Goal: Task Accomplishment & Management: Complete application form

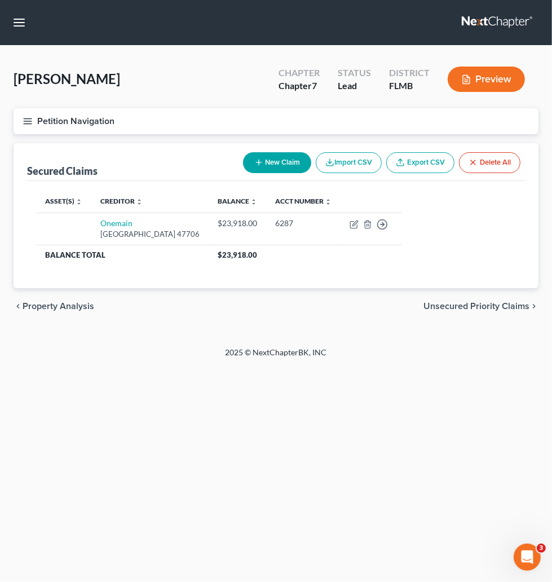
click at [462, 29] on link at bounding box center [498, 22] width 72 height 20
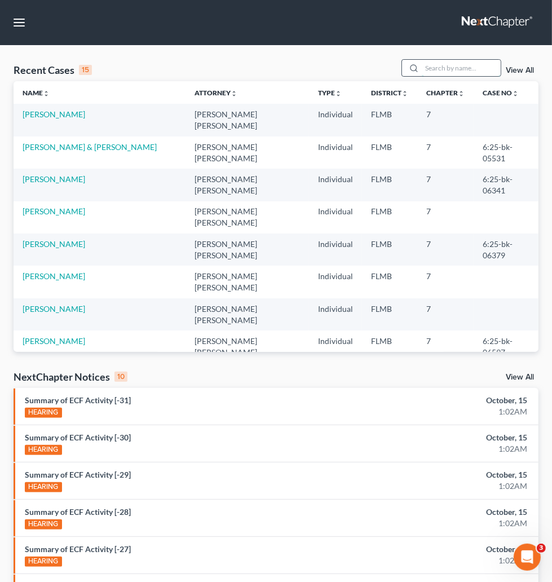
click at [422, 76] on input "search" at bounding box center [461, 68] width 79 height 16
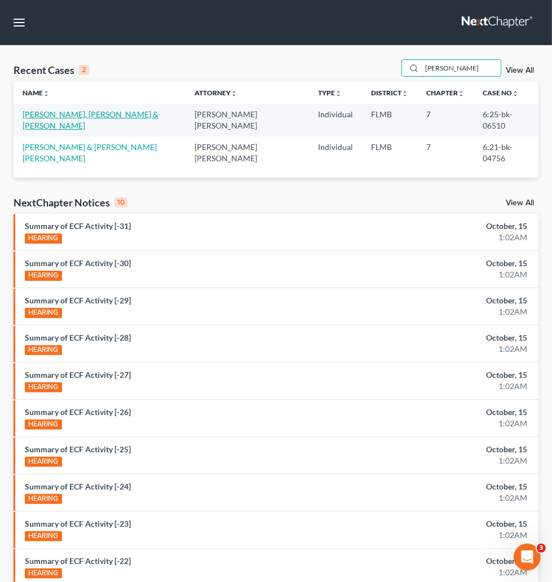
type input "avila"
click at [29, 130] on link "[PERSON_NAME], [PERSON_NAME] & [PERSON_NAME]" at bounding box center [91, 119] width 136 height 21
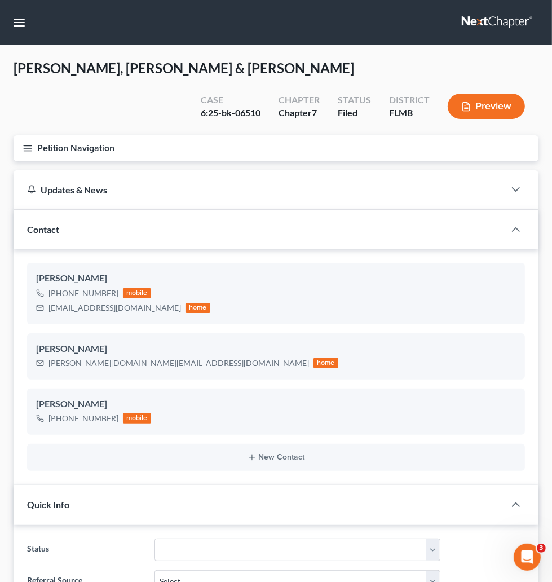
click at [0, 0] on span "Client Profile" at bounding box center [0, 0] width 0 height 0
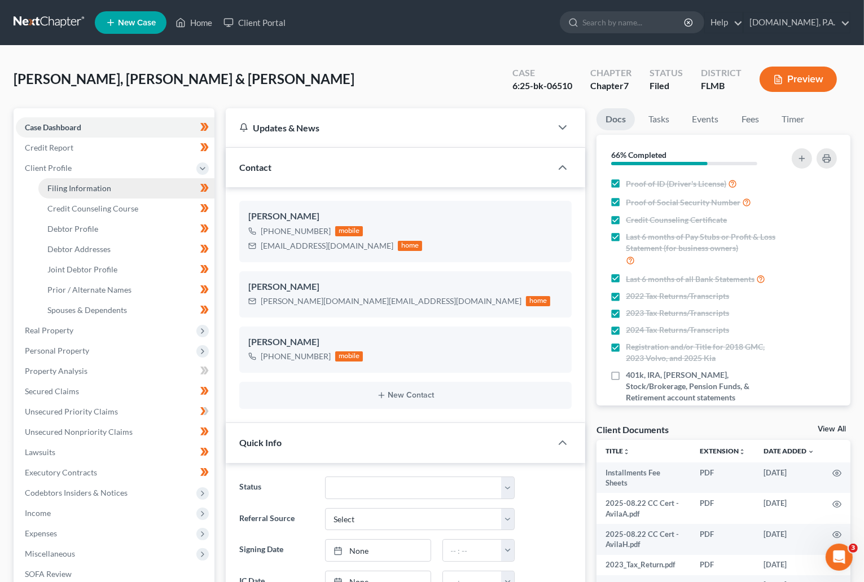
click at [76, 186] on span "Filing Information" at bounding box center [79, 188] width 64 height 10
select select "1"
select select "0"
select select "9"
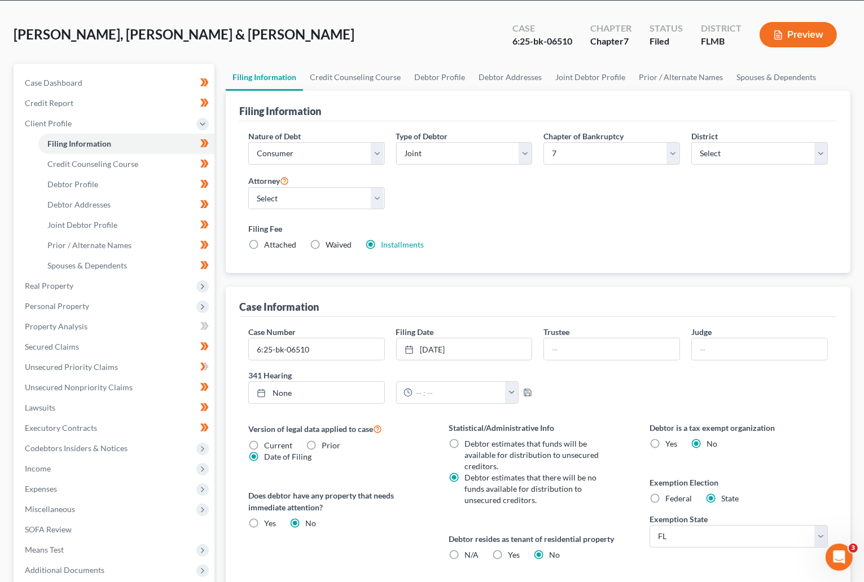
scroll to position [85, 0]
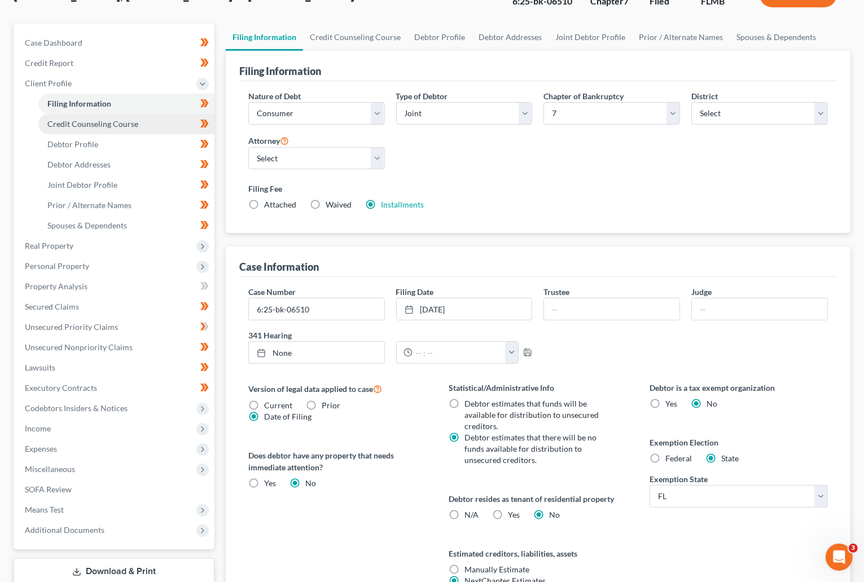
click at [67, 126] on span "Credit Counseling Course" at bounding box center [92, 124] width 91 height 10
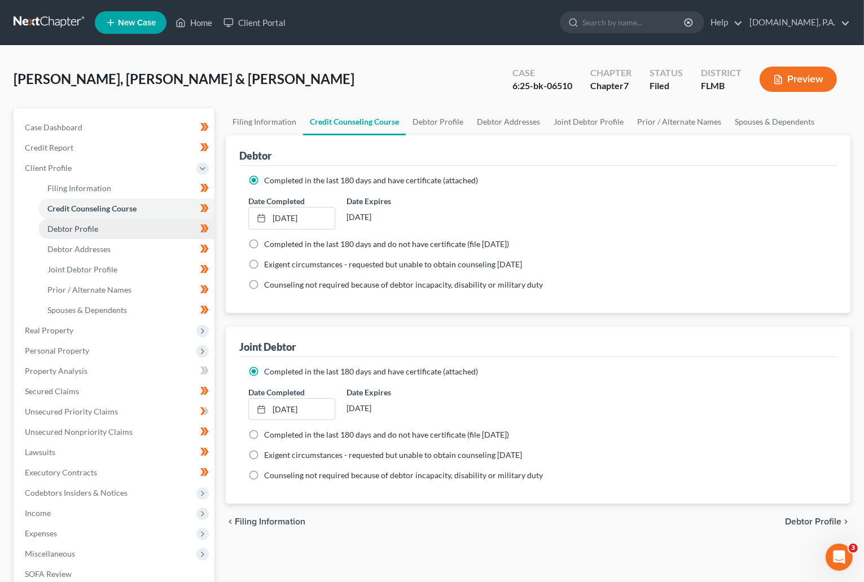
click at [96, 224] on span "Debtor Profile" at bounding box center [72, 229] width 51 height 10
select select "1"
select select "6"
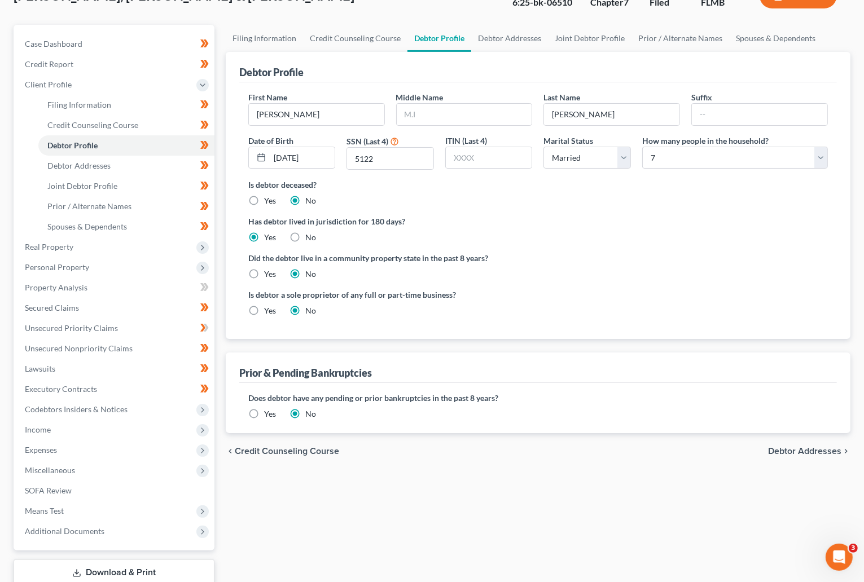
scroll to position [85, 0]
click at [79, 168] on span "Debtor Addresses" at bounding box center [78, 165] width 63 height 10
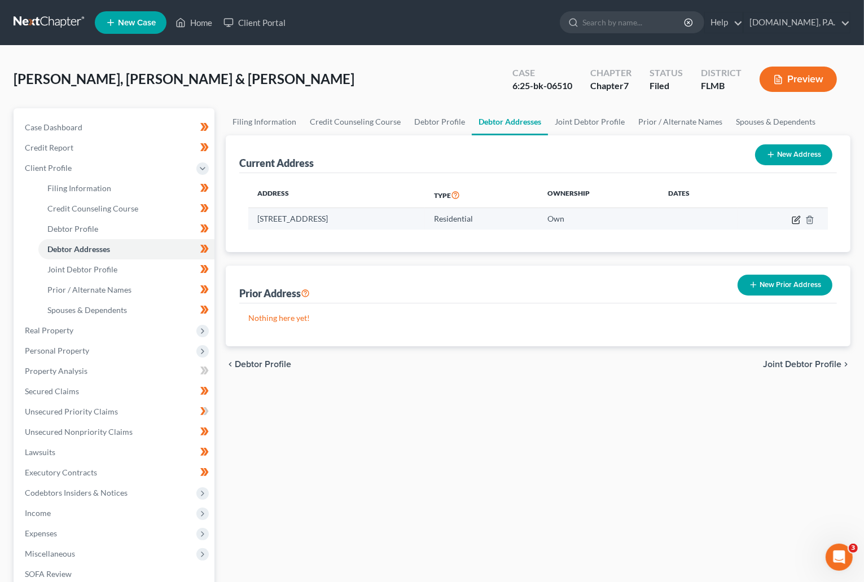
click at [565, 219] on icon "button" at bounding box center [795, 219] width 9 height 9
select select "9"
select select "56"
select select "0"
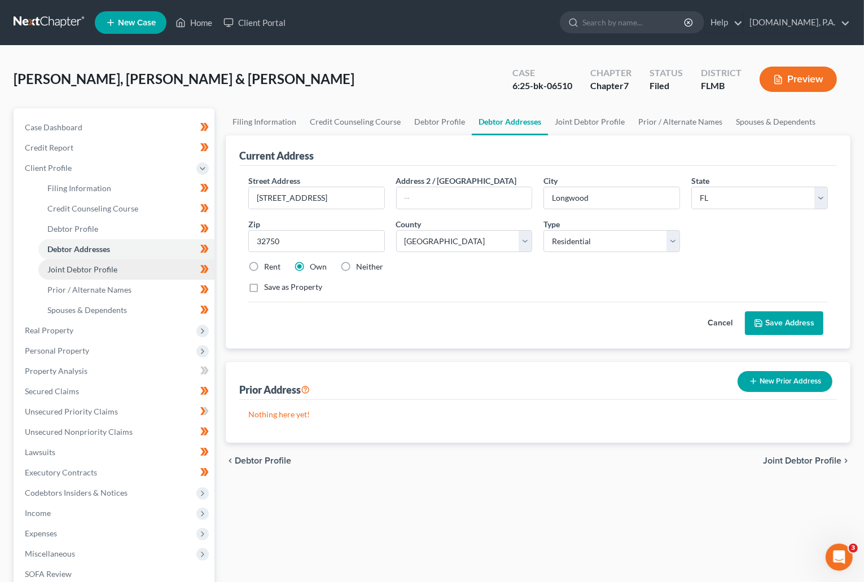
click at [93, 269] on span "Joint Debtor Profile" at bounding box center [82, 270] width 70 height 10
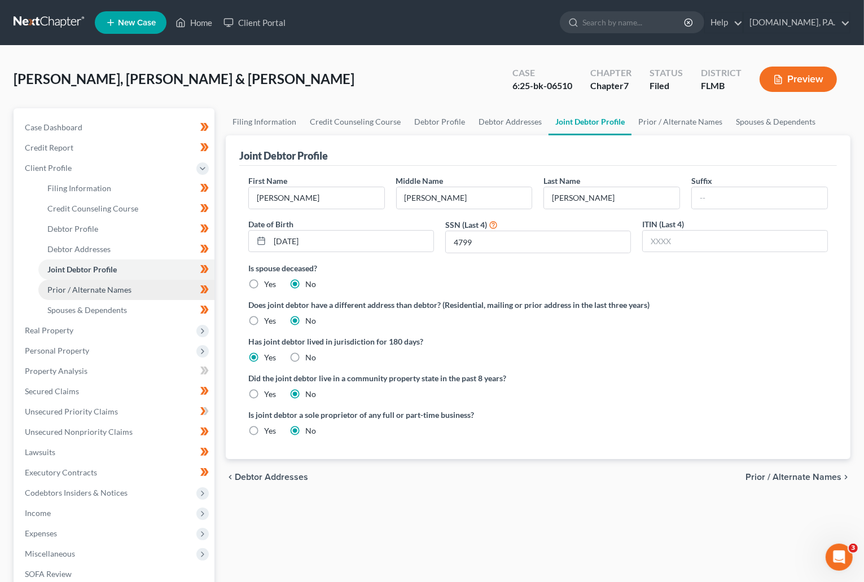
click at [96, 287] on span "Prior / Alternate Names" at bounding box center [89, 290] width 84 height 10
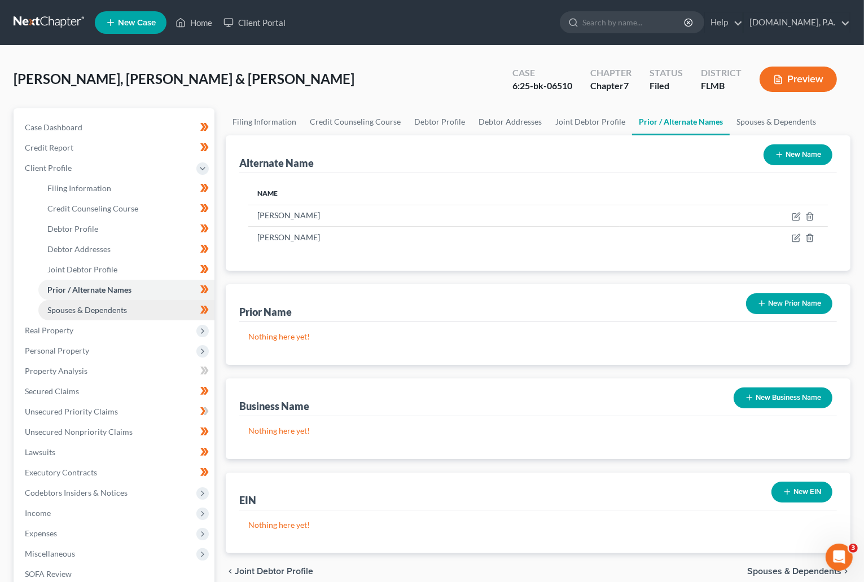
click at [87, 308] on span "Spouses & Dependents" at bounding box center [87, 310] width 80 height 10
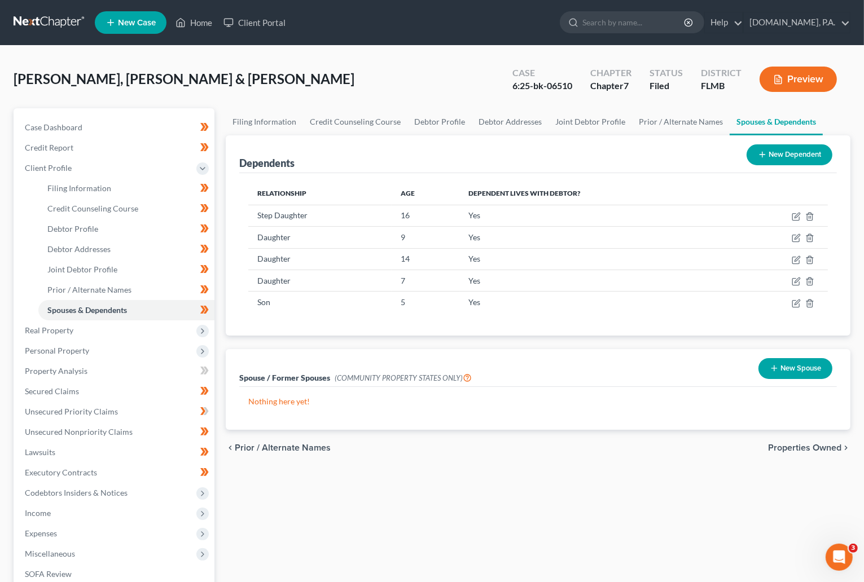
click at [465, 91] on div "Avila Jr, Hector & Avila, Ashley Upgraded Case 6:25-bk-06510 Chapter Chapter 7 …" at bounding box center [432, 83] width 837 height 49
click at [60, 350] on span "Personal Property" at bounding box center [57, 351] width 64 height 10
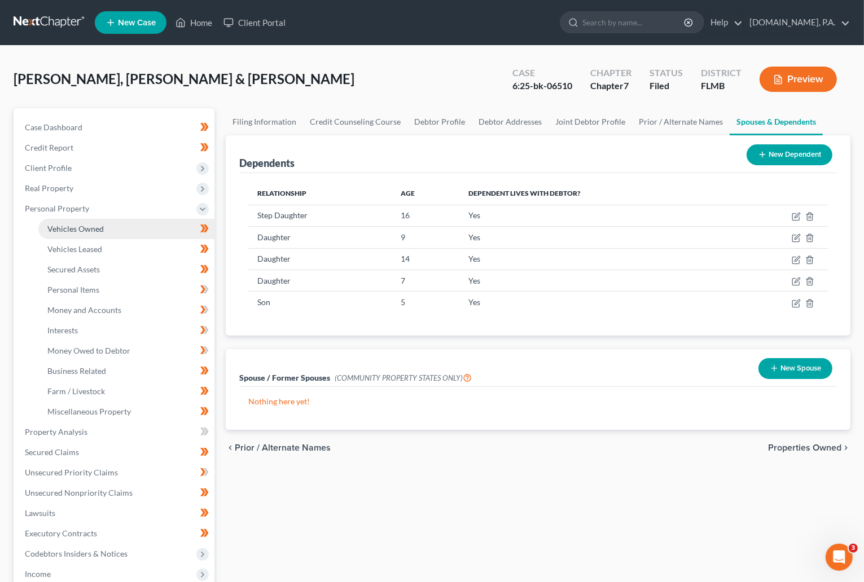
click at [94, 232] on span "Vehicles Owned" at bounding box center [75, 229] width 56 height 10
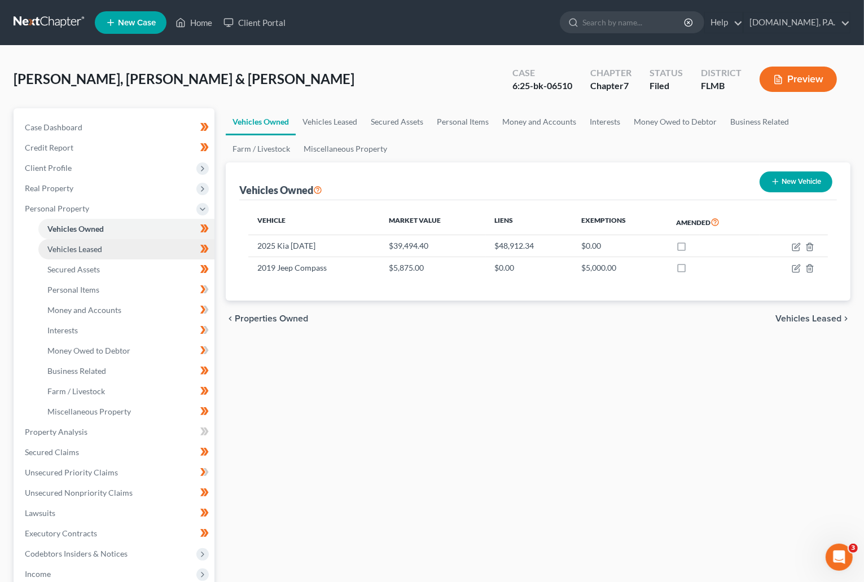
click at [86, 248] on span "Vehicles Leased" at bounding box center [74, 249] width 55 height 10
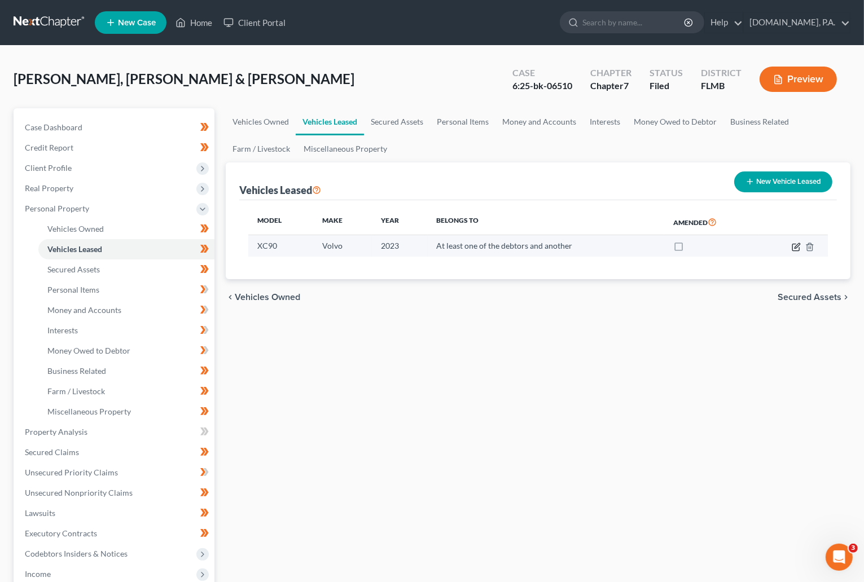
click at [565, 244] on icon "button" at bounding box center [795, 247] width 7 height 7
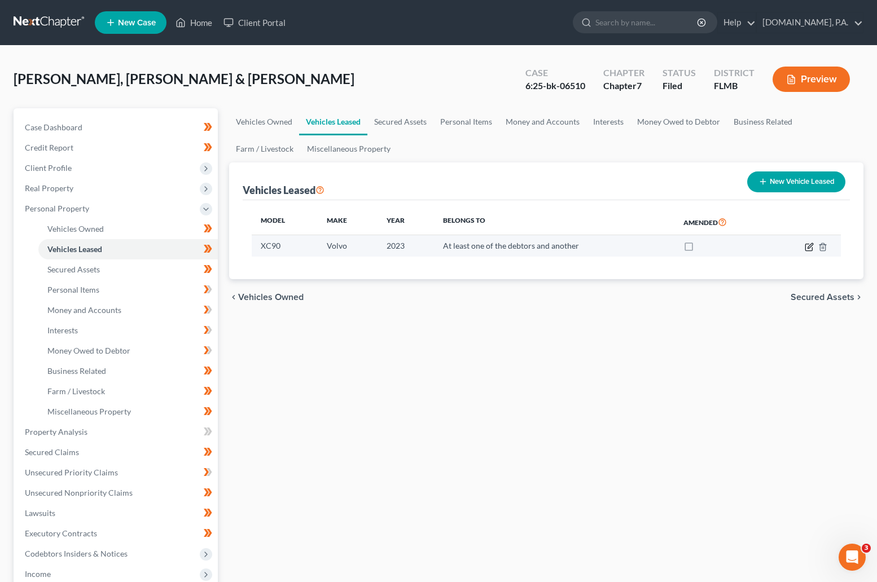
select select "0"
select select "3"
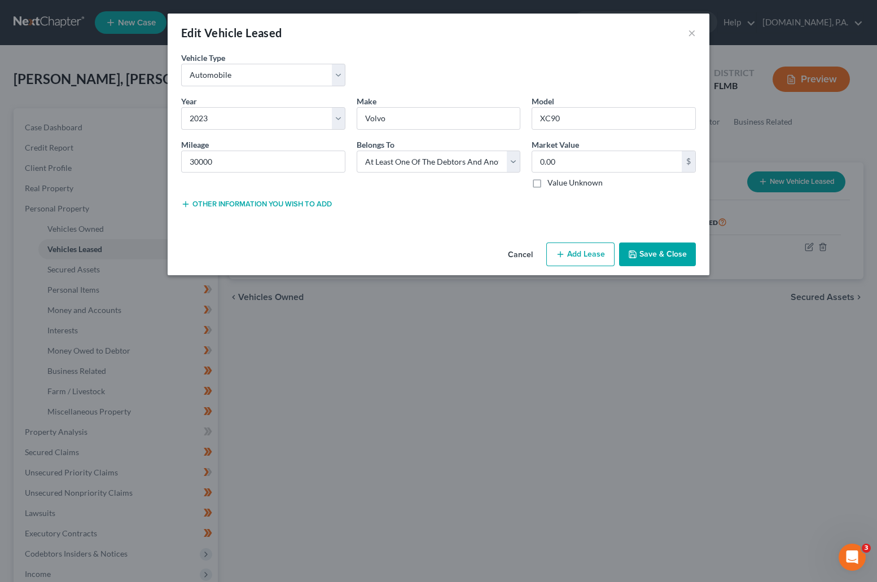
click at [565, 255] on button "Add Lease" at bounding box center [580, 255] width 68 height 24
select select "3"
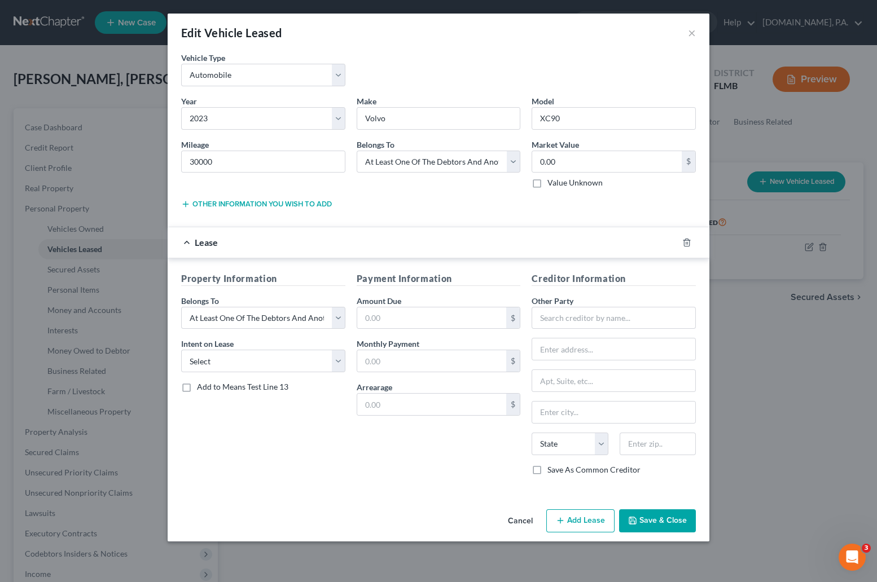
click at [565, 243] on div at bounding box center [694, 243] width 32 height 18
click at [565, 243] on icon "button" at bounding box center [686, 242] width 9 height 9
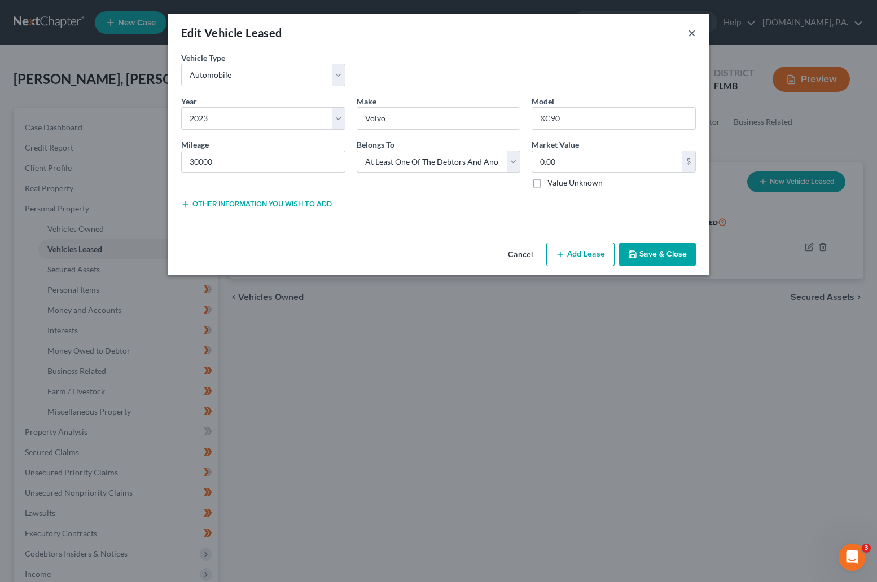
click at [565, 38] on button "×" at bounding box center [692, 33] width 8 height 14
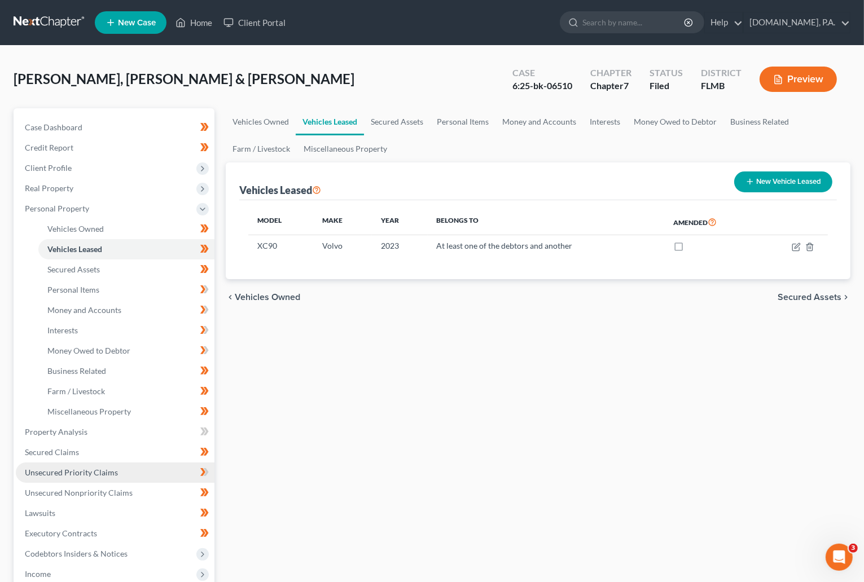
click at [63, 463] on link "Unsecured Priority Claims" at bounding box center [115, 473] width 199 height 20
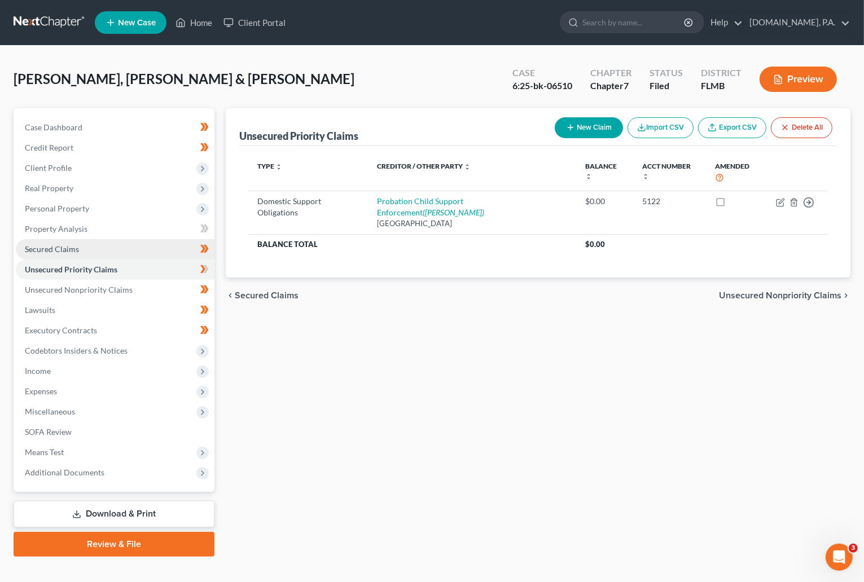
click at [102, 248] on link "Secured Claims" at bounding box center [115, 249] width 199 height 20
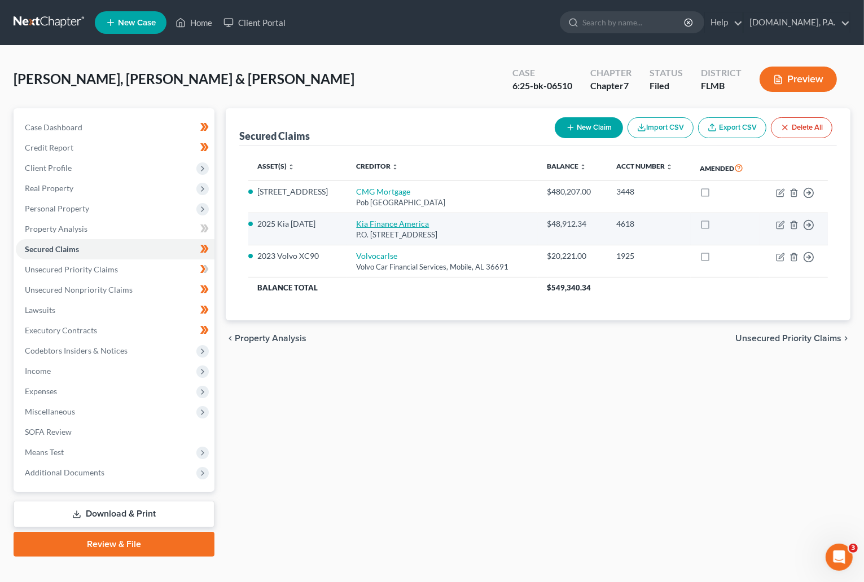
click at [404, 225] on link "Kia Finance America" at bounding box center [392, 224] width 73 height 10
select select "45"
select select "4"
select select "3"
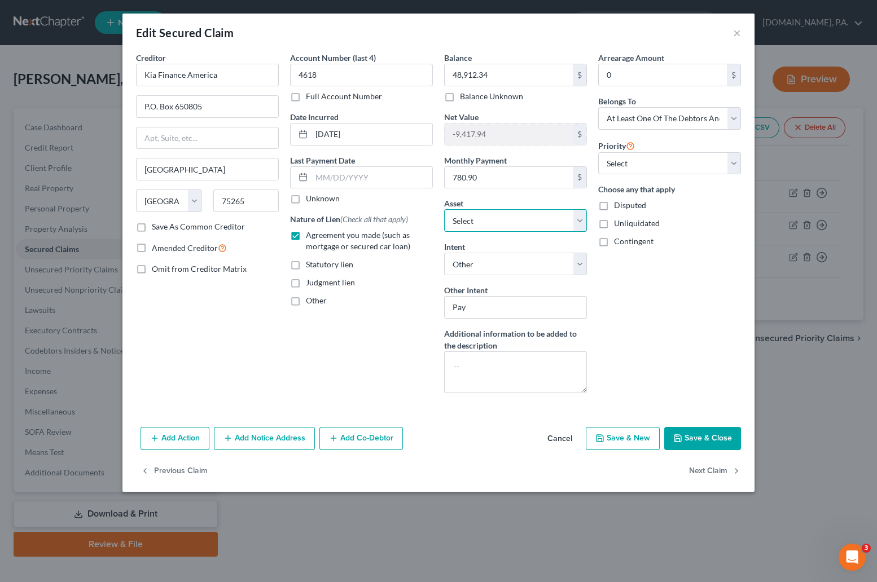
click at [509, 215] on select "Select Other Multiple Assets Jewelry - Misc. Costume Jewelry - $50.0 Clothing -…" at bounding box center [515, 220] width 143 height 23
click at [444, 210] on select "Select Other Multiple Assets Jewelry - Misc. Costume Jewelry - $50.0 Clothing -…" at bounding box center [515, 220] width 143 height 23
click at [565, 428] on div "Add Action Add Notice Address Add Co-Debtor Cancel Save & New Save & Close" at bounding box center [438, 441] width 632 height 37
click at [565, 440] on button "Save & Close" at bounding box center [702, 439] width 77 height 24
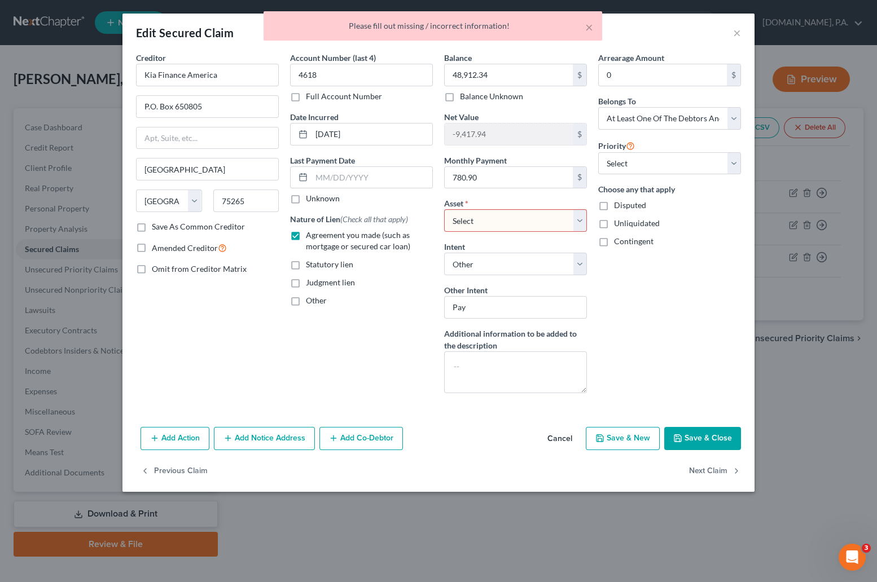
click at [565, 217] on select "Select Other Multiple Assets Jewelry - Misc. Costume Jewelry - $50.0 Clothing -…" at bounding box center [515, 220] width 143 height 23
select select "0"
click at [444, 210] on select "Select Other Multiple Assets Jewelry - Misc. Costume Jewelry - $50.0 Clothing -…" at bounding box center [515, 220] width 143 height 23
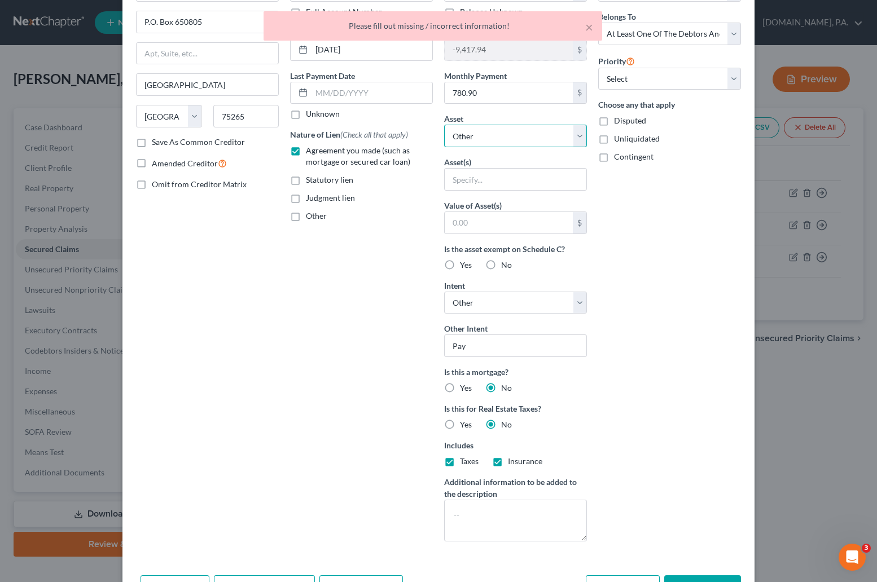
scroll to position [158, 0]
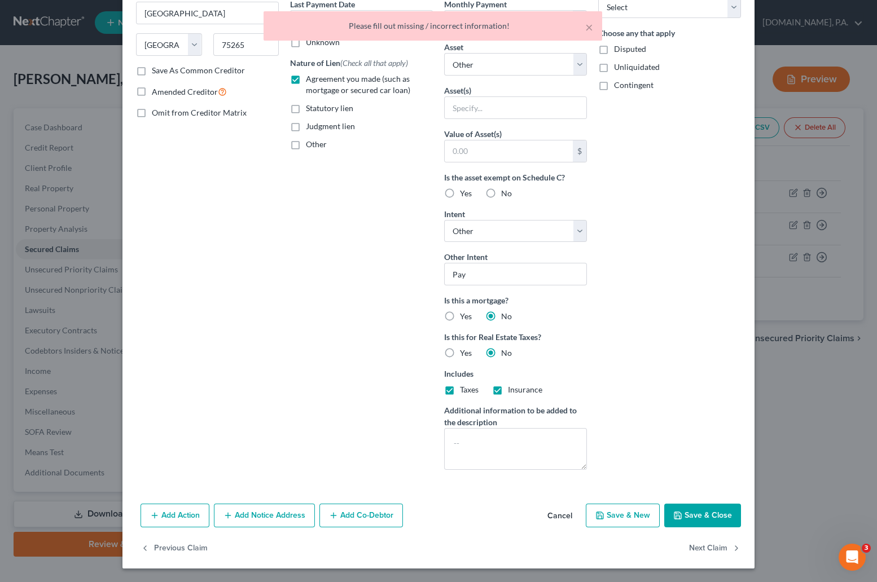
click at [565, 504] on button "Save & Close" at bounding box center [702, 516] width 77 height 24
select select
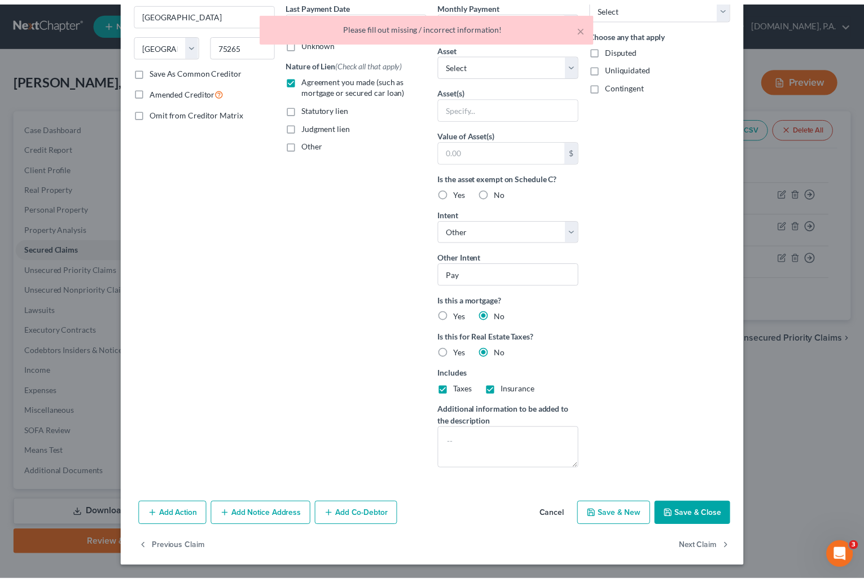
scroll to position [35, 0]
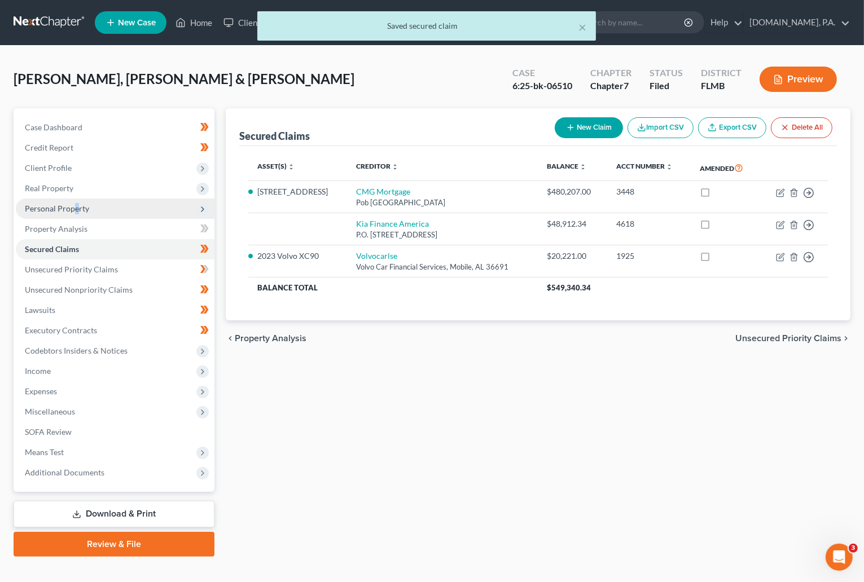
click at [76, 208] on span "Personal Property" at bounding box center [57, 209] width 64 height 10
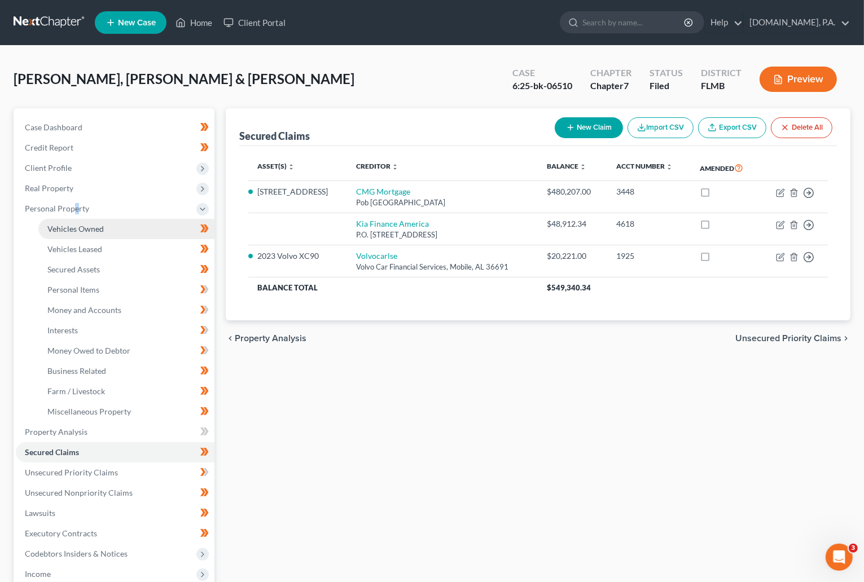
click at [94, 232] on span "Vehicles Owned" at bounding box center [75, 229] width 56 height 10
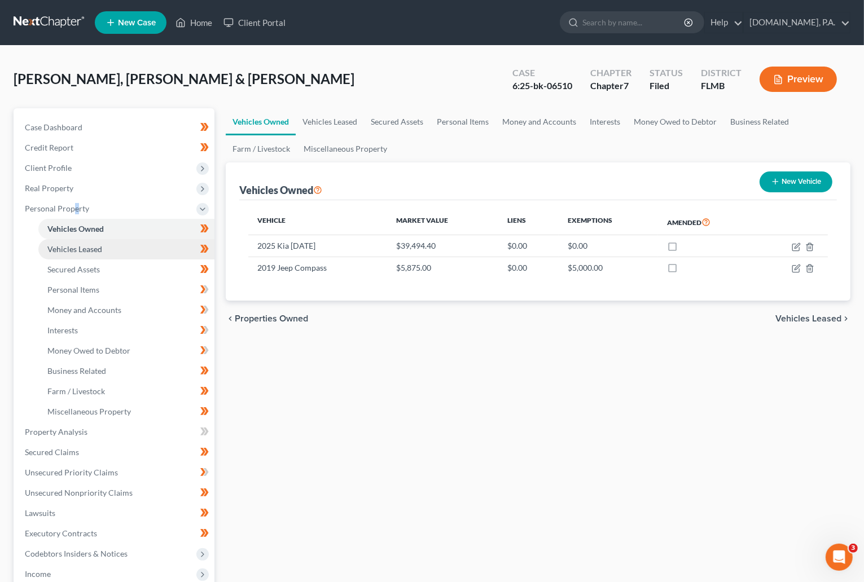
click at [92, 247] on span "Vehicles Leased" at bounding box center [74, 249] width 55 height 10
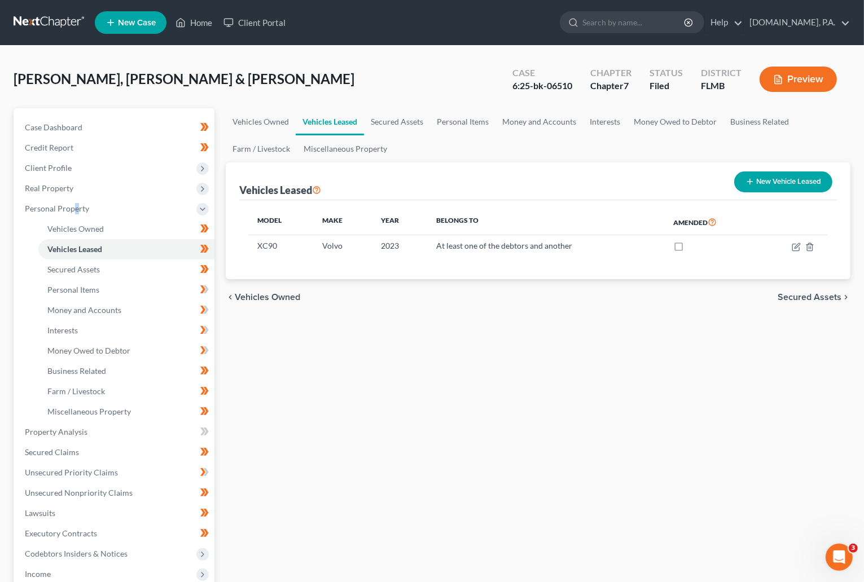
click at [565, 182] on button "New Vehicle Leased" at bounding box center [783, 181] width 98 height 21
select select "2"
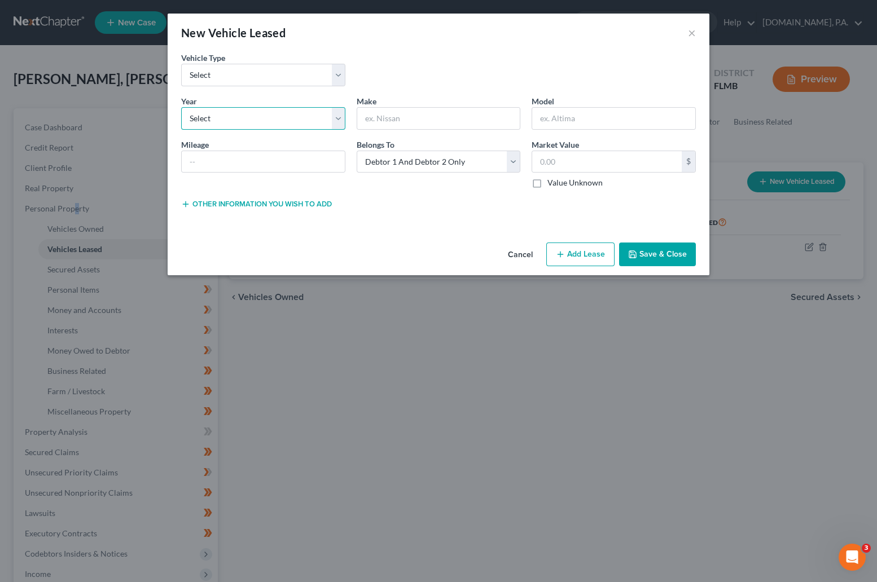
click at [283, 118] on select "Select 2026 2025 2024 2023 2022 2021 2020 2019 2018 2017 2016 2015 2014 2013 20…" at bounding box center [263, 118] width 164 height 23
select select "1"
click at [181, 107] on select "Select 2026 2025 2024 2023 2022 2021 2020 2019 2018 2017 2016 2015 2014 2013 20…" at bounding box center [263, 118] width 164 height 23
click at [429, 121] on input "text" at bounding box center [438, 118] width 163 height 21
type input "Kia"
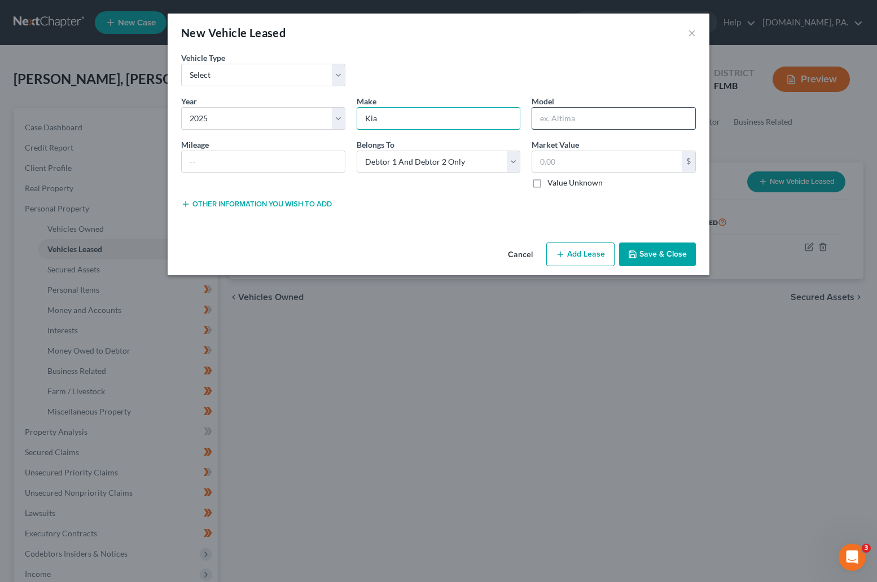
click at [563, 118] on input "text" at bounding box center [613, 118] width 163 height 21
drag, startPoint x: 566, startPoint y: 118, endPoint x: 535, endPoint y: 113, distance: 30.8
click at [539, 113] on input "Sienna" at bounding box center [613, 118] width 163 height 21
type input "Carnival"
click at [565, 255] on button "Save & Close" at bounding box center [657, 255] width 77 height 24
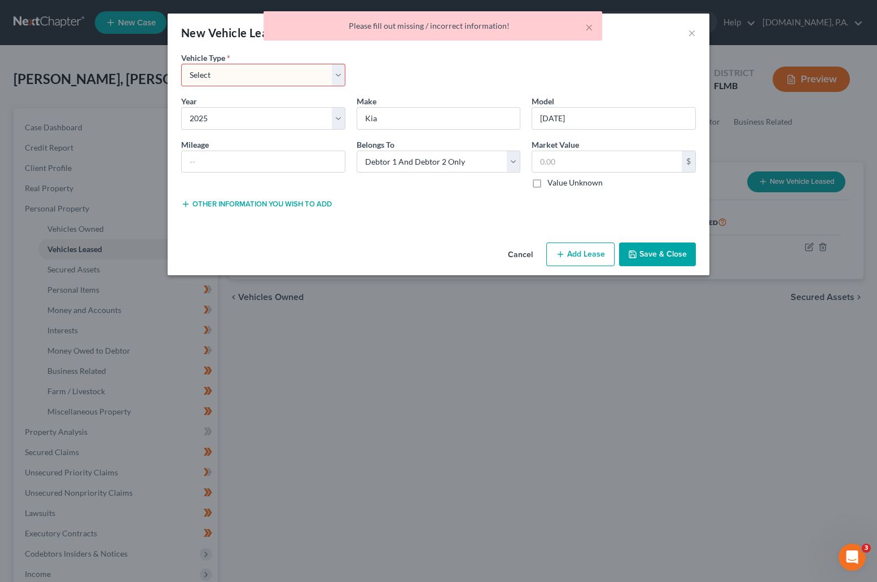
click at [309, 78] on select "Select Automobile Truck Trailer Watercraft Aircraft Motor Home Atv Other Vehicle" at bounding box center [263, 75] width 164 height 23
select select "0"
click at [181, 64] on select "Select Automobile Truck Trailer Watercraft Aircraft Motor Home Atv Other Vehicle" at bounding box center [263, 75] width 164 height 23
click at [565, 257] on button "Save & Close" at bounding box center [657, 255] width 77 height 24
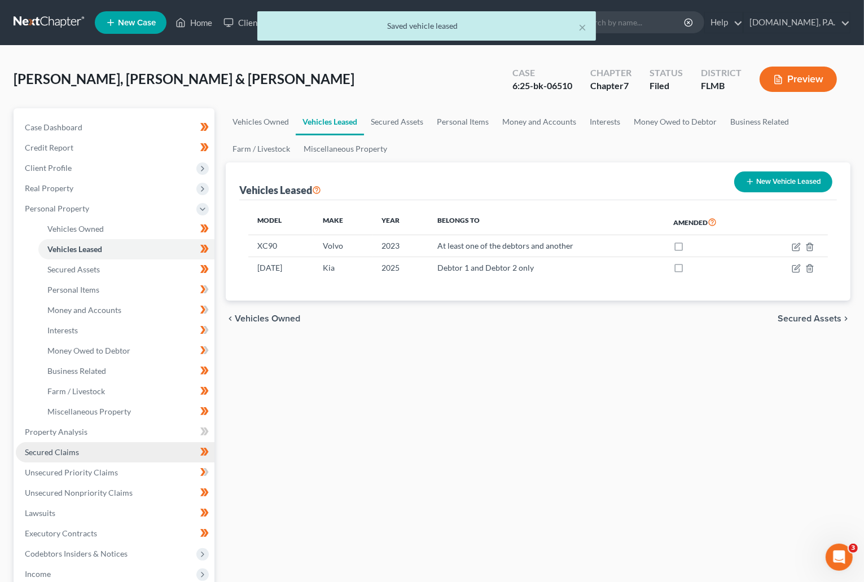
click at [79, 456] on link "Secured Claims" at bounding box center [115, 452] width 199 height 20
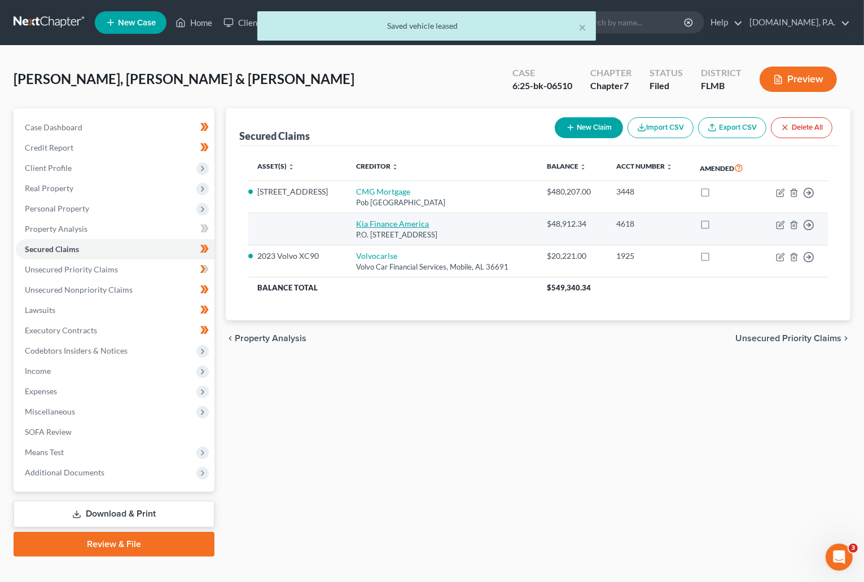
click at [389, 222] on link "Kia Finance America" at bounding box center [392, 224] width 73 height 10
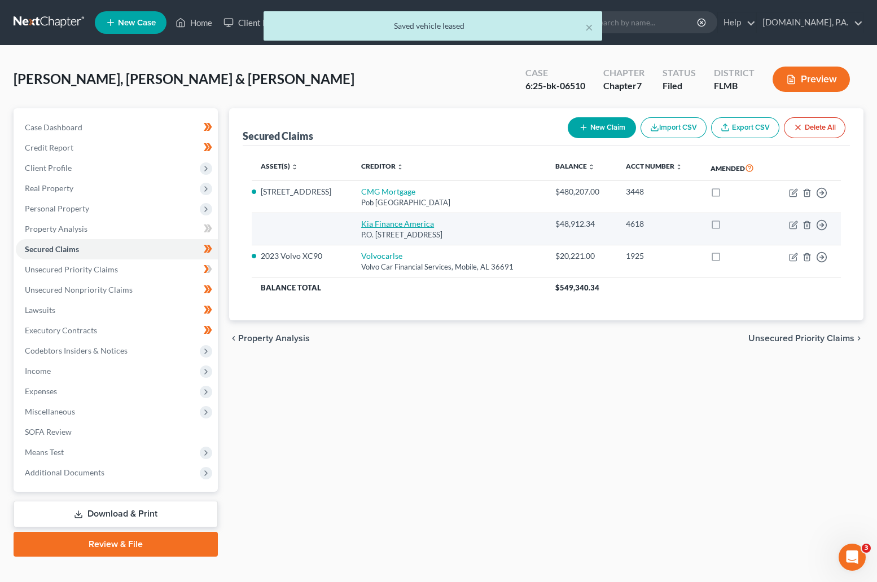
select select "45"
select select "4"
select select "3"
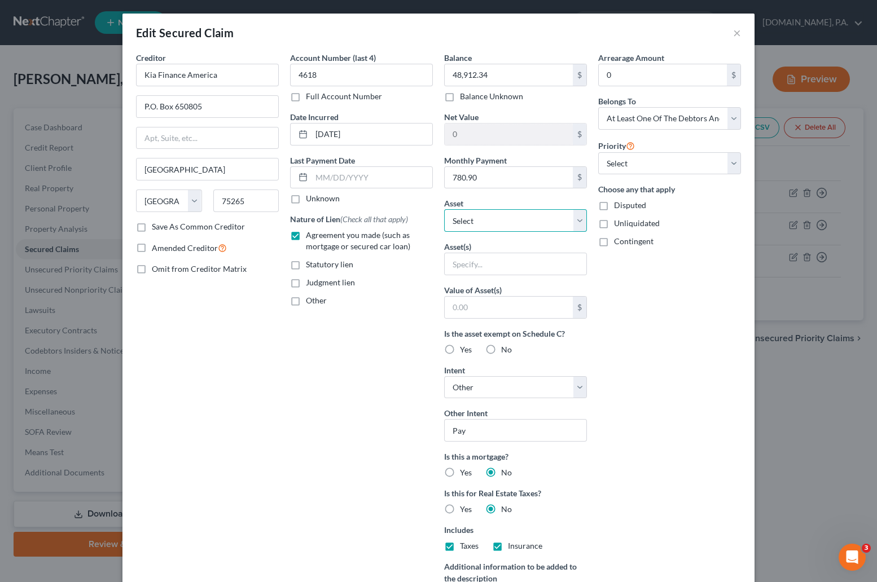
click at [483, 226] on select "Select Other Multiple Assets Jewelry - Misc. Costume Jewelry - $50.0 Clothing -…" at bounding box center [515, 220] width 143 height 23
select select "6"
click at [444, 210] on select "Select Other Multiple Assets Jewelry - Misc. Costume Jewelry - $50.0 Clothing -…" at bounding box center [515, 220] width 143 height 23
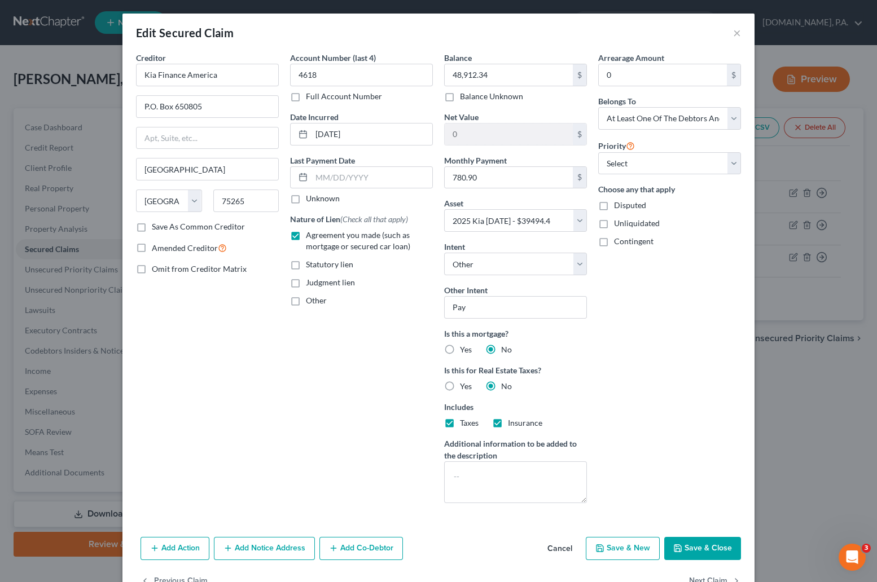
click at [565, 541] on button "Save & Close" at bounding box center [702, 549] width 77 height 24
select select
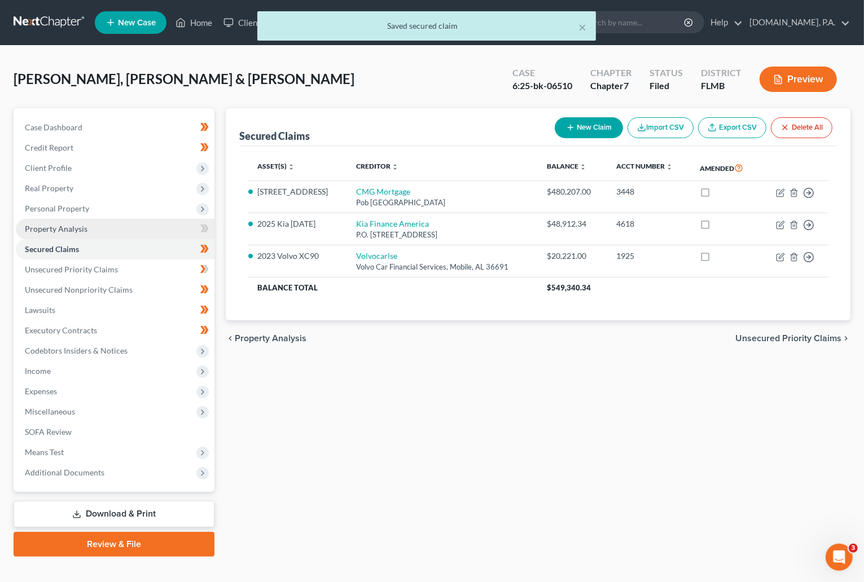
click at [76, 226] on span "Property Analysis" at bounding box center [56, 229] width 63 height 10
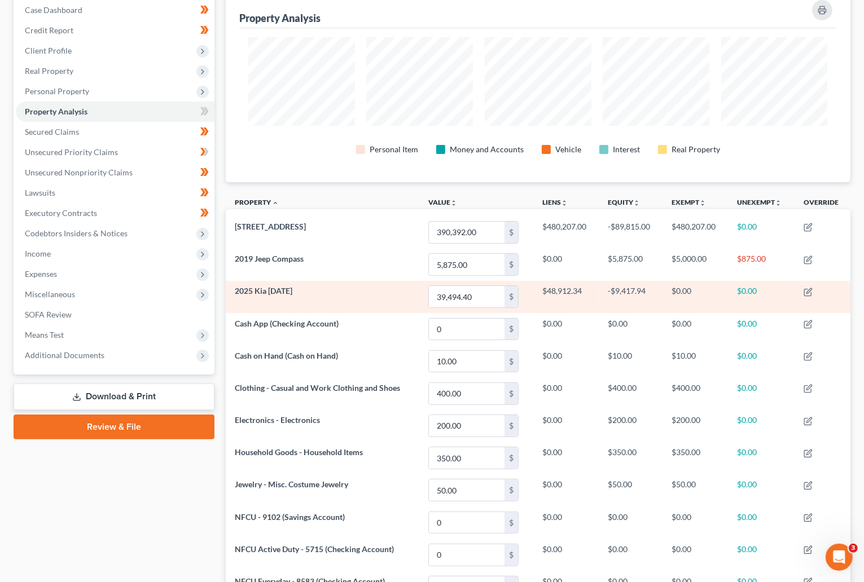
scroll to position [63, 0]
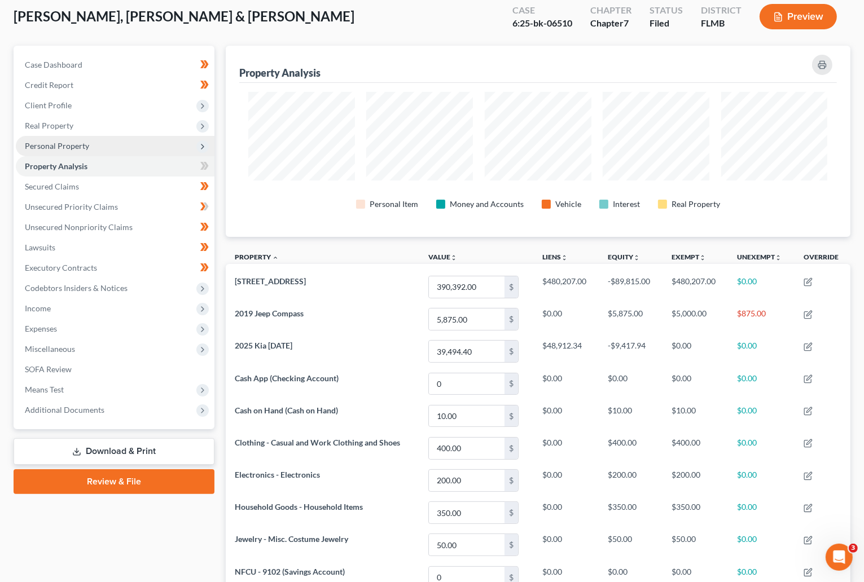
click at [83, 148] on span "Personal Property" at bounding box center [57, 146] width 64 height 10
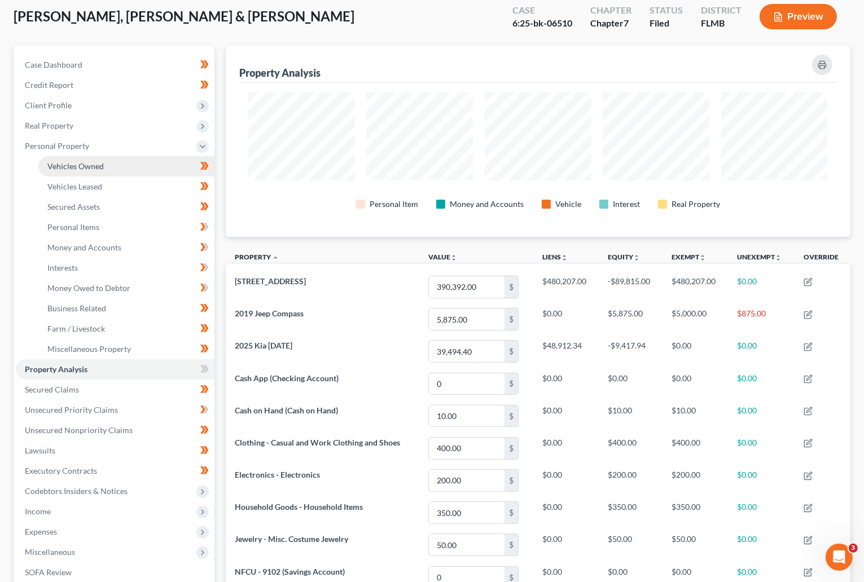
click at [105, 161] on link "Vehicles Owned" at bounding box center [126, 166] width 176 height 20
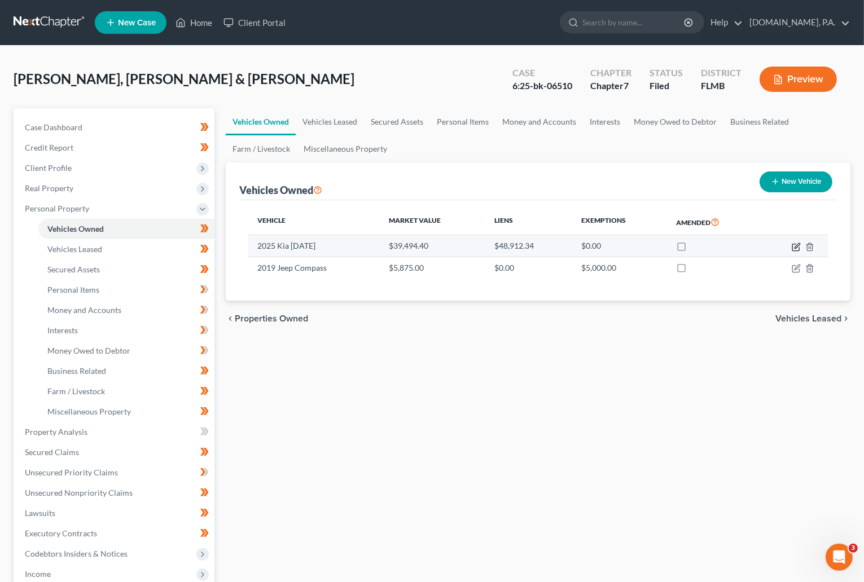
click at [565, 247] on icon "button" at bounding box center [795, 247] width 7 height 7
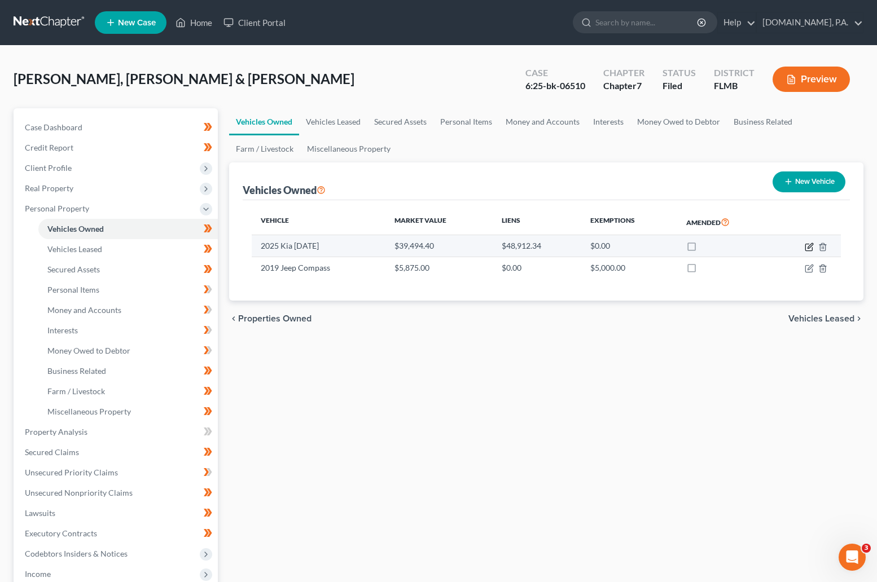
select select "0"
select select "1"
select select "3"
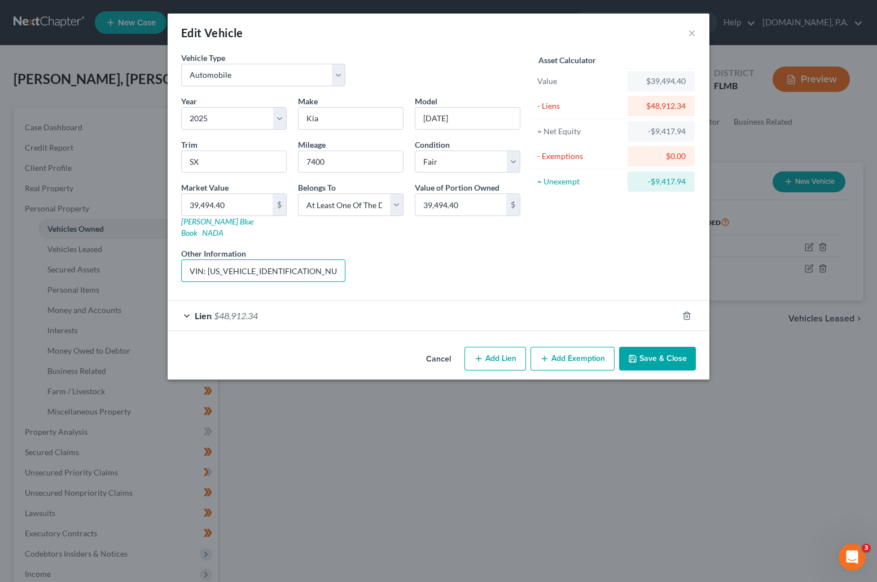
drag, startPoint x: 293, startPoint y: 259, endPoint x: 139, endPoint y: 256, distance: 154.0
click at [139, 256] on div "Edit Vehicle × Vehicle Type Select Automobile Truck Trailer Watercraft Aircraft…" at bounding box center [438, 291] width 877 height 582
click at [565, 351] on button "Save & Close" at bounding box center [657, 359] width 77 height 24
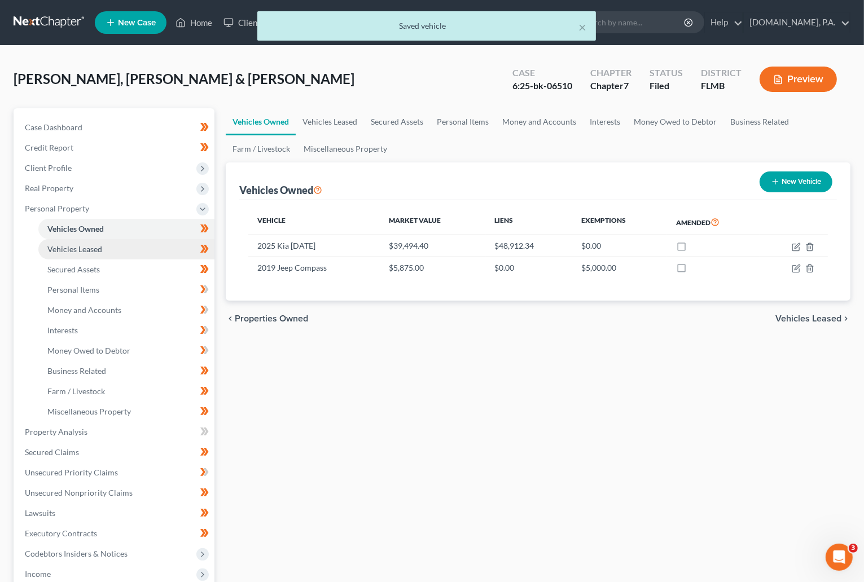
click at [82, 252] on span "Vehicles Leased" at bounding box center [74, 249] width 55 height 10
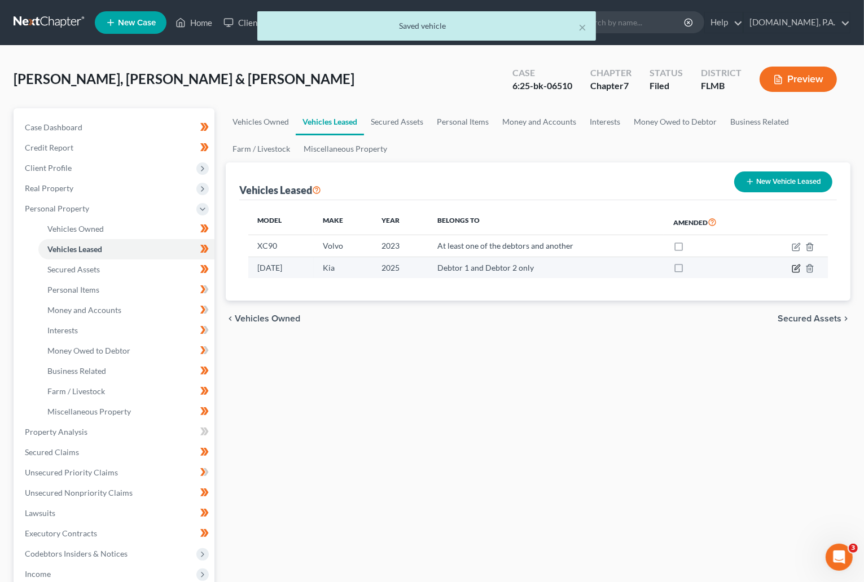
click at [565, 269] on icon "button" at bounding box center [795, 268] width 9 height 9
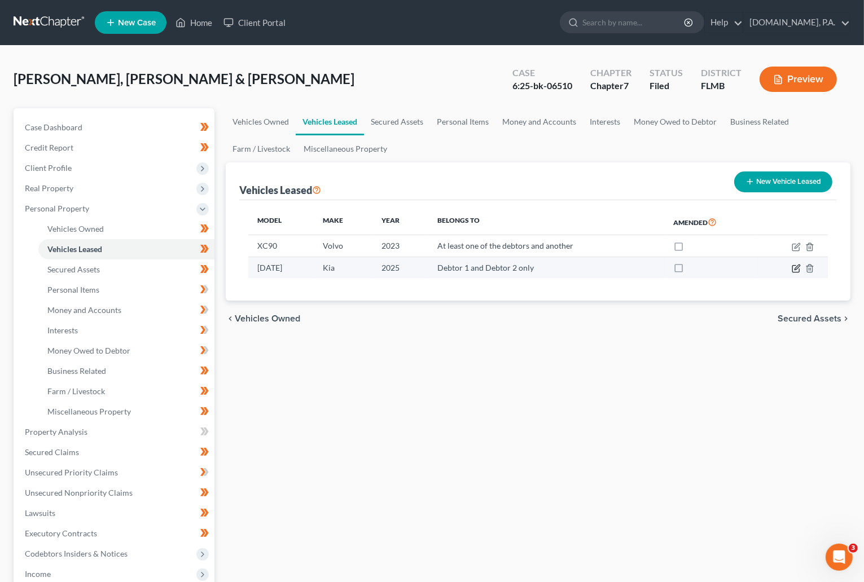
select select "0"
select select "1"
select select "2"
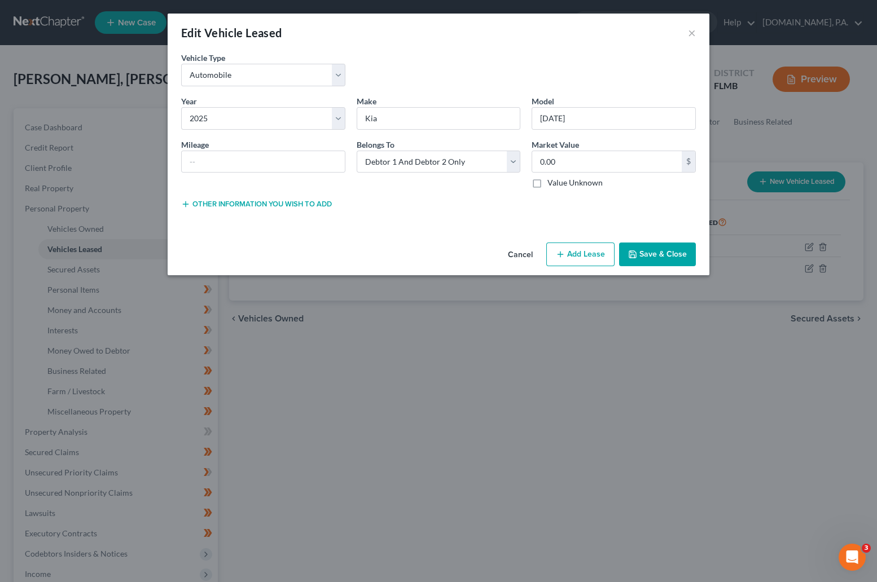
click at [325, 200] on button "Other information you wish to add" at bounding box center [256, 204] width 151 height 9
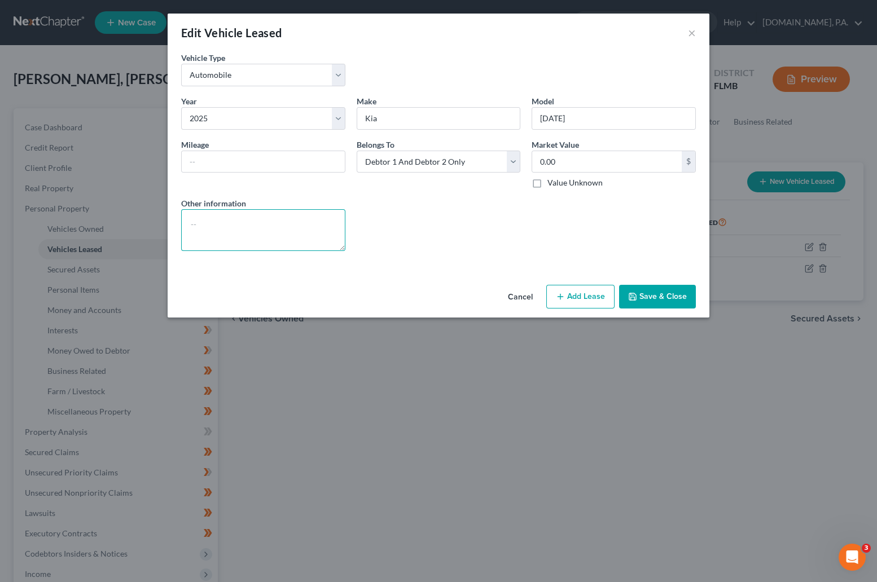
paste textarea "VIN: KNDNE5K30S6508187"
type textarea "VIN: KNDNE5K30S6508187"
click at [565, 298] on button "Save & Close" at bounding box center [657, 297] width 77 height 24
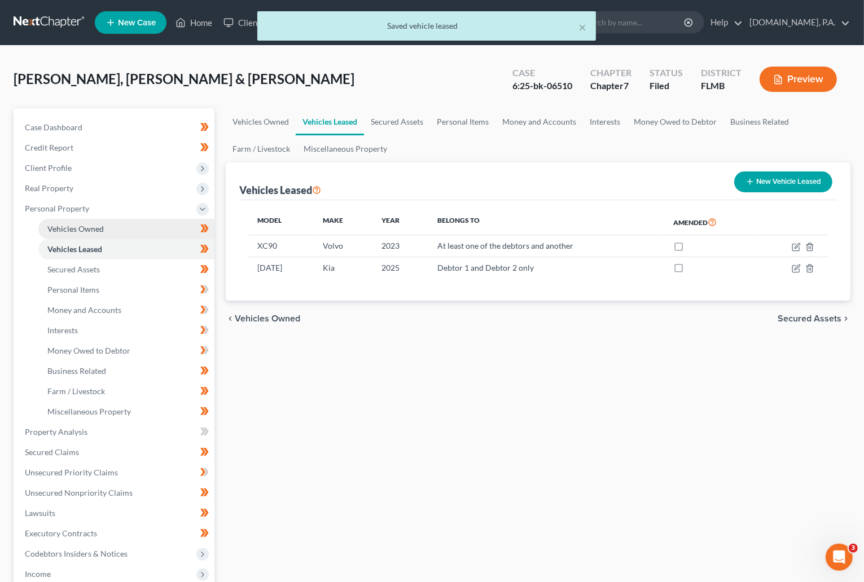
click at [92, 225] on span "Vehicles Owned" at bounding box center [75, 229] width 56 height 10
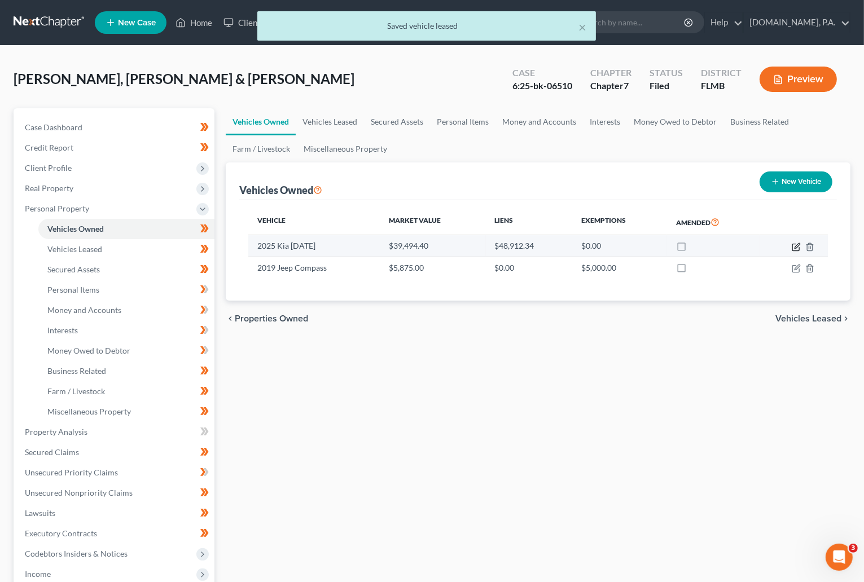
click at [565, 245] on icon "button" at bounding box center [795, 247] width 7 height 7
select select "0"
select select "1"
select select "3"
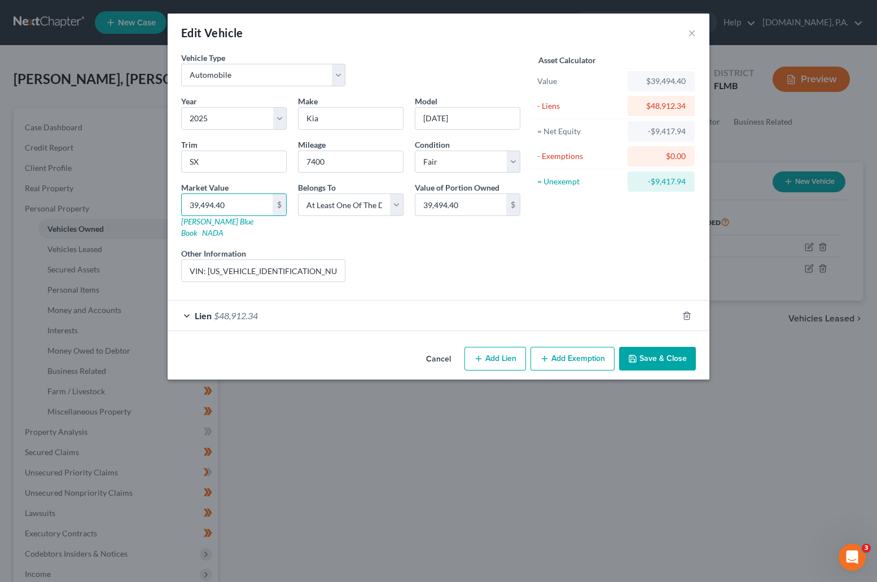
click at [565, 347] on button "Save & Close" at bounding box center [657, 359] width 77 height 24
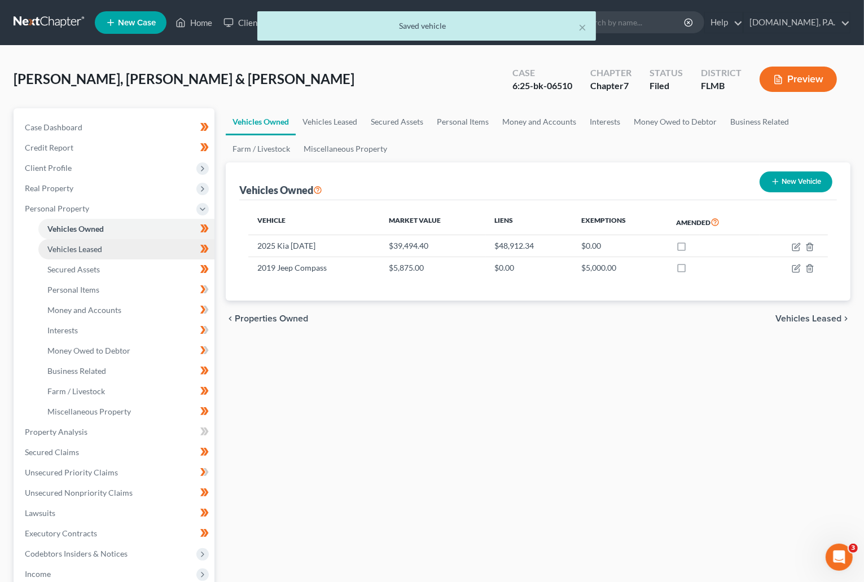
click at [91, 245] on span "Vehicles Leased" at bounding box center [74, 249] width 55 height 10
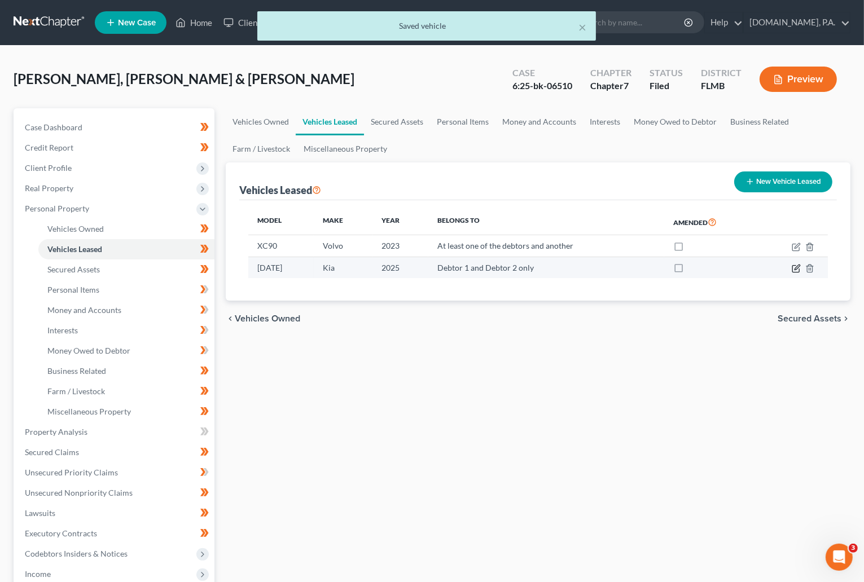
click at [565, 264] on icon "button" at bounding box center [795, 268] width 9 height 9
select select "0"
select select "1"
select select "2"
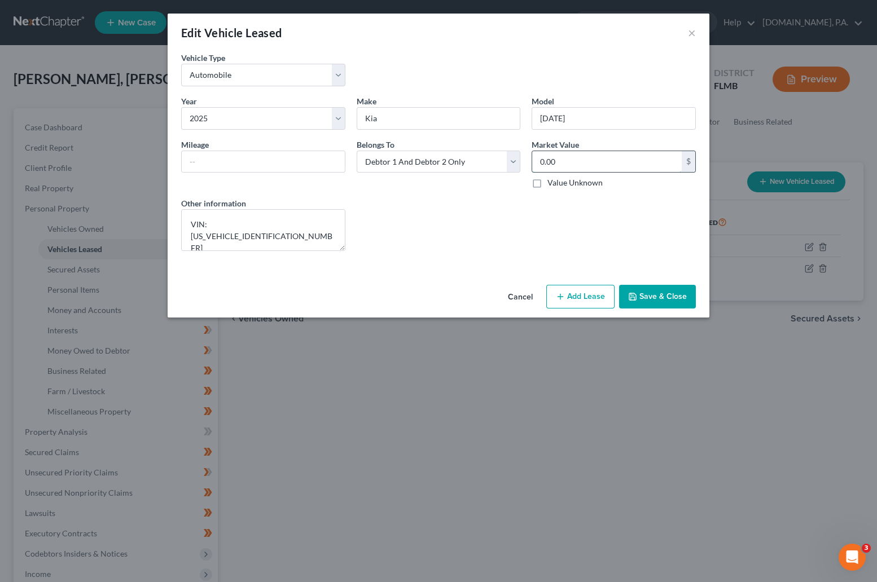
paste input "39,494.4"
type input "39,494.40"
click at [311, 168] on input "text" at bounding box center [263, 161] width 163 height 21
type input "7400"
click at [565, 306] on button "Save & Close" at bounding box center [657, 297] width 77 height 24
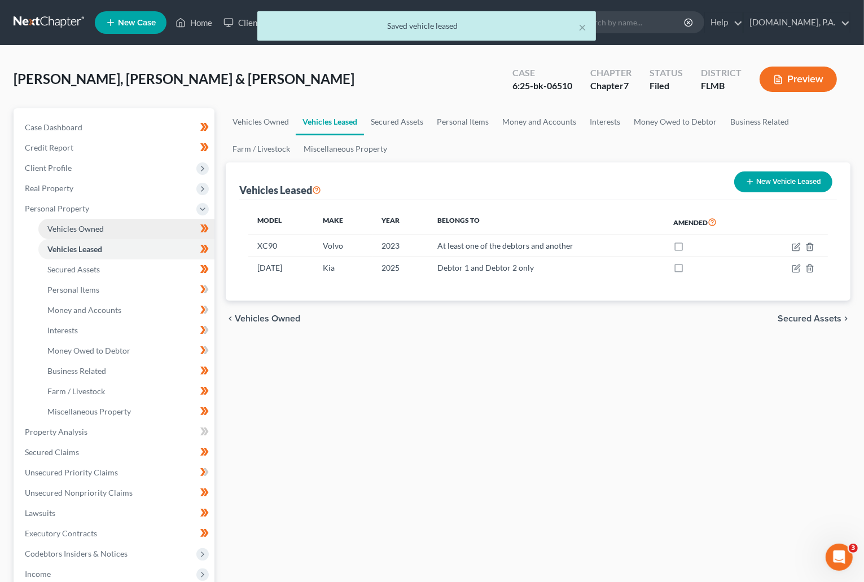
click at [144, 223] on link "Vehicles Owned" at bounding box center [126, 229] width 176 height 20
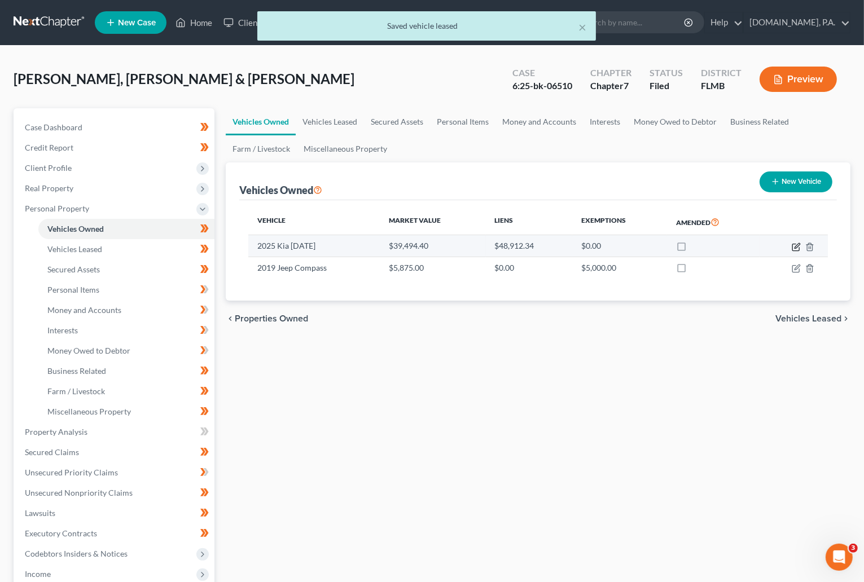
click at [565, 245] on icon "button" at bounding box center [795, 247] width 9 height 9
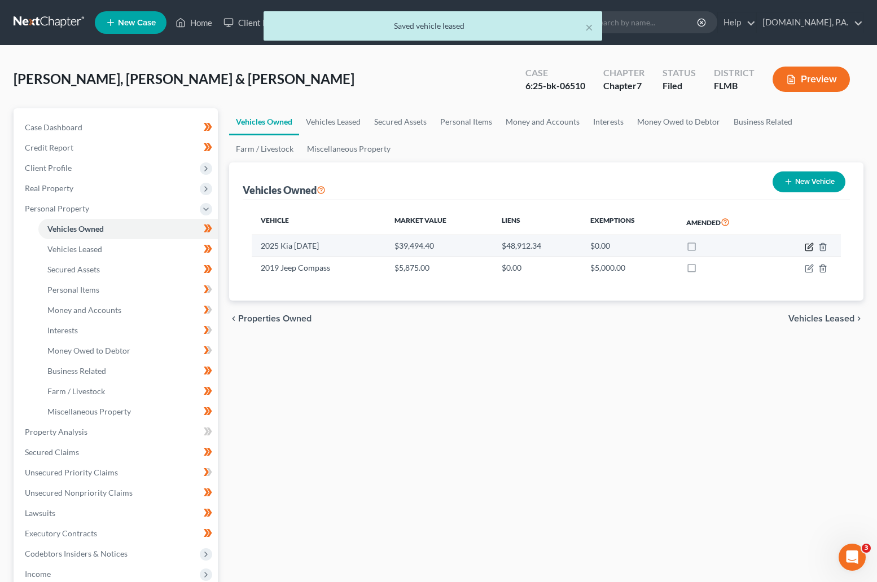
select select "0"
select select "1"
select select "3"
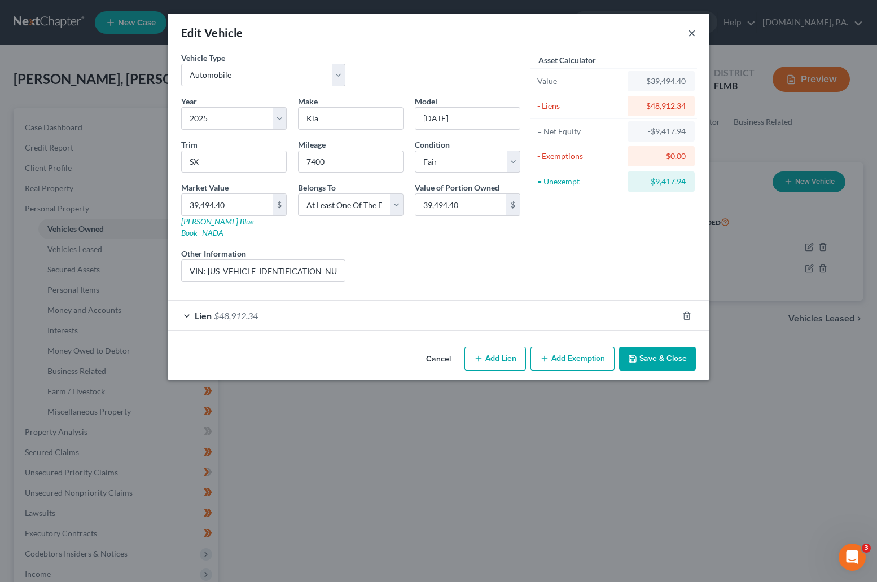
click at [565, 33] on button "×" at bounding box center [692, 33] width 8 height 14
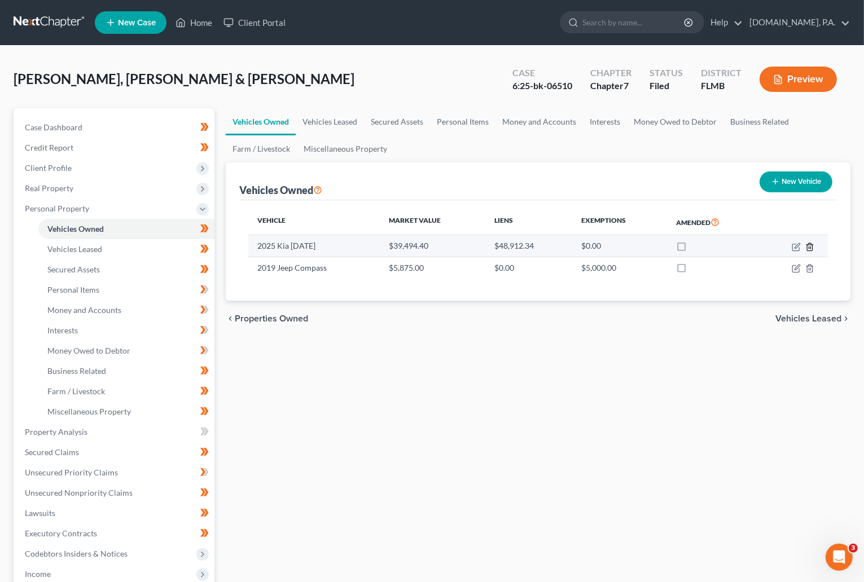
click at [565, 243] on icon "button" at bounding box center [809, 247] width 9 height 9
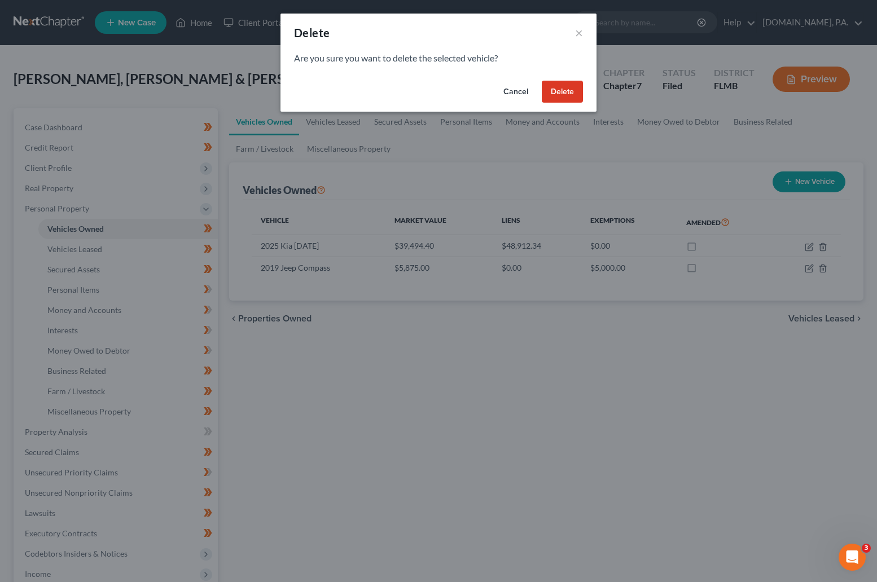
click at [561, 83] on button "Delete" at bounding box center [562, 92] width 41 height 23
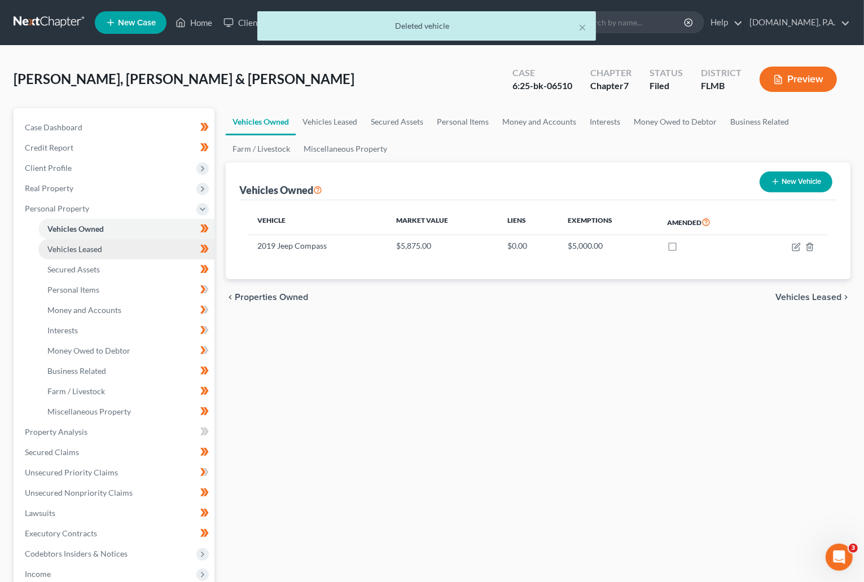
click at [67, 247] on span "Vehicles Leased" at bounding box center [74, 249] width 55 height 10
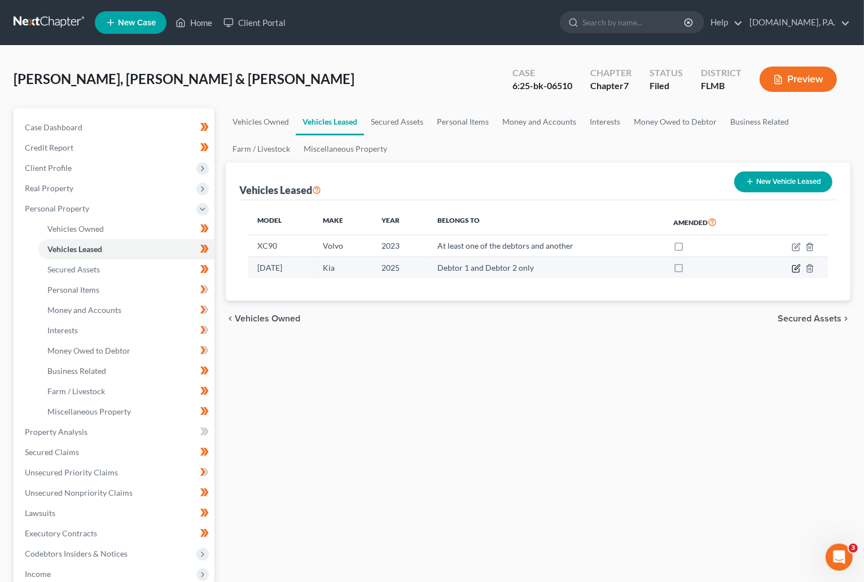
click at [565, 269] on icon "button" at bounding box center [795, 268] width 9 height 9
select select "0"
select select "1"
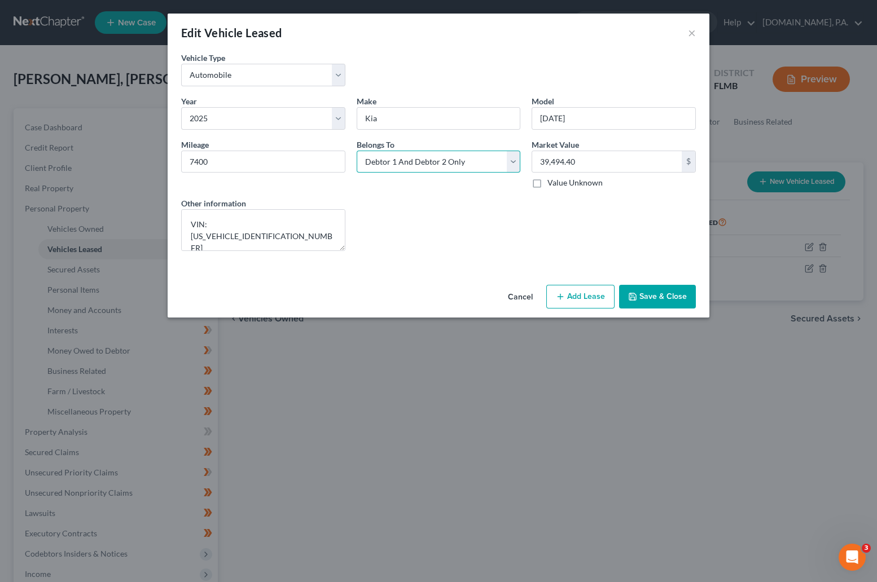
click at [430, 159] on select "Select Debtor 1 Only Debtor 2 Only Debtor 1 And Debtor 2 Only At Least One Of T…" at bounding box center [439, 162] width 164 height 23
select select "3"
click at [357, 151] on select "Select Debtor 1 Only Debtor 2 Only Debtor 1 And Debtor 2 Only At Least One Of T…" at bounding box center [439, 162] width 164 height 23
click at [565, 289] on button "Save & Close" at bounding box center [657, 297] width 77 height 24
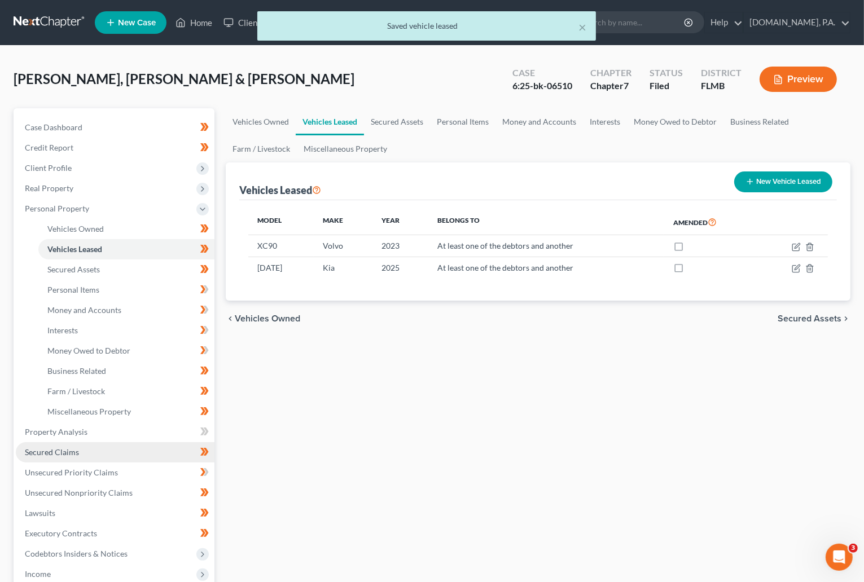
click at [67, 457] on link "Secured Claims" at bounding box center [115, 452] width 199 height 20
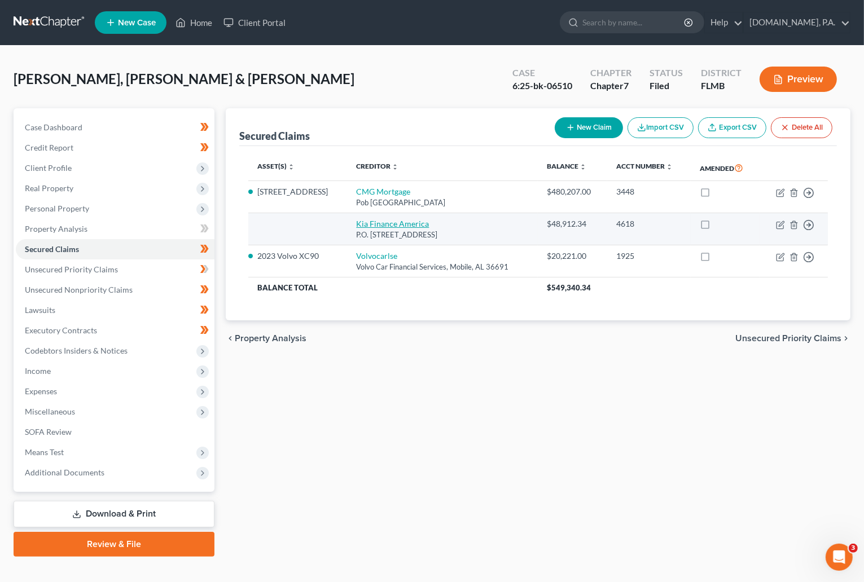
click at [393, 223] on link "Kia Finance America" at bounding box center [392, 224] width 73 height 10
select select "45"
select select "4"
select select "3"
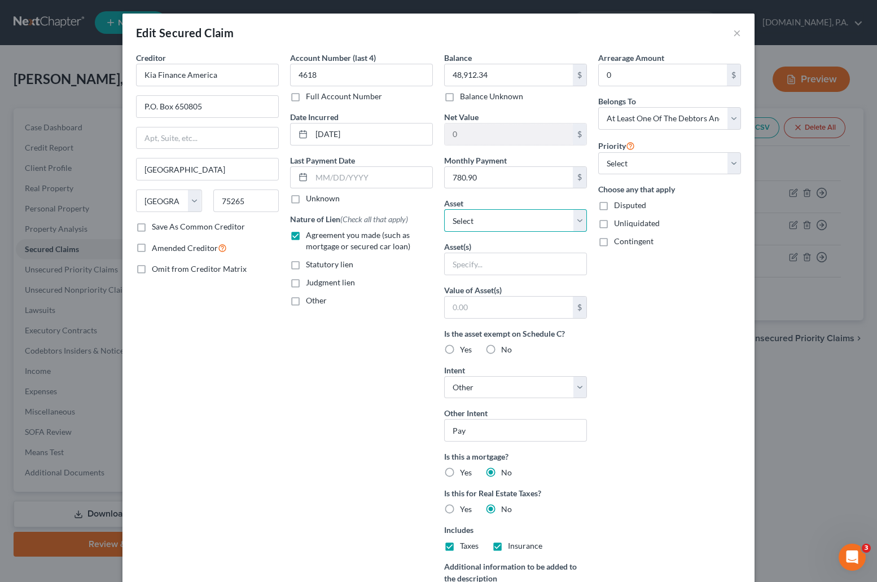
click at [480, 219] on select "Select Other Multiple Assets Jewelry - Misc. Costume Jewelry - $50.0 Clothing -…" at bounding box center [515, 220] width 143 height 23
select select "16"
click at [444, 210] on select "Select Other Multiple Assets Jewelry - Misc. Costume Jewelry - $50.0 Clothing -…" at bounding box center [515, 220] width 143 height 23
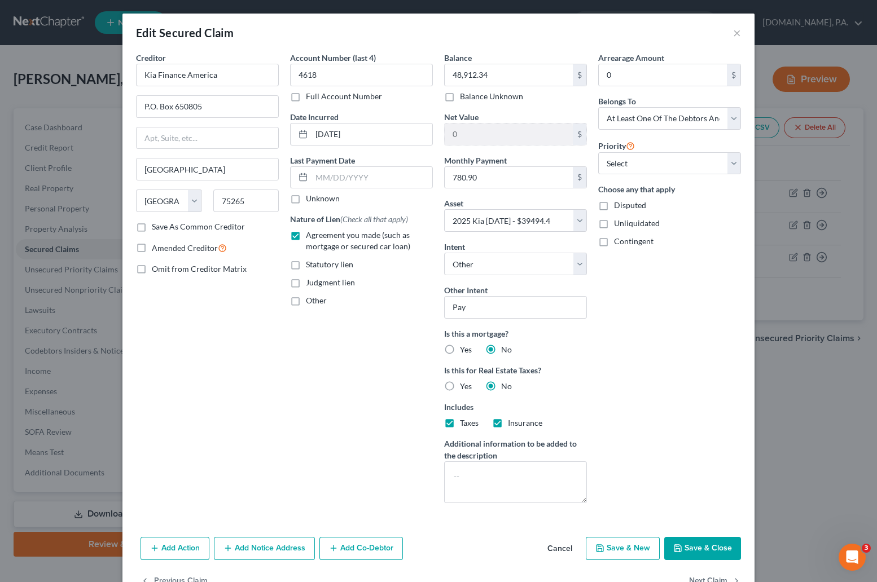
click at [565, 543] on button "Save & Close" at bounding box center [702, 549] width 77 height 24
select select
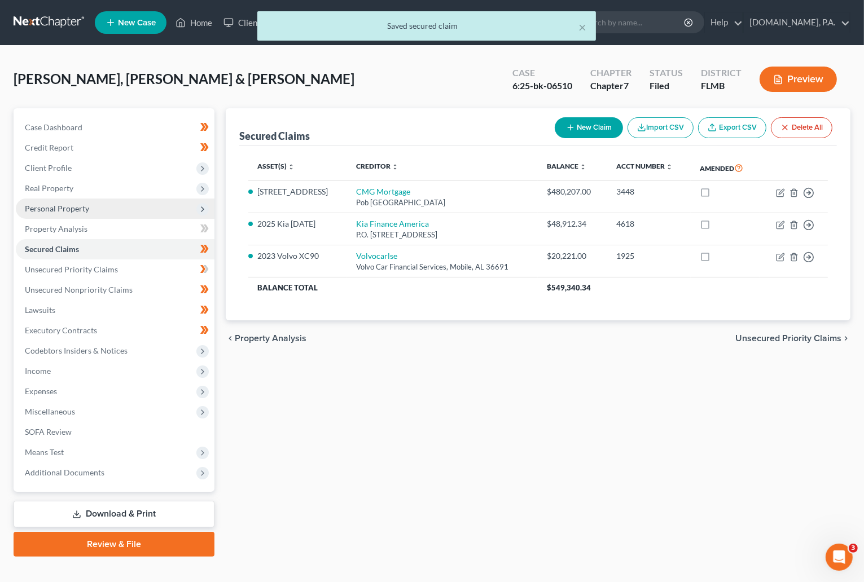
click at [63, 205] on span "Personal Property" at bounding box center [57, 209] width 64 height 10
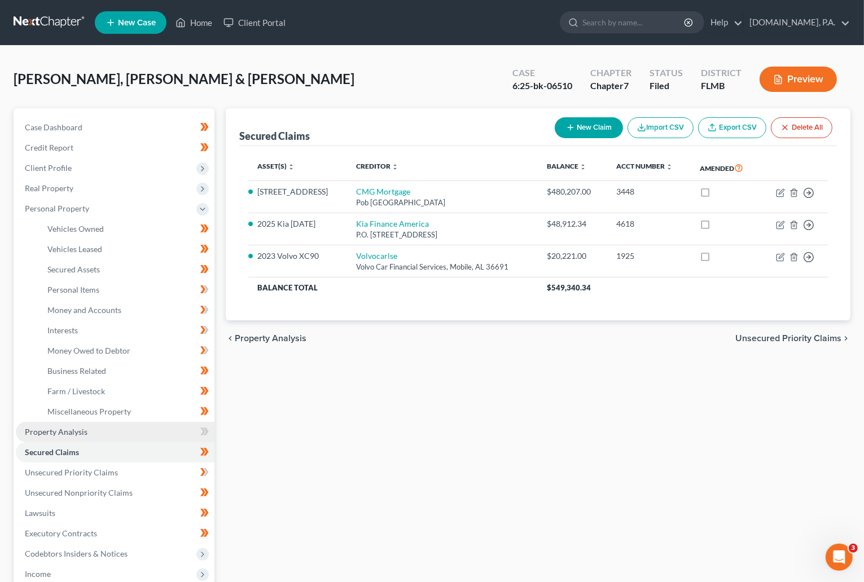
click at [81, 433] on span "Property Analysis" at bounding box center [56, 432] width 63 height 10
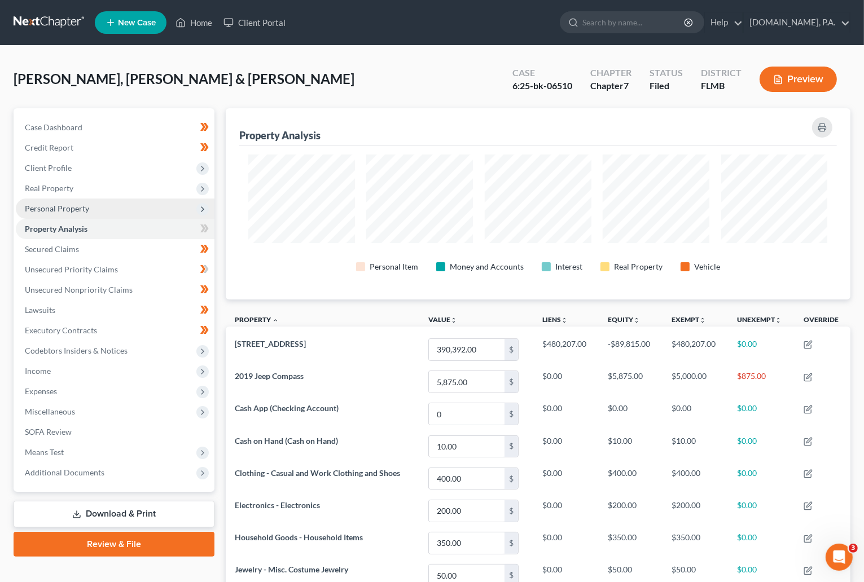
click at [67, 206] on span "Personal Property" at bounding box center [57, 209] width 64 height 10
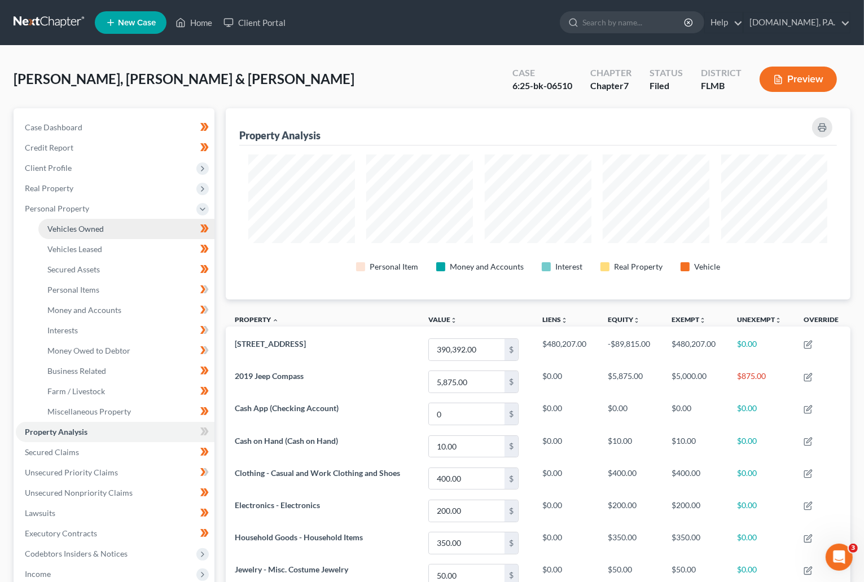
click at [95, 232] on span "Vehicles Owned" at bounding box center [75, 229] width 56 height 10
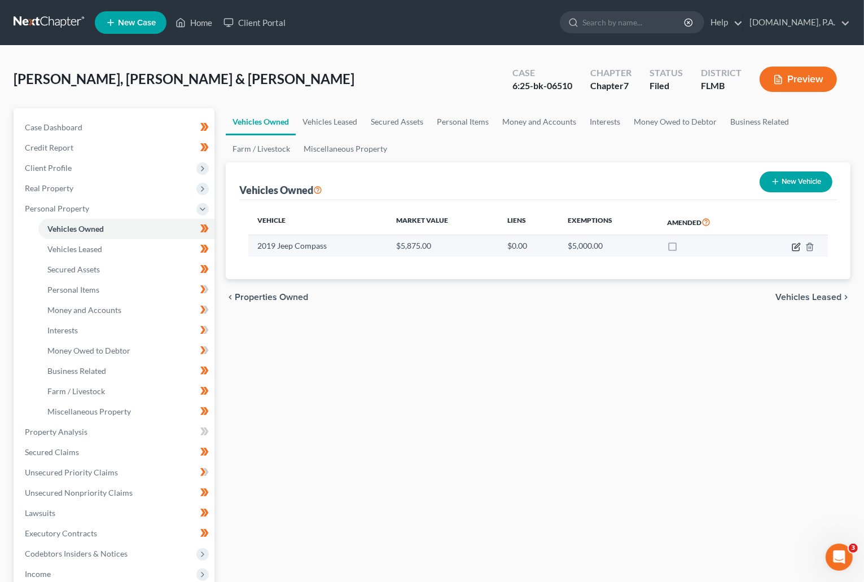
click at [565, 243] on icon "button" at bounding box center [795, 247] width 9 height 9
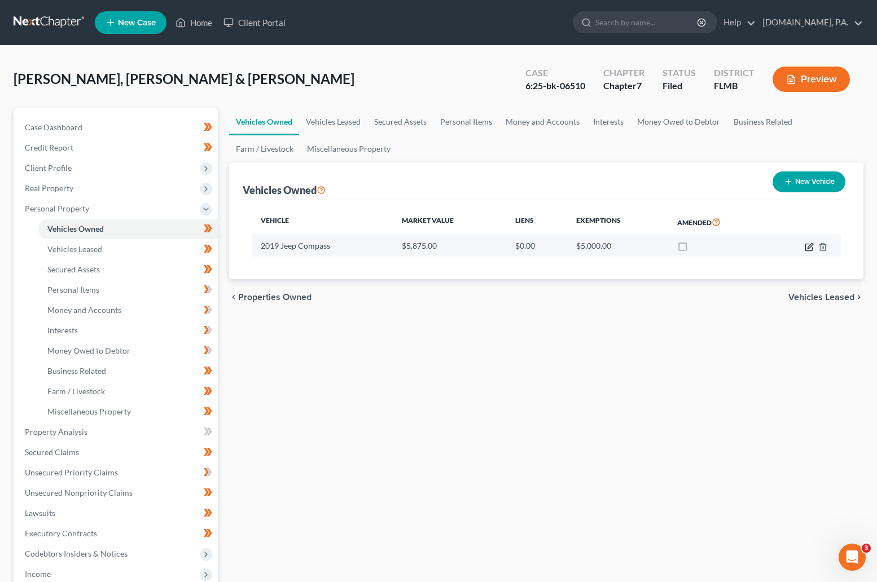
select select "0"
select select "7"
select select "3"
select select "0"
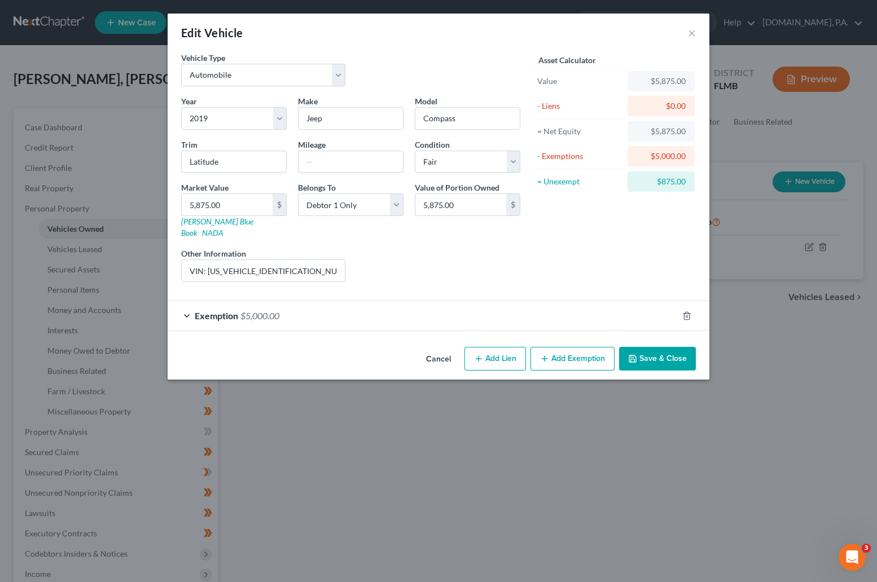
click at [565, 347] on button "Add Exemption" at bounding box center [572, 359] width 84 height 24
select select "2"
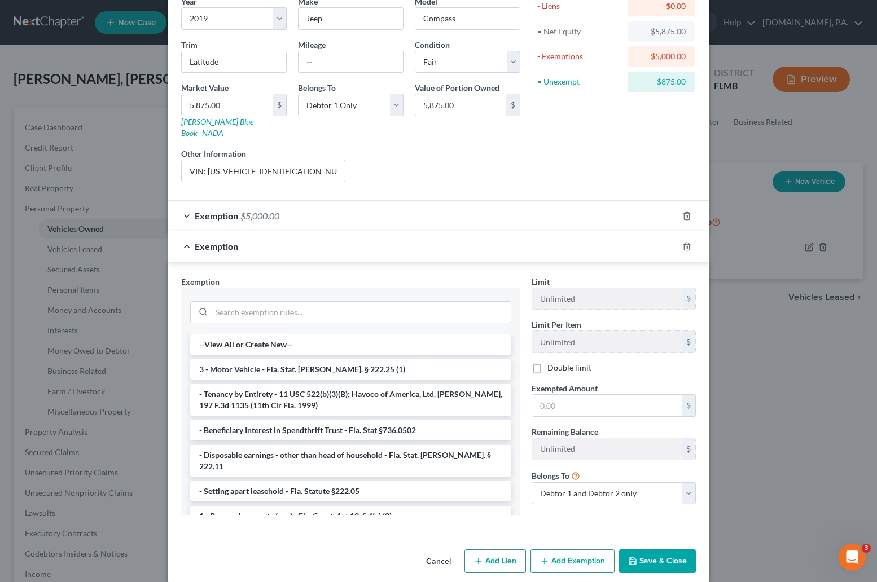
scroll to position [103, 0]
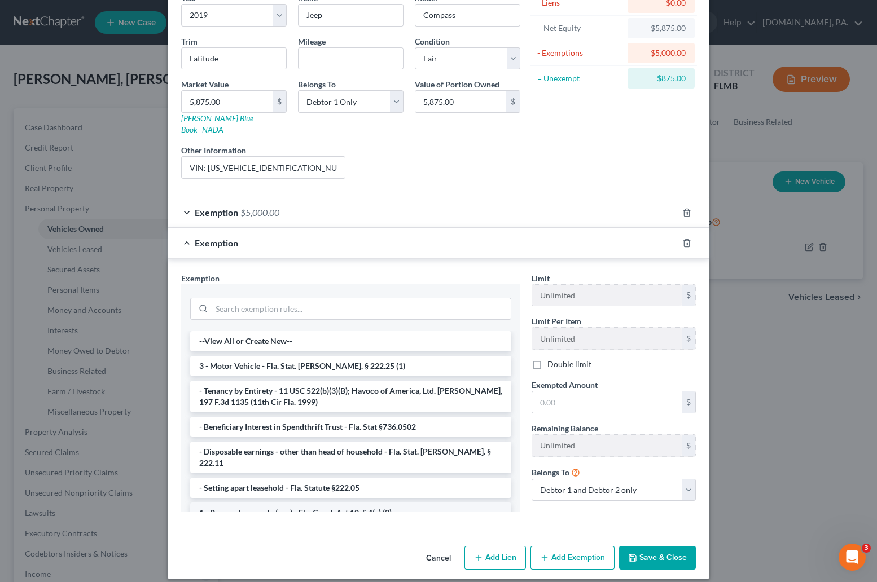
click at [351, 503] on li "1 - Personal property (any) - Fla. Const. Art.10, § 4(a) (2)" at bounding box center [350, 513] width 321 height 20
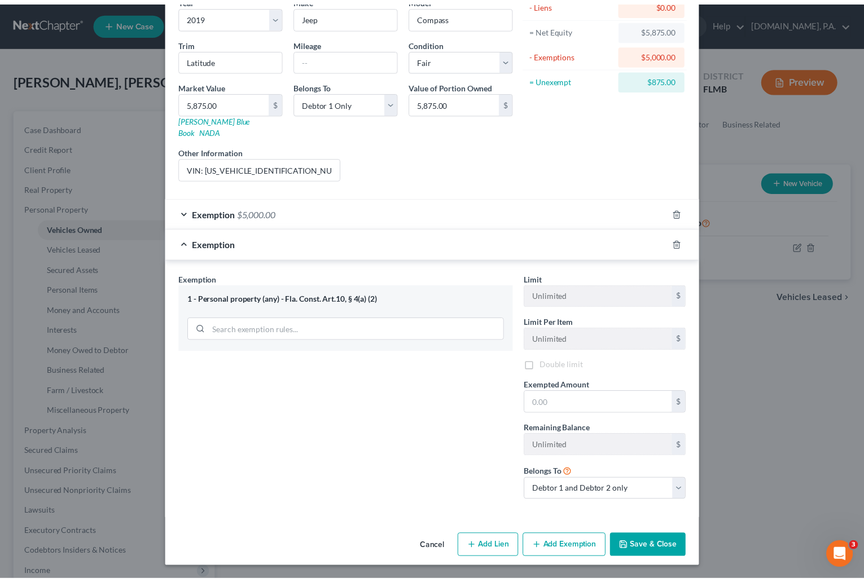
scroll to position [95, 0]
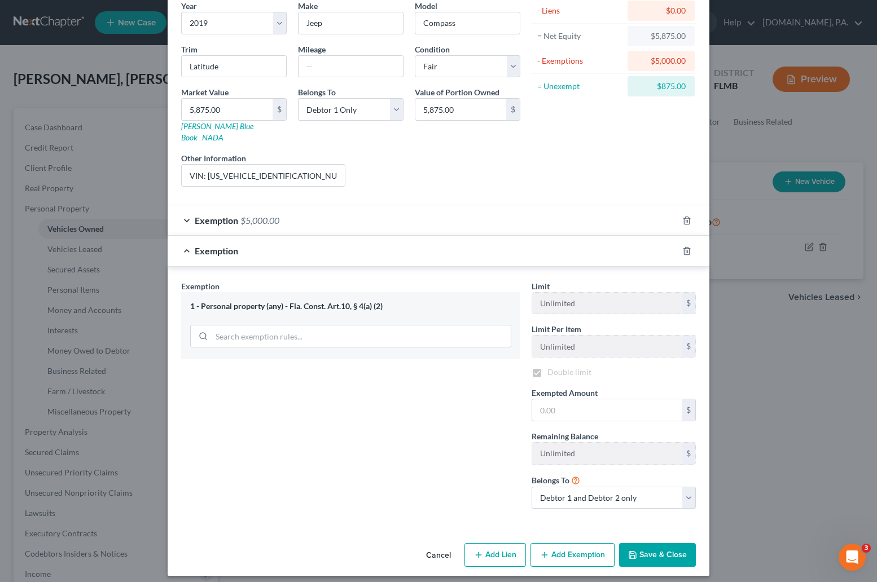
checkbox input "true"
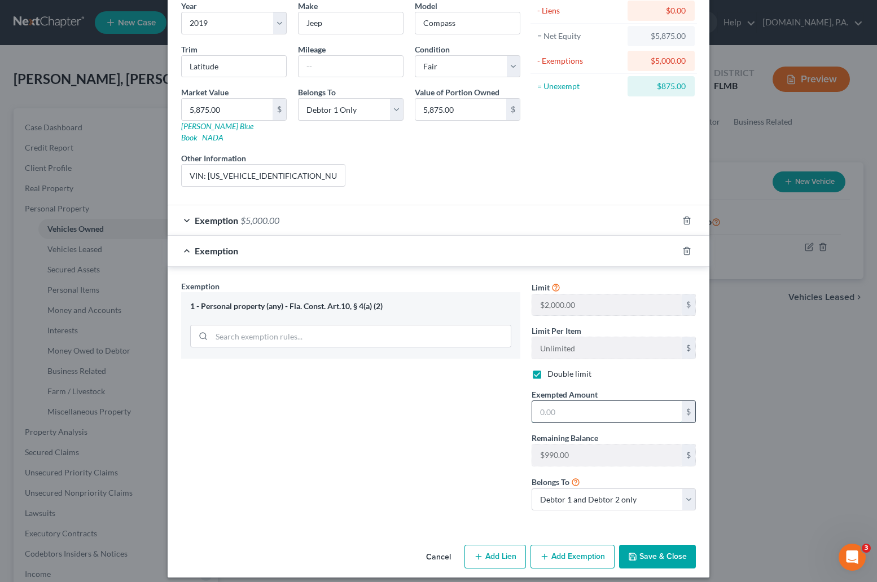
click at [552, 404] on input "text" at bounding box center [606, 411] width 149 height 21
type input "875"
click at [565, 550] on button "Save & Close" at bounding box center [657, 557] width 77 height 24
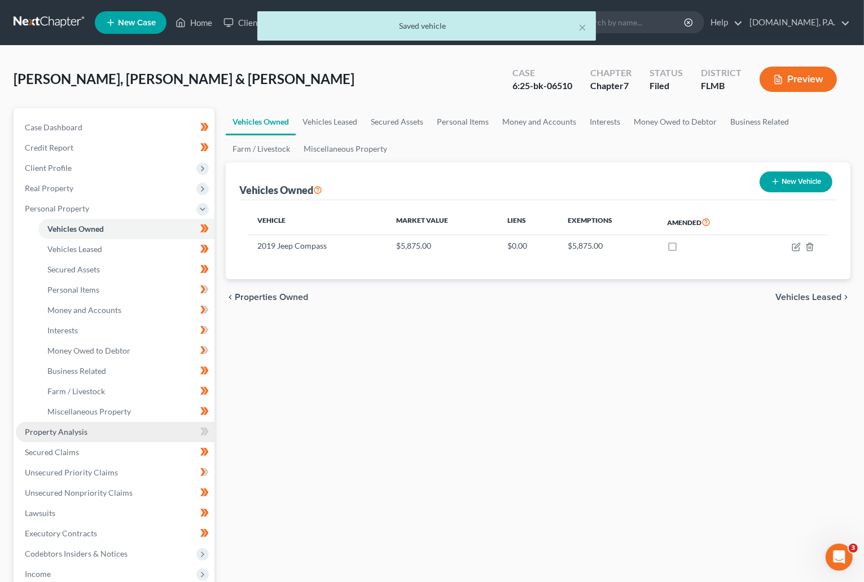
click at [72, 427] on span "Property Analysis" at bounding box center [56, 432] width 63 height 10
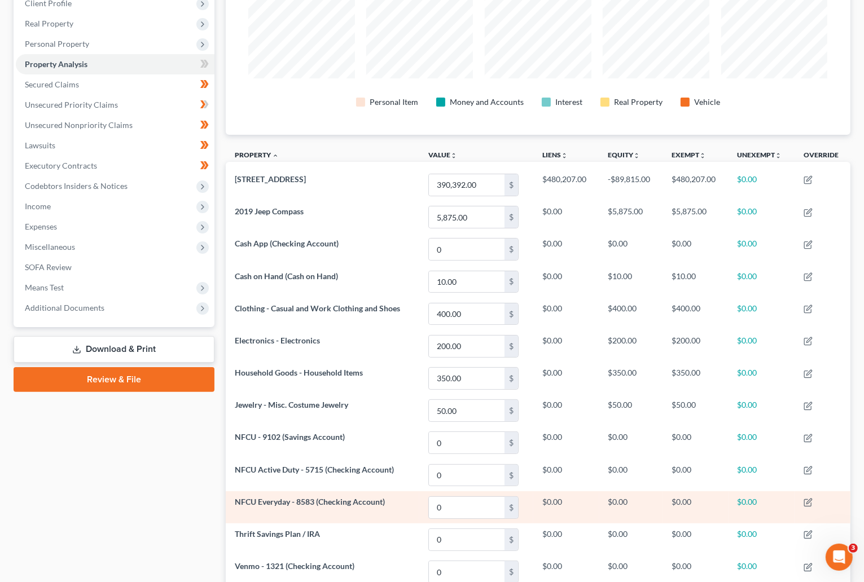
scroll to position [115, 0]
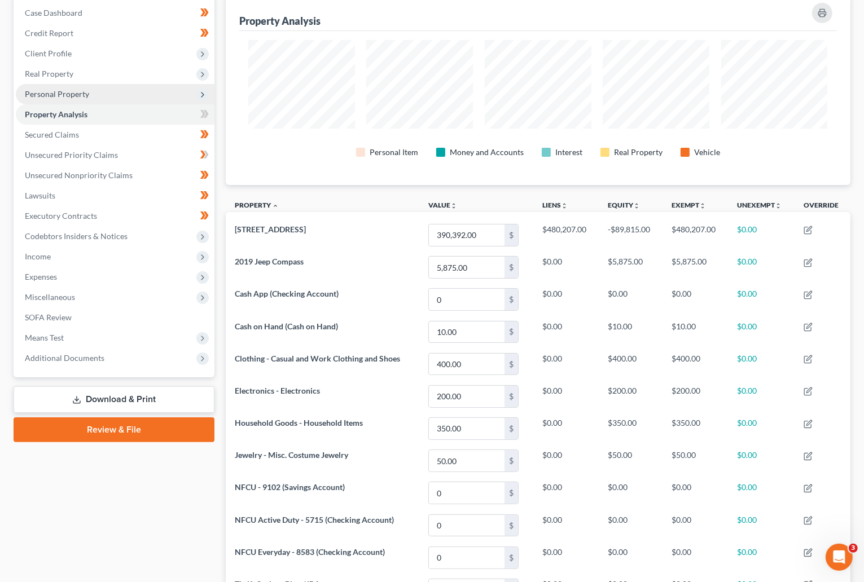
click at [50, 93] on span "Personal Property" at bounding box center [57, 94] width 64 height 10
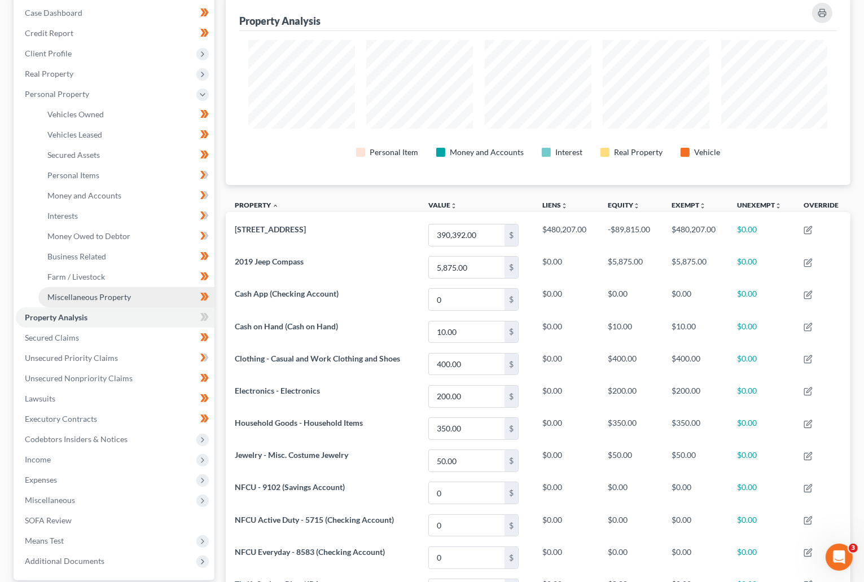
click at [64, 296] on span "Miscellaneous Property" at bounding box center [88, 297] width 83 height 10
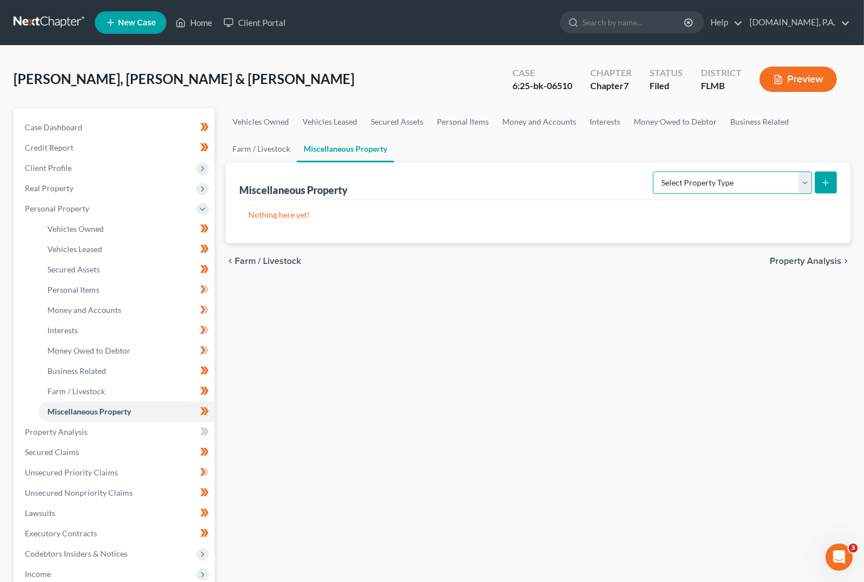
click at [565, 178] on select "Select Property Type Assigned for Creditor Benefit Within 1 Year Holding for An…" at bounding box center [732, 182] width 159 height 23
click at [70, 493] on span "Unsecured Nonpriority Claims" at bounding box center [79, 493] width 108 height 10
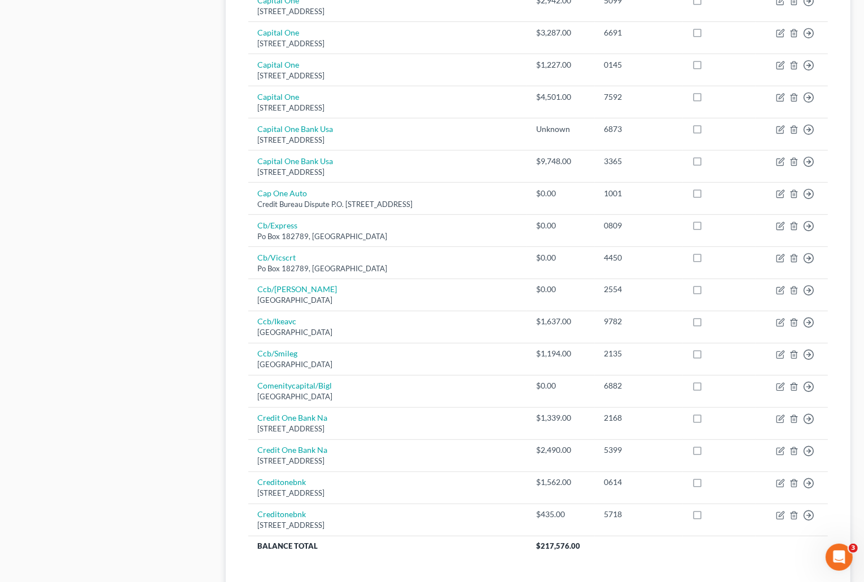
scroll to position [727, 0]
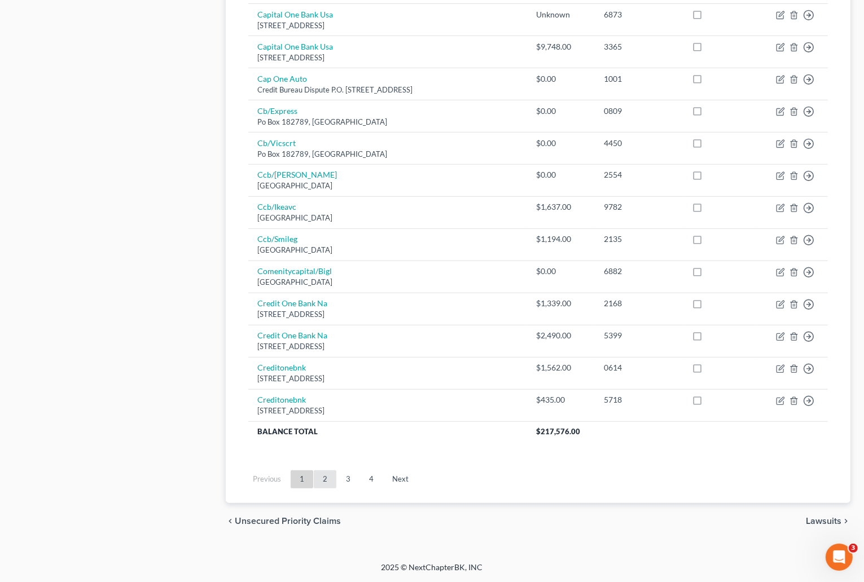
click at [325, 476] on link "2" at bounding box center [325, 479] width 23 height 18
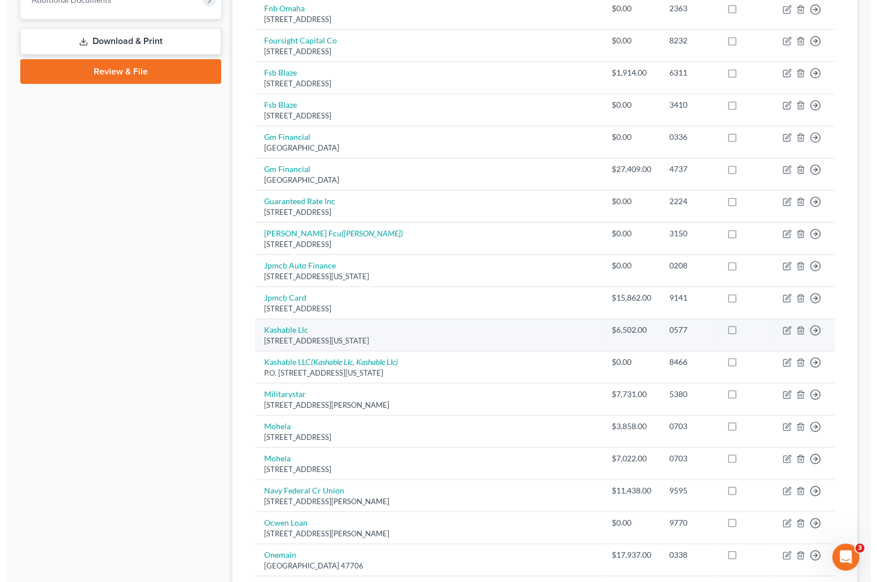
scroll to position [303, 0]
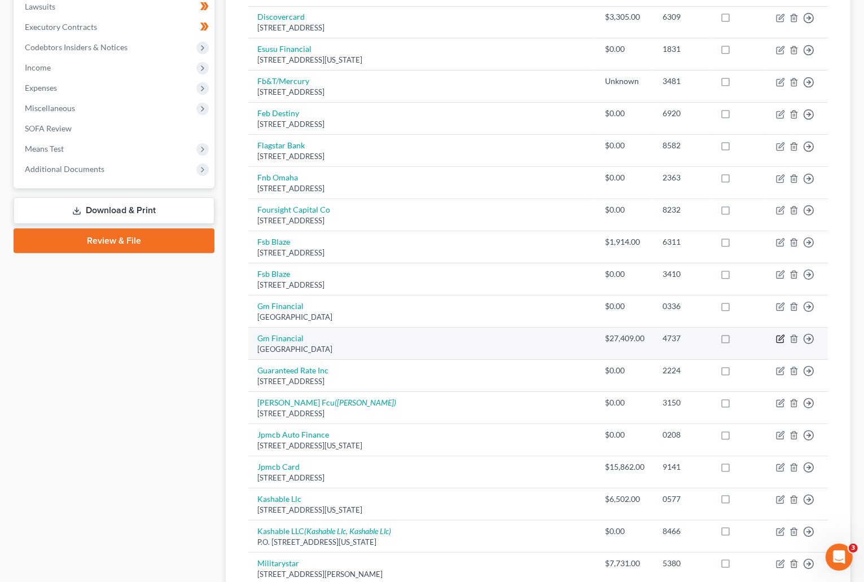
click at [565, 342] on icon "button" at bounding box center [780, 339] width 9 height 9
select select "45"
select select "0"
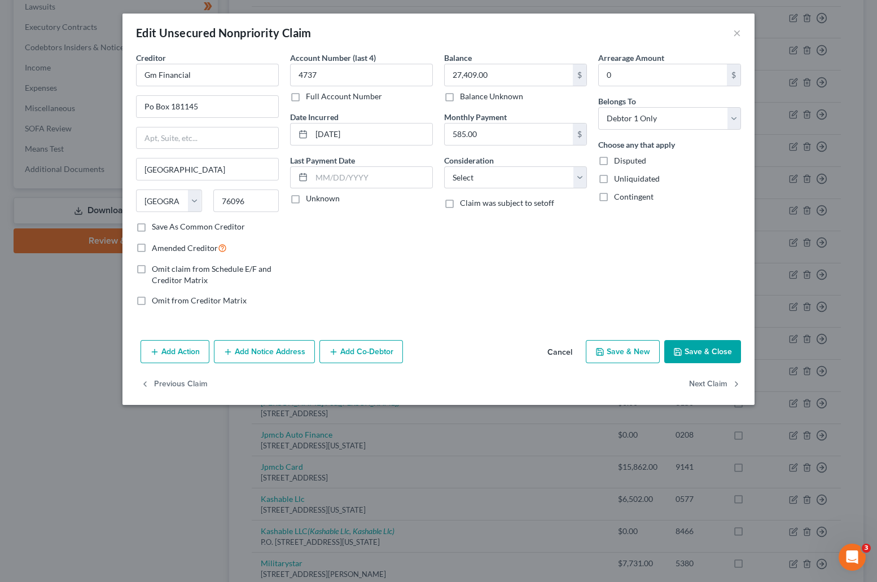
click at [185, 353] on button "Add Action" at bounding box center [174, 352] width 69 height 24
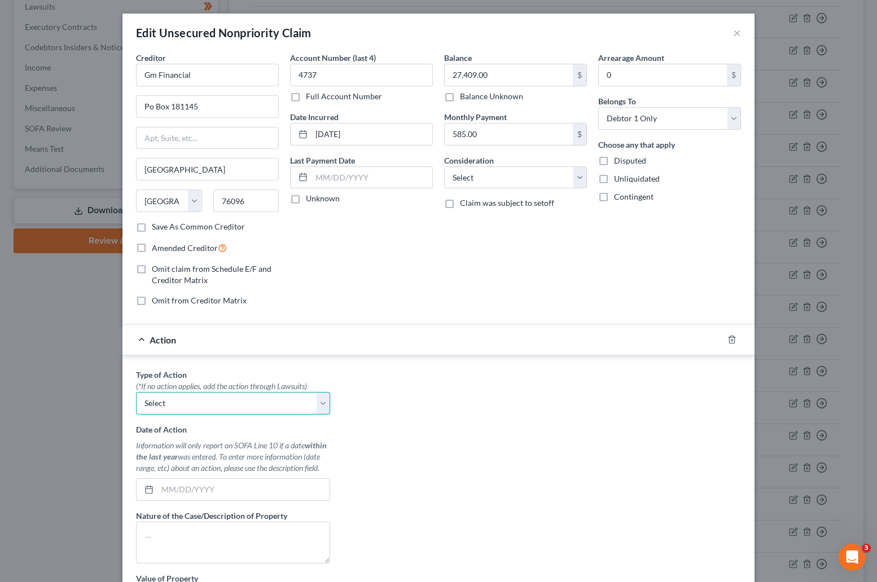
click at [318, 401] on select "Select Repossession Garnishment Foreclosure Personal Injury Attached, Seized, O…" at bounding box center [233, 403] width 194 height 23
select select "0"
click at [136, 393] on select "Select Repossession Garnishment Foreclosure Personal Injury Attached, Seized, O…" at bounding box center [233, 403] width 194 height 23
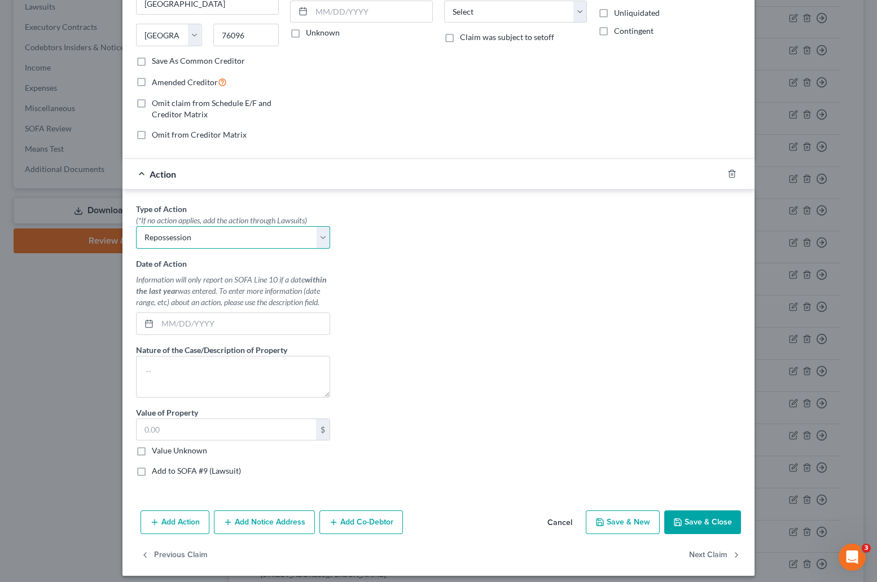
scroll to position [169, 0]
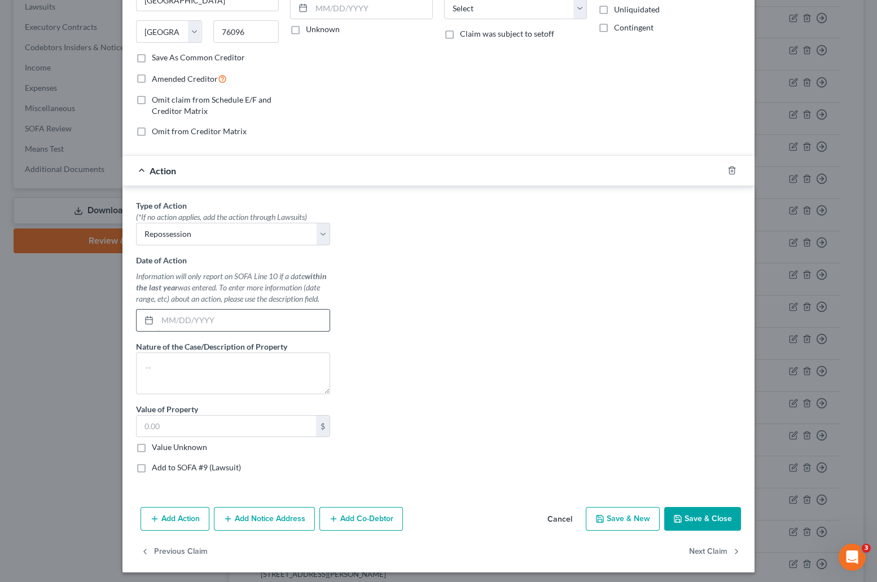
click at [213, 317] on input "text" at bounding box center [243, 320] width 172 height 21
click at [175, 323] on input "09/16/2025" at bounding box center [243, 320] width 172 height 21
type input "09/16/2025"
click at [443, 368] on div "Type of Action * (*If no action applies, add the action through Lawsuits) Selec…" at bounding box center [438, 341] width 616 height 283
click at [141, 364] on textarea at bounding box center [233, 374] width 194 height 42
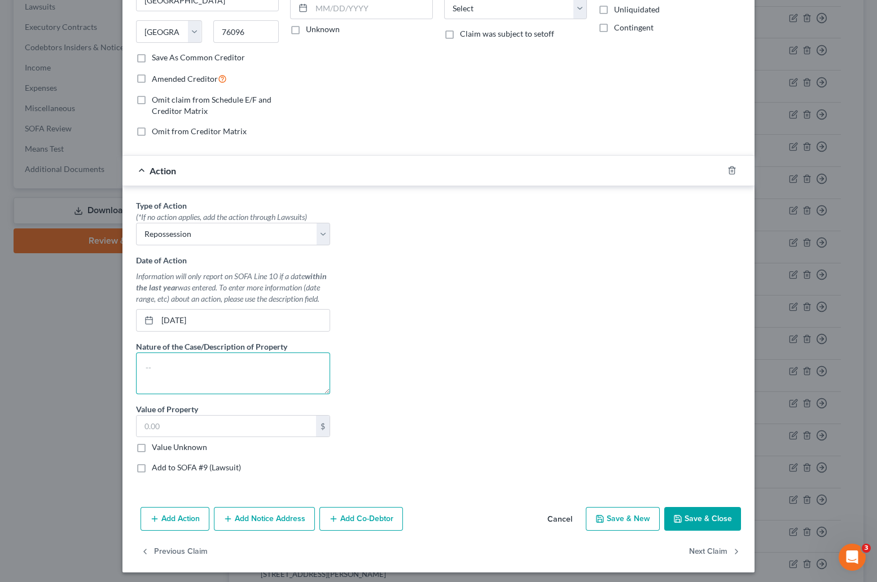
paste textarea "2018 GMC YUKON XL SLT VIN: 1GKS2GKCXJR122465"
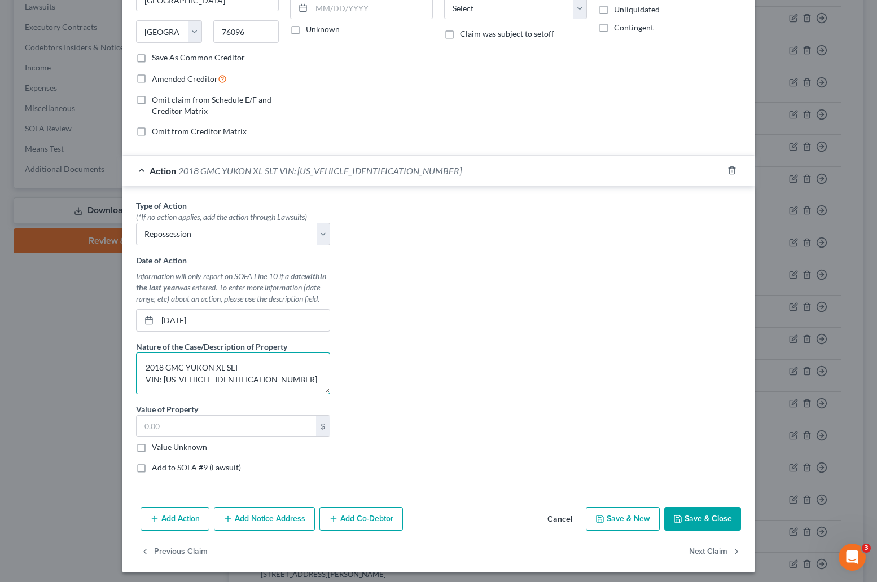
scroll to position [2, 0]
type textarea "2018 GMC YUKON XL SLT VIN: 1GKS2GKCXJR122465 VOLUNTARILY SURRENDERED"
click at [161, 422] on input "text" at bounding box center [226, 426] width 179 height 21
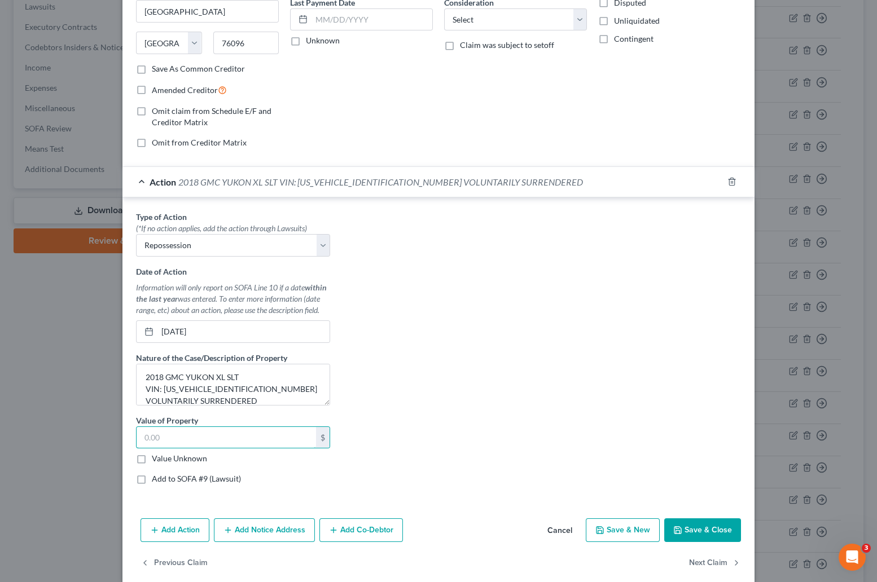
scroll to position [169, 0]
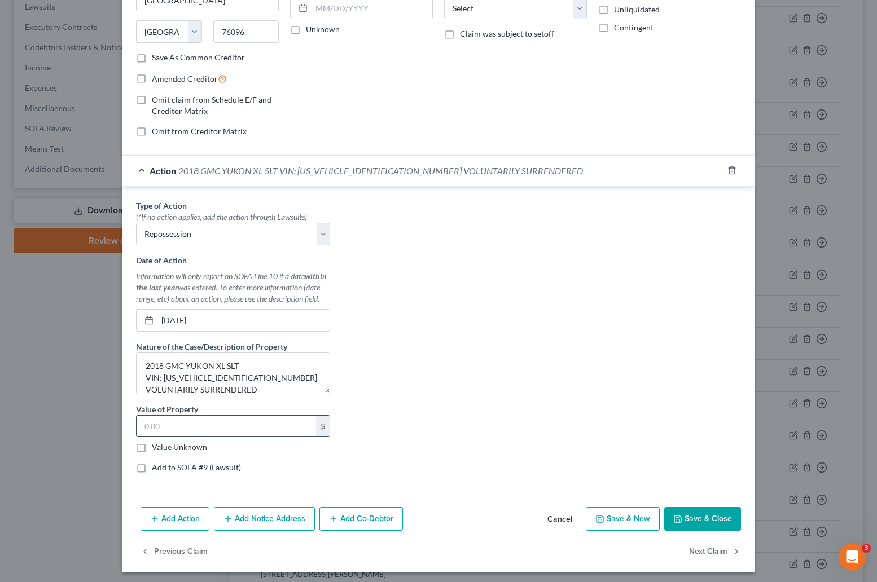
click at [143, 426] on input "text" at bounding box center [226, 426] width 179 height 21
type input "16,787.50"
click at [230, 367] on textarea "2018 GMC YUKON XL SLT VIN: 1GKS2GKCXJR122465 VOLUNTARILY SURRENDERED" at bounding box center [233, 374] width 194 height 42
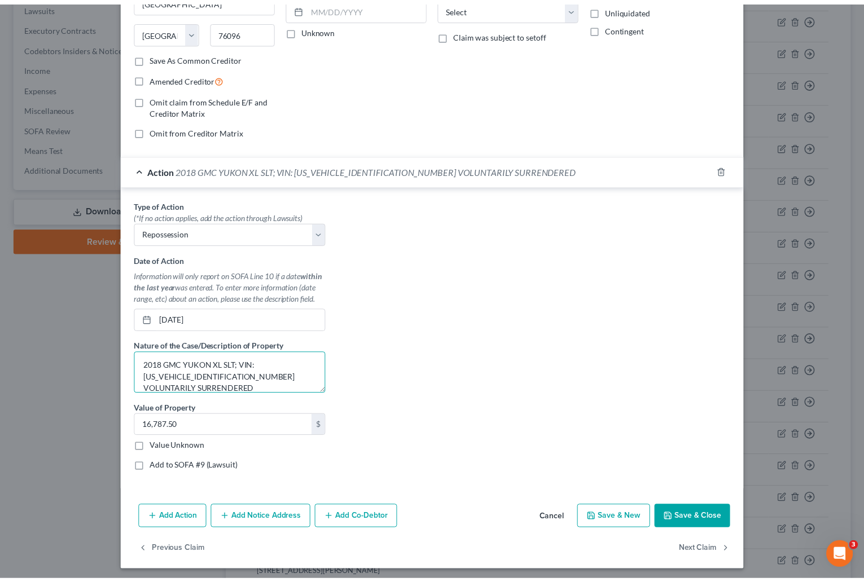
scroll to position [0, 0]
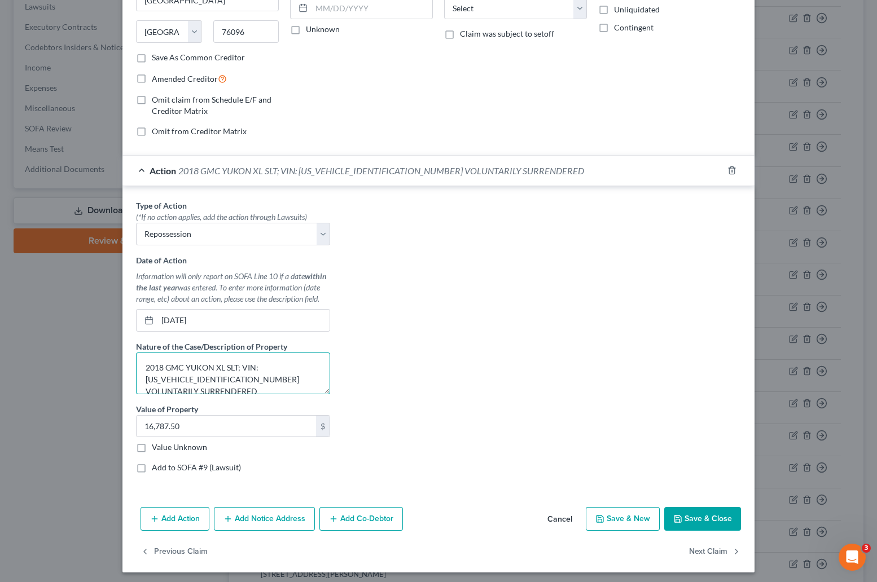
click at [232, 381] on textarea "2018 GMC YUKON XL SLT; VIN: 1GKS2GKCXJR122465 VOLUNTARILY SURRENDERED" at bounding box center [233, 374] width 194 height 42
type textarea "2018 GMC YUKON XL SLT; VIN: 1GKS2GKCXJR122465; VOLUNTARILY SURRENDERED"
click at [565, 519] on button "Save & Close" at bounding box center [702, 519] width 77 height 24
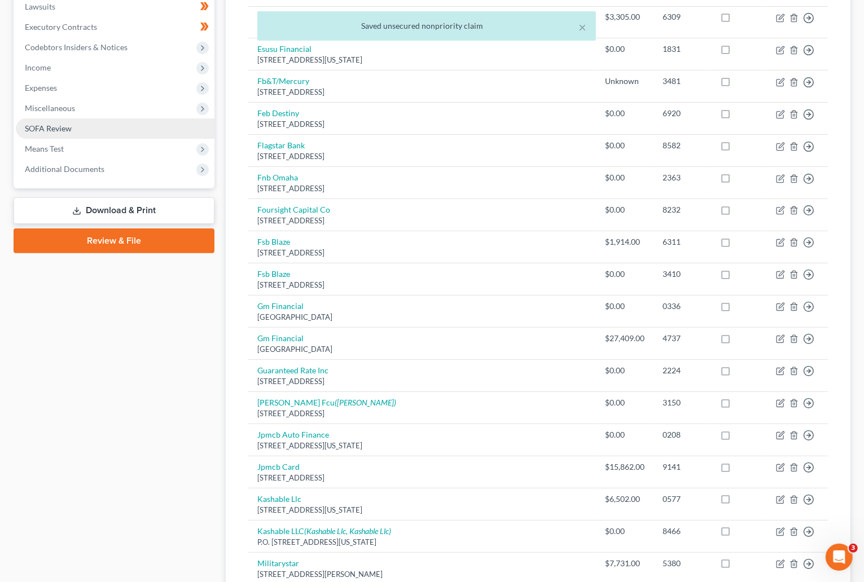
click at [39, 124] on span "SOFA Review" at bounding box center [48, 129] width 47 height 10
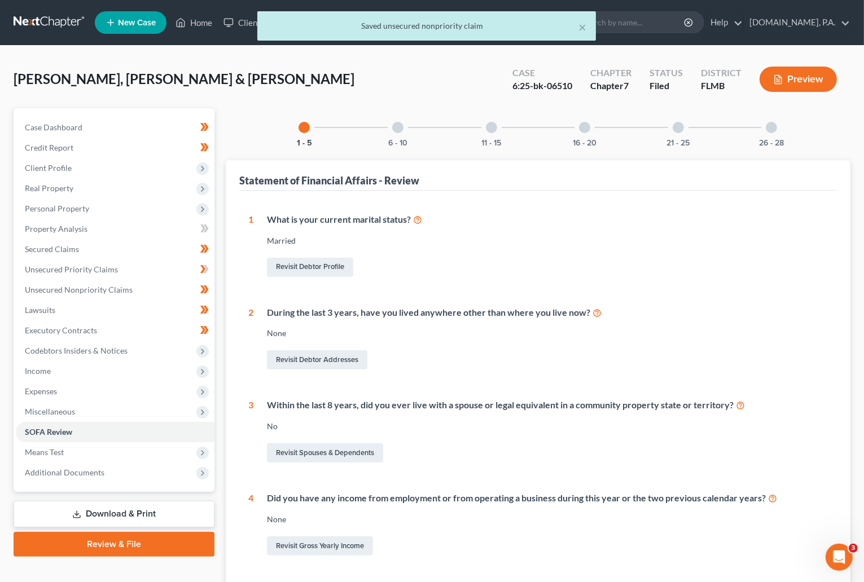
click at [398, 120] on div "6 - 10" at bounding box center [398, 127] width 38 height 38
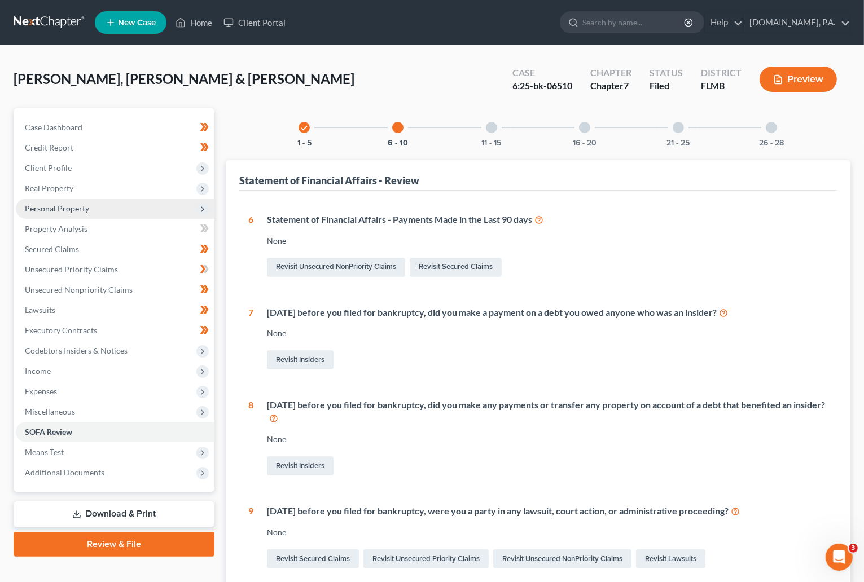
click at [40, 208] on span "Personal Property" at bounding box center [57, 209] width 64 height 10
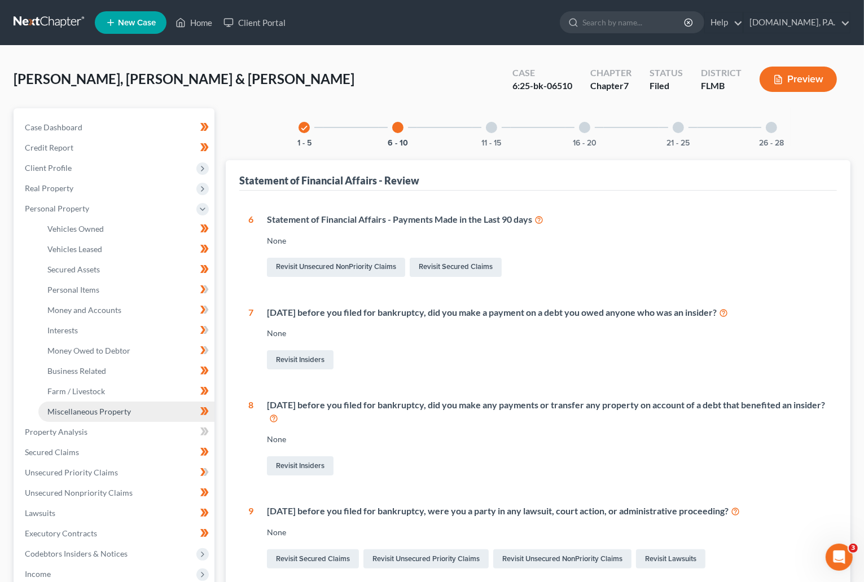
click at [110, 407] on span "Miscellaneous Property" at bounding box center [88, 412] width 83 height 10
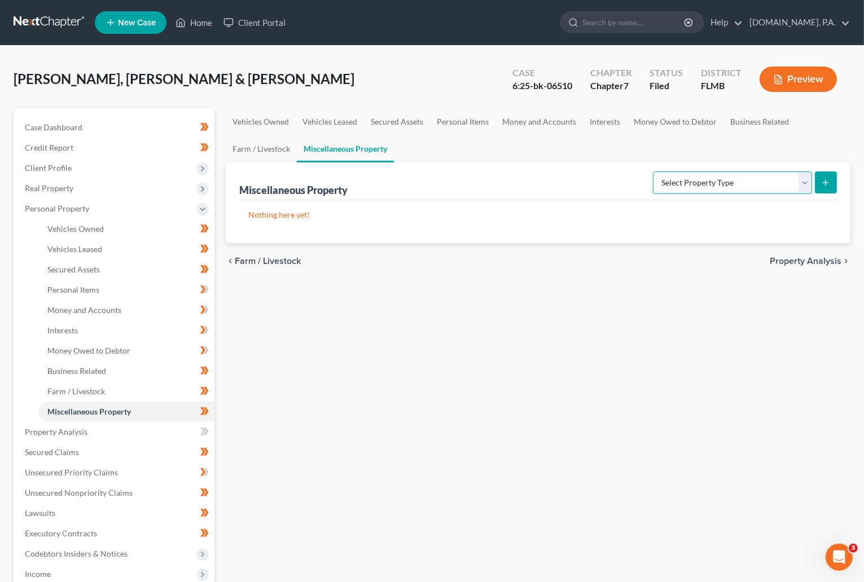
click at [565, 179] on select "Select Property Type Assigned for Creditor Benefit Within 1 Year Holding for An…" at bounding box center [732, 182] width 159 height 23
click at [565, 181] on div "Miscellaneous Property Select Property Type Assigned for Creditor Benefit Withi…" at bounding box center [537, 181] width 597 height 38
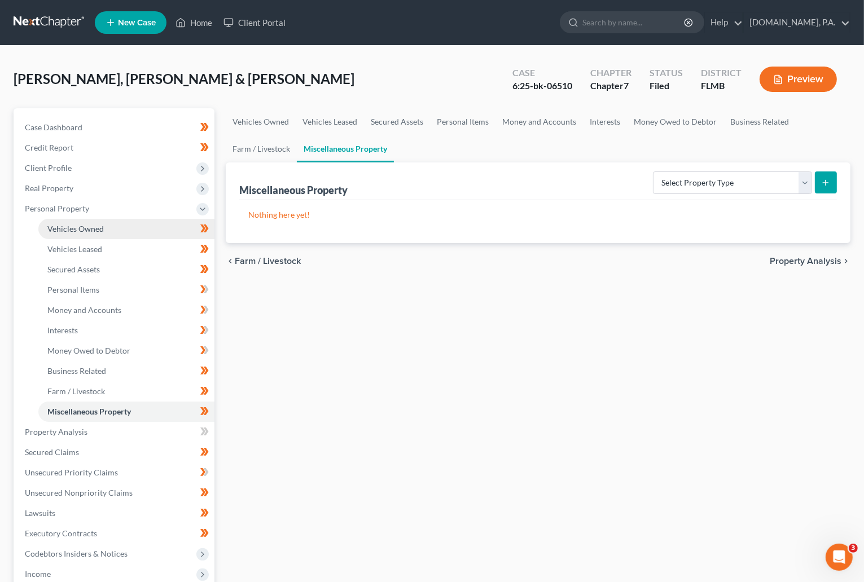
click at [84, 231] on span "Vehicles Owned" at bounding box center [75, 229] width 56 height 10
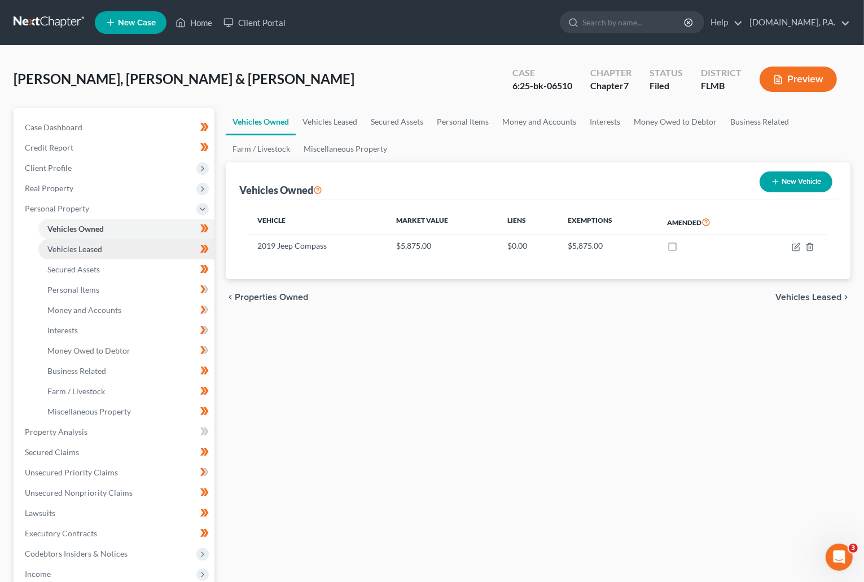
click at [62, 249] on span "Vehicles Leased" at bounding box center [74, 249] width 55 height 10
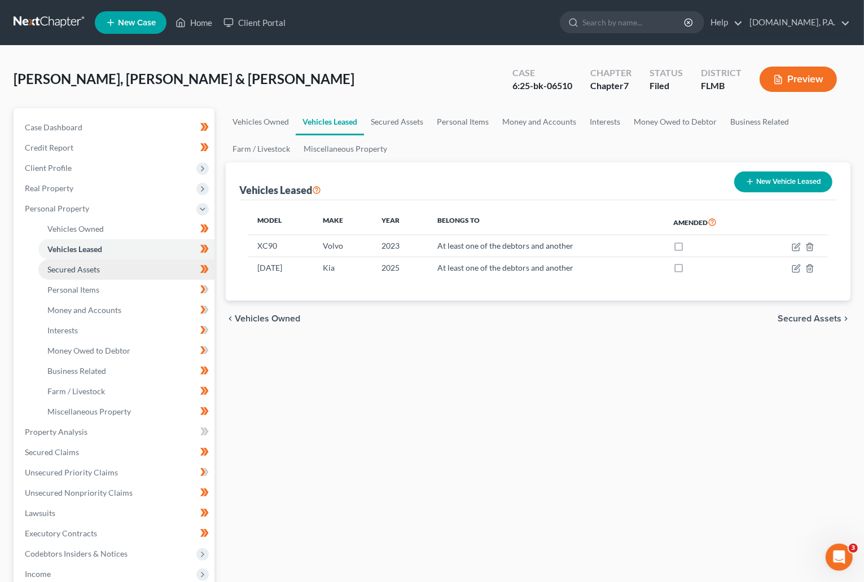
click at [94, 269] on span "Secured Assets" at bounding box center [73, 270] width 52 height 10
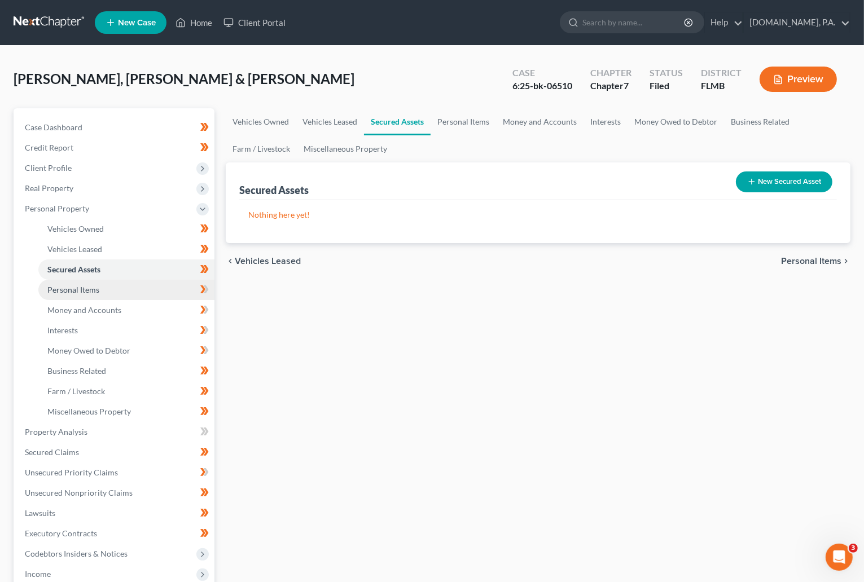
click at [89, 287] on span "Personal Items" at bounding box center [73, 290] width 52 height 10
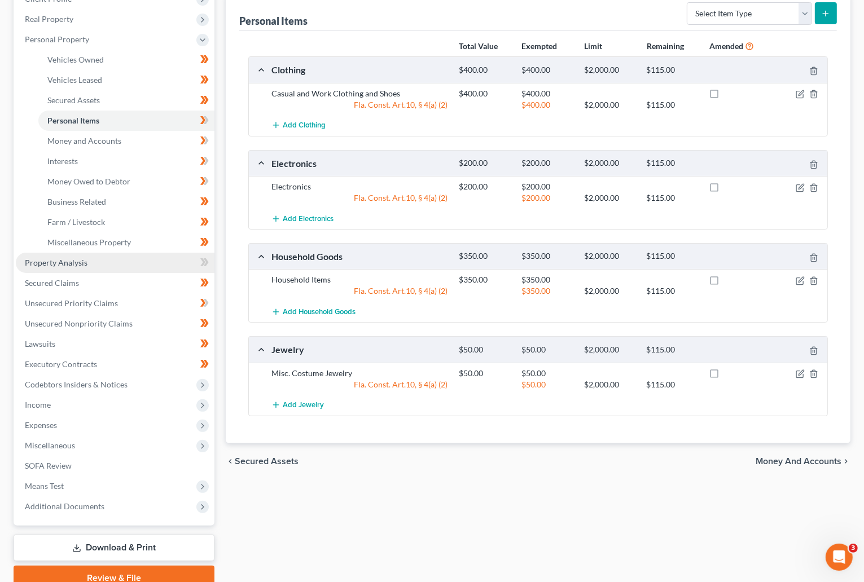
scroll to position [85, 0]
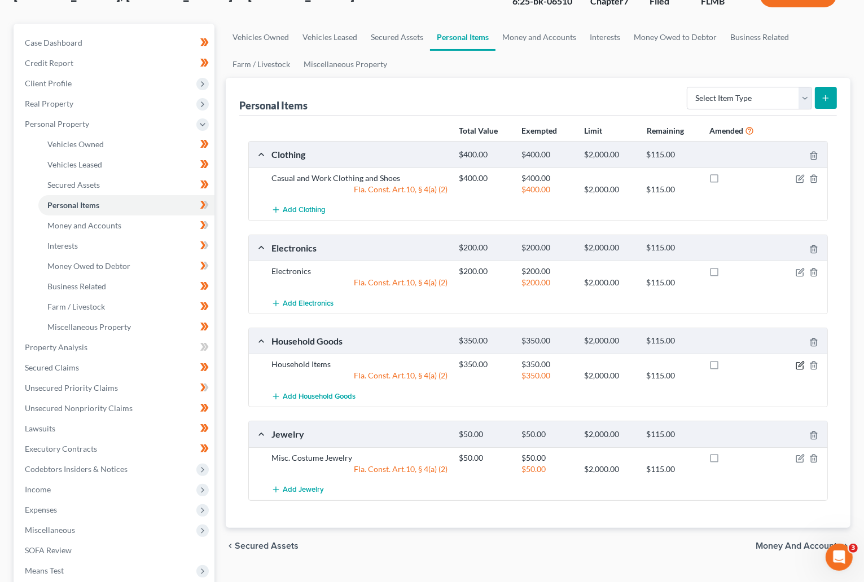
click at [565, 367] on icon "button" at bounding box center [799, 365] width 9 height 9
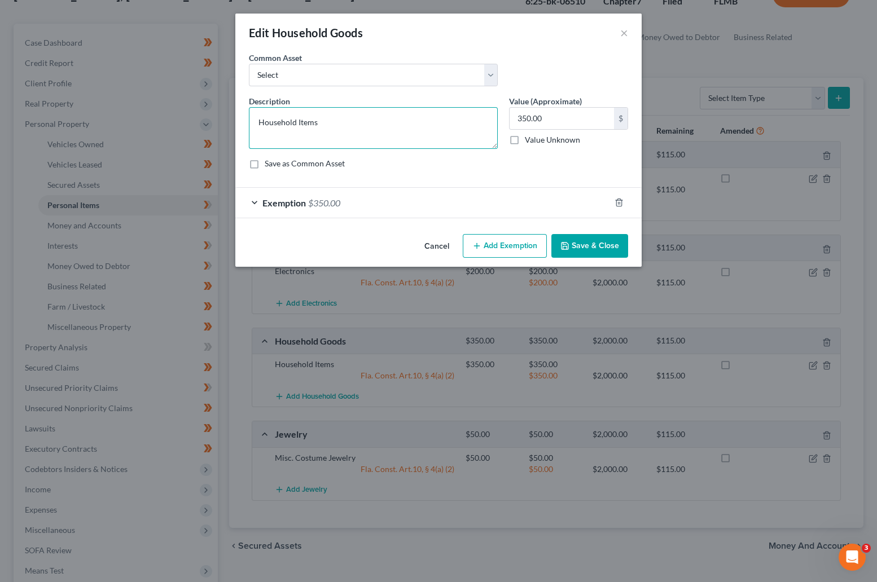
drag, startPoint x: 339, startPoint y: 123, endPoint x: 236, endPoint y: 125, distance: 102.7
click at [236, 125] on div "An exemption set must first be selected from the Filing Information section. Co…" at bounding box center [438, 141] width 406 height 178
click at [269, 124] on textarea "1 - Couch, 1" at bounding box center [373, 128] width 249 height 42
click at [302, 122] on textarea "1 Couch, 1" at bounding box center [373, 128] width 249 height 42
type textarea "1 Couch, 1 Coffee Table, 3 Lamps, 3 Bookshelves, 1 Desk, 1 Dining Table & Chair…"
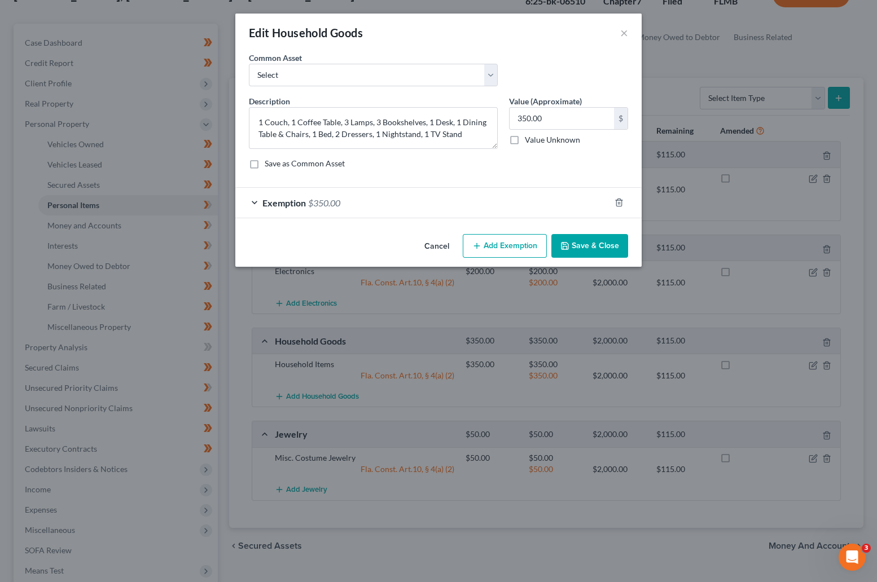
click at [565, 243] on button "Save & Close" at bounding box center [589, 246] width 77 height 24
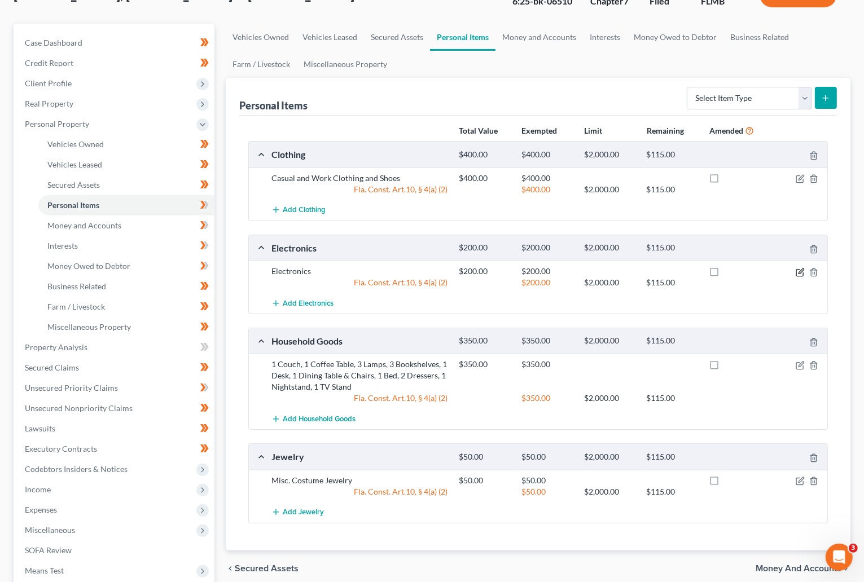
click at [565, 270] on icon "button" at bounding box center [799, 272] width 9 height 9
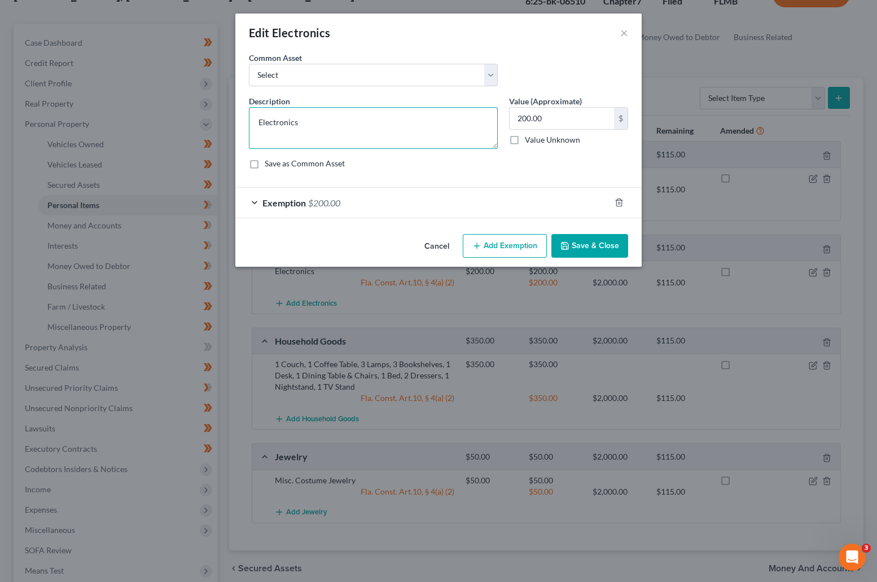
drag, startPoint x: 309, startPoint y: 118, endPoint x: 256, endPoint y: 111, distance: 54.1
click at [226, 126] on div "Edit Electronics × An exemption set must first be selected from the Filing Info…" at bounding box center [438, 291] width 877 height 582
type textarea "3 TV's, 3 Cell Phones"
click at [565, 247] on button "Save & Close" at bounding box center [589, 246] width 77 height 24
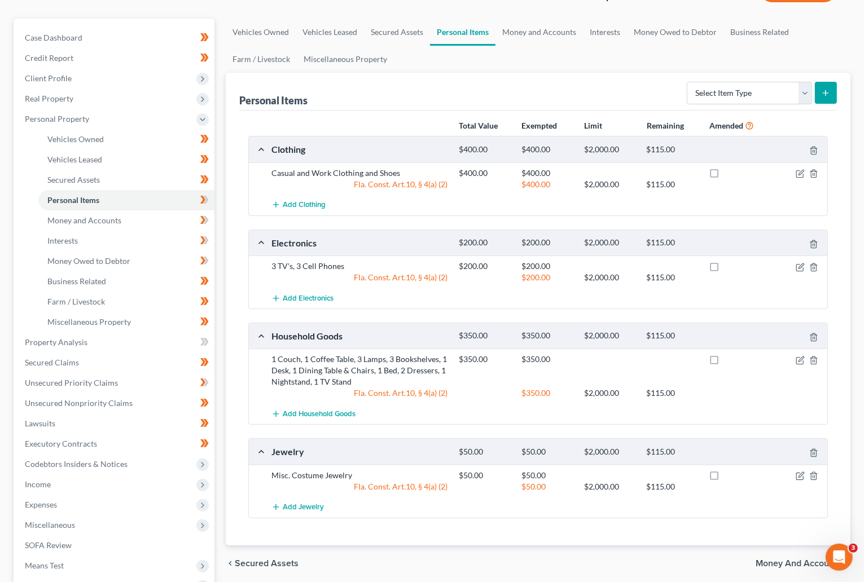
scroll to position [50, 0]
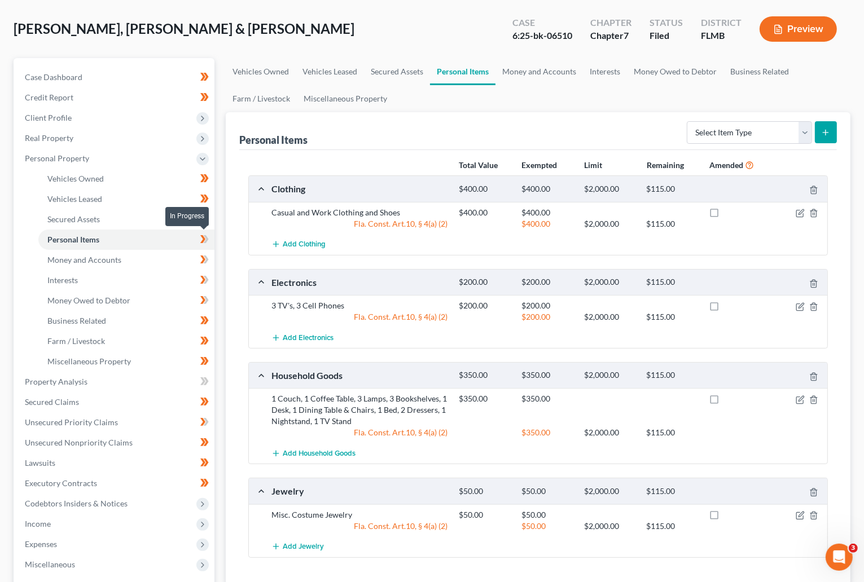
click at [209, 238] on span at bounding box center [205, 240] width 20 height 17
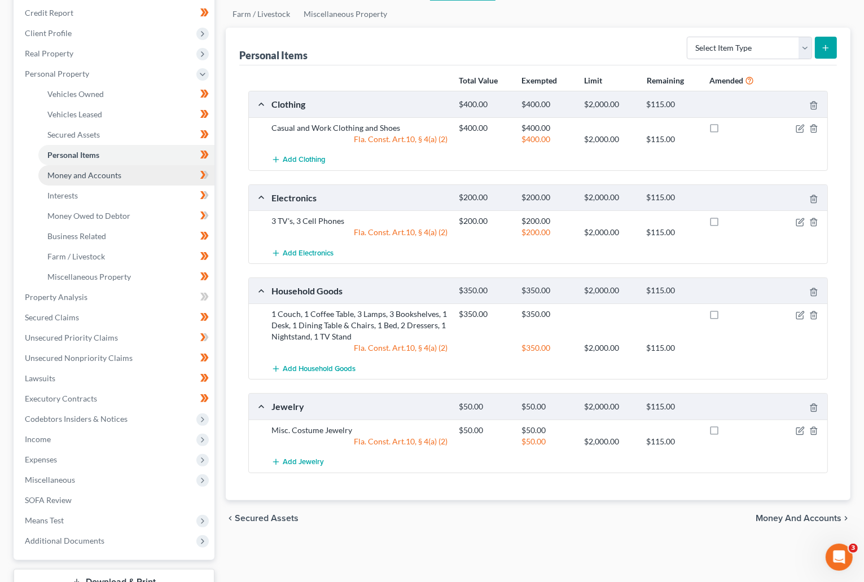
click at [100, 176] on span "Money and Accounts" at bounding box center [84, 175] width 74 height 10
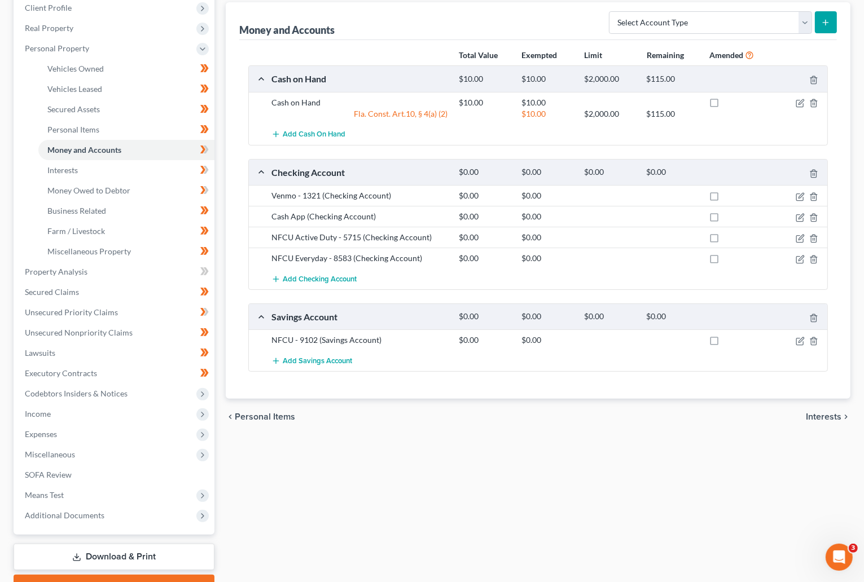
scroll to position [169, 0]
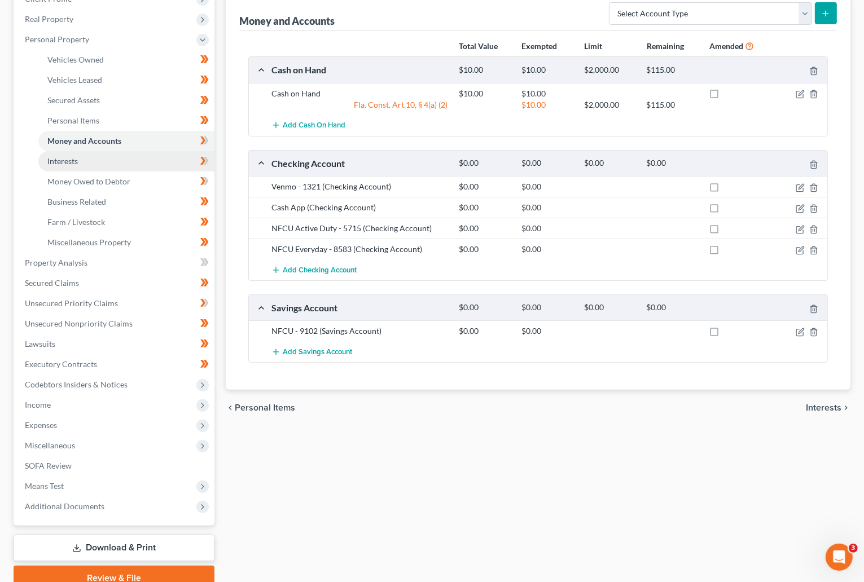
click at [62, 167] on link "Interests" at bounding box center [126, 161] width 176 height 20
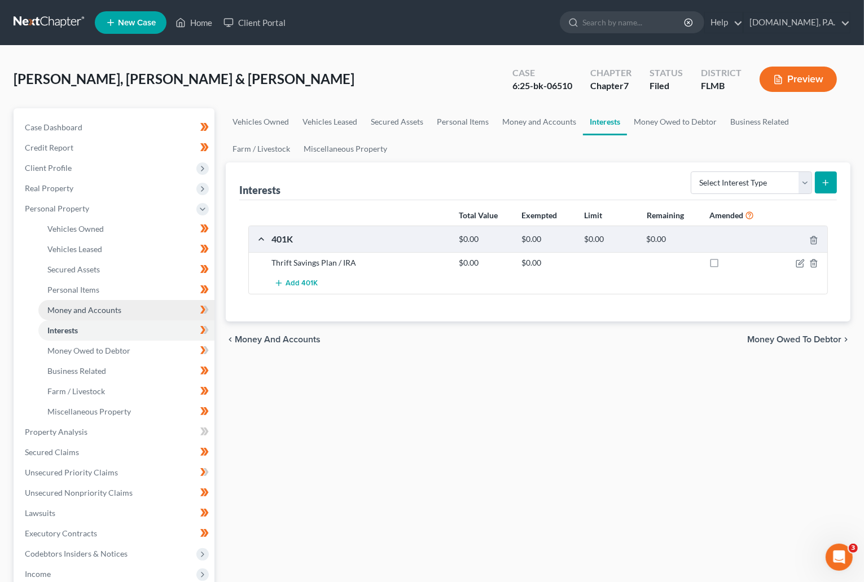
click at [60, 309] on span "Money and Accounts" at bounding box center [84, 310] width 74 height 10
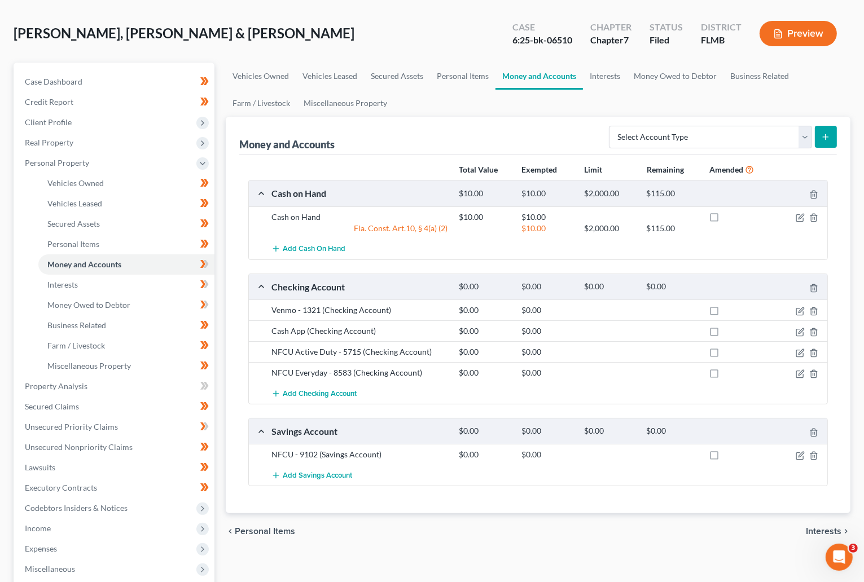
scroll to position [85, 0]
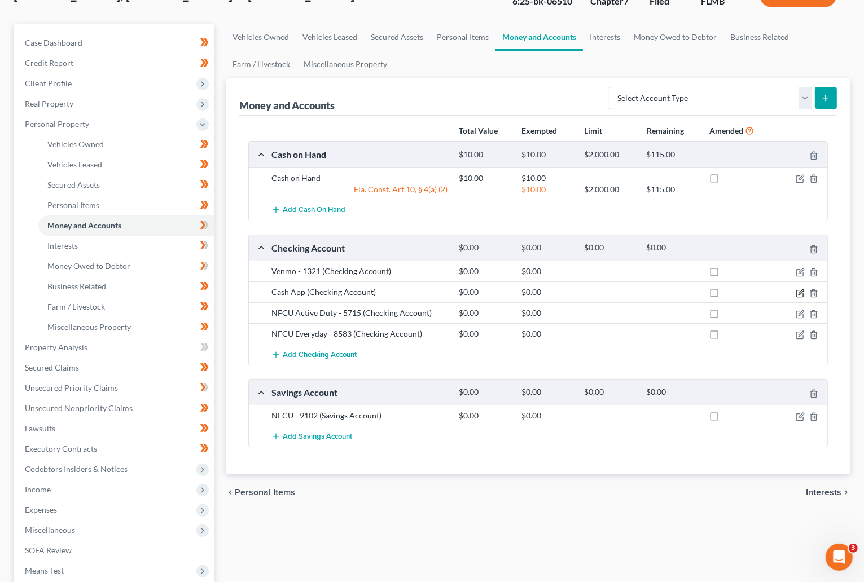
click at [565, 294] on icon "button" at bounding box center [800, 291] width 5 height 5
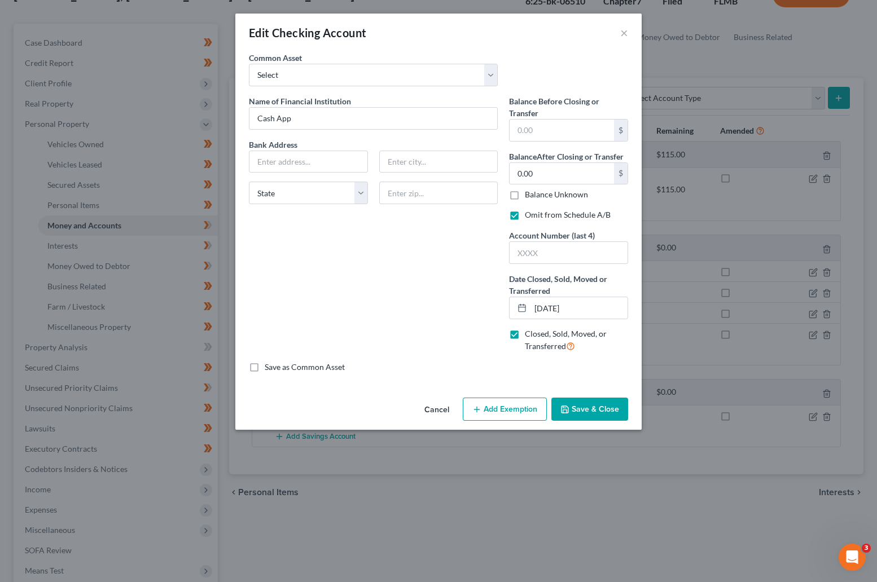
click at [565, 405] on button "Save & Close" at bounding box center [589, 410] width 77 height 24
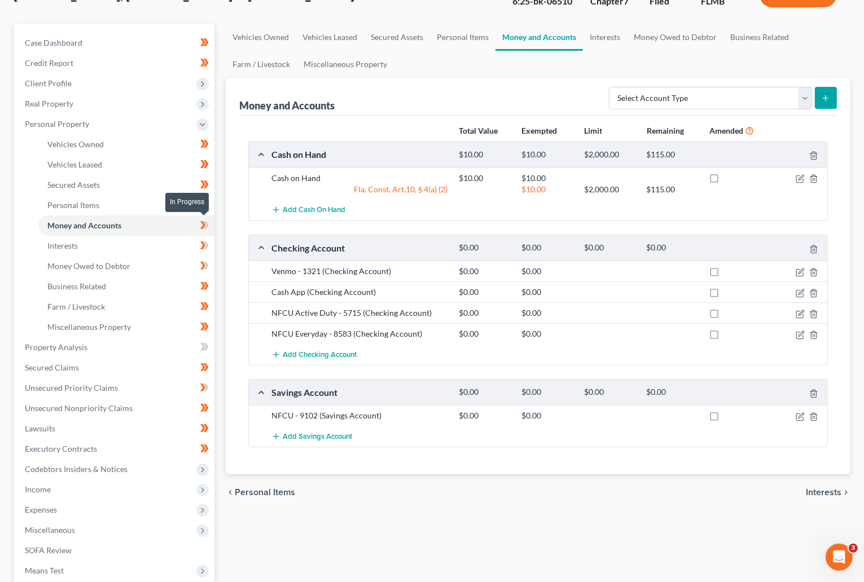
click at [207, 222] on icon at bounding box center [204, 225] width 8 height 14
click at [76, 247] on span "Interests" at bounding box center [62, 246] width 30 height 10
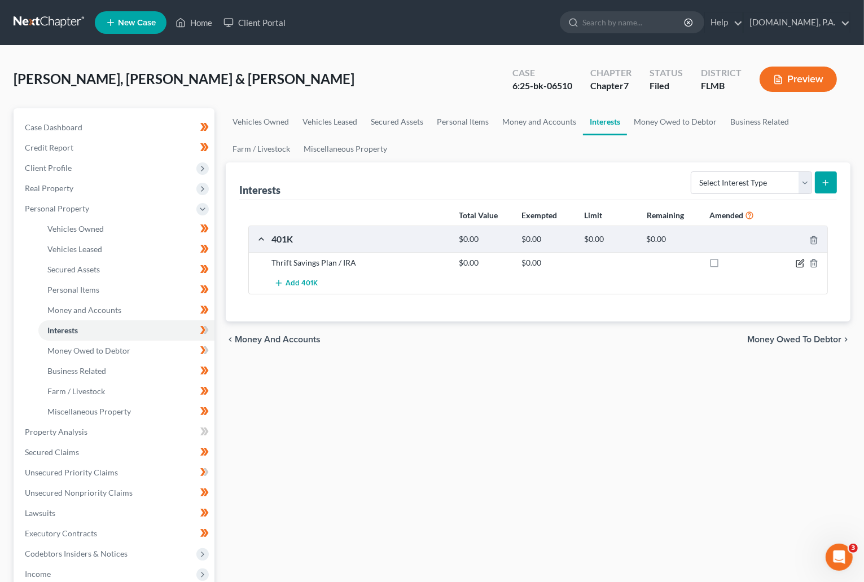
click at [565, 263] on icon "button" at bounding box center [799, 263] width 9 height 9
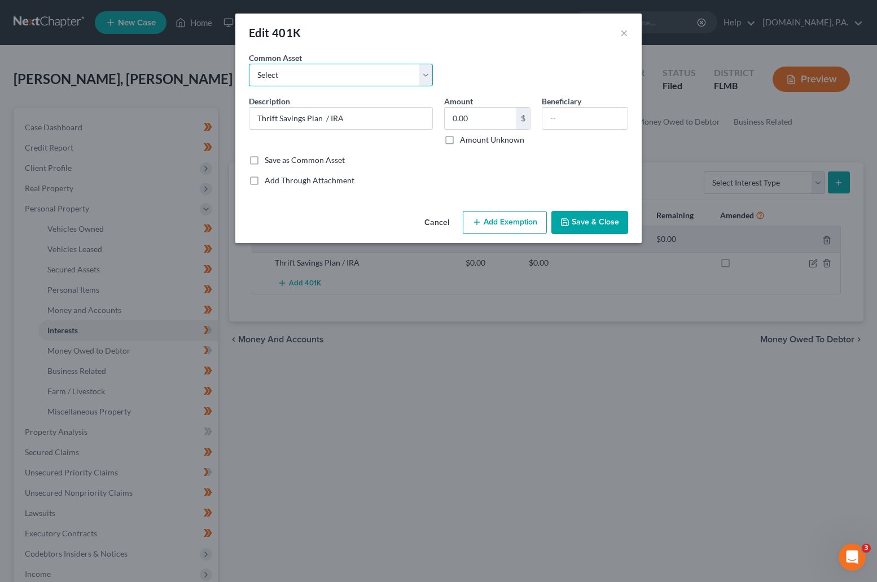
click at [431, 77] on select "Select 401K" at bounding box center [341, 75] width 184 height 23
click at [565, 219] on button "Save & Close" at bounding box center [589, 223] width 77 height 24
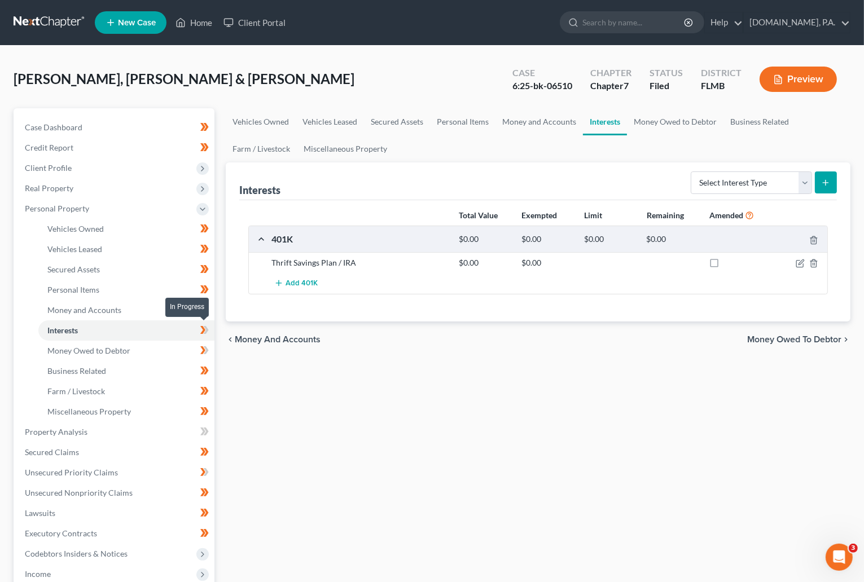
click at [209, 329] on span at bounding box center [205, 331] width 20 height 17
click at [565, 182] on select "Select Interest Type 401K Annuity Bond Education IRA Government Bond Government…" at bounding box center [750, 182] width 121 height 23
click at [380, 179] on div "Interests Select Interest Type 401K Annuity Bond Education IRA Government Bond …" at bounding box center [537, 181] width 597 height 38
click at [565, 261] on icon "button" at bounding box center [799, 264] width 7 height 7
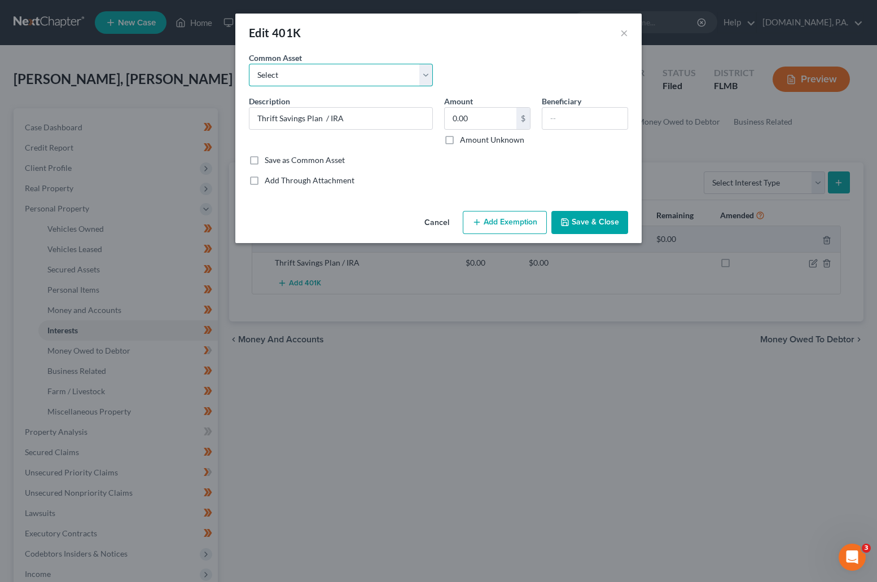
click at [419, 77] on select "Select 401K" at bounding box center [341, 75] width 184 height 23
click at [565, 219] on button "Save & Close" at bounding box center [589, 223] width 77 height 24
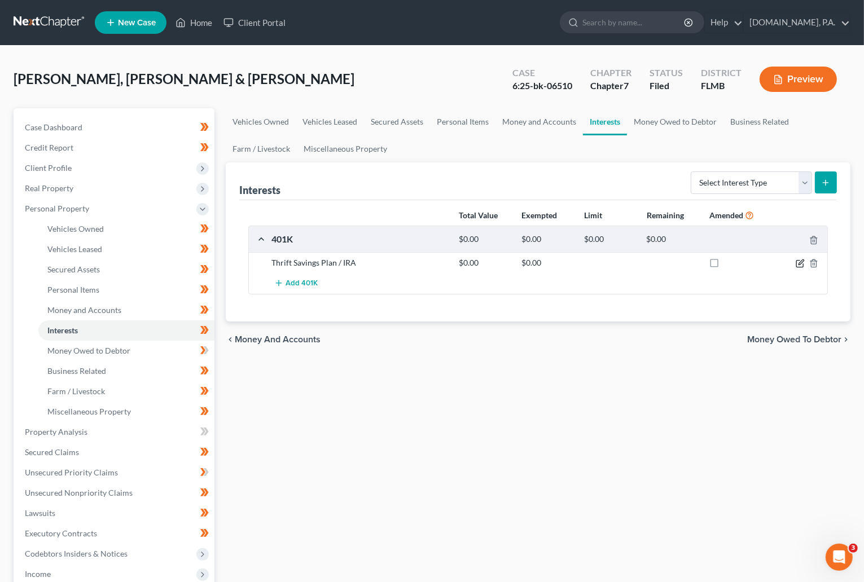
click at [565, 260] on icon "button" at bounding box center [799, 263] width 9 height 9
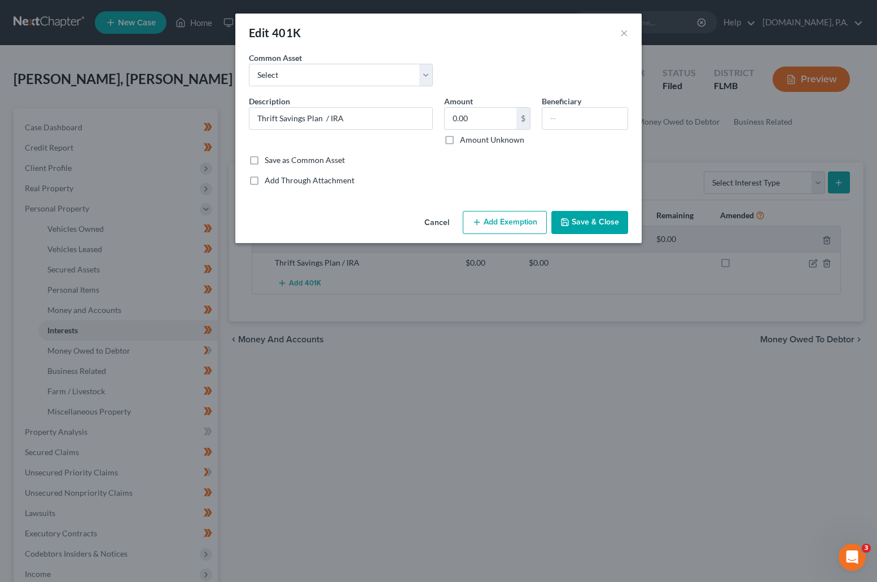
drag, startPoint x: 766, startPoint y: 127, endPoint x: 798, endPoint y: 155, distance: 42.3
click at [565, 127] on div "Edit 401K × An exemption set must first be selected from the Filing Information…" at bounding box center [438, 291] width 877 height 582
click at [565, 222] on button "Save & Close" at bounding box center [589, 223] width 77 height 24
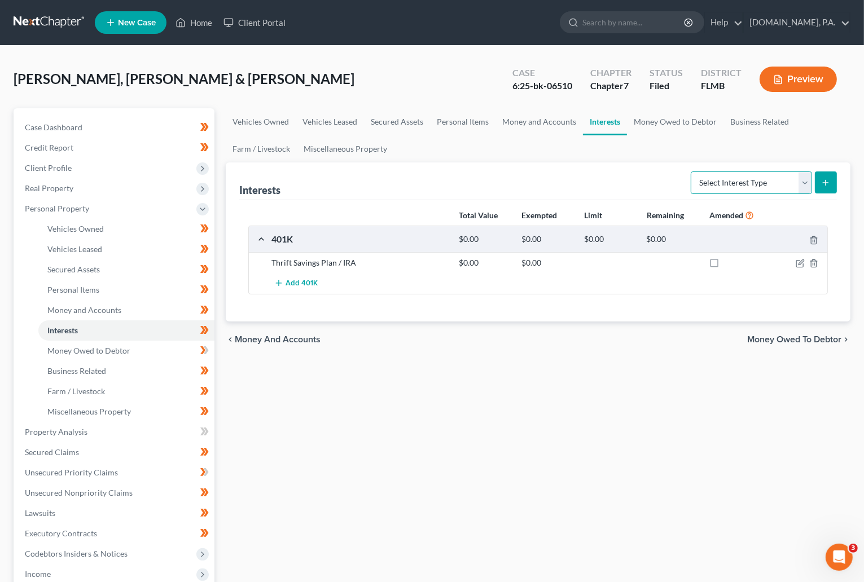
click at [565, 184] on select "Select Interest Type 401K Annuity Bond Education IRA Government Bond Government…" at bounding box center [750, 182] width 121 height 23
click at [565, 265] on icon "button" at bounding box center [800, 261] width 5 height 5
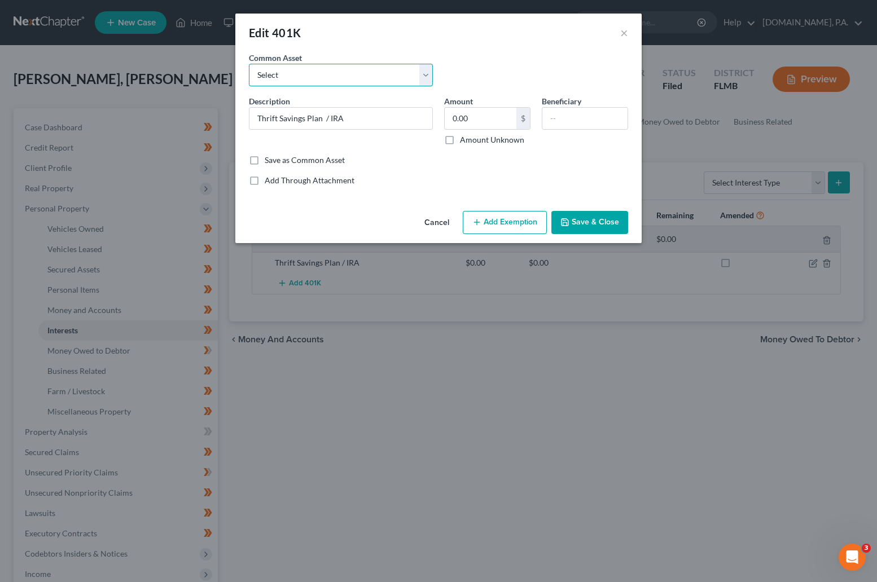
click at [428, 76] on select "Select 401K" at bounding box center [341, 75] width 184 height 23
click at [509, 60] on div "Common Asset Select 401K" at bounding box center [438, 73] width 390 height 43
click at [565, 214] on button "Save & Close" at bounding box center [589, 223] width 77 height 24
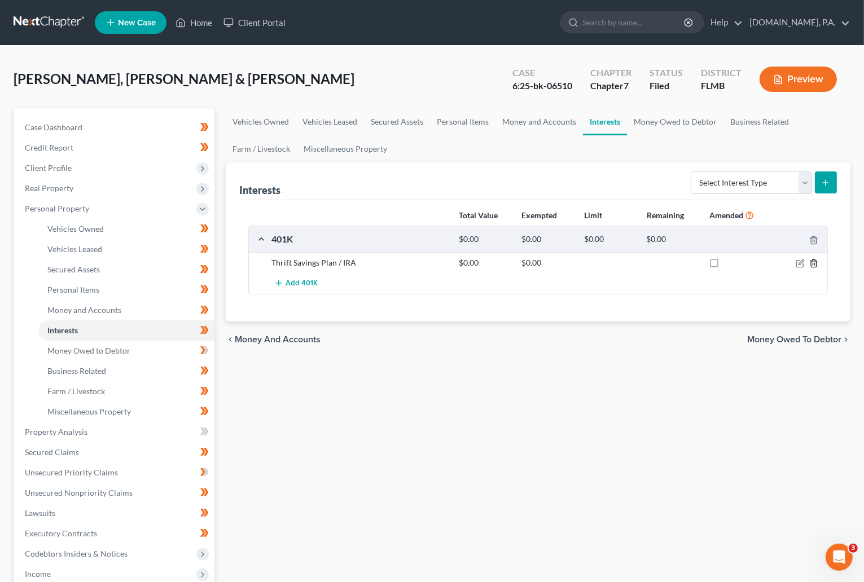
click at [565, 265] on icon "button" at bounding box center [813, 263] width 9 height 9
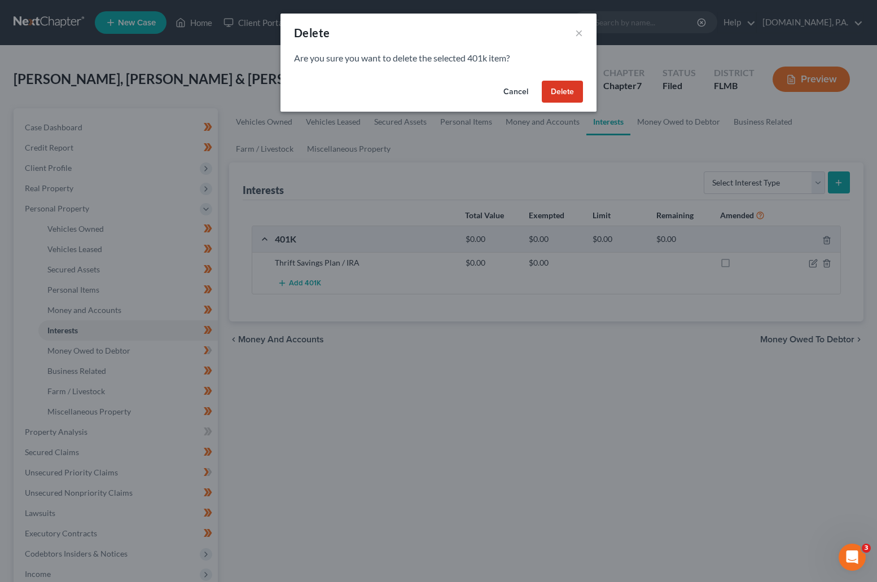
click at [565, 93] on button "Delete" at bounding box center [562, 92] width 41 height 23
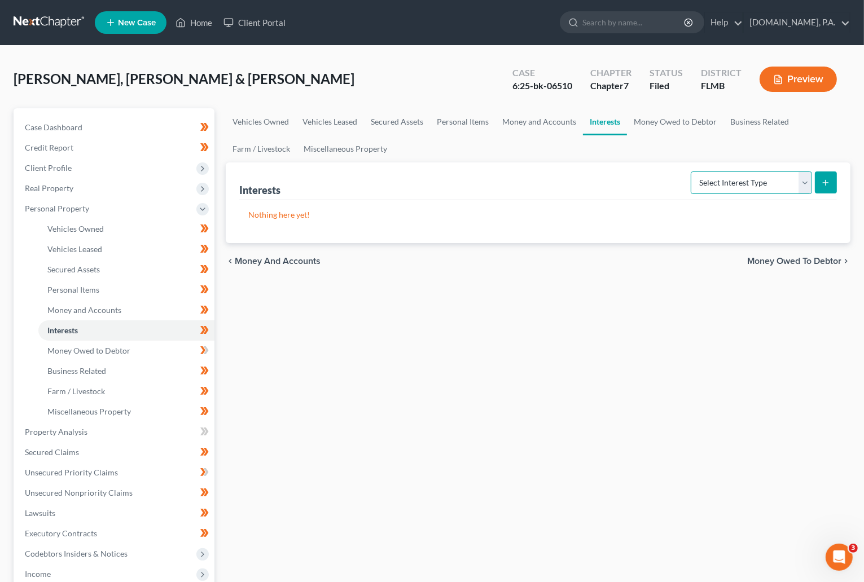
click at [565, 182] on select "Select Interest Type 401K Annuity Bond Education IRA Government Bond Government…" at bounding box center [750, 182] width 121 height 23
select select "ira"
click at [565, 171] on select "Select Interest Type 401K Annuity Bond Education IRA Government Bond Government…" at bounding box center [750, 182] width 121 height 23
click at [565, 179] on icon "submit" at bounding box center [825, 182] width 9 height 9
click at [565, 182] on icon "submit" at bounding box center [825, 182] width 9 height 9
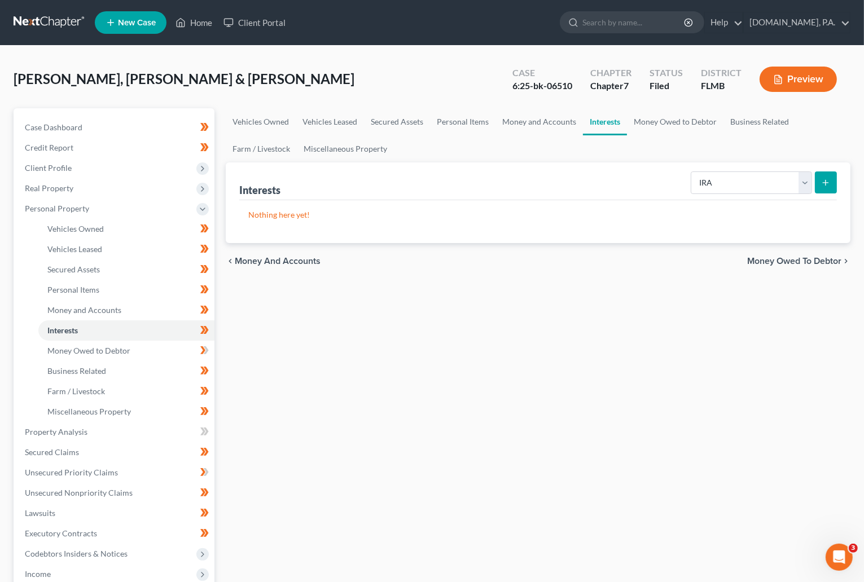
click at [565, 258] on span "Money Owed to Debtor" at bounding box center [794, 261] width 94 height 9
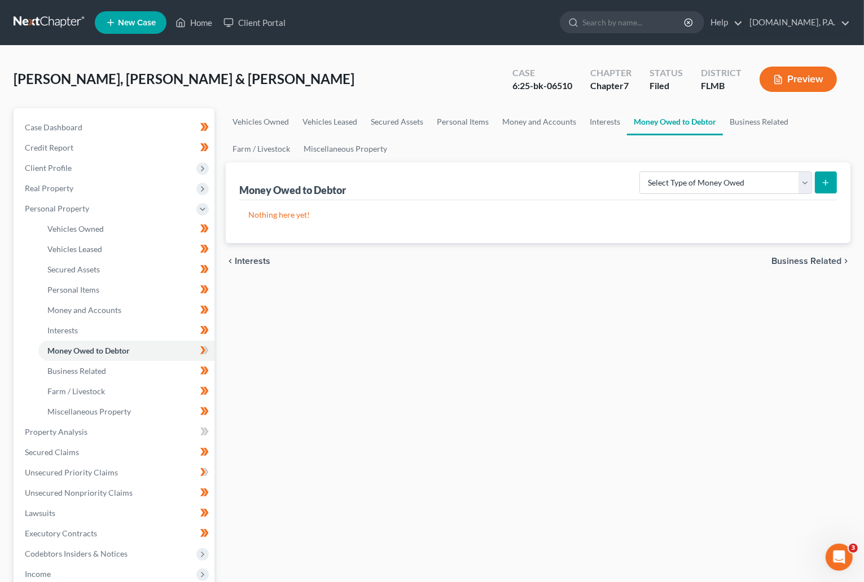
click at [246, 263] on span "Interests" at bounding box center [253, 261] width 36 height 9
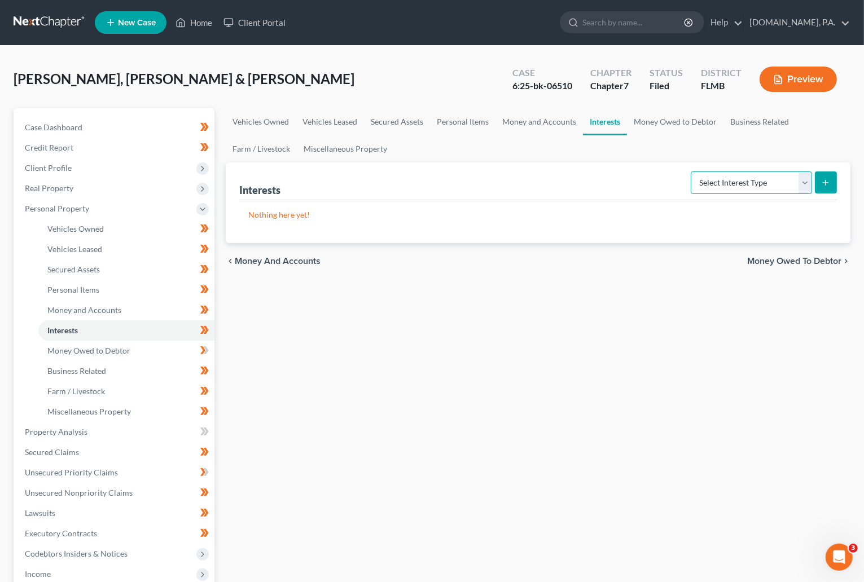
click at [565, 178] on select "Select Interest Type 401K Annuity Bond Education IRA Government Bond Government…" at bounding box center [750, 182] width 121 height 23
select select "ira"
click at [565, 171] on select "Select Interest Type 401K Annuity Bond Education IRA Government Bond Government…" at bounding box center [750, 182] width 121 height 23
click at [565, 179] on icon "submit" at bounding box center [825, 182] width 9 height 9
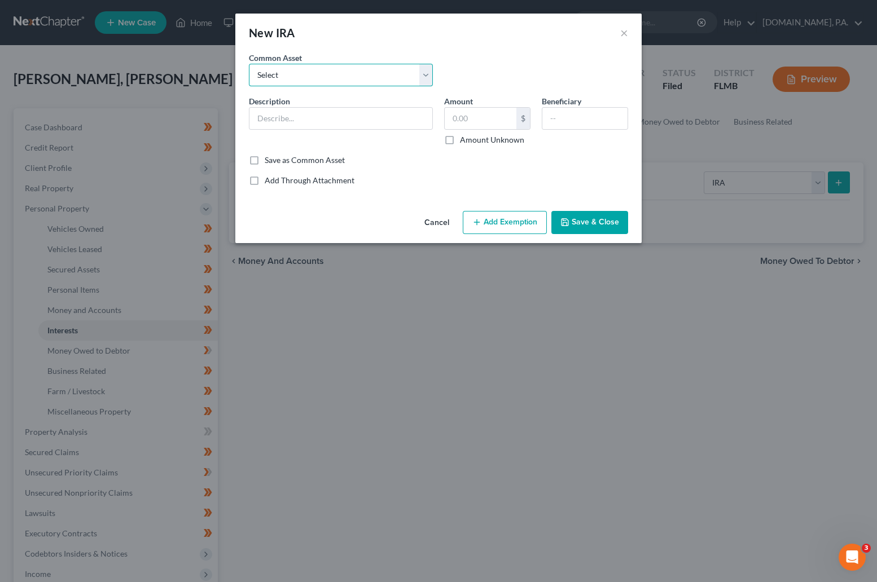
click at [424, 70] on select "Select Principal Simple IRA" at bounding box center [341, 75] width 184 height 23
click at [406, 169] on div "Common Asset Select Principal Simple IRA Description * Amount $ Amount Unknown …" at bounding box center [438, 119] width 379 height 134
click at [303, 113] on input "text" at bounding box center [340, 118] width 183 height 21
type input "Thrift Savings Plan"
click at [565, 223] on button "Save & Close" at bounding box center [589, 223] width 77 height 24
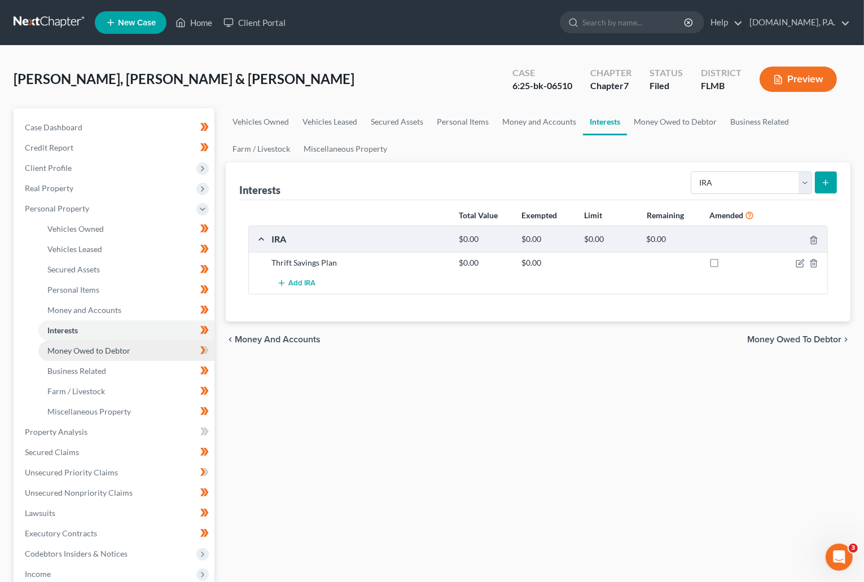
click at [90, 355] on link "Money Owed to Debtor" at bounding box center [126, 351] width 176 height 20
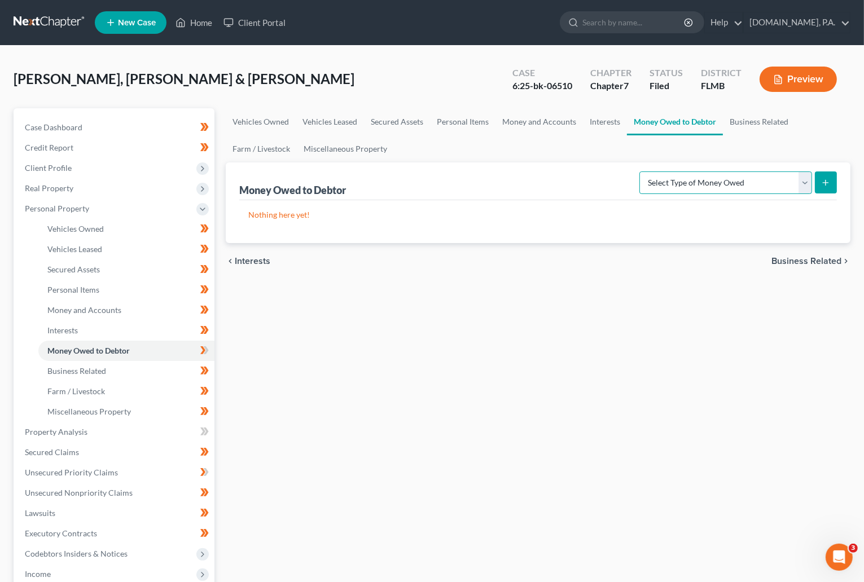
click at [565, 178] on select "Select Type of Money Owed Accounts Receivable Alimony Child Support Claims Agai…" at bounding box center [725, 182] width 173 height 23
select select "expected_tax_refund"
click at [565, 171] on select "Select Type of Money Owed Accounts Receivable Alimony Child Support Claims Agai…" at bounding box center [725, 182] width 173 height 23
click at [565, 179] on icon "submit" at bounding box center [825, 182] width 9 height 9
select select "0"
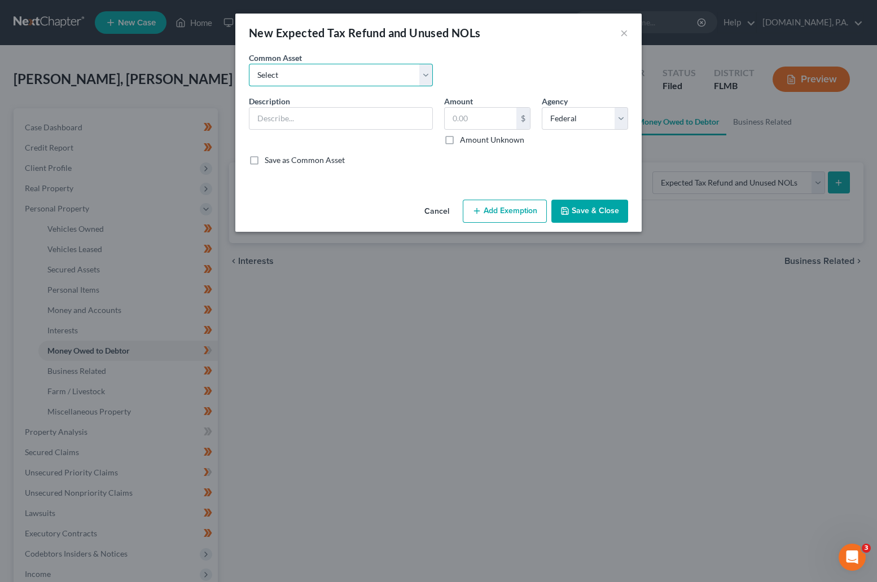
click at [425, 76] on select "Select Estimated 2025 Earned Income Credit Estimated 2025 Tax Refund Estimated …" at bounding box center [341, 75] width 184 height 23
select select "1"
click at [249, 64] on select "Select Estimated 2025 Earned Income Credit Estimated 2025 Tax Refund Estimated …" at bounding box center [341, 75] width 184 height 23
type input "Estimated 2025 Tax Refund"
click at [490, 118] on input "0" at bounding box center [481, 118] width 72 height 21
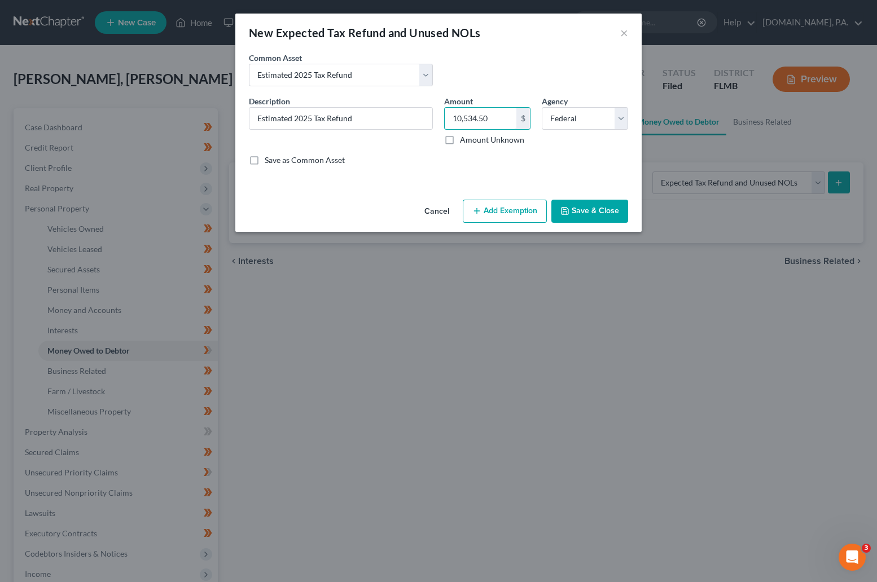
type input "10,534.50"
click at [386, 159] on div "Save as Common Asset" at bounding box center [438, 160] width 379 height 11
drag, startPoint x: 593, startPoint y: 212, endPoint x: 614, endPoint y: 201, distance: 24.0
click at [565, 212] on button "Save & Close" at bounding box center [589, 212] width 77 height 24
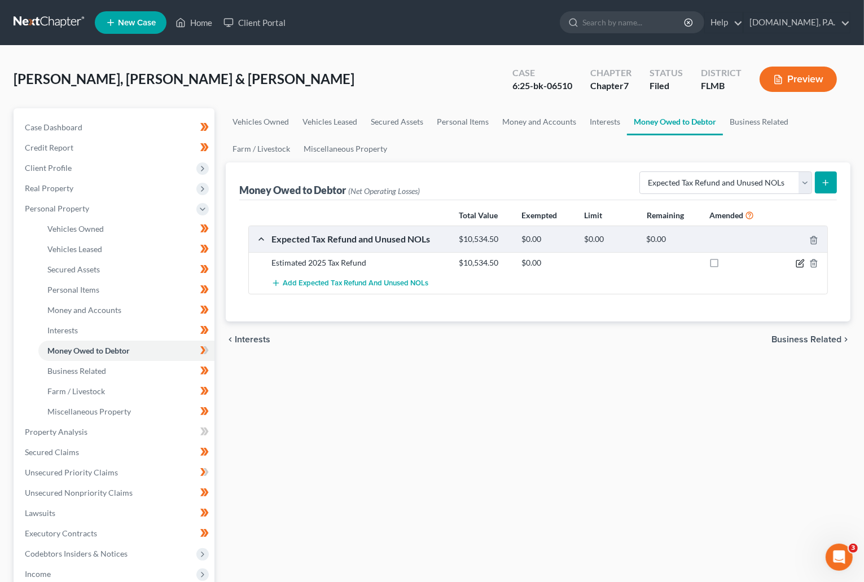
click at [565, 263] on icon "button" at bounding box center [799, 263] width 9 height 9
select select "0"
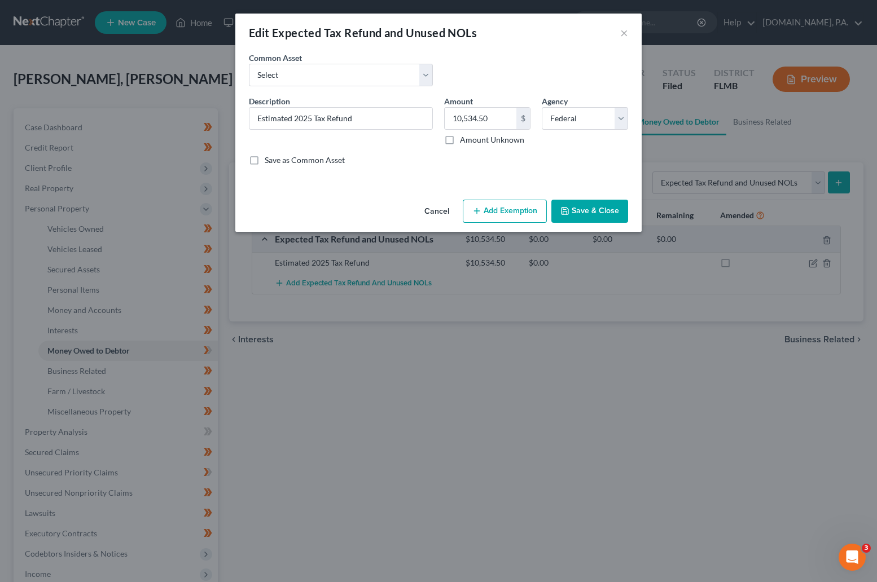
click at [485, 213] on button "Add Exemption" at bounding box center [505, 212] width 84 height 24
select select "2"
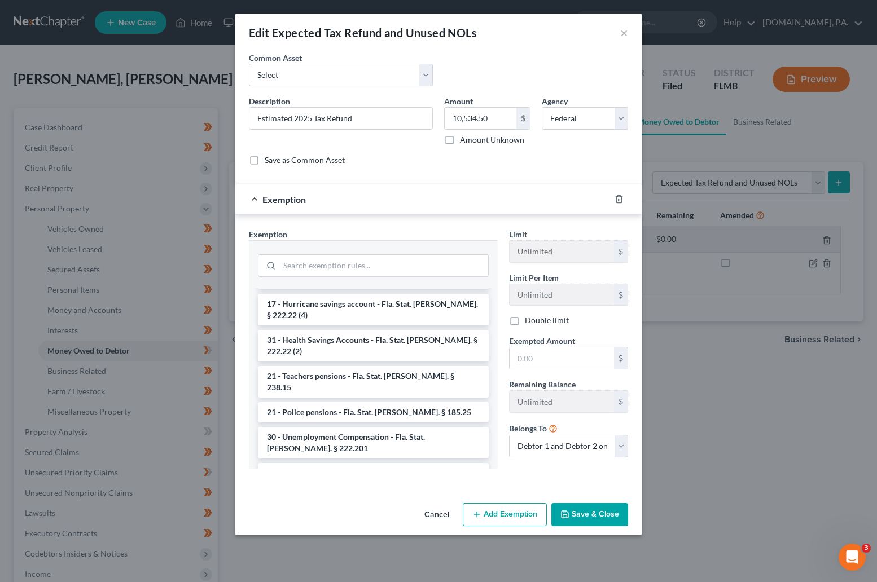
scroll to position [85, 0]
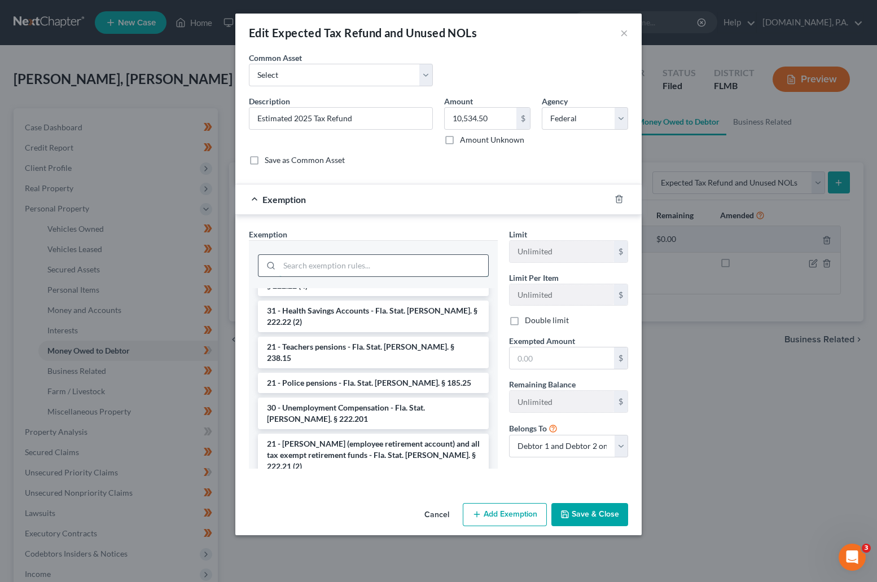
click at [302, 269] on input "search" at bounding box center [383, 265] width 209 height 21
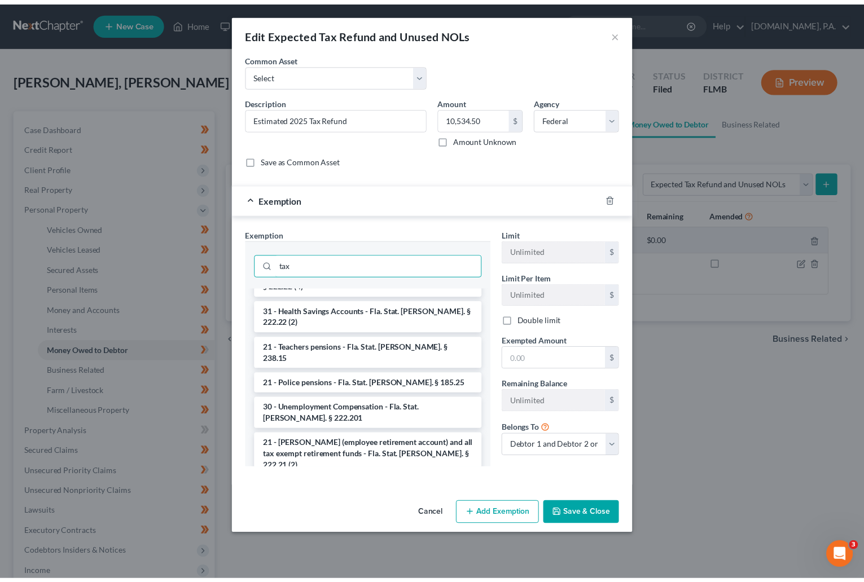
scroll to position [0, 0]
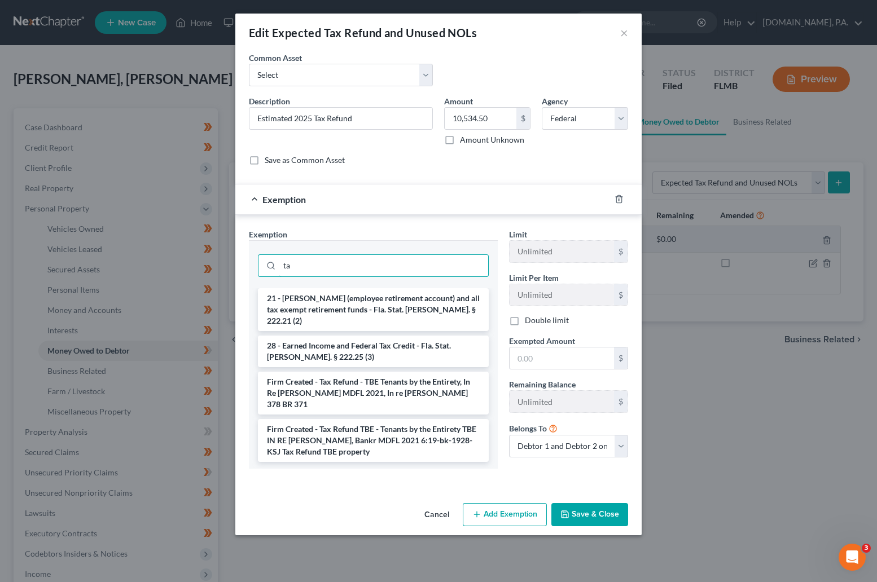
type input "t"
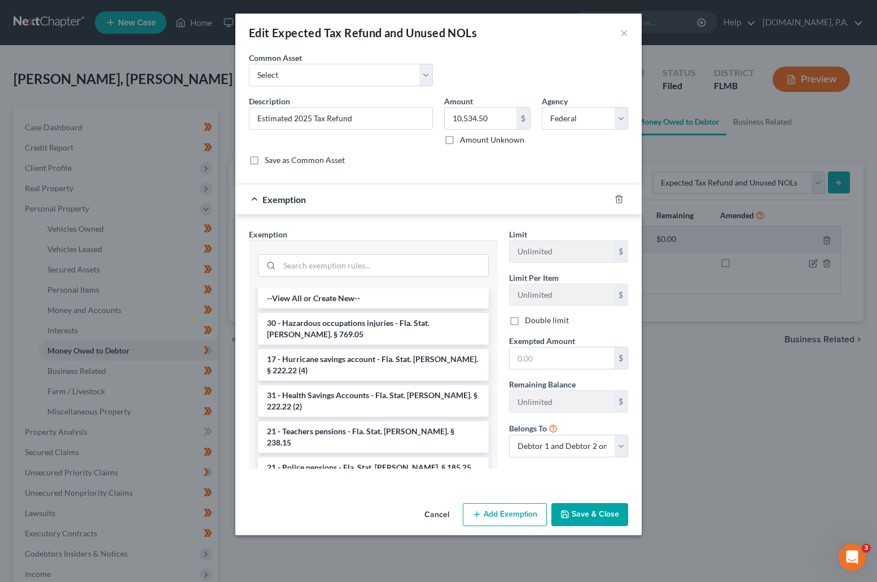
click at [252, 197] on div "Exemption" at bounding box center [422, 199] width 375 height 30
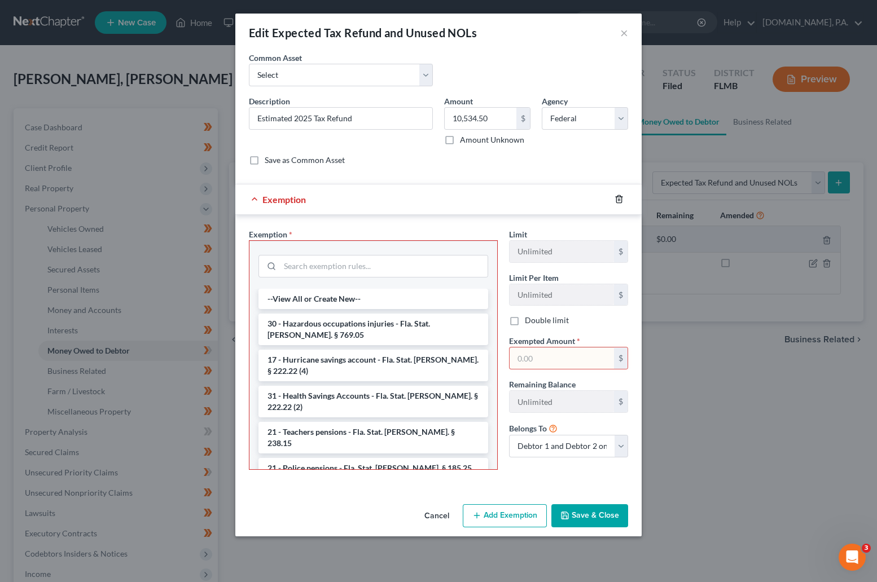
click at [565, 199] on icon "button" at bounding box center [618, 199] width 9 height 9
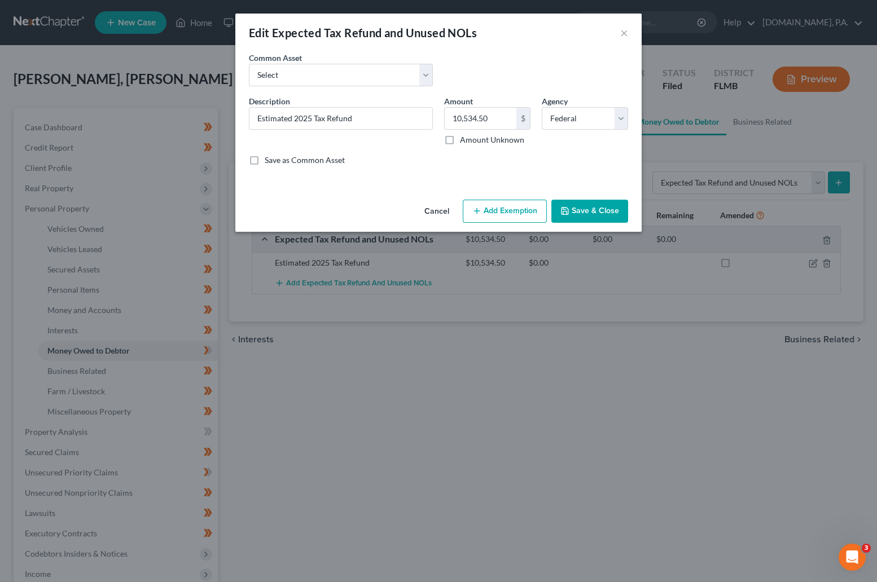
click at [565, 205] on button "Save & Close" at bounding box center [589, 212] width 77 height 24
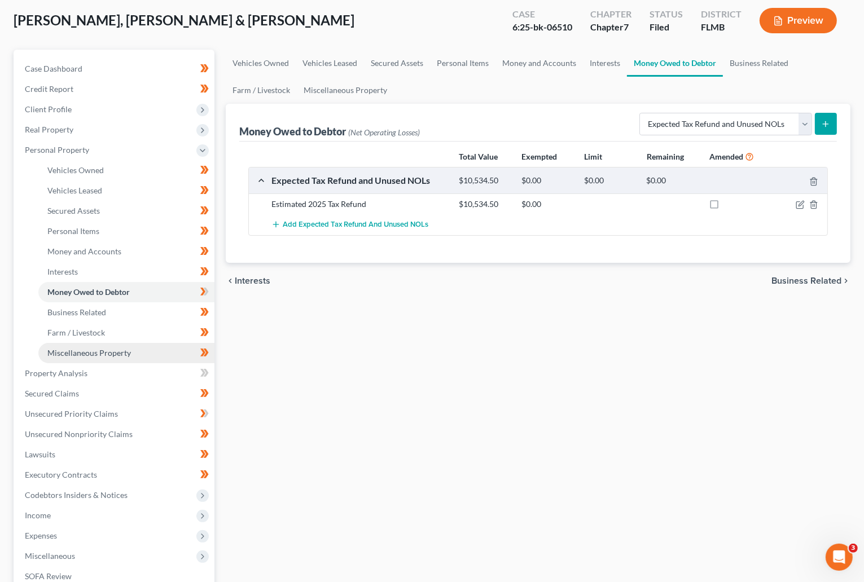
scroll to position [85, 0]
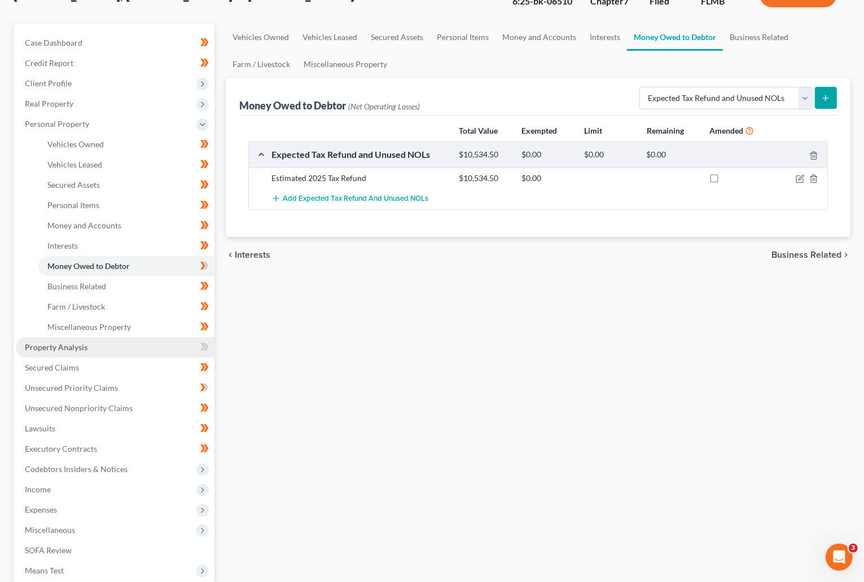
click at [89, 350] on link "Property Analysis" at bounding box center [115, 347] width 199 height 20
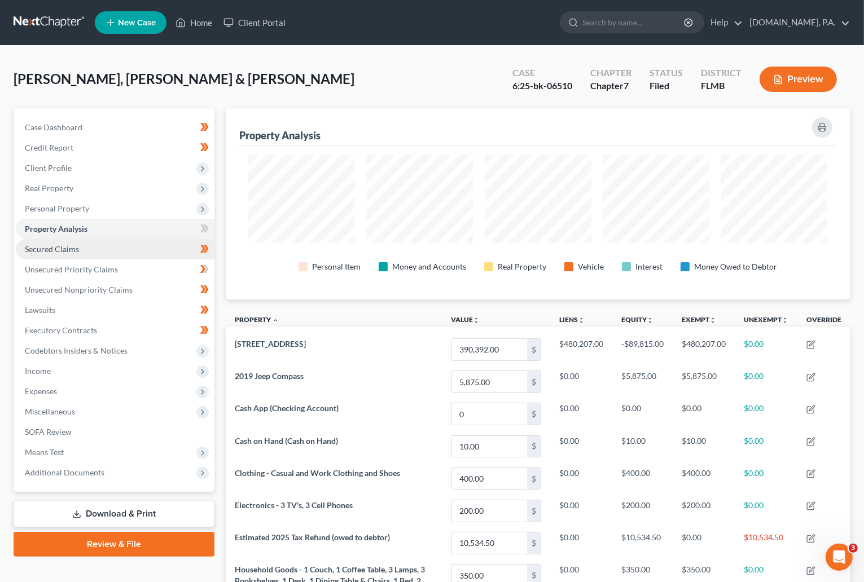
click at [61, 249] on span "Secured Claims" at bounding box center [52, 249] width 54 height 10
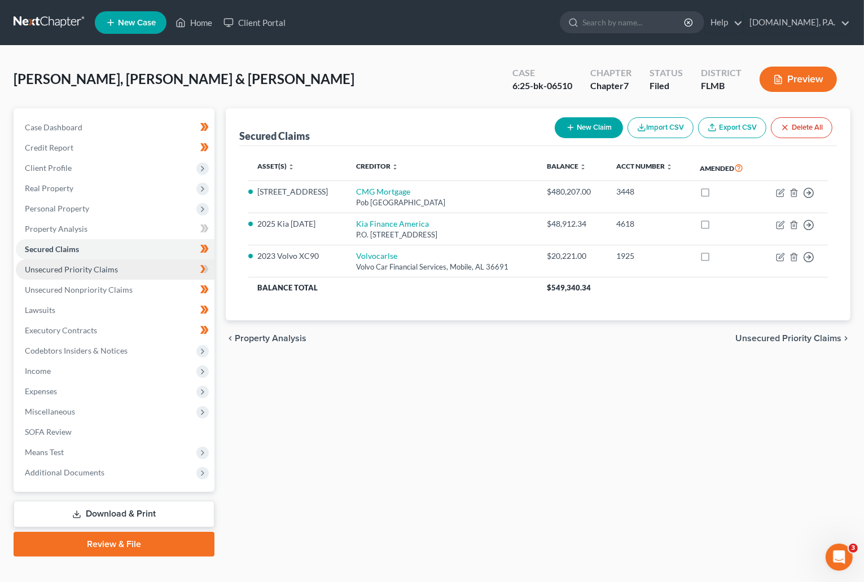
click at [86, 265] on span "Unsecured Priority Claims" at bounding box center [71, 270] width 93 height 10
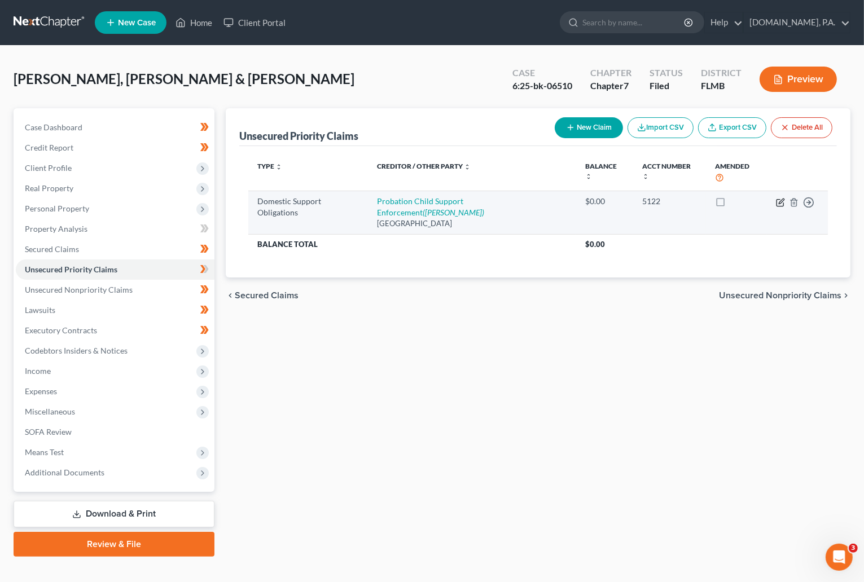
click at [565, 201] on icon "button" at bounding box center [779, 202] width 7 height 7
select select "33"
select select "2"
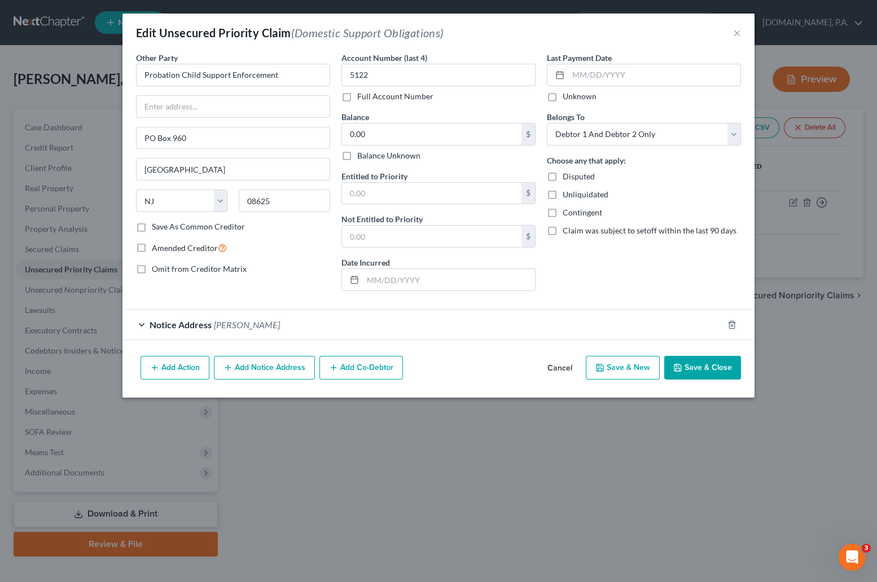
click at [146, 324] on div "Notice Address Jossie Thurman" at bounding box center [422, 325] width 600 height 30
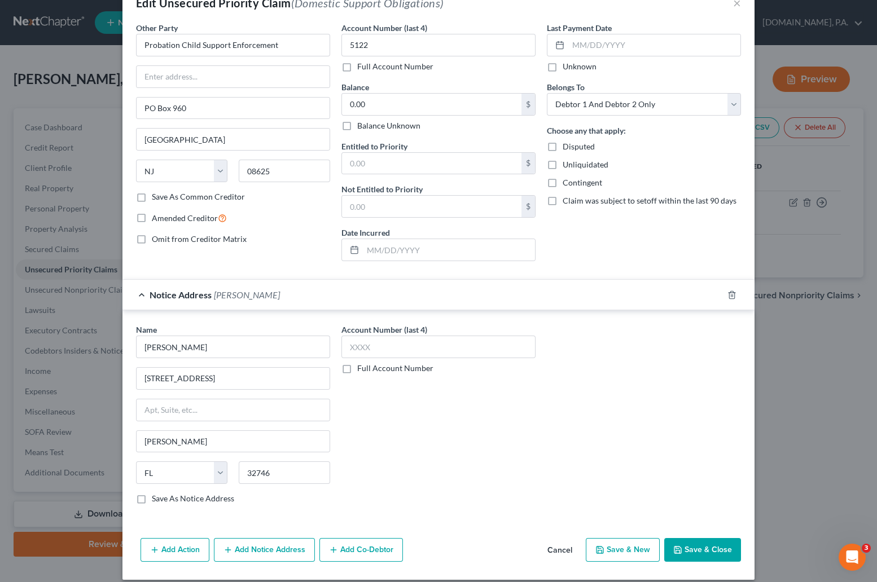
scroll to position [43, 0]
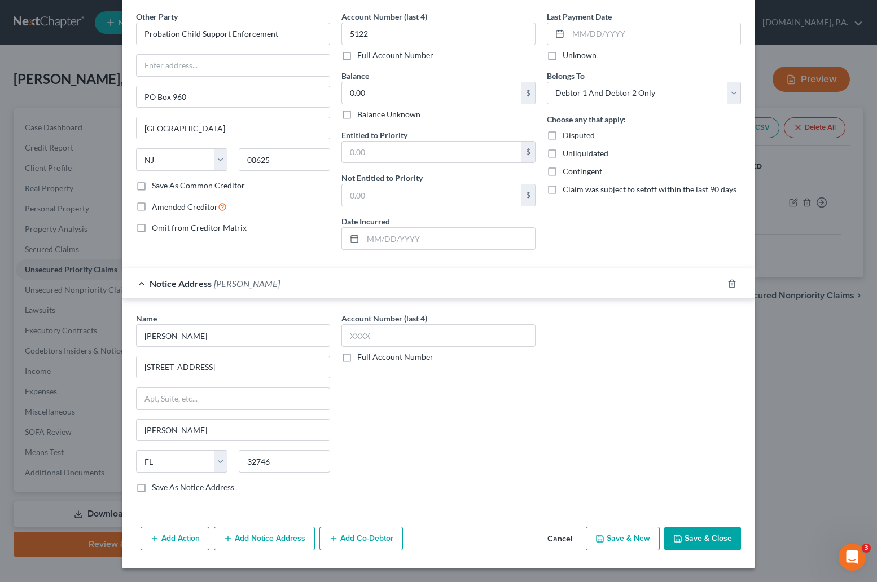
click at [565, 534] on button "Save & Close" at bounding box center [702, 539] width 77 height 24
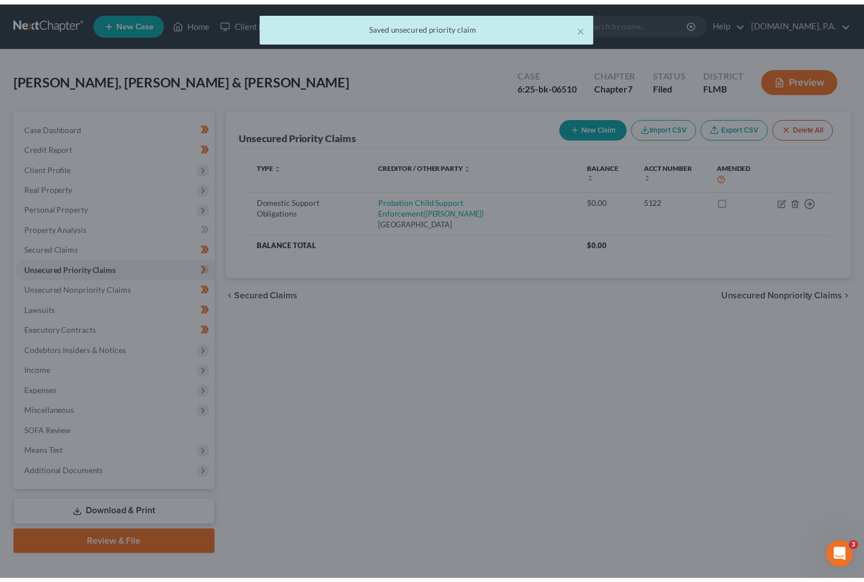
scroll to position [0, 0]
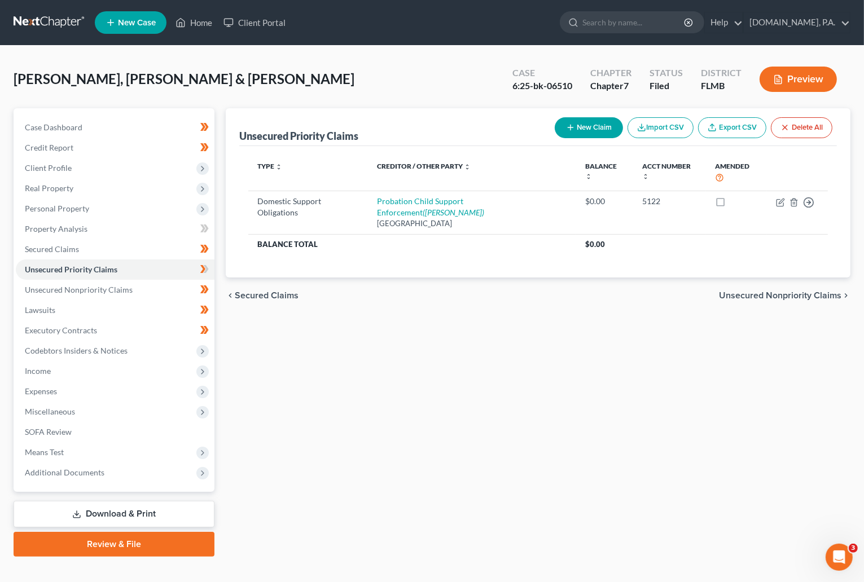
click at [526, 347] on div "Unsecured Priority Claims New Claim Import CSV Export CSV Delete All Type expan…" at bounding box center [538, 332] width 636 height 448
click at [398, 350] on div "Unsecured Priority Claims New Claim Import CSV Export CSV Delete All Type expan…" at bounding box center [538, 332] width 636 height 448
click at [99, 291] on span "Unsecured Nonpriority Claims" at bounding box center [79, 290] width 108 height 10
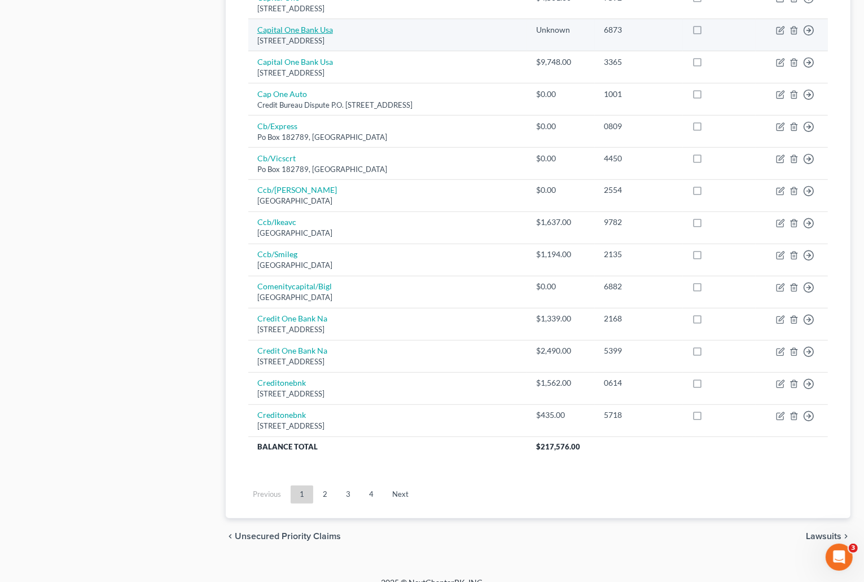
scroll to position [727, 0]
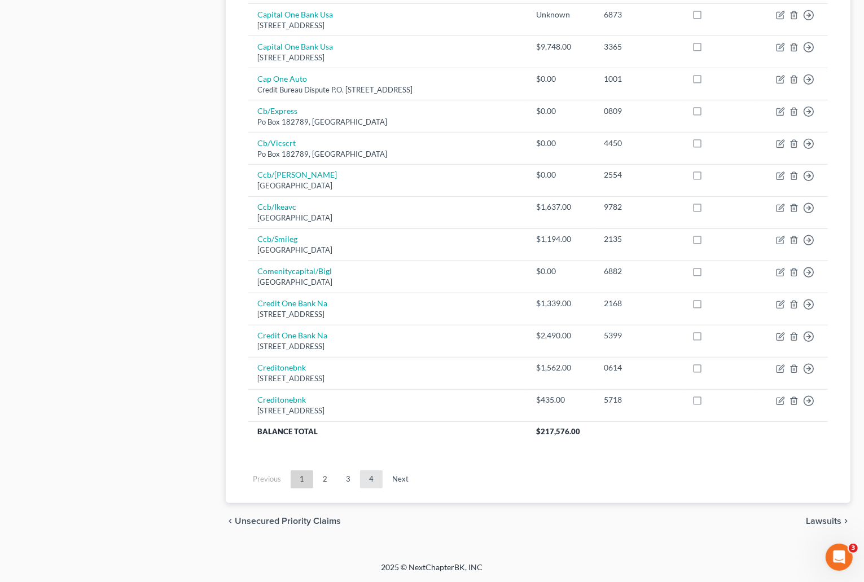
click at [365, 478] on link "4" at bounding box center [371, 479] width 23 height 18
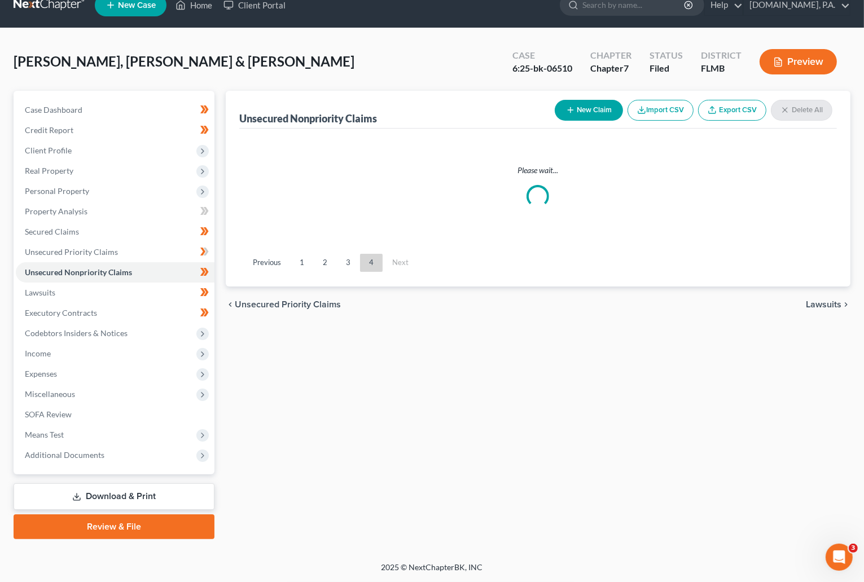
scroll to position [16, 0]
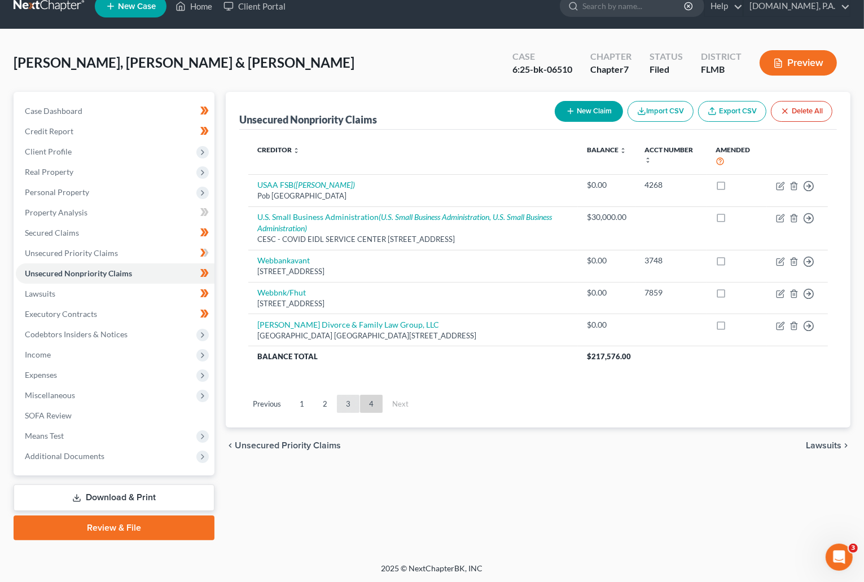
click at [342, 397] on link "3" at bounding box center [348, 404] width 23 height 18
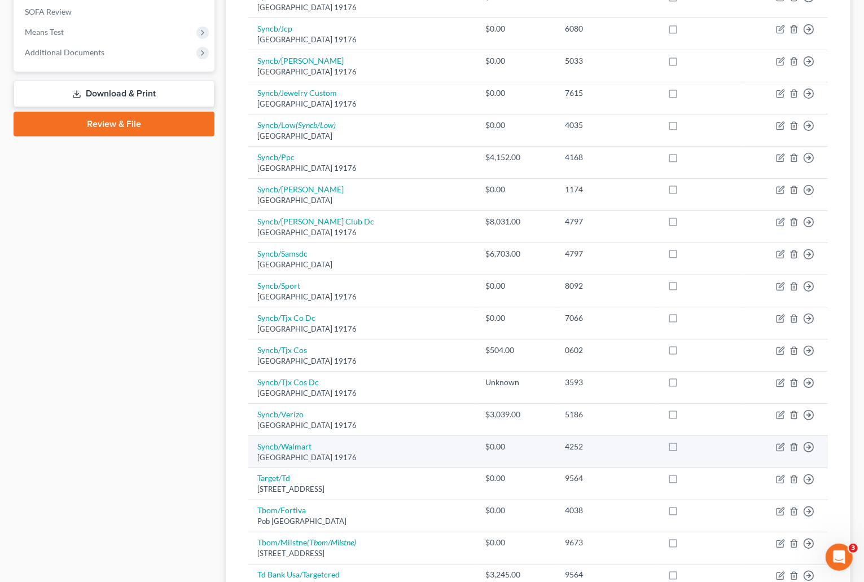
scroll to position [727, 0]
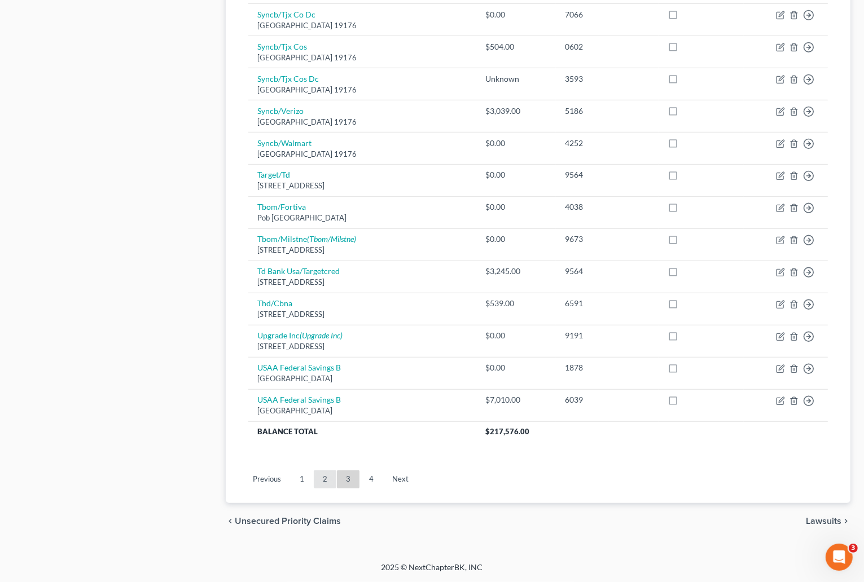
click at [323, 477] on link "2" at bounding box center [325, 479] width 23 height 18
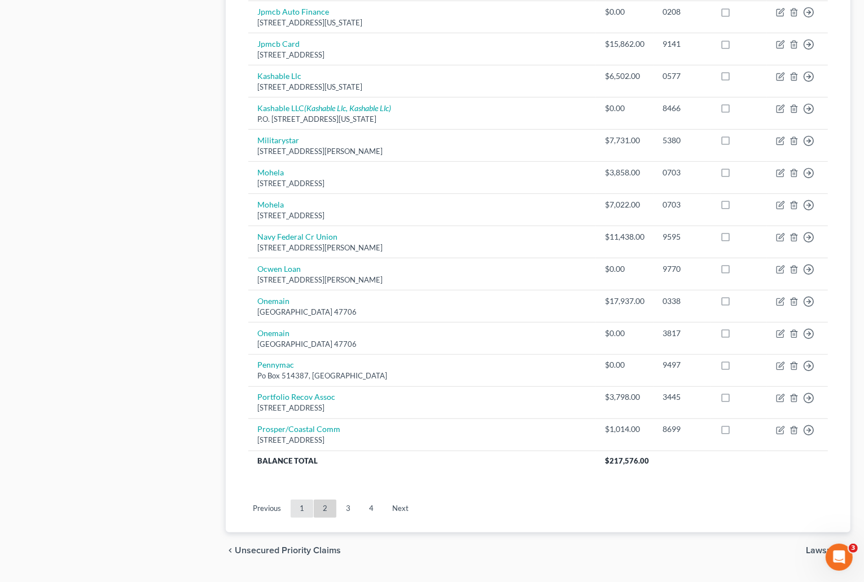
click at [300, 509] on link "1" at bounding box center [302, 509] width 23 height 18
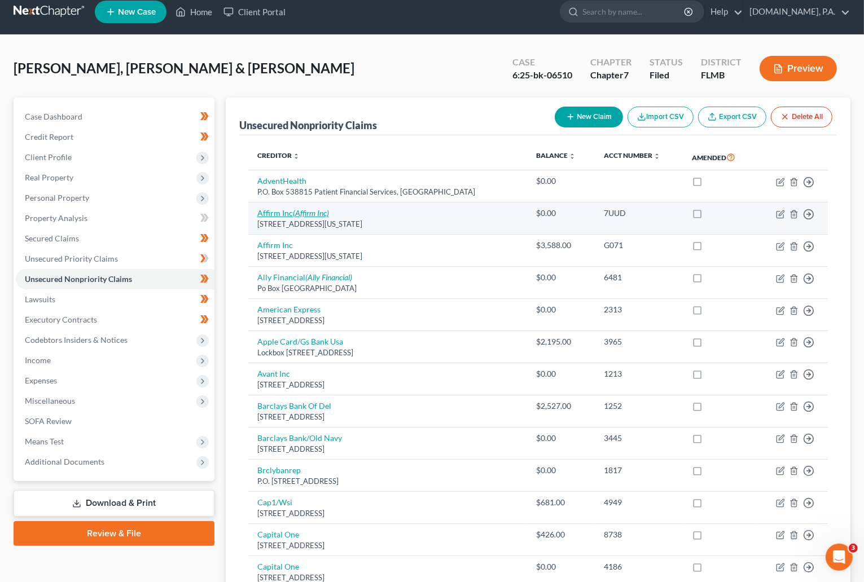
scroll to position [0, 0]
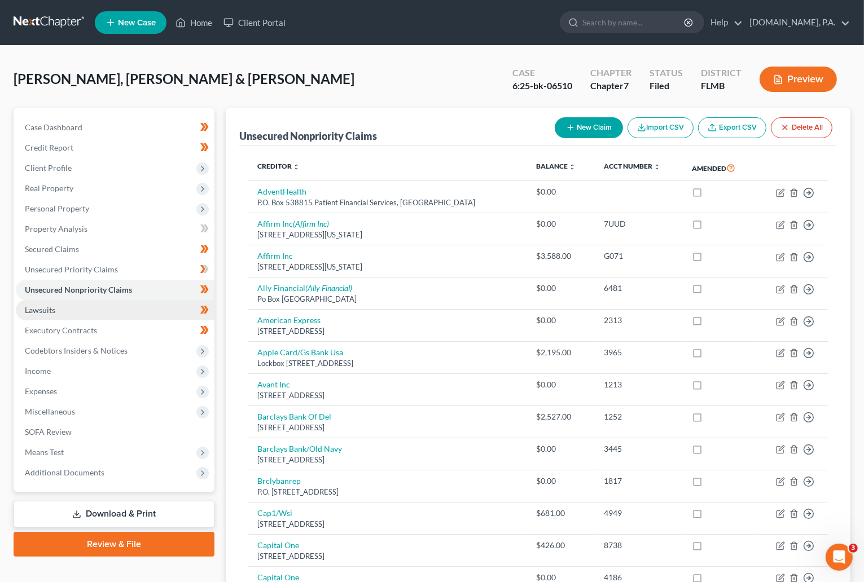
click at [52, 315] on link "Lawsuits" at bounding box center [115, 310] width 199 height 20
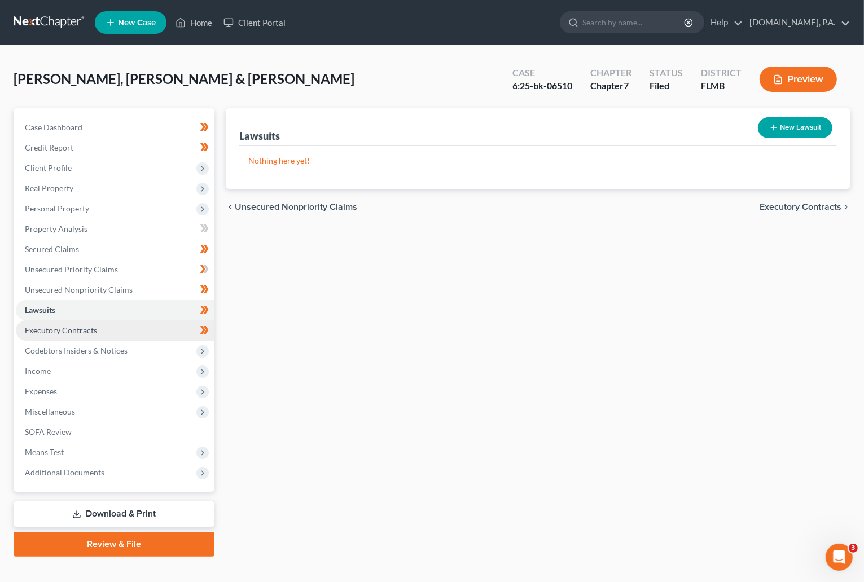
click at [89, 336] on link "Executory Contracts" at bounding box center [115, 330] width 199 height 20
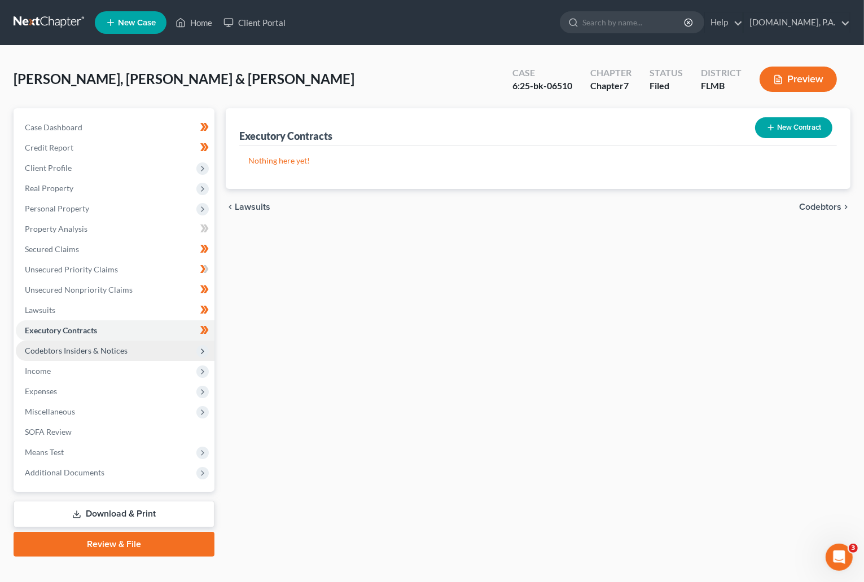
click at [104, 354] on span "Codebtors Insiders & Notices" at bounding box center [76, 351] width 103 height 10
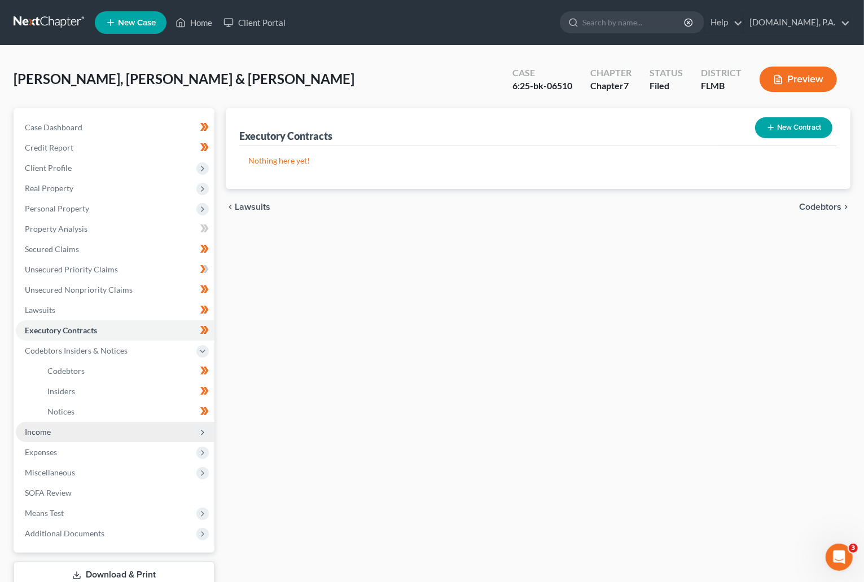
click at [36, 430] on span "Income" at bounding box center [38, 432] width 26 height 10
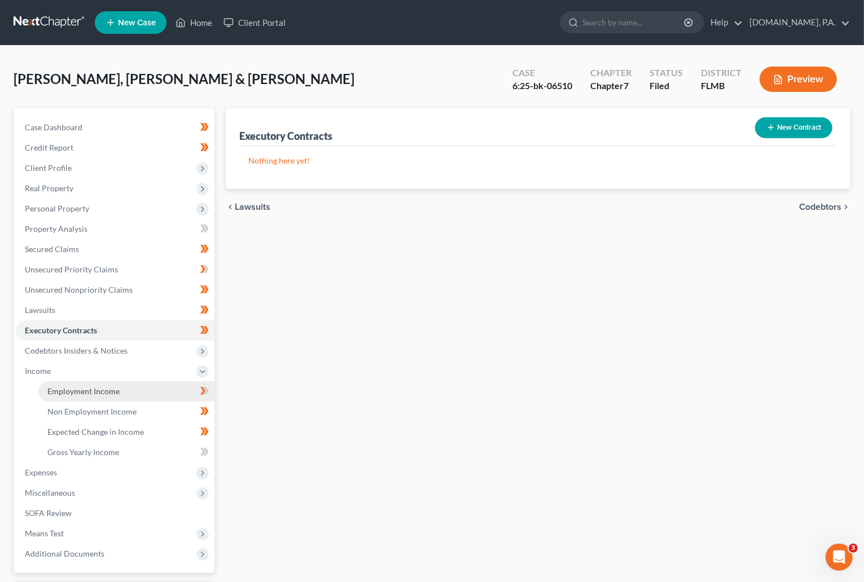
click at [104, 394] on span "Employment Income" at bounding box center [83, 391] width 72 height 10
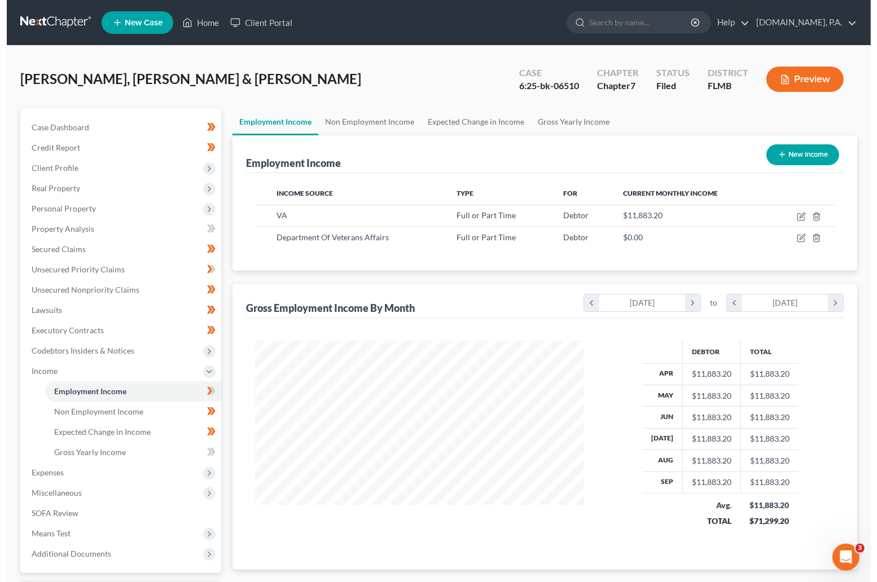
scroll to position [202, 351]
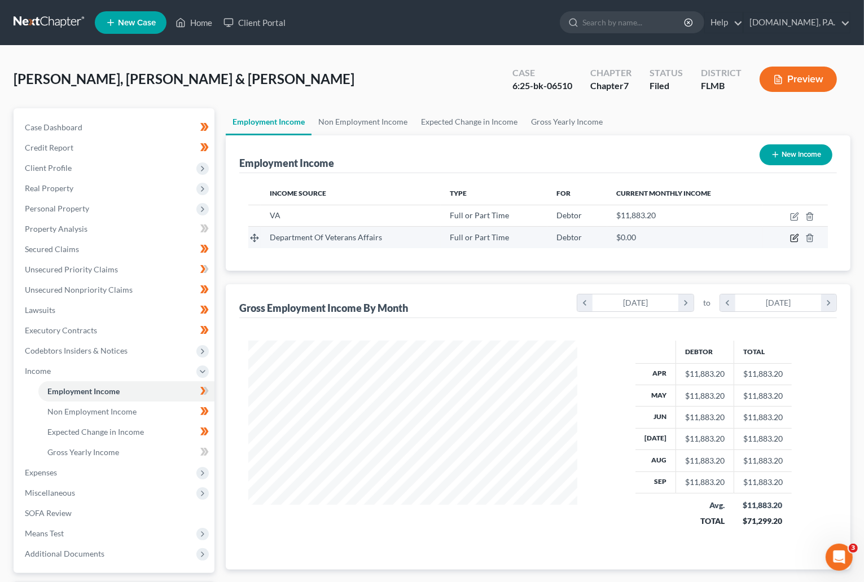
click at [565, 239] on icon "button" at bounding box center [795, 237] width 5 height 5
select select "0"
select select "1"
select select "2"
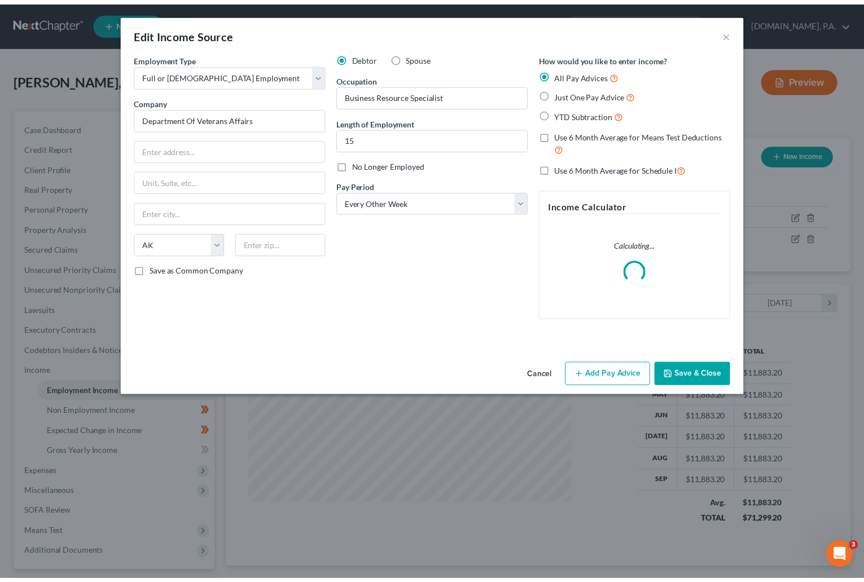
scroll to position [202, 357]
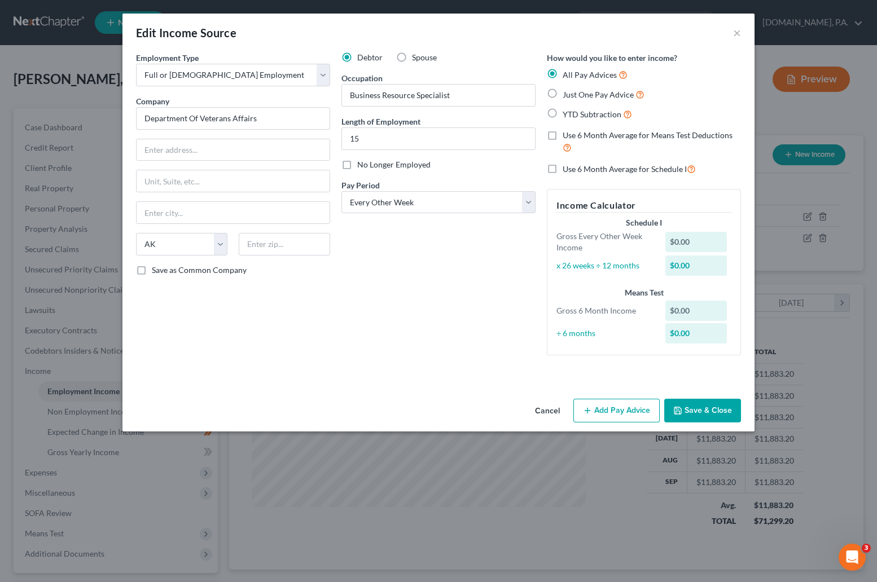
click at [544, 411] on button "Cancel" at bounding box center [547, 411] width 43 height 23
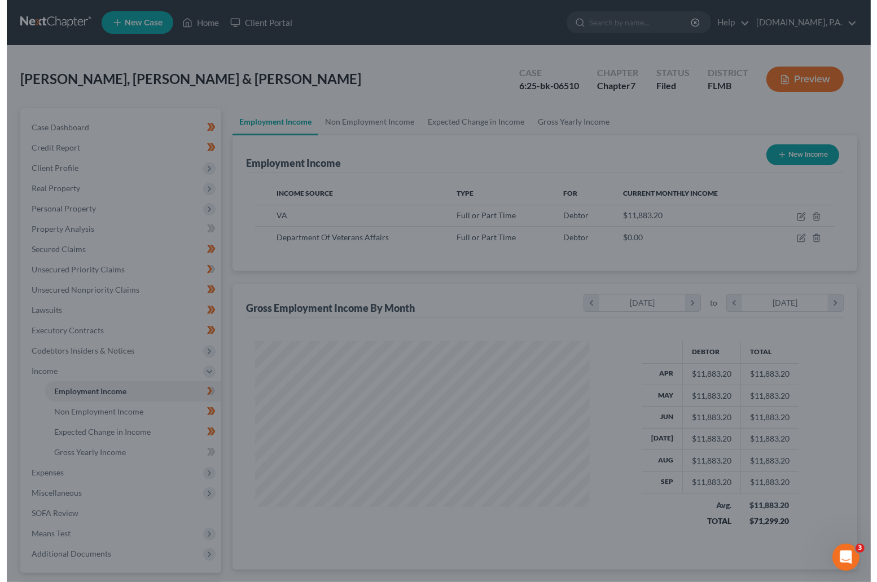
scroll to position [563910, 563762]
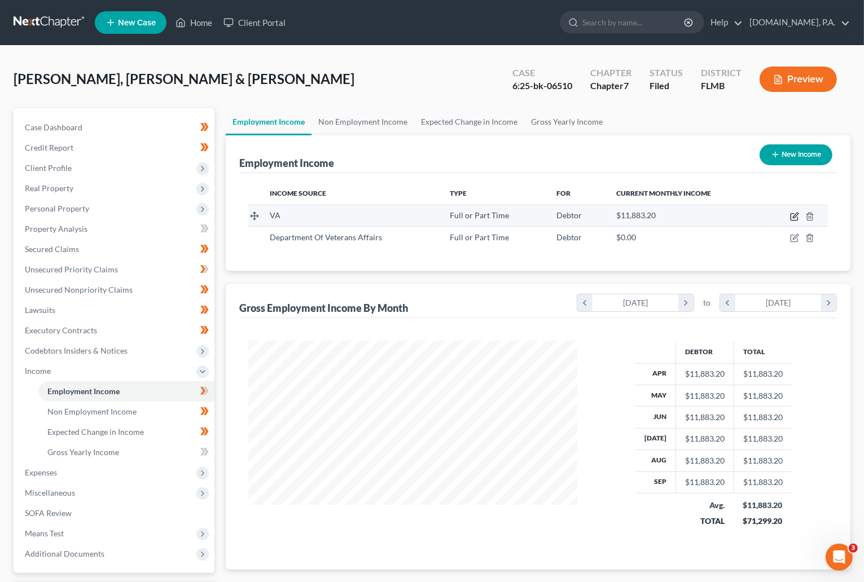
click at [565, 213] on icon "button" at bounding box center [794, 216] width 9 height 9
select select "0"
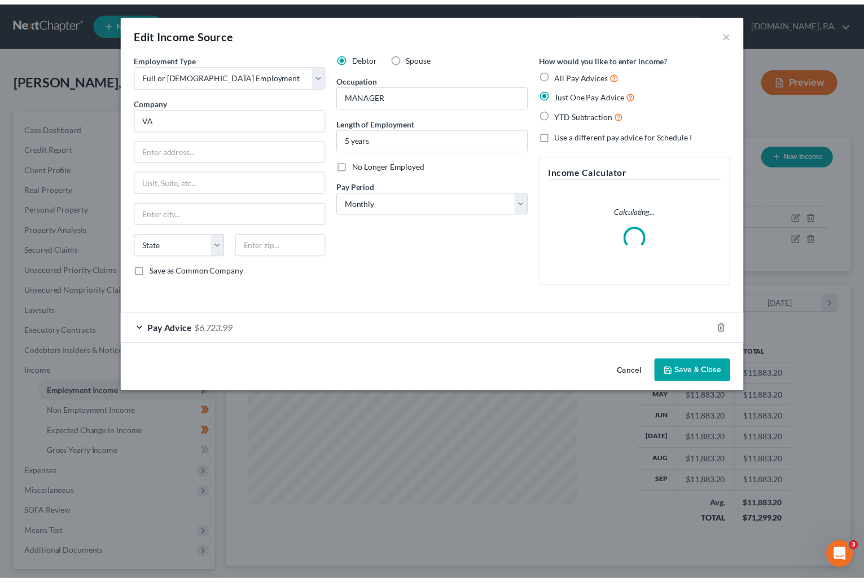
scroll to position [202, 357]
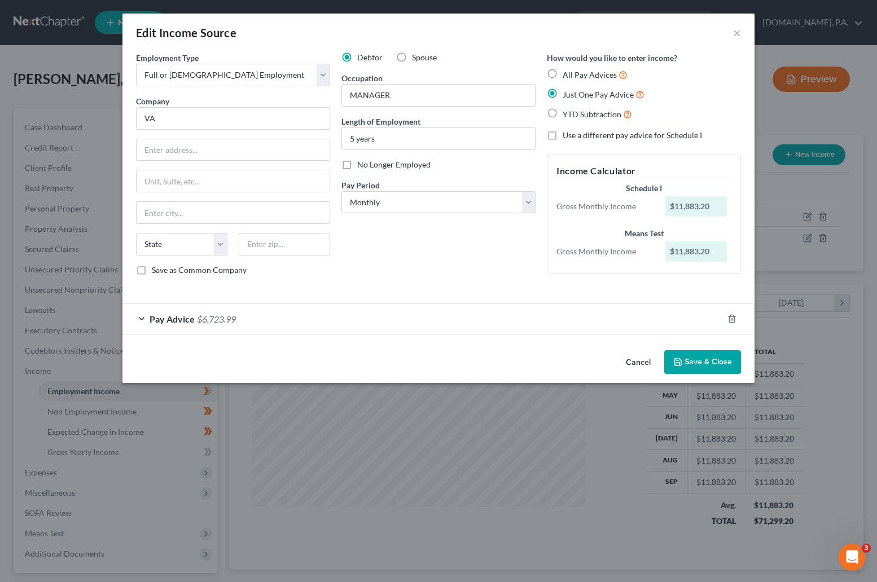
click at [565, 359] on button "Cancel" at bounding box center [638, 362] width 43 height 23
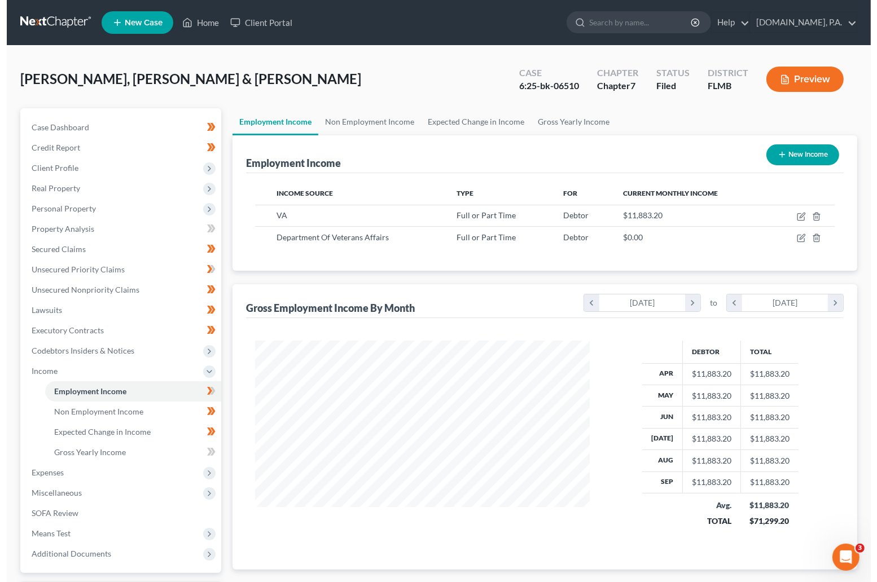
scroll to position [563910, 563762]
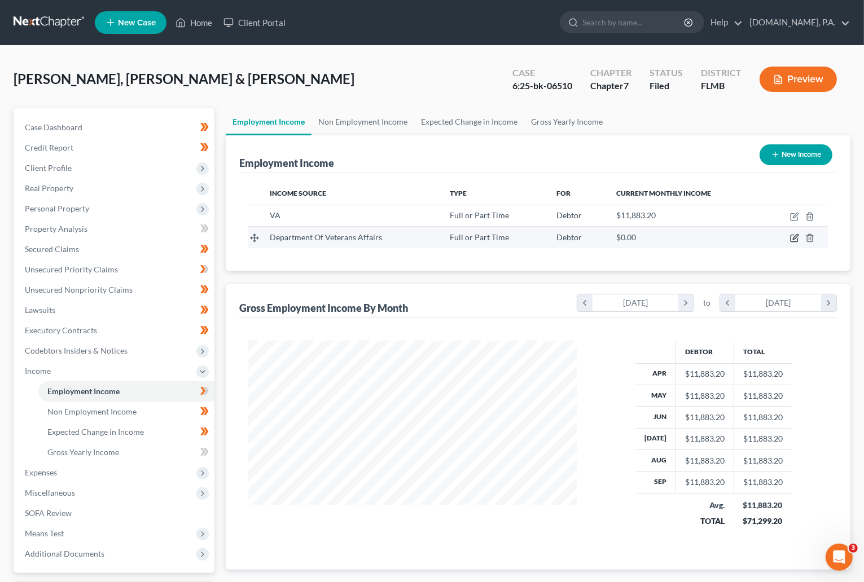
click at [565, 235] on icon "button" at bounding box center [793, 238] width 7 height 7
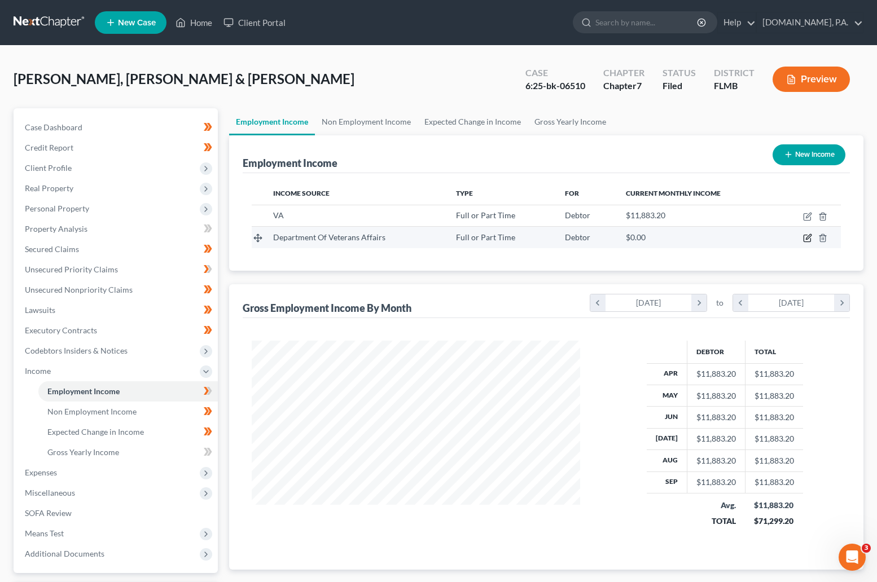
select select "0"
select select "1"
select select "2"
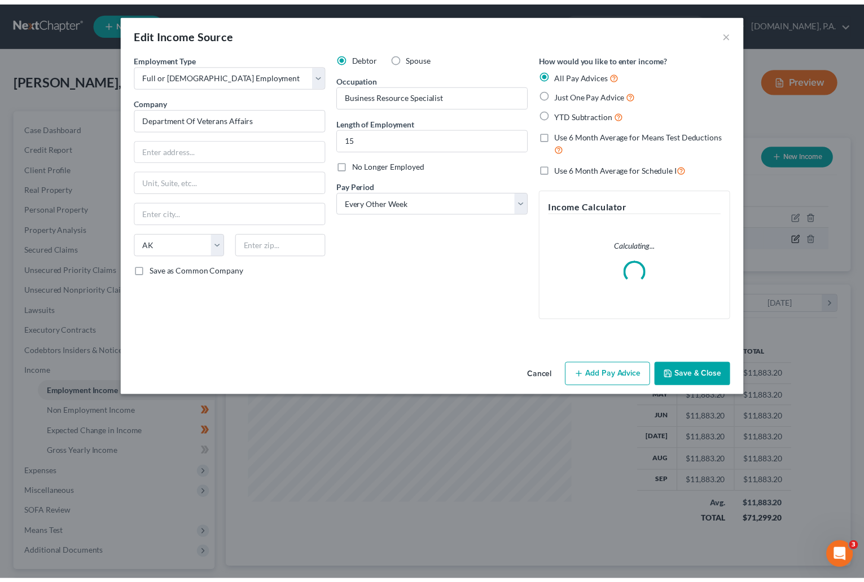
scroll to position [202, 357]
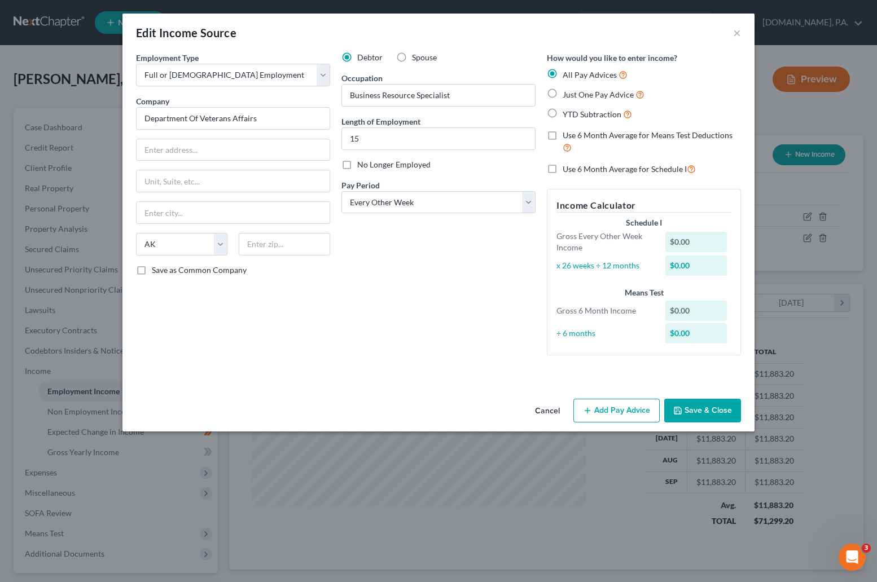
click at [553, 405] on button "Cancel" at bounding box center [547, 411] width 43 height 23
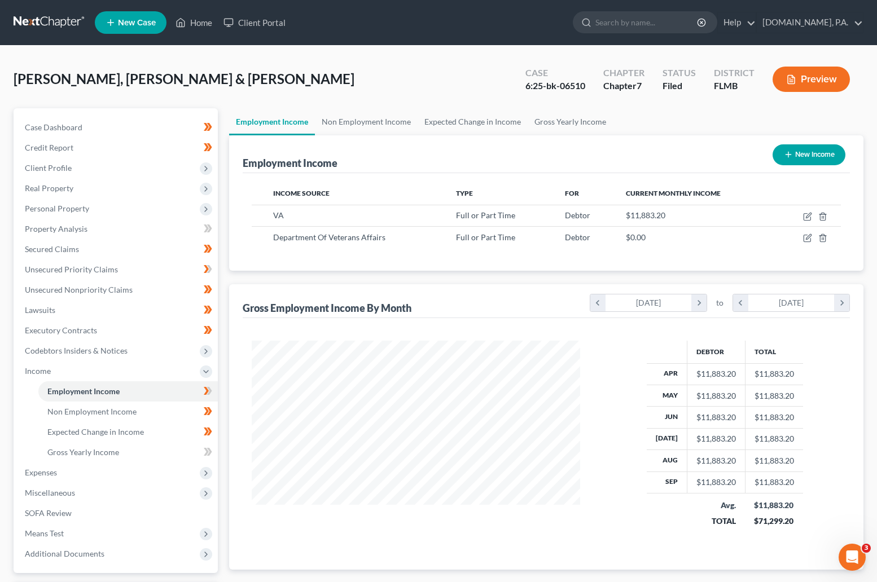
scroll to position [563910, 563762]
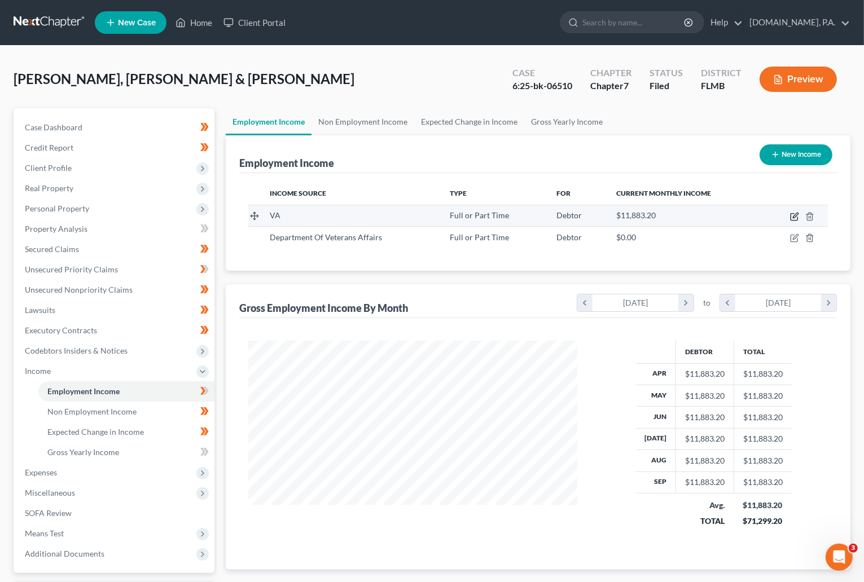
click at [565, 215] on icon "button" at bounding box center [794, 216] width 9 height 9
select select "0"
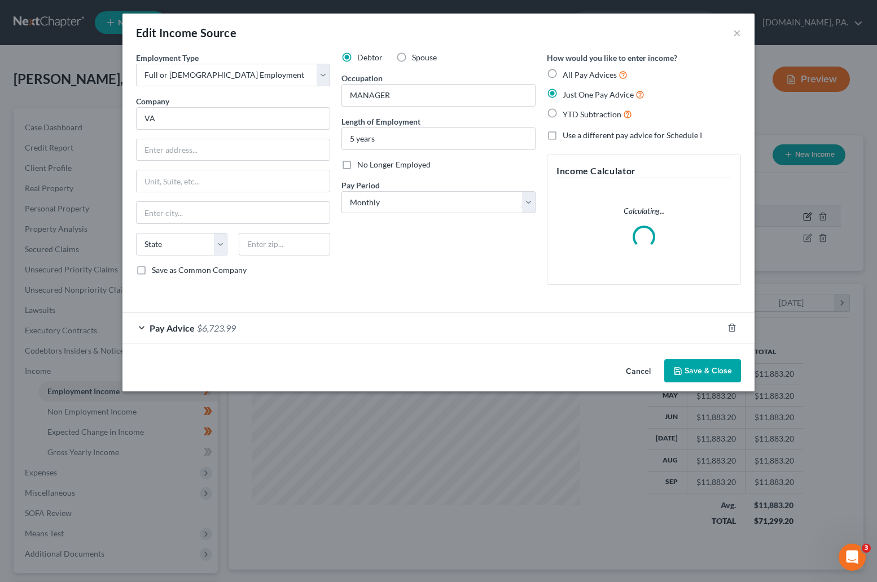
scroll to position [202, 357]
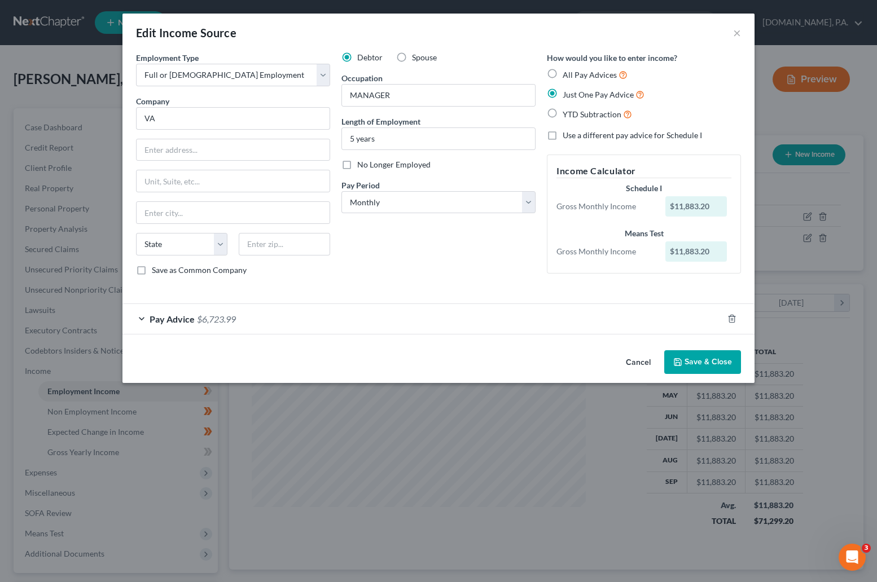
click at [142, 320] on div "Pay Advice $6,723.99" at bounding box center [422, 319] width 600 height 30
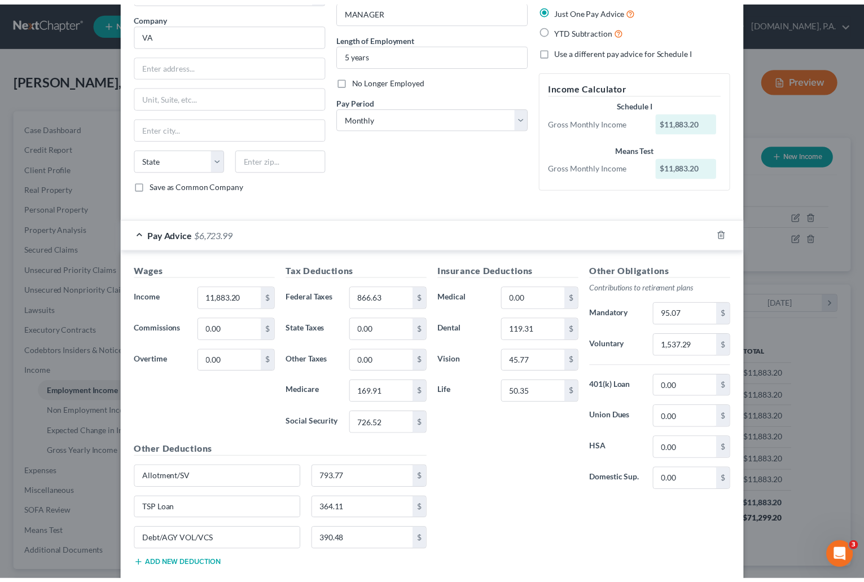
scroll to position [156, 0]
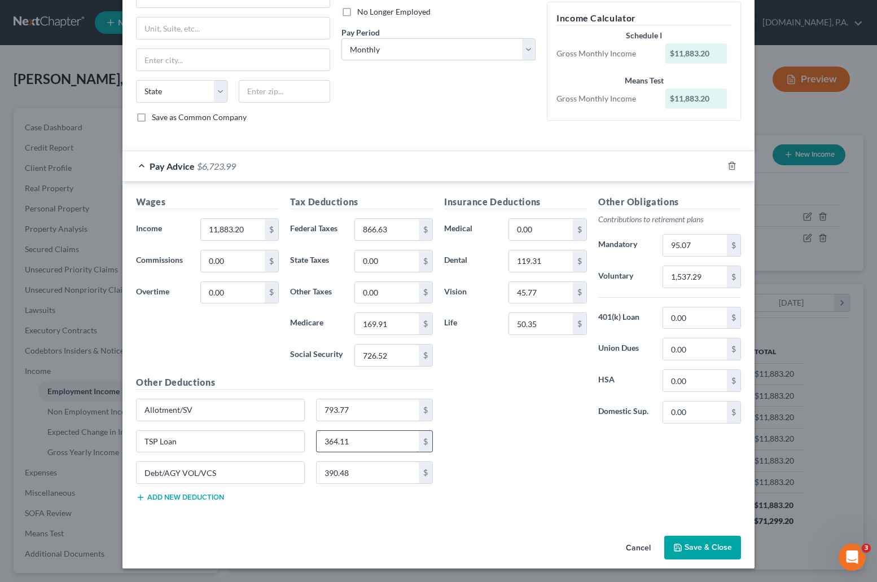
click at [350, 439] on input "364.11" at bounding box center [367, 441] width 103 height 21
click at [348, 468] on input "390.48" at bounding box center [367, 472] width 103 height 21
type input "389.13"
click at [494, 423] on div "Insurance Deductions Medical 0.00 $ Dental 119.31 $ Vision 45.77 $ Life 50.35 $" at bounding box center [515, 313] width 154 height 237
click at [201, 496] on button "Add new deduction" at bounding box center [180, 497] width 88 height 9
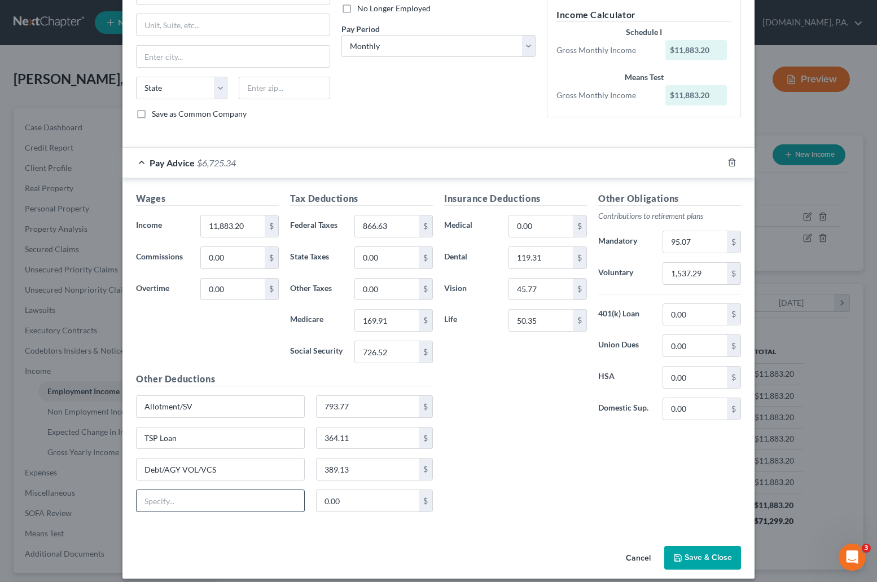
click at [178, 504] on input "text" at bounding box center [221, 500] width 168 height 21
type input "CHILD SUPPORT"
click at [340, 499] on input "0.00" at bounding box center [367, 500] width 103 height 21
type input "1,063.65"
click at [565, 553] on button "Save & Close" at bounding box center [702, 558] width 77 height 24
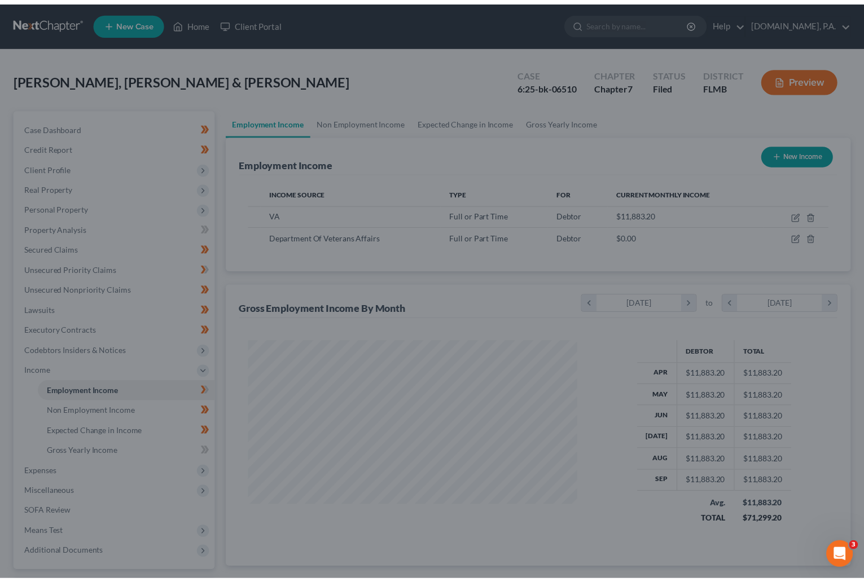
scroll to position [563910, 563762]
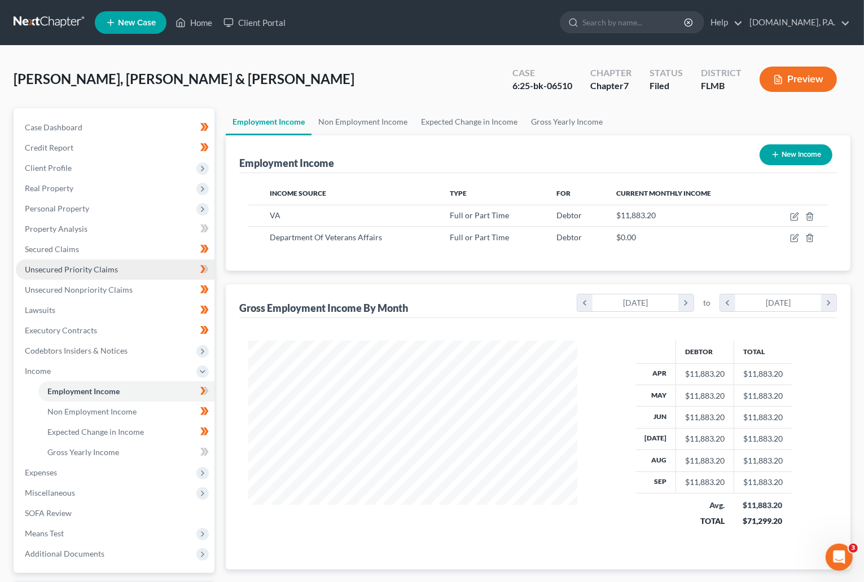
click at [93, 266] on span "Unsecured Priority Claims" at bounding box center [71, 270] width 93 height 10
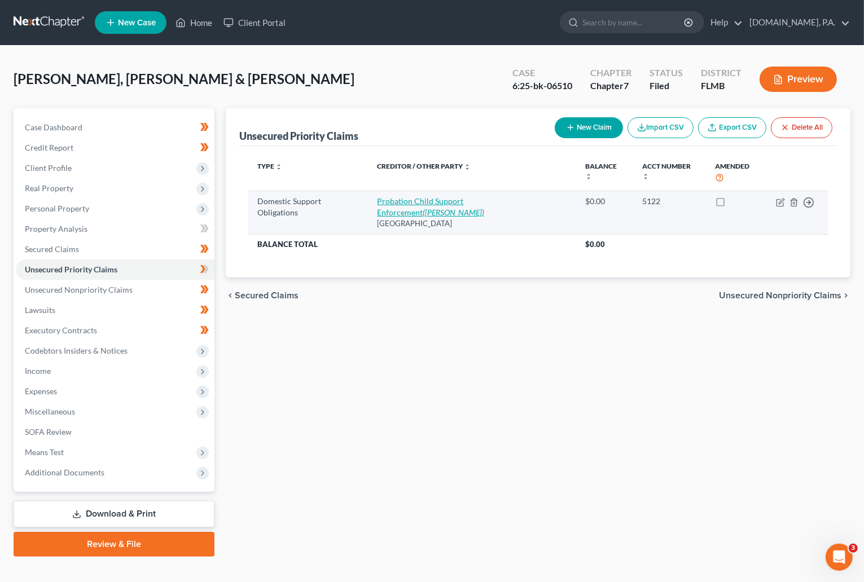
click at [423, 213] on icon "(Jossie Thurman)" at bounding box center [453, 213] width 61 height 10
select select "33"
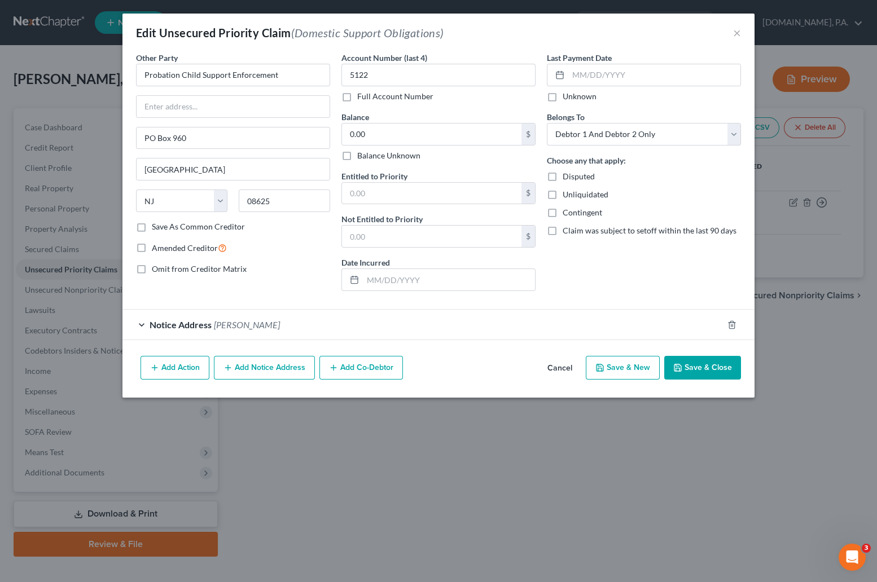
click at [343, 330] on div "Notice Address Jossie Thurman" at bounding box center [422, 325] width 600 height 30
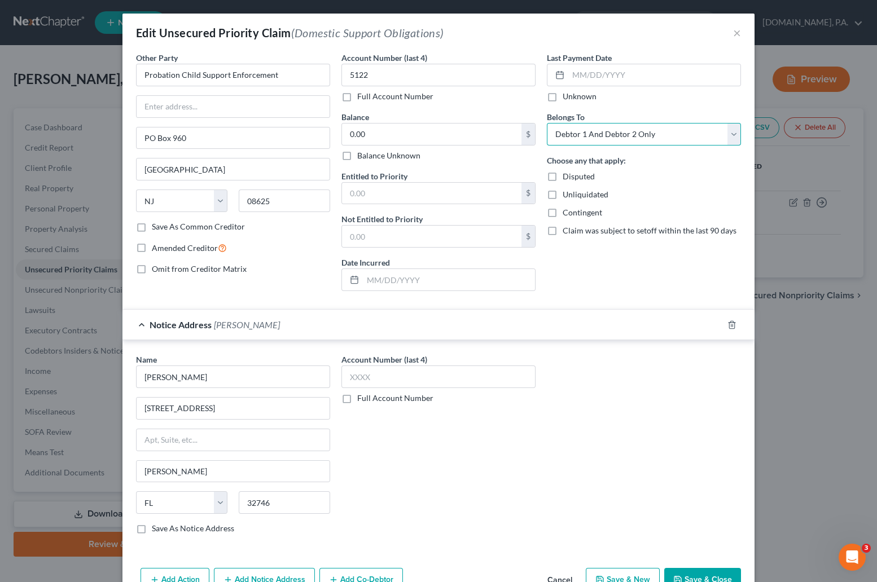
click at [565, 127] on select "Select Debtor 1 Only Debtor 2 Only Debtor 1 And Debtor 2 Only At Least One Of T…" at bounding box center [644, 134] width 194 height 23
select select "0"
click at [547, 123] on select "Select Debtor 1 Only Debtor 2 Only Debtor 1 And Debtor 2 Only At Least One Of T…" at bounding box center [644, 134] width 194 height 23
click at [565, 574] on button "Save & Close" at bounding box center [702, 580] width 77 height 24
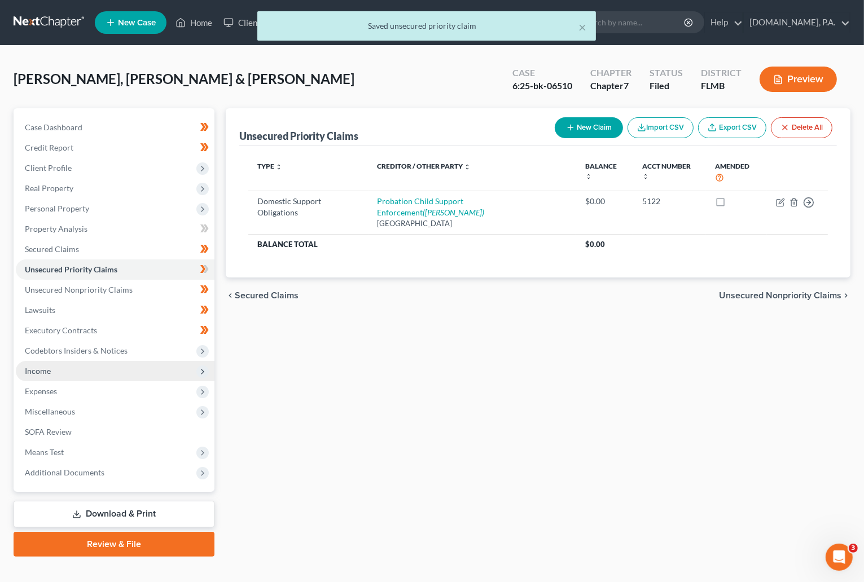
click at [83, 364] on span "Income" at bounding box center [115, 371] width 199 height 20
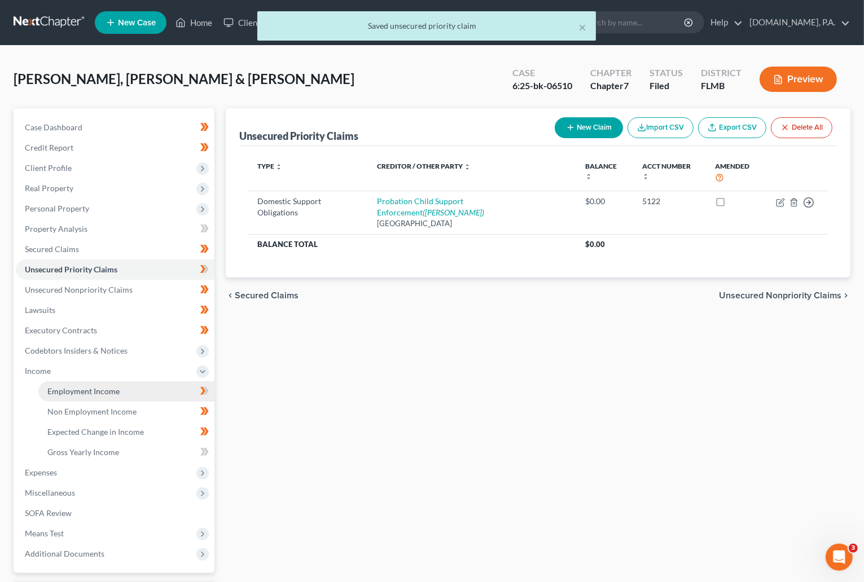
click at [83, 392] on span "Employment Income" at bounding box center [83, 391] width 72 height 10
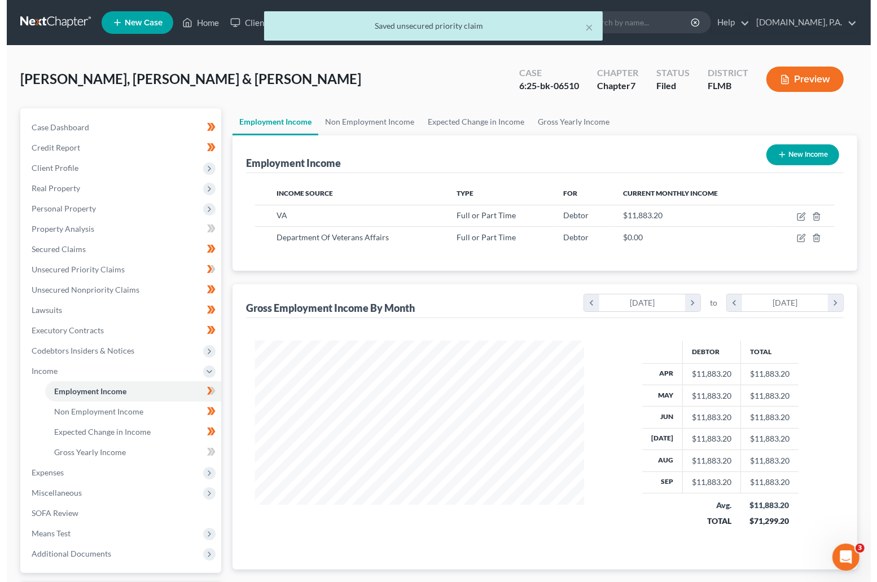
scroll to position [202, 351]
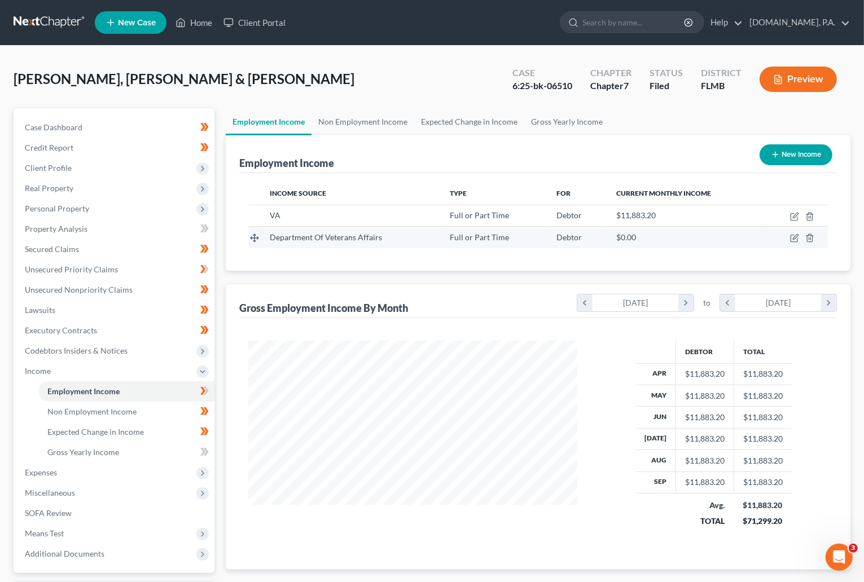
click at [565, 237] on td at bounding box center [795, 237] width 65 height 21
click at [565, 237] on icon "button" at bounding box center [809, 238] width 9 height 9
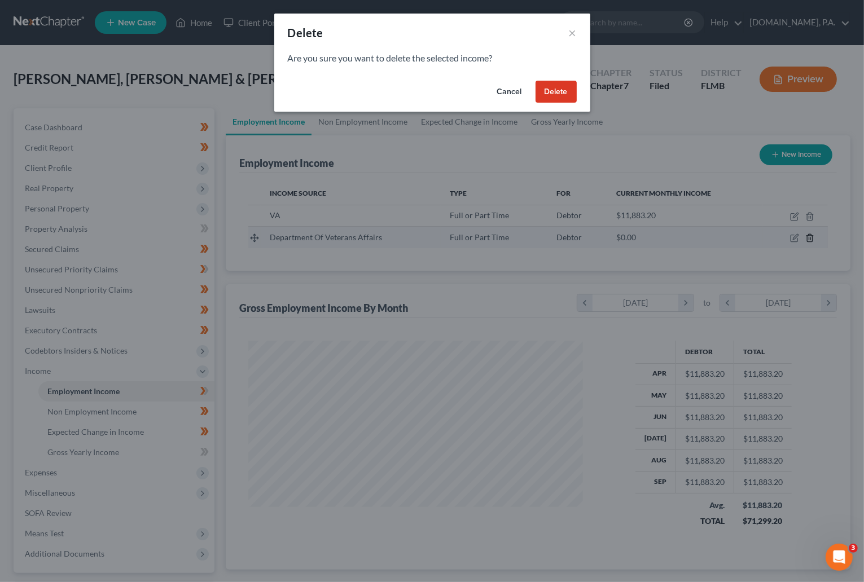
scroll to position [202, 357]
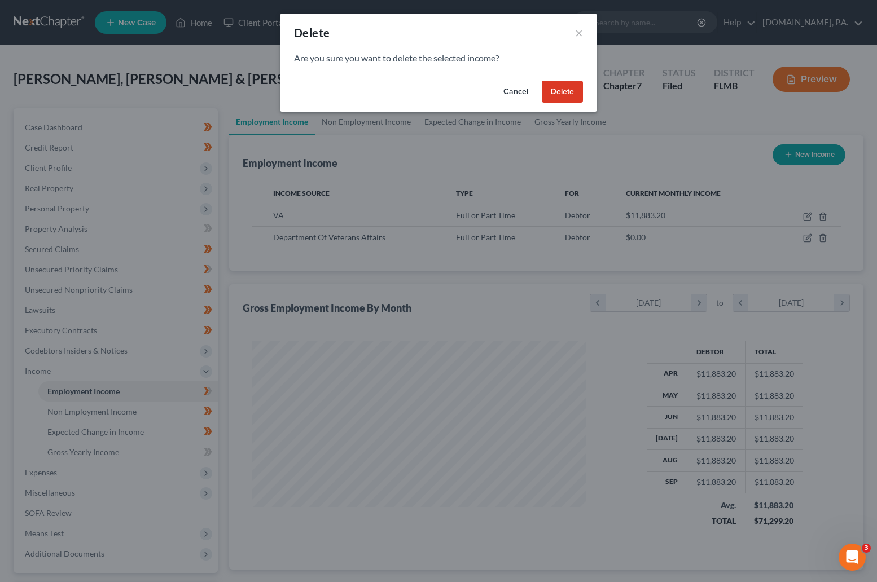
click at [557, 91] on button "Delete" at bounding box center [562, 92] width 41 height 23
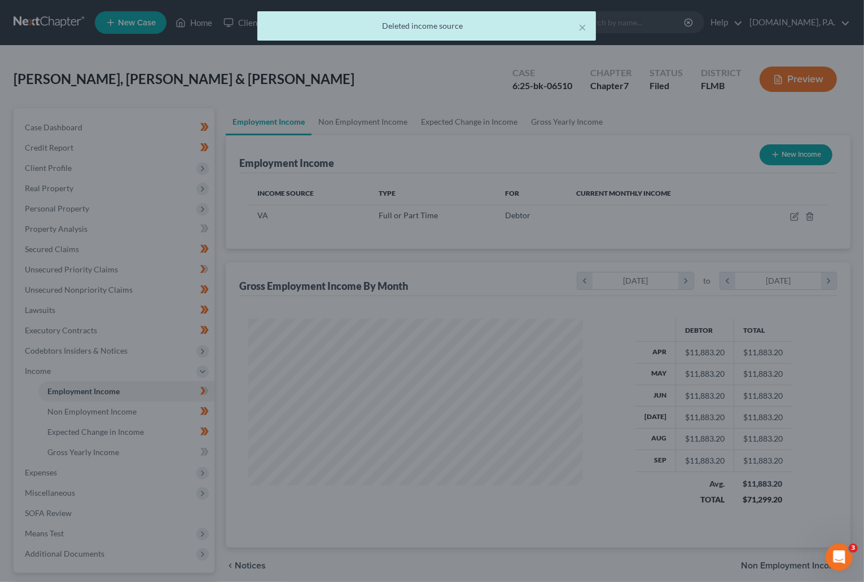
scroll to position [563910, 563762]
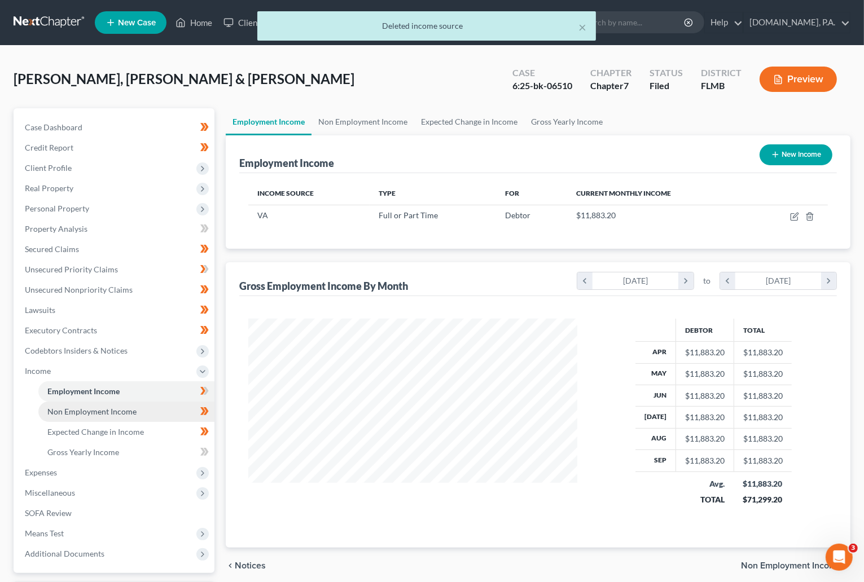
click at [120, 415] on span "Non Employment Income" at bounding box center [91, 412] width 89 height 10
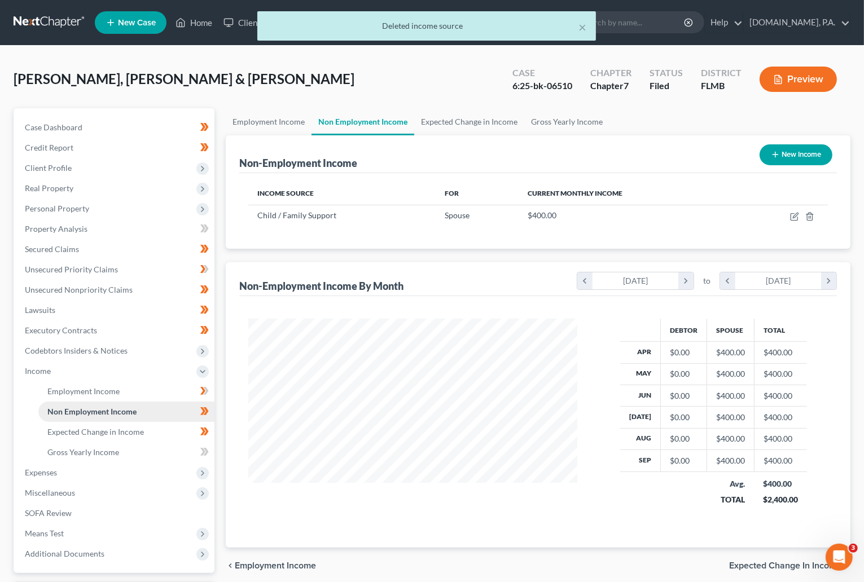
scroll to position [202, 351]
click at [117, 431] on span "Expected Change in Income" at bounding box center [95, 432] width 96 height 10
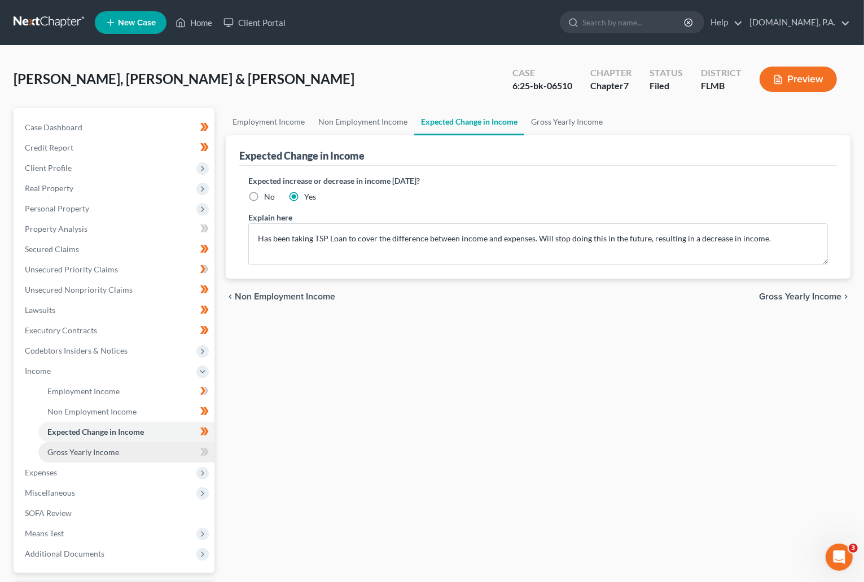
click at [77, 448] on span "Gross Yearly Income" at bounding box center [83, 452] width 72 height 10
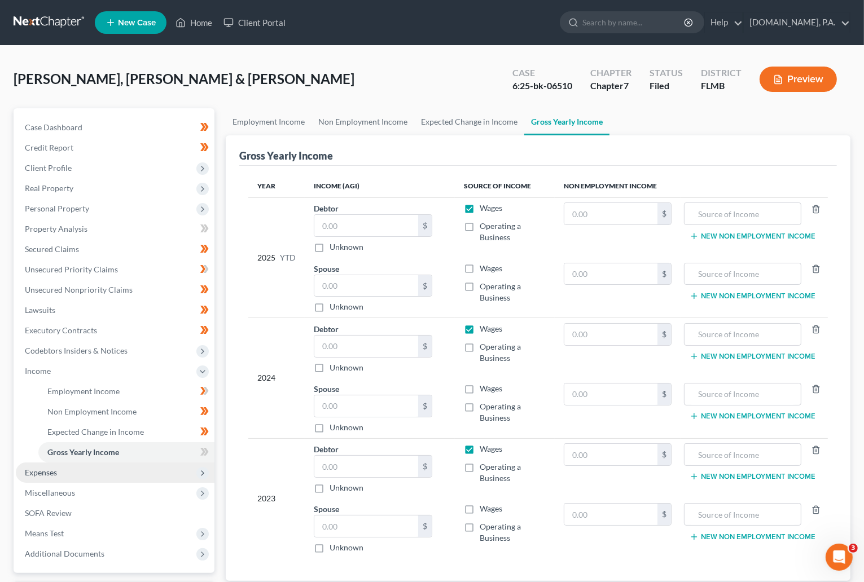
click at [73, 474] on span "Expenses" at bounding box center [115, 473] width 199 height 20
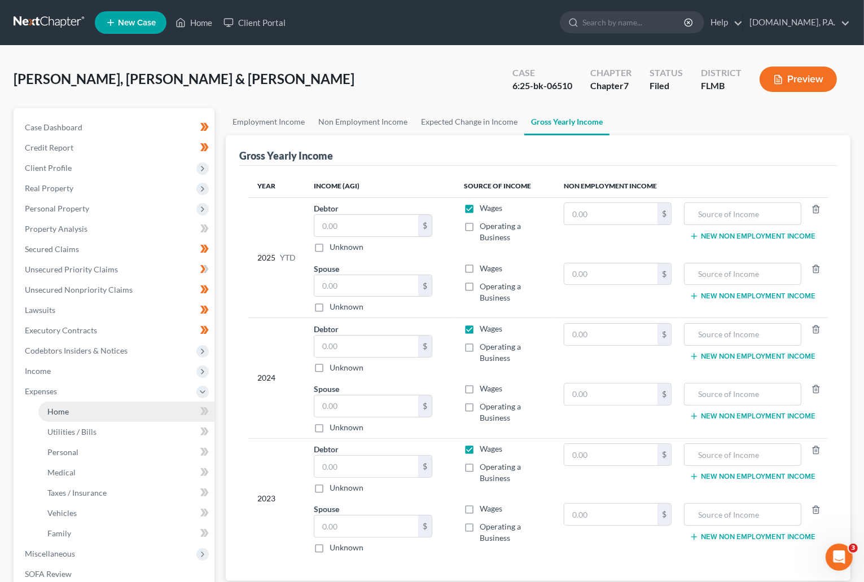
click at [57, 412] on span "Home" at bounding box center [57, 412] width 21 height 10
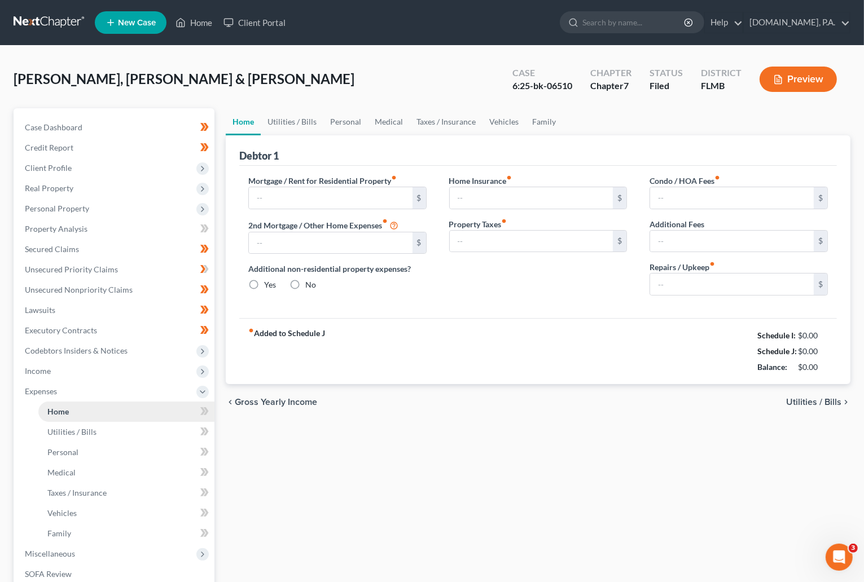
type input "4,087.00"
type input "0.00"
radio input "true"
type input "0.00"
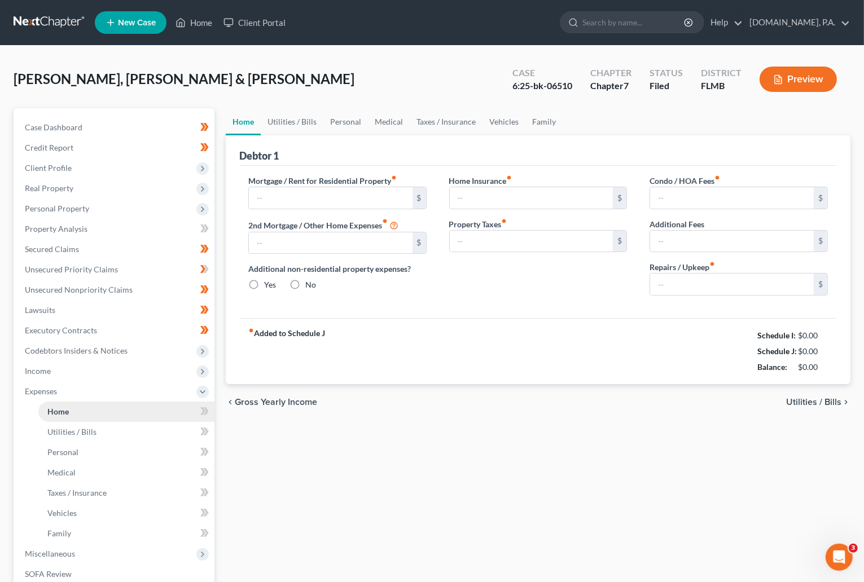
type input "0.00"
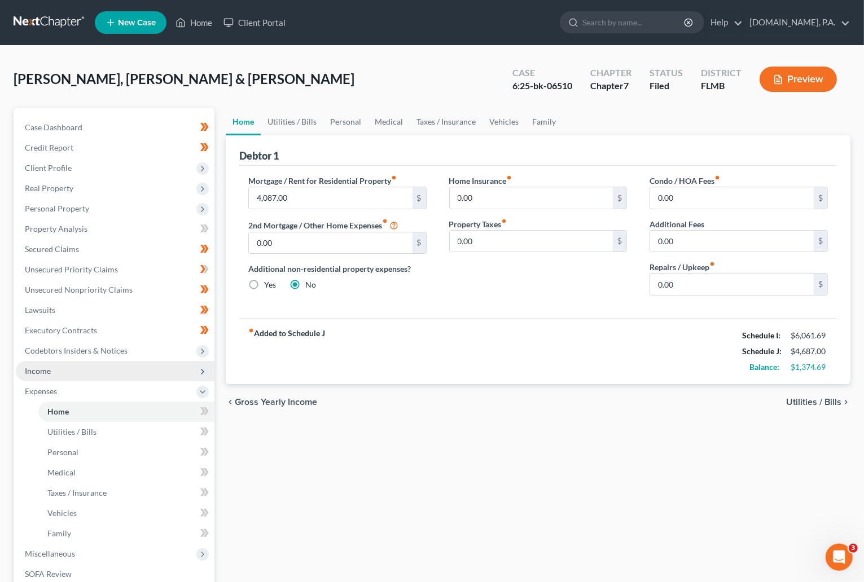
click at [53, 367] on span "Income" at bounding box center [115, 371] width 199 height 20
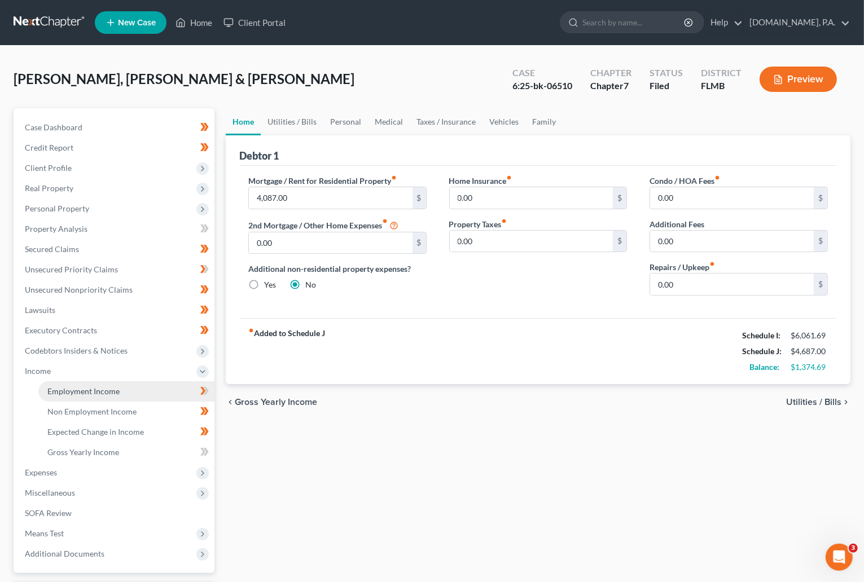
click at [67, 394] on span "Employment Income" at bounding box center [83, 391] width 72 height 10
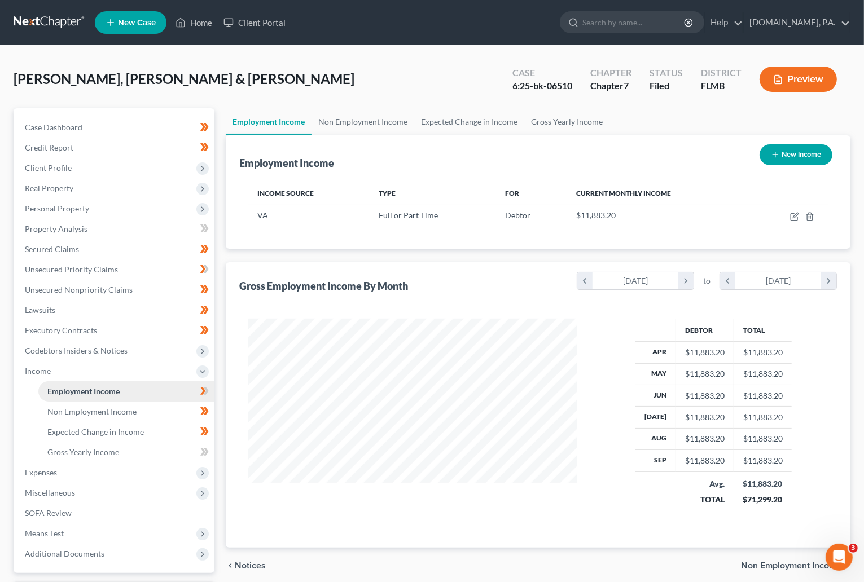
scroll to position [202, 351]
click at [94, 415] on span "Non Employment Income" at bounding box center [91, 412] width 89 height 10
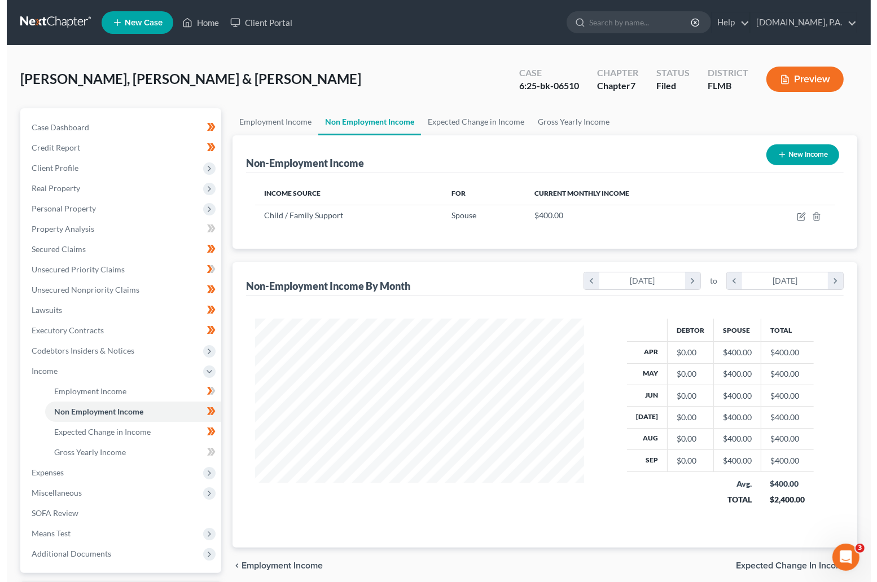
scroll to position [202, 351]
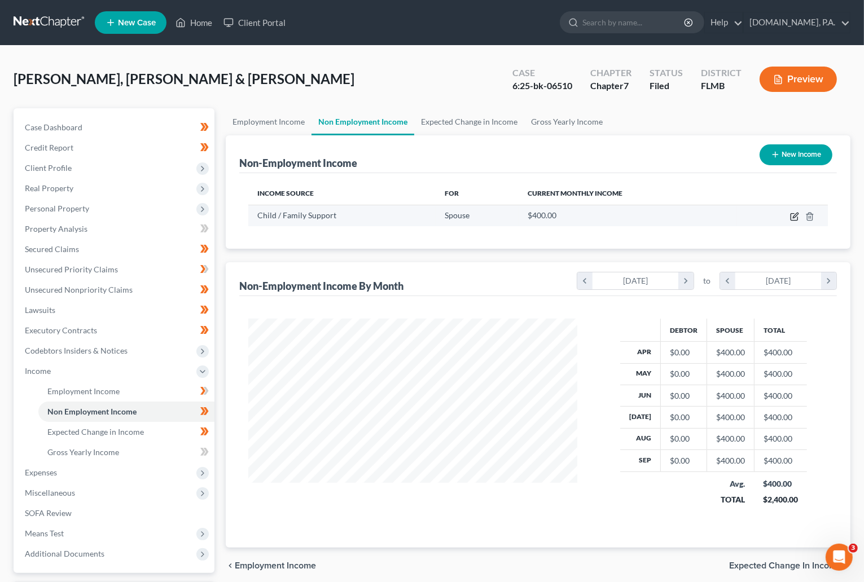
click at [565, 219] on icon "button" at bounding box center [794, 216] width 9 height 9
select select "7"
select select "0"
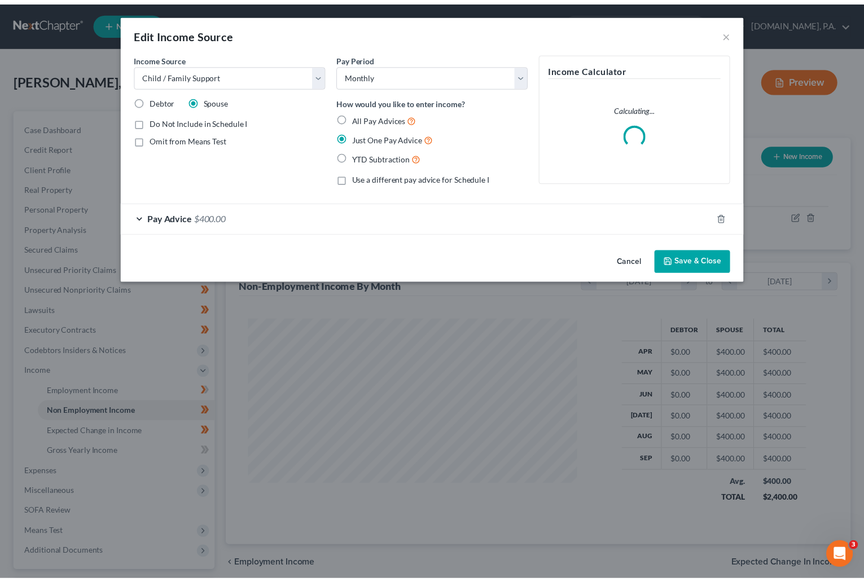
scroll to position [202, 357]
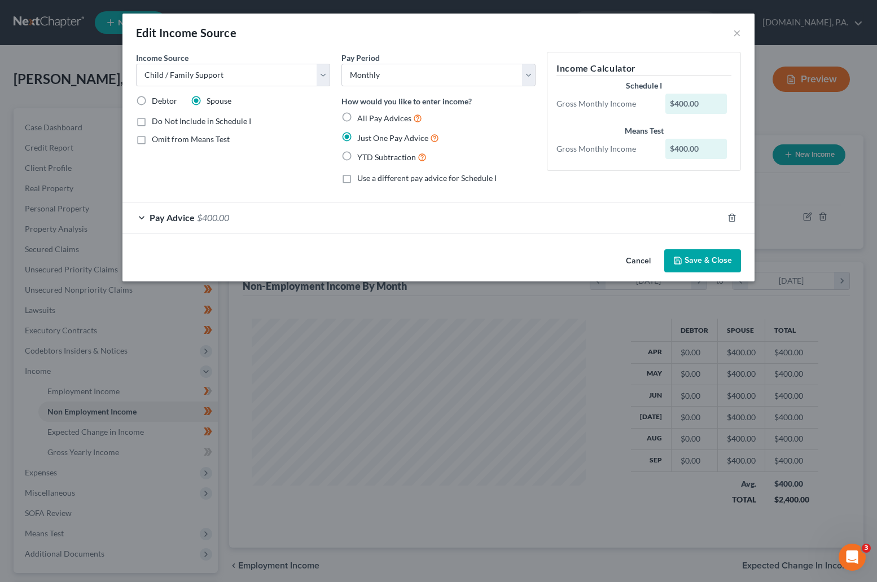
click at [565, 261] on button "Cancel" at bounding box center [638, 261] width 43 height 23
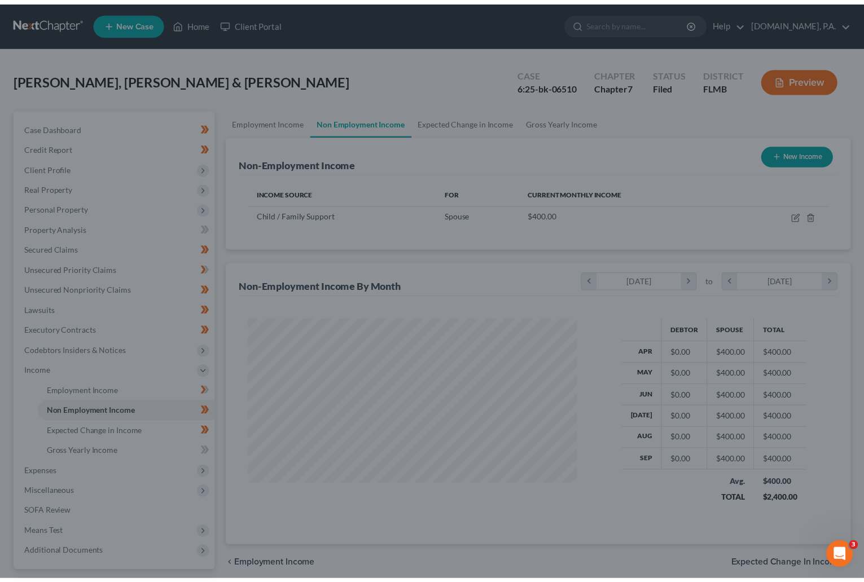
scroll to position [563910, 563762]
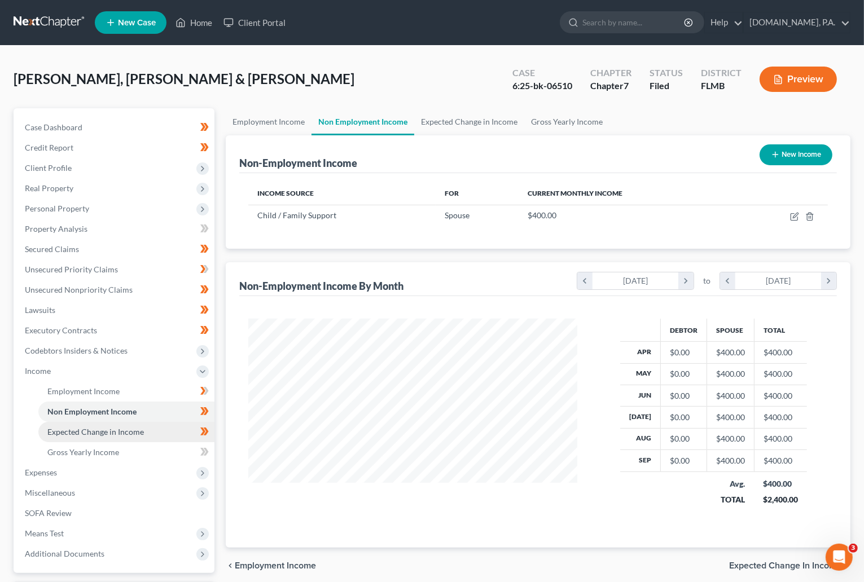
click at [109, 427] on span "Expected Change in Income" at bounding box center [95, 432] width 96 height 10
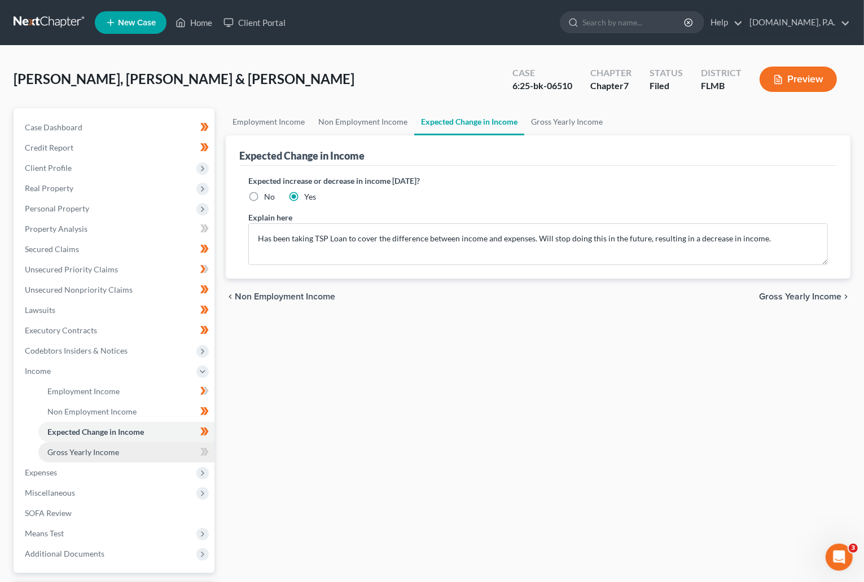
click at [85, 448] on span "Gross Yearly Income" at bounding box center [83, 452] width 72 height 10
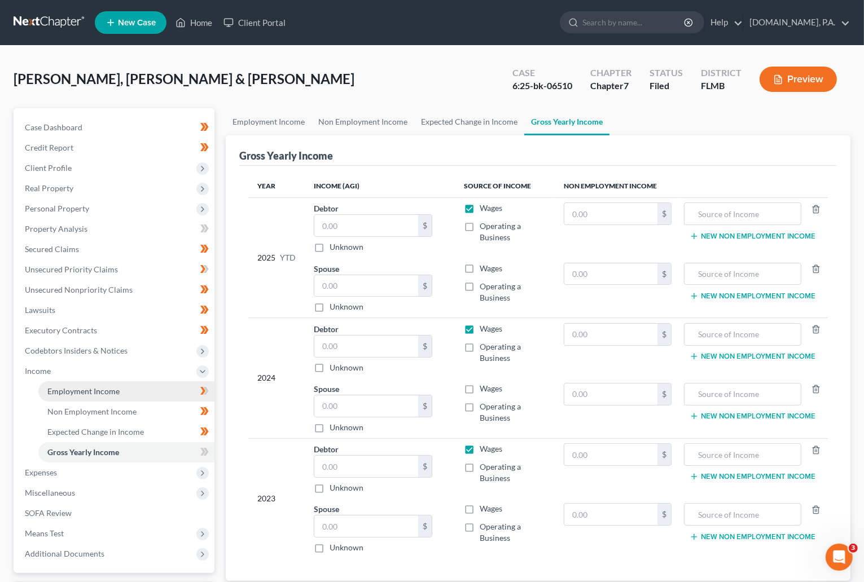
click at [81, 388] on span "Employment Income" at bounding box center [83, 391] width 72 height 10
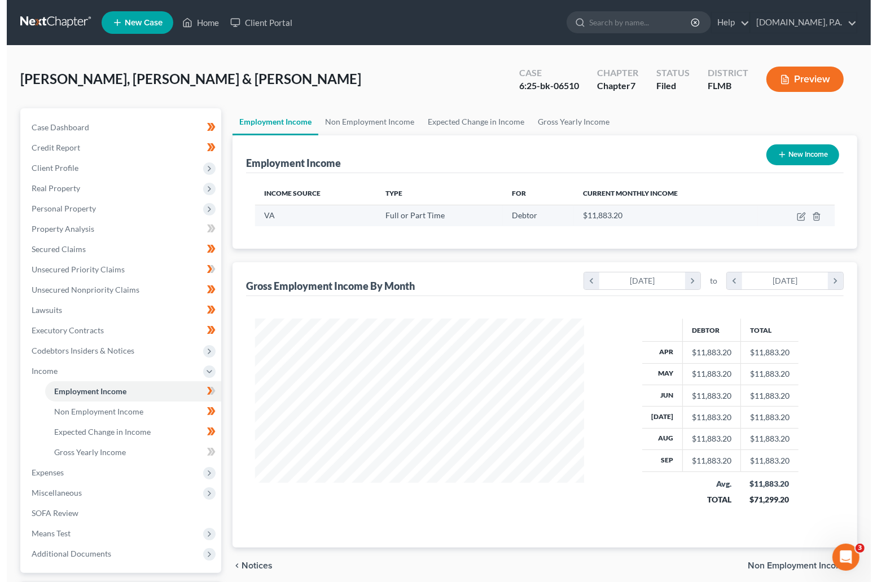
scroll to position [202, 351]
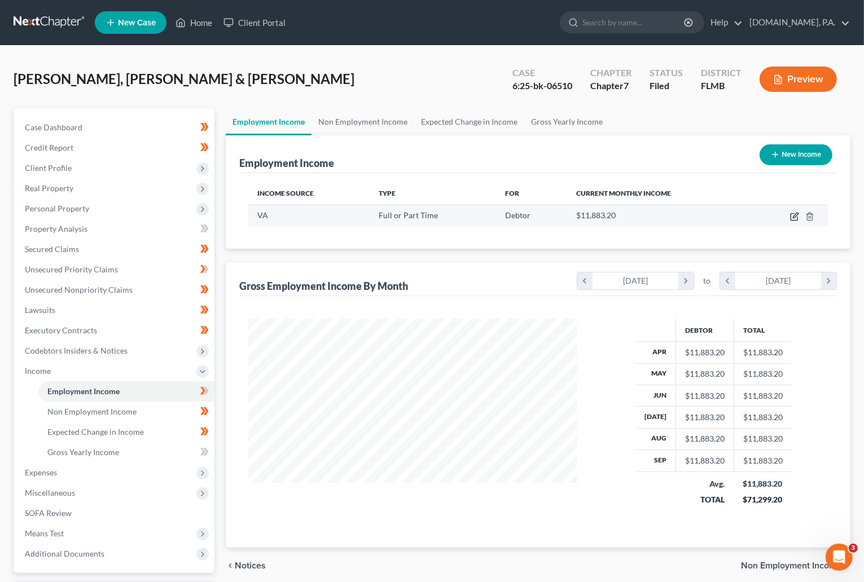
click at [565, 217] on td at bounding box center [789, 215] width 77 height 21
click at [565, 217] on icon "button" at bounding box center [795, 215] width 5 height 5
select select "0"
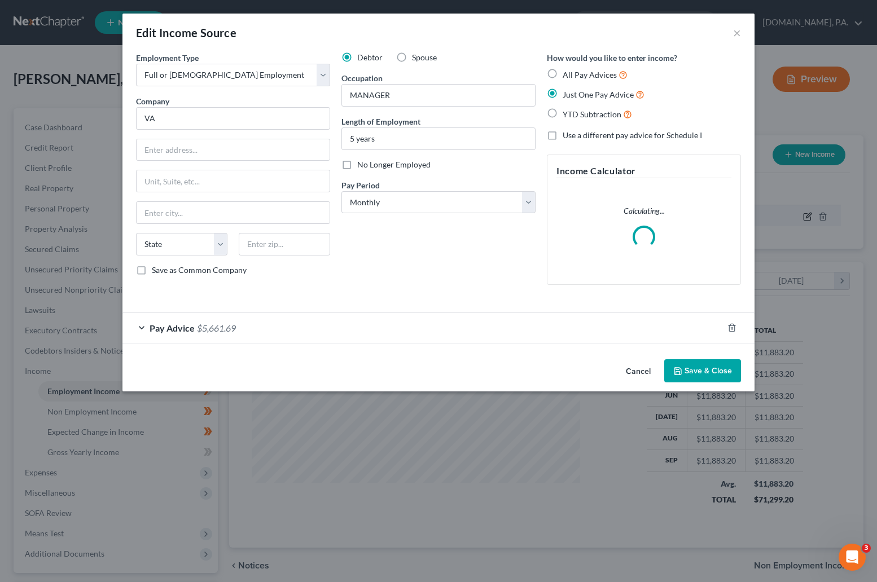
scroll to position [202, 357]
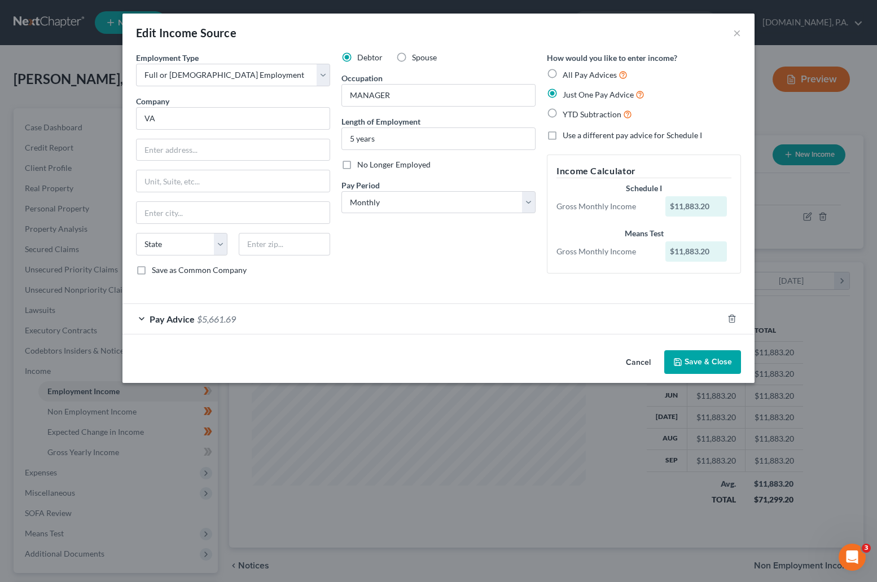
click at [136, 318] on div "Pay Advice $5,661.69" at bounding box center [422, 319] width 600 height 30
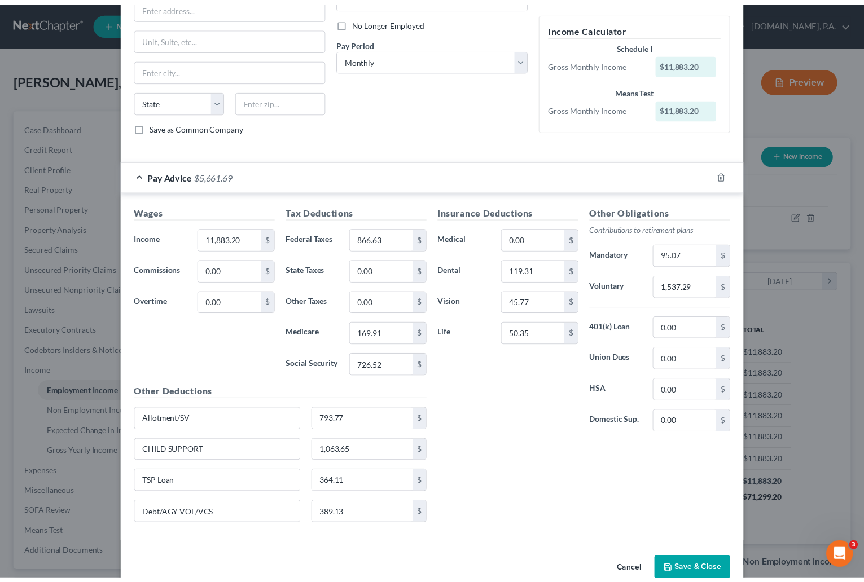
scroll to position [170, 0]
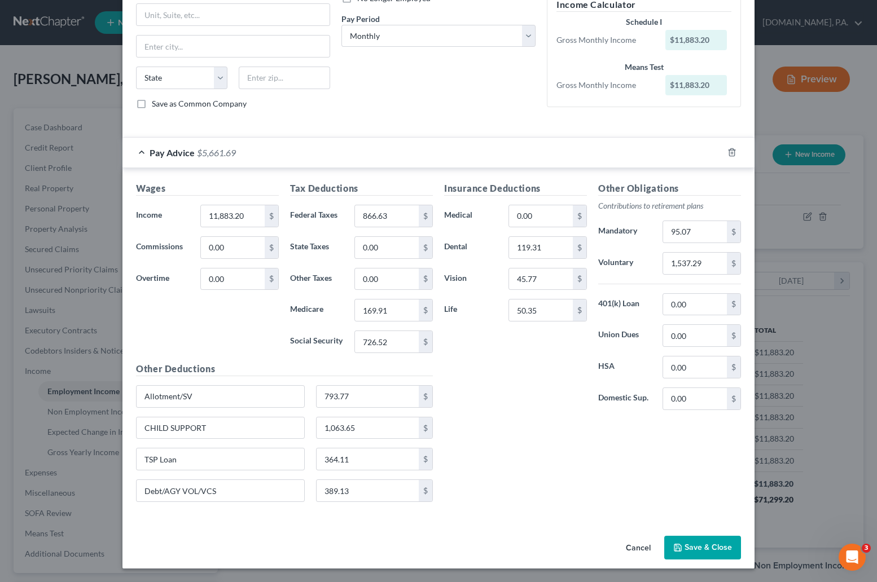
click at [565, 548] on button "Save & Close" at bounding box center [702, 548] width 77 height 24
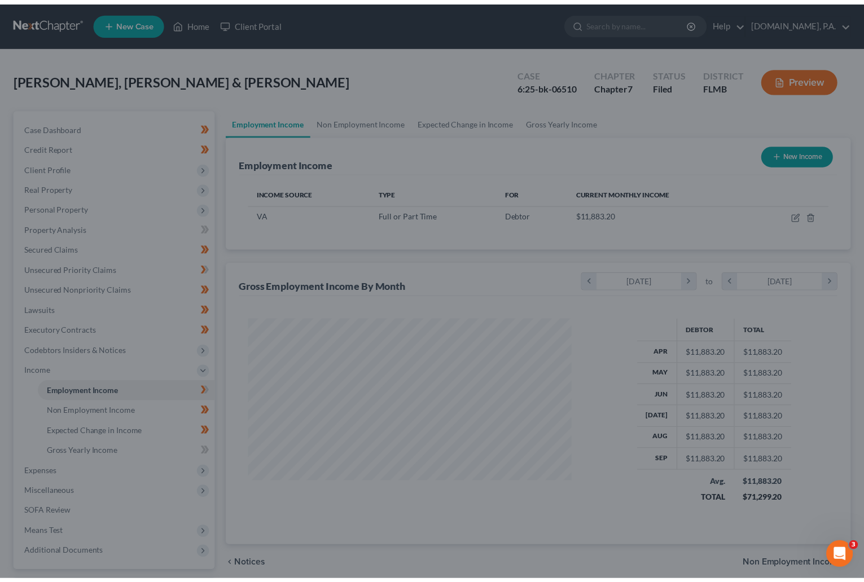
scroll to position [563910, 563762]
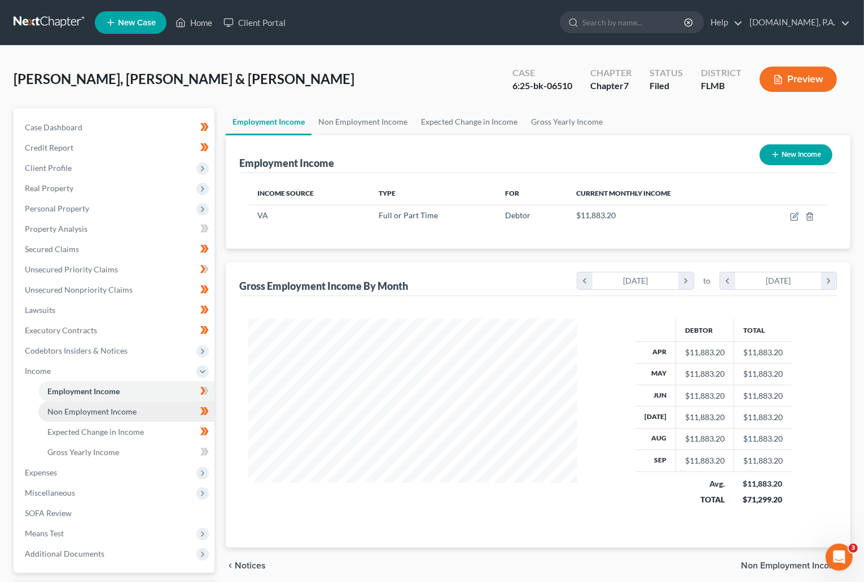
click at [102, 409] on span "Non Employment Income" at bounding box center [91, 412] width 89 height 10
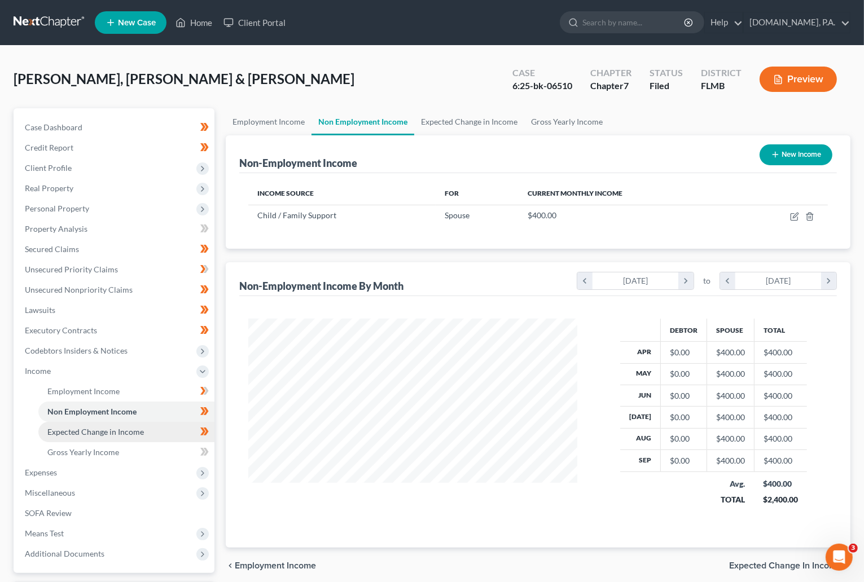
scroll to position [202, 351]
click at [208, 390] on icon at bounding box center [204, 391] width 8 height 14
click at [85, 448] on span "Gross Yearly Income" at bounding box center [83, 452] width 72 height 10
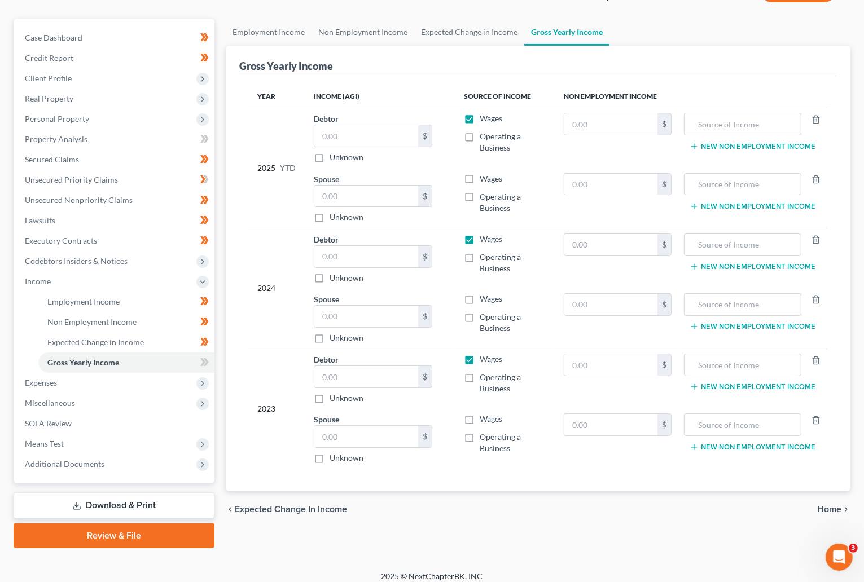
scroll to position [98, 0]
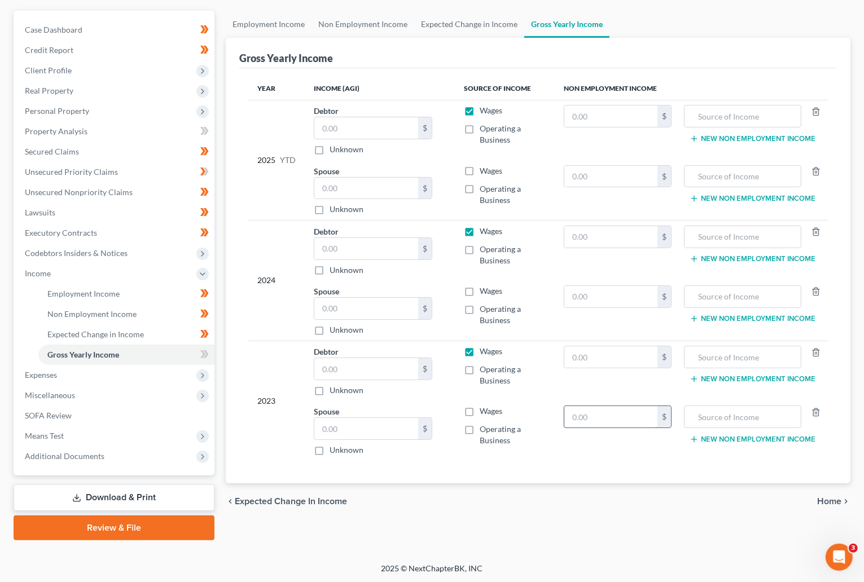
click at [565, 416] on input "text" at bounding box center [610, 416] width 93 height 21
type input "400.00"
type input "c"
type input "Child Support"
click at [565, 297] on input "text" at bounding box center [610, 296] width 93 height 21
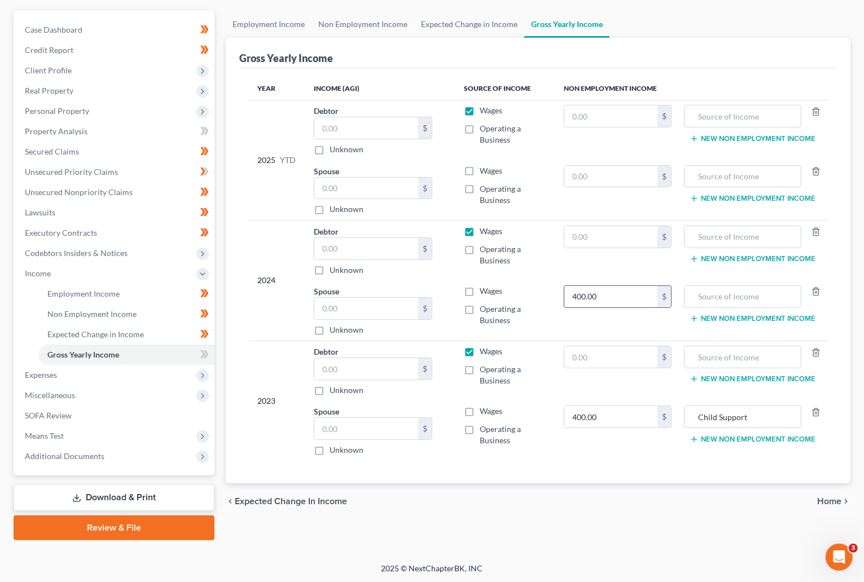
type input "400.00"
click at [565, 296] on input "text" at bounding box center [742, 296] width 104 height 21
type input "Child Support"
click at [565, 175] on input "text" at bounding box center [610, 176] width 93 height 21
type input "400.00"
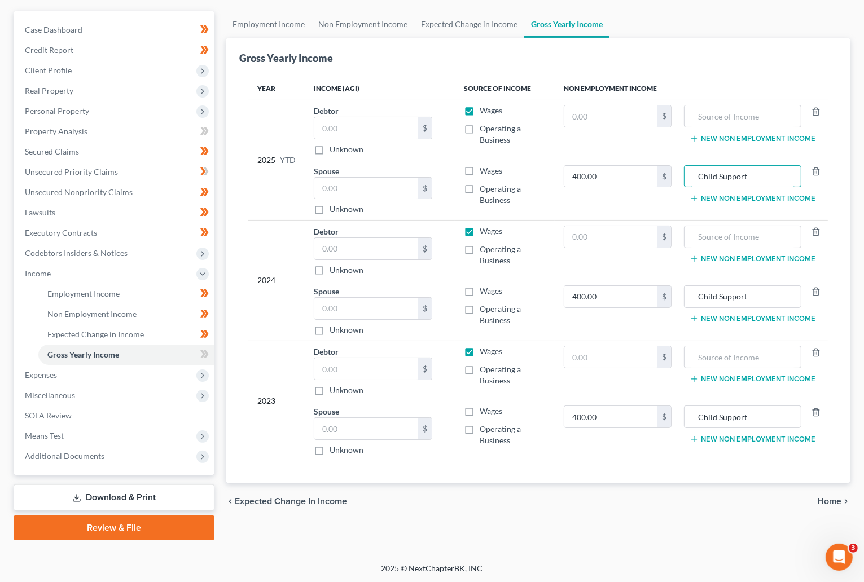
type input "Child Support"
click at [336, 364] on input "text" at bounding box center [366, 368] width 104 height 21
click at [439, 473] on div "Year Income (AGI) Source of Income Non Employment Income 2025 YTD Debtor $ Unkn…" at bounding box center [537, 275] width 597 height 415
click at [356, 365] on input "152,654" at bounding box center [366, 368] width 104 height 21
type input "135,542"
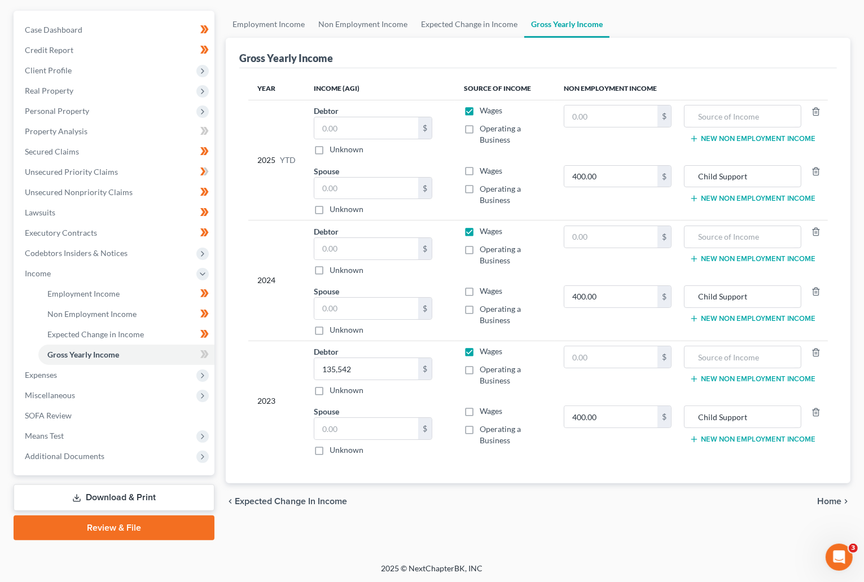
click at [397, 527] on div "Employment Income Non Employment Income Expected Change in Income Gross Yearly …" at bounding box center [538, 276] width 636 height 530
click at [85, 311] on span "Non Employment Income" at bounding box center [91, 314] width 89 height 10
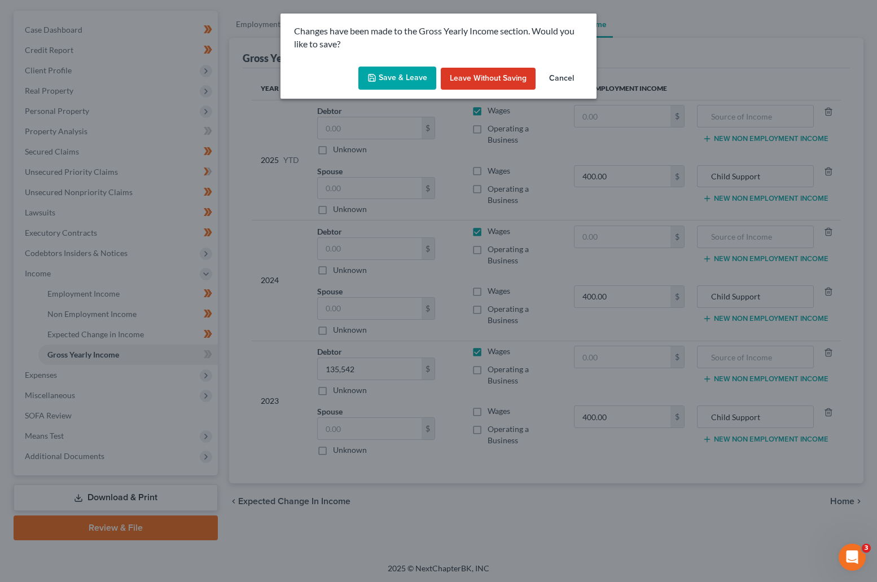
click at [401, 73] on button "Save & Leave" at bounding box center [397, 79] width 78 height 24
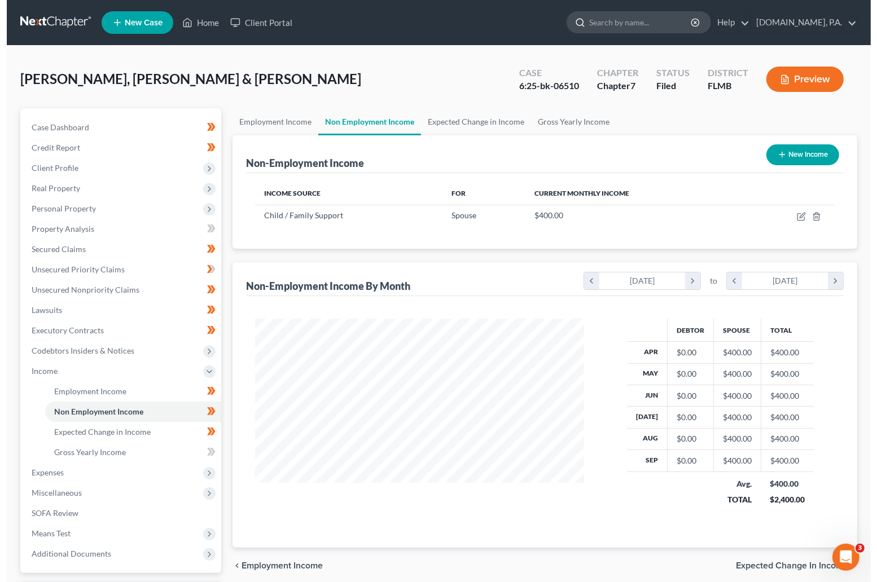
scroll to position [202, 351]
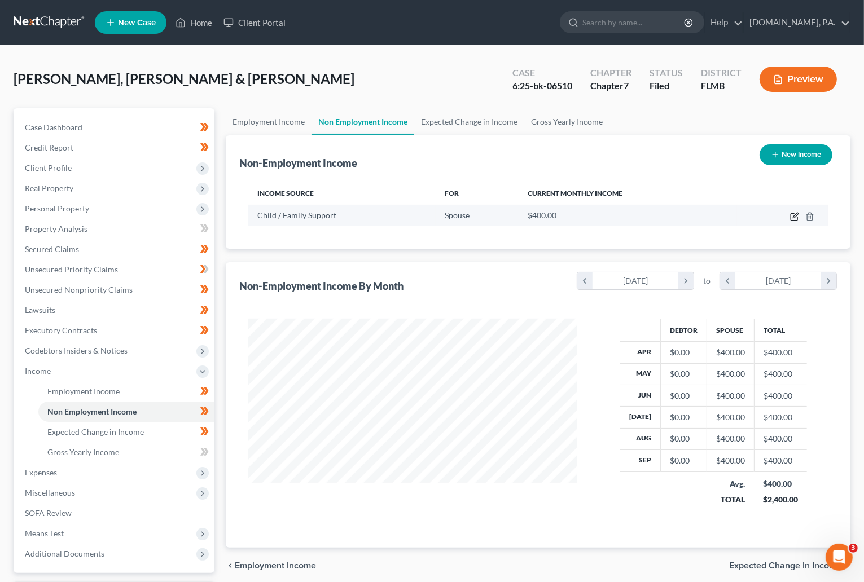
click at [565, 217] on icon "button" at bounding box center [794, 216] width 9 height 9
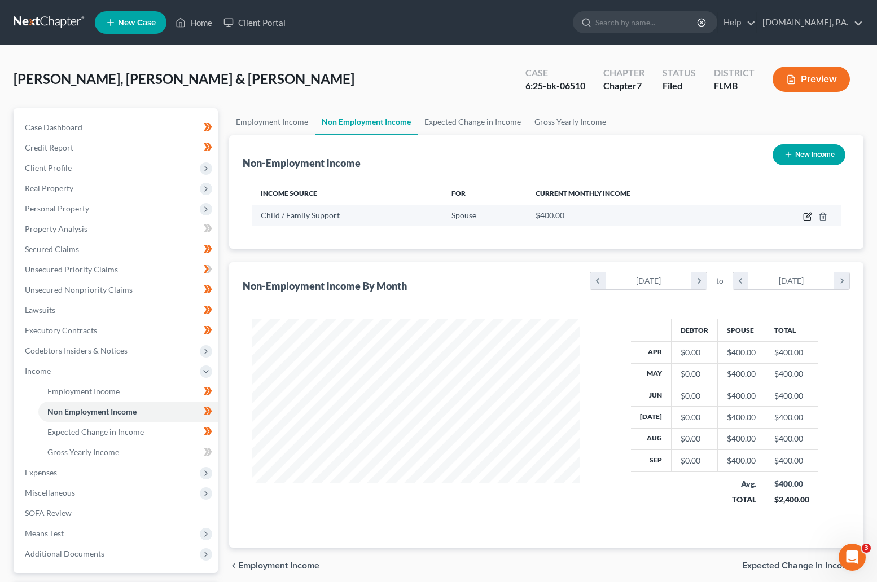
select select "7"
select select "0"
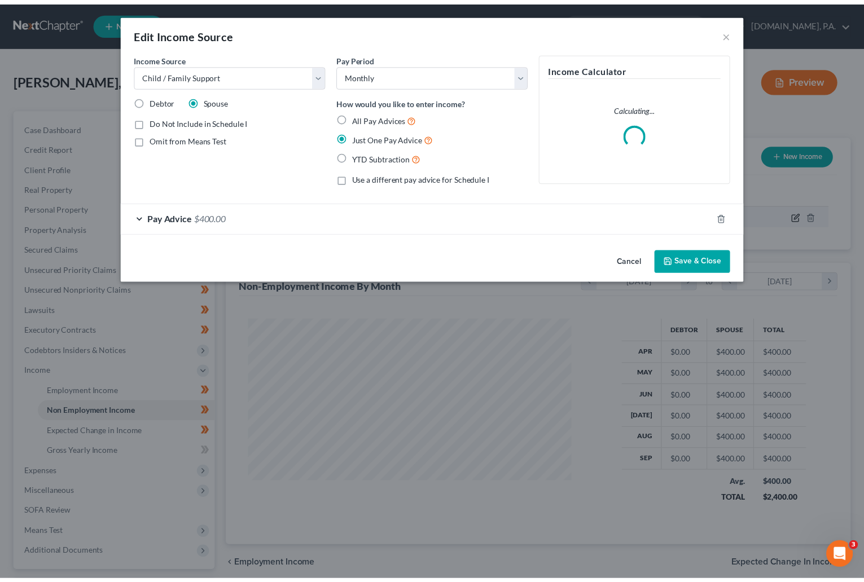
scroll to position [202, 357]
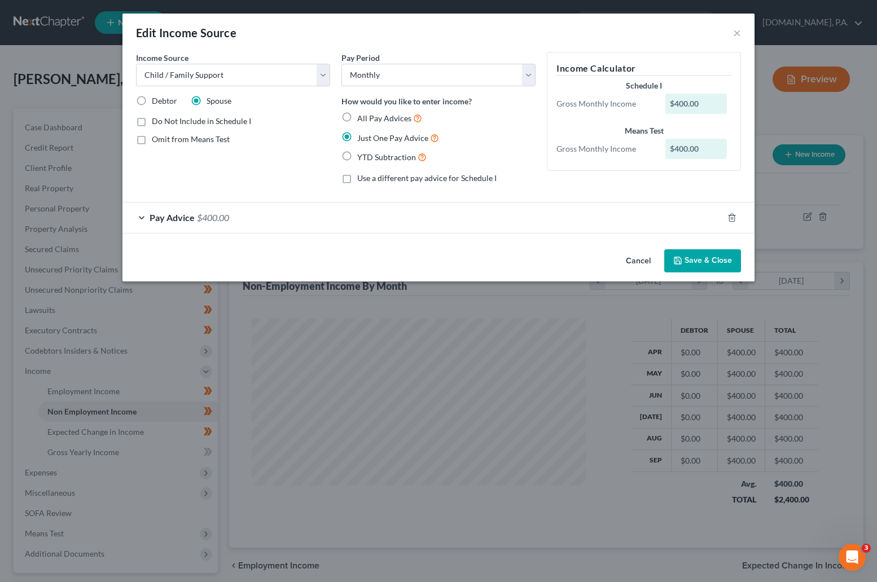
click at [565, 255] on button "Save & Close" at bounding box center [702, 261] width 77 height 24
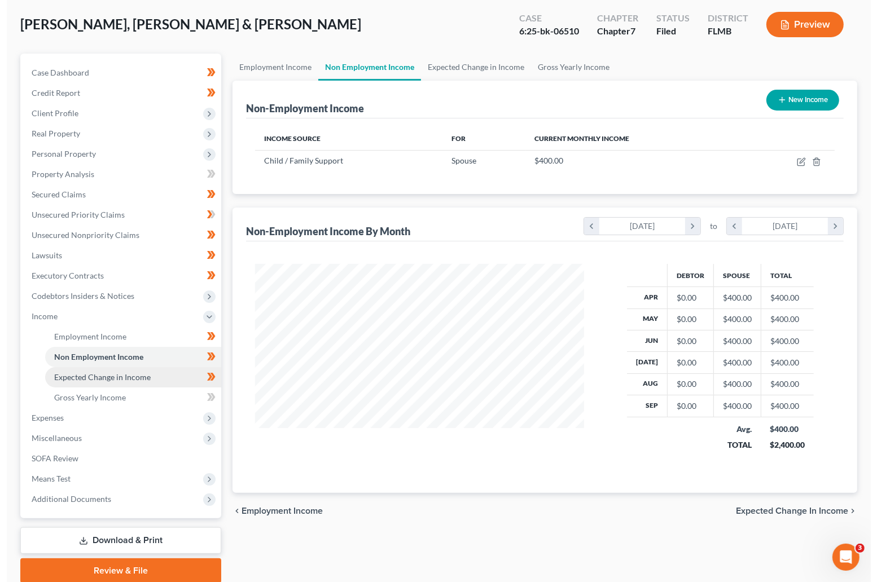
scroll to position [85, 0]
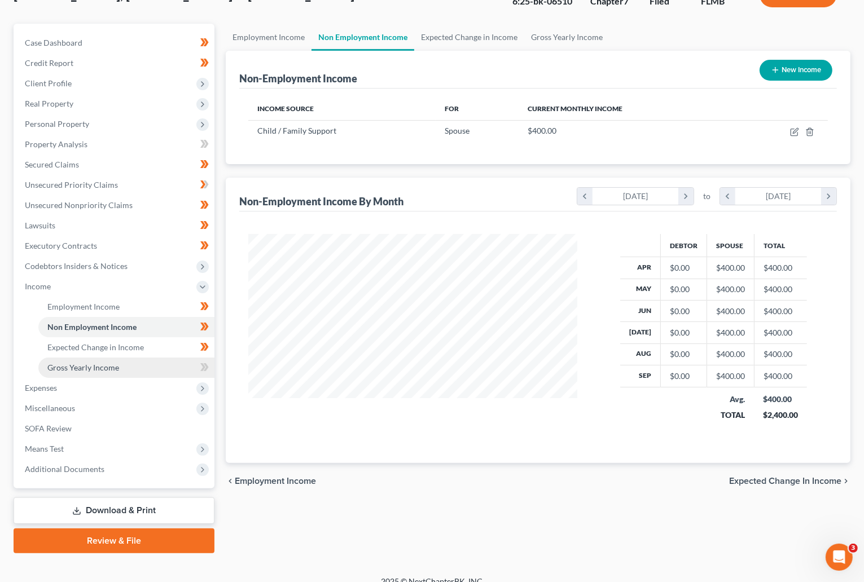
click at [111, 363] on span "Gross Yearly Income" at bounding box center [83, 368] width 72 height 10
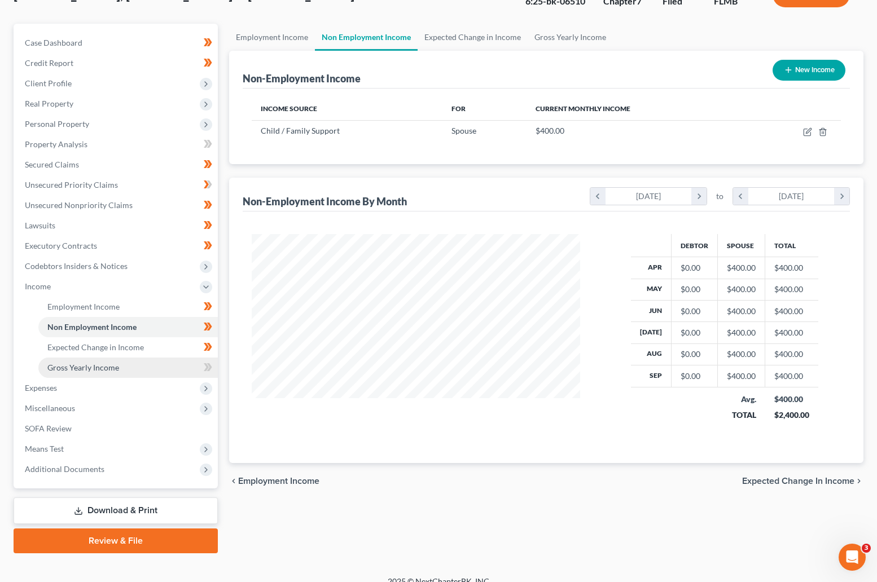
scroll to position [202, 357]
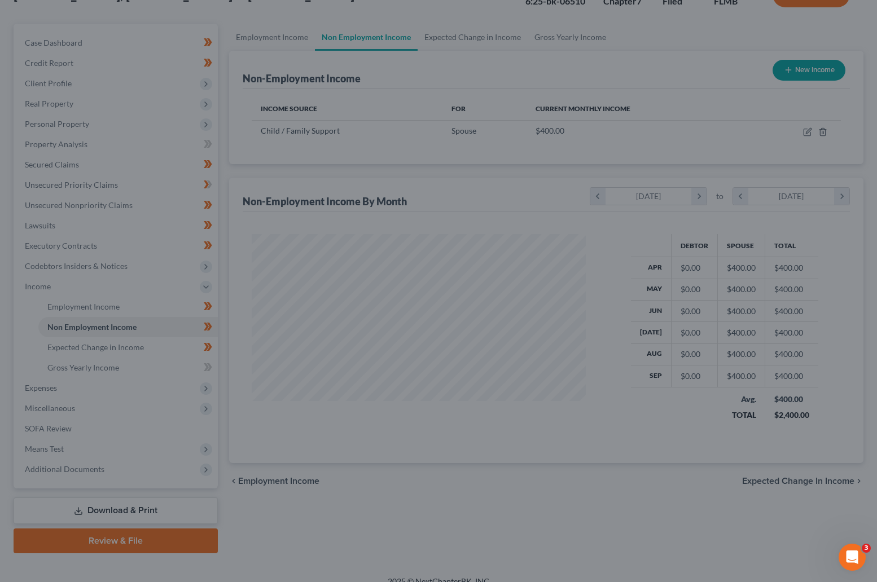
click at [72, 366] on div at bounding box center [438, 291] width 877 height 582
click at [94, 189] on div at bounding box center [438, 291] width 877 height 582
click at [197, 189] on div at bounding box center [438, 291] width 877 height 582
drag, startPoint x: 394, startPoint y: 160, endPoint x: 473, endPoint y: 250, distance: 119.9
click at [394, 161] on div at bounding box center [438, 291] width 877 height 582
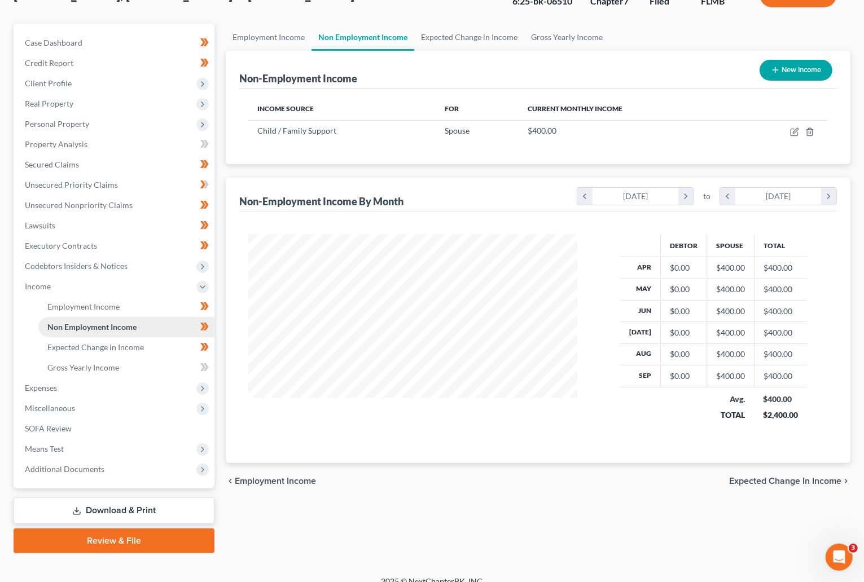
click at [81, 324] on span "Non Employment Income" at bounding box center [91, 327] width 89 height 10
click at [86, 367] on span "Gross Yearly Income" at bounding box center [83, 368] width 72 height 10
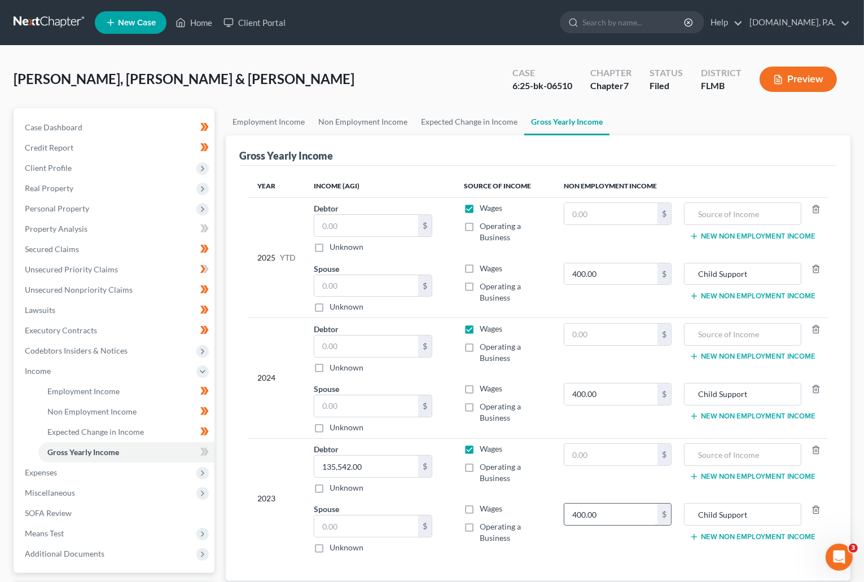
click at [611, 511] on input "400.00" at bounding box center [610, 514] width 93 height 21
type input "4,800"
click at [346, 351] on input "text" at bounding box center [366, 346] width 104 height 21
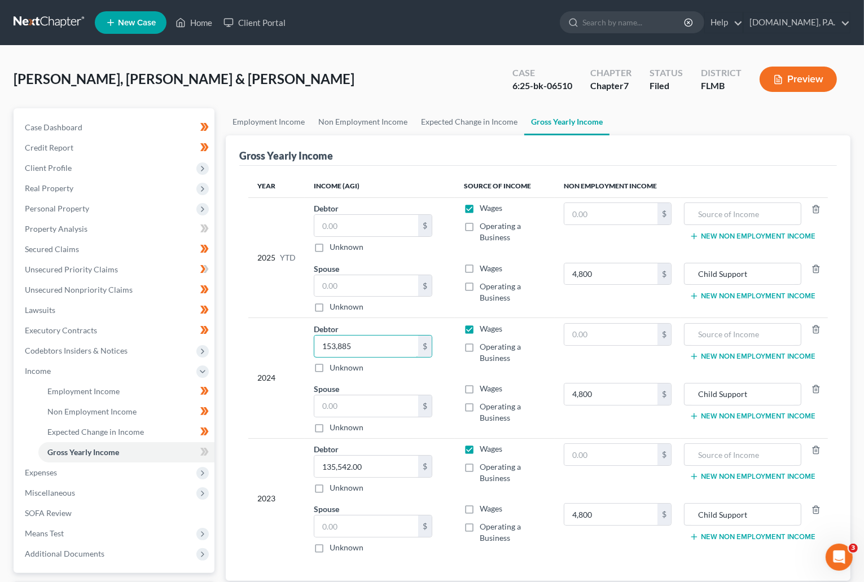
type input "153,885"
click at [262, 218] on div "2025 YTD" at bounding box center [276, 258] width 38 height 110
click at [365, 228] on input "text" at bounding box center [366, 225] width 104 height 21
type input "89,075"
click at [241, 294] on div "Year Income (AGI) Source of Income Non Employment Income 2025 YTD Debtor 89,075…" at bounding box center [537, 373] width 597 height 415
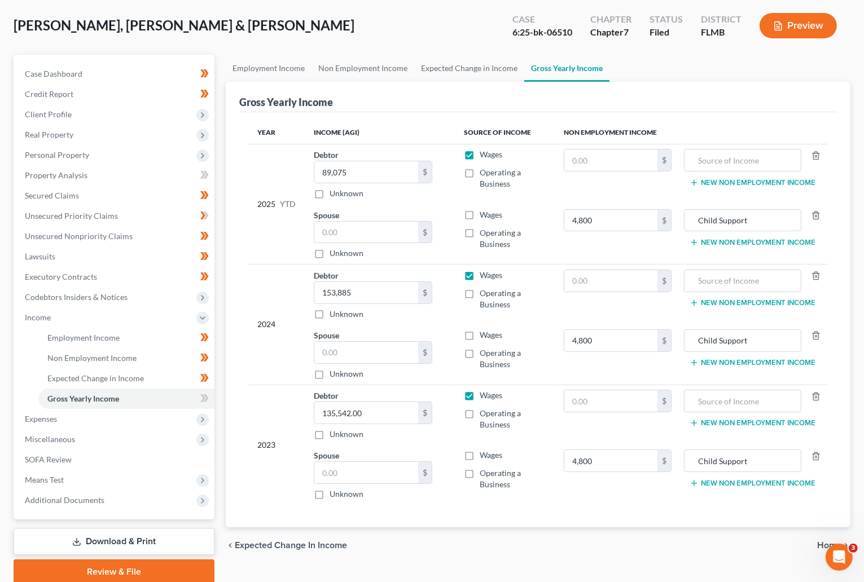
scroll to position [98, 0]
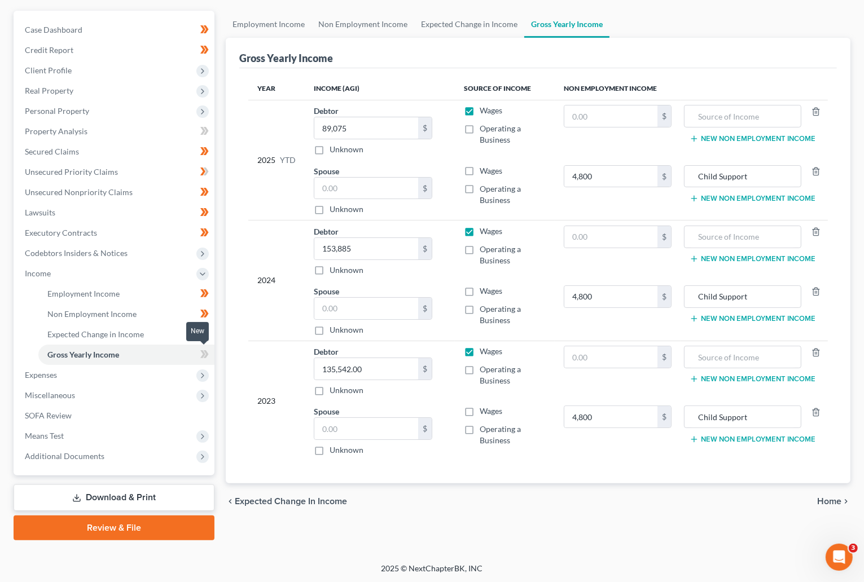
click at [196, 351] on span at bounding box center [205, 355] width 20 height 17
click at [209, 354] on span at bounding box center [205, 355] width 20 height 17
click at [112, 376] on span "Expenses" at bounding box center [115, 375] width 199 height 20
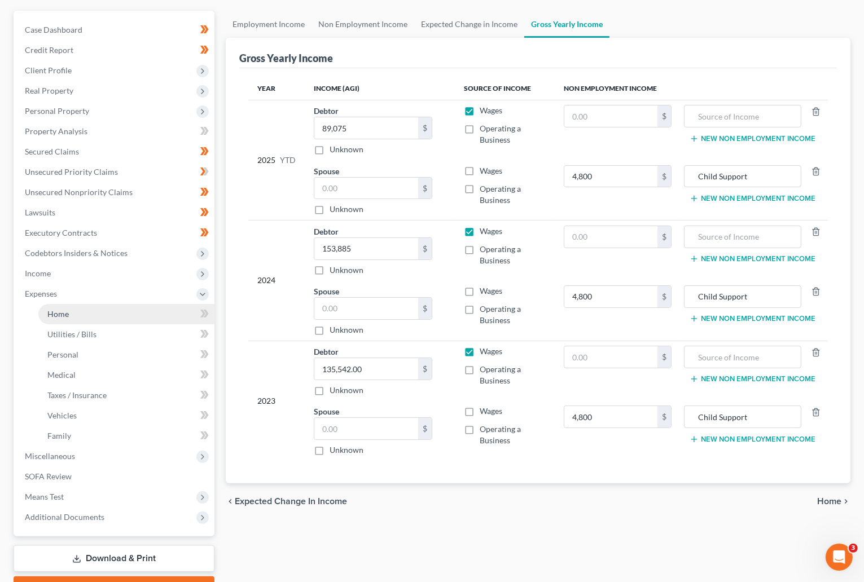
click at [55, 314] on span "Home" at bounding box center [57, 314] width 21 height 10
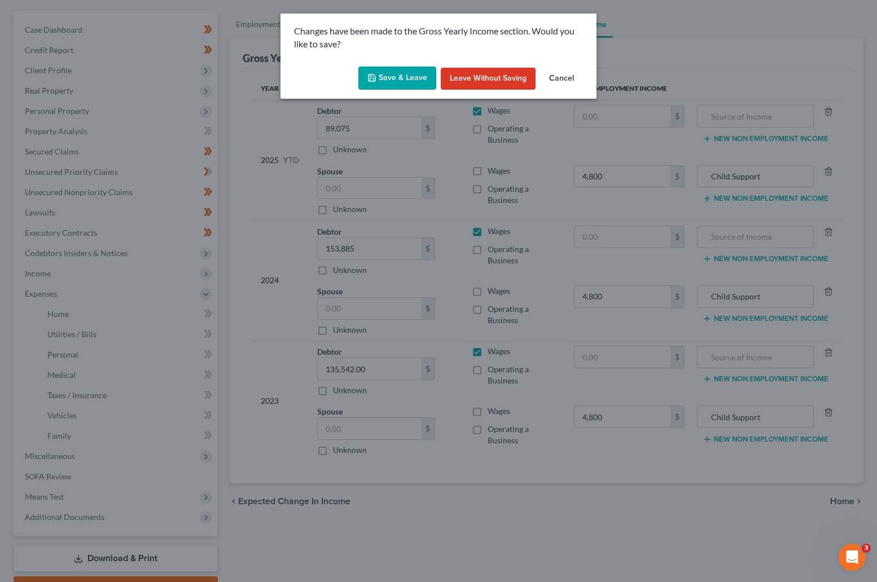
click at [391, 76] on button "Save & Leave" at bounding box center [397, 79] width 78 height 24
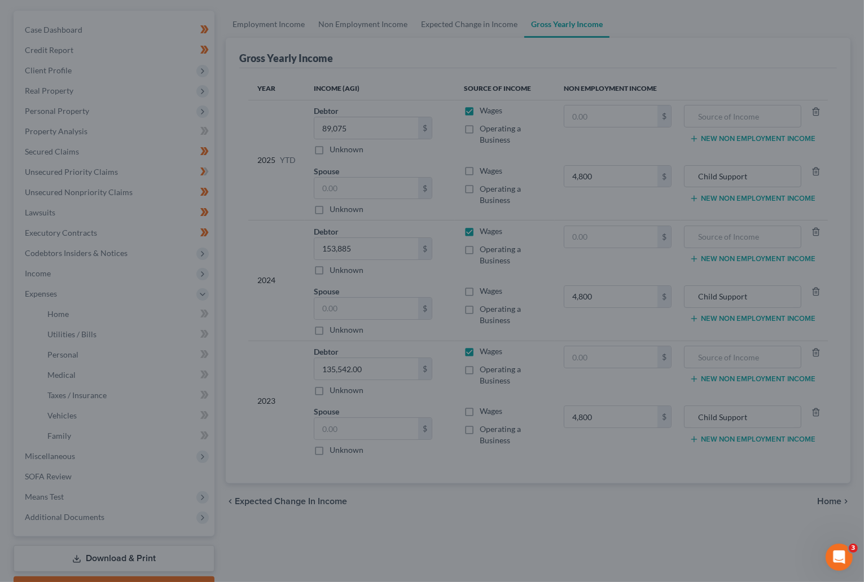
type input "4,800.00"
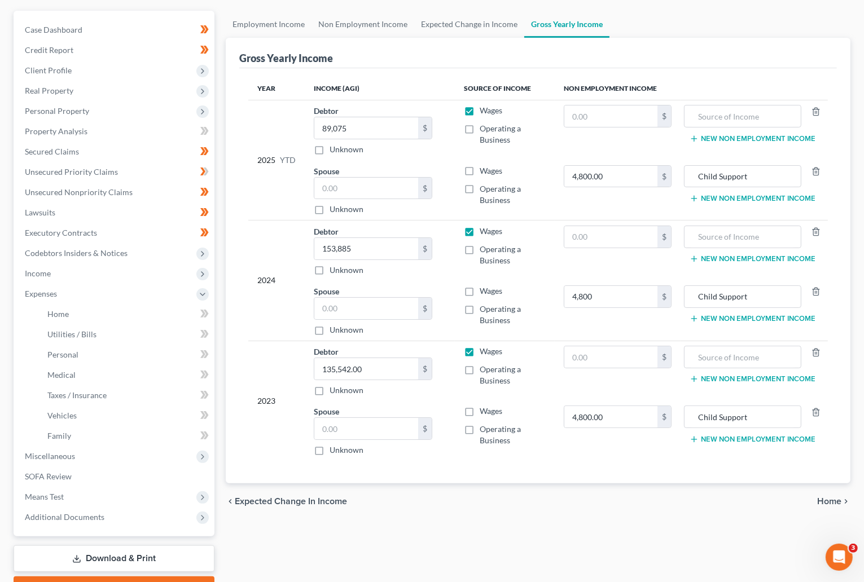
type input "4,800.00"
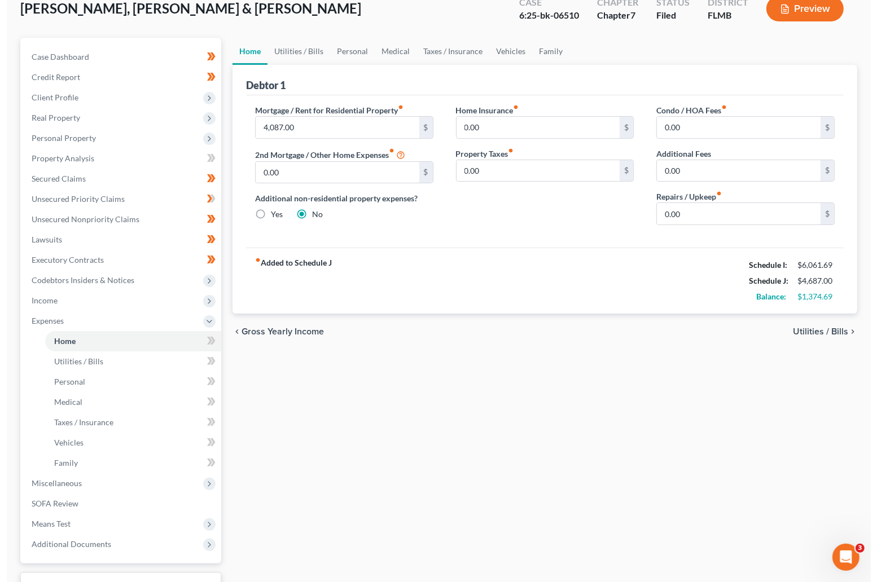
scroll to position [33, 0]
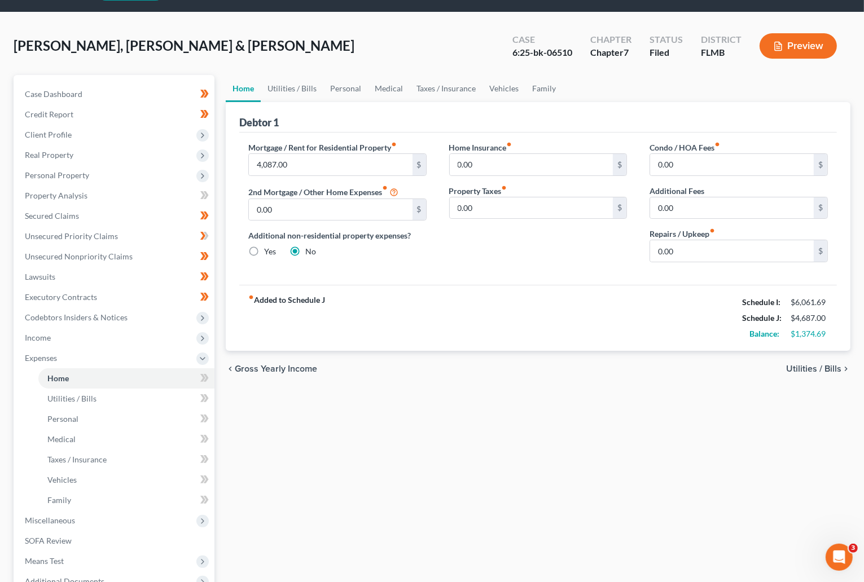
click at [800, 371] on span "Utilities / Bills" at bounding box center [813, 368] width 55 height 9
